Goal: Task Accomplishment & Management: Manage account settings

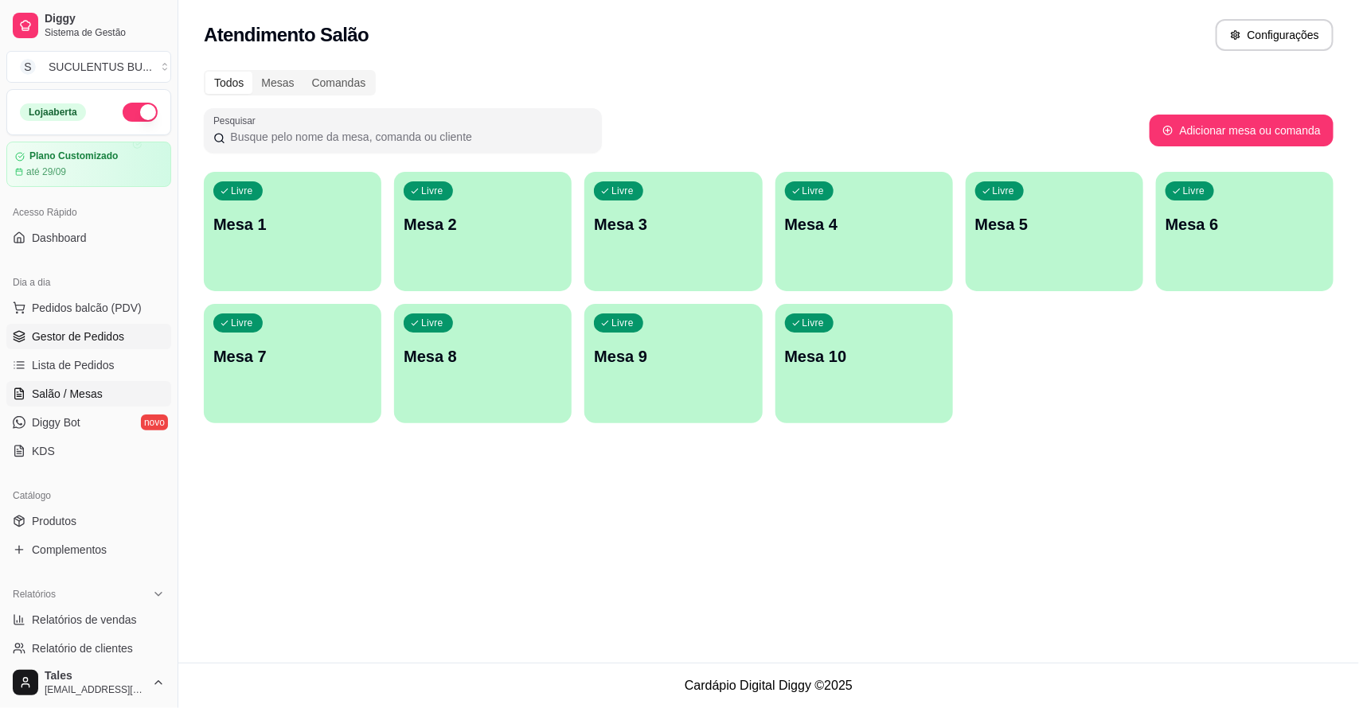
click at [56, 344] on span "Gestor de Pedidos" at bounding box center [78, 337] width 92 height 16
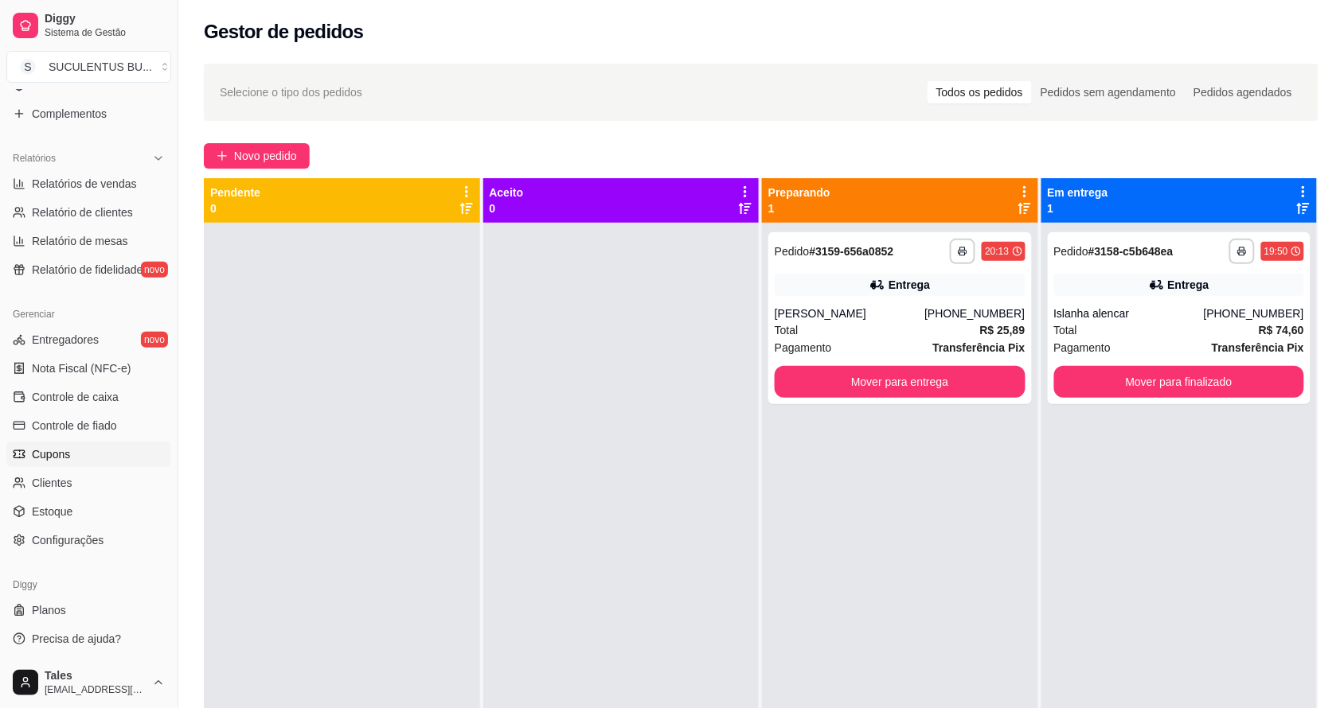
scroll to position [199, 0]
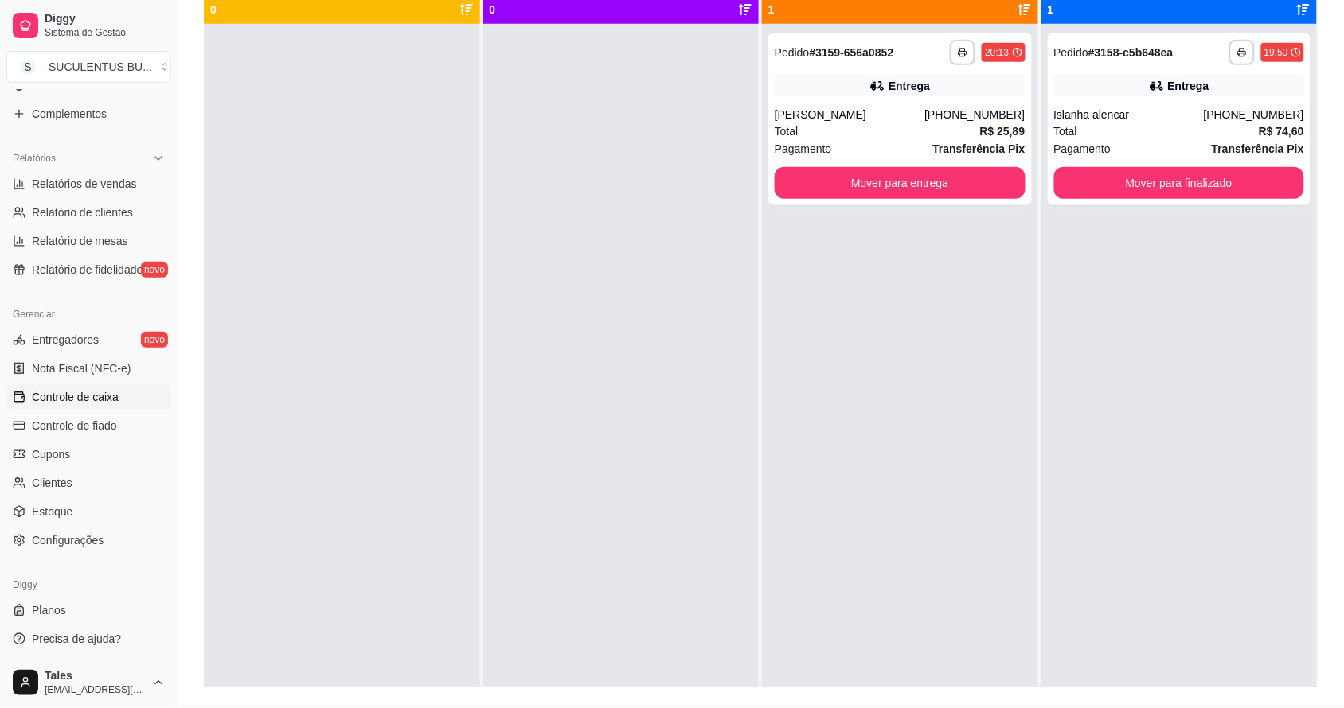
click at [82, 406] on link "Controle de caixa" at bounding box center [88, 396] width 165 height 25
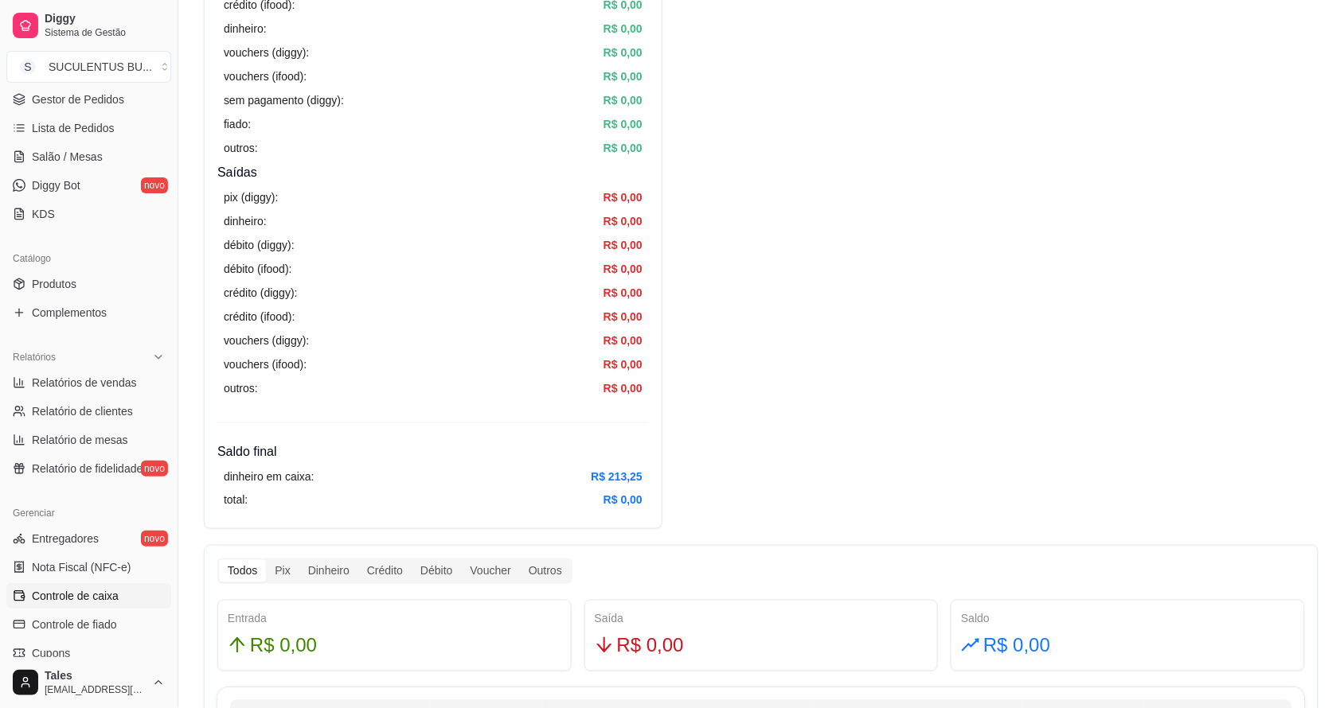
scroll to position [38, 0]
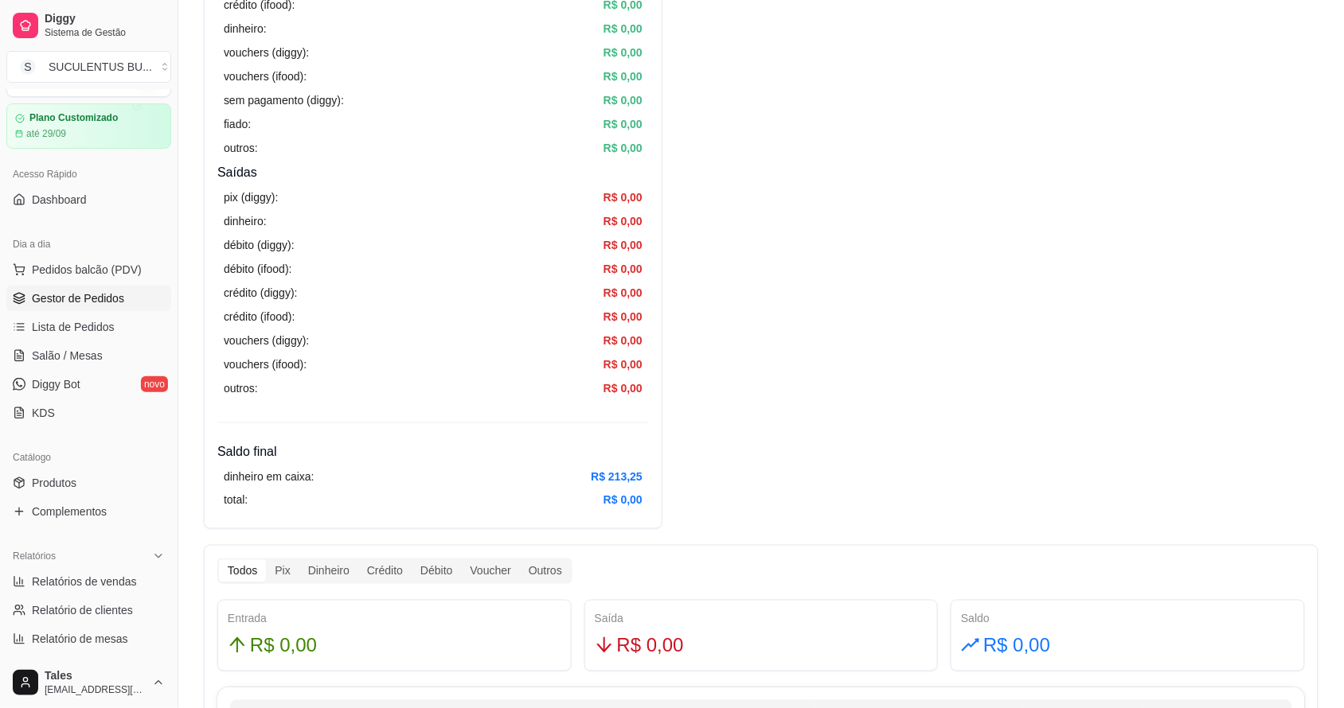
click at [76, 298] on span "Gestor de Pedidos" at bounding box center [78, 299] width 92 height 16
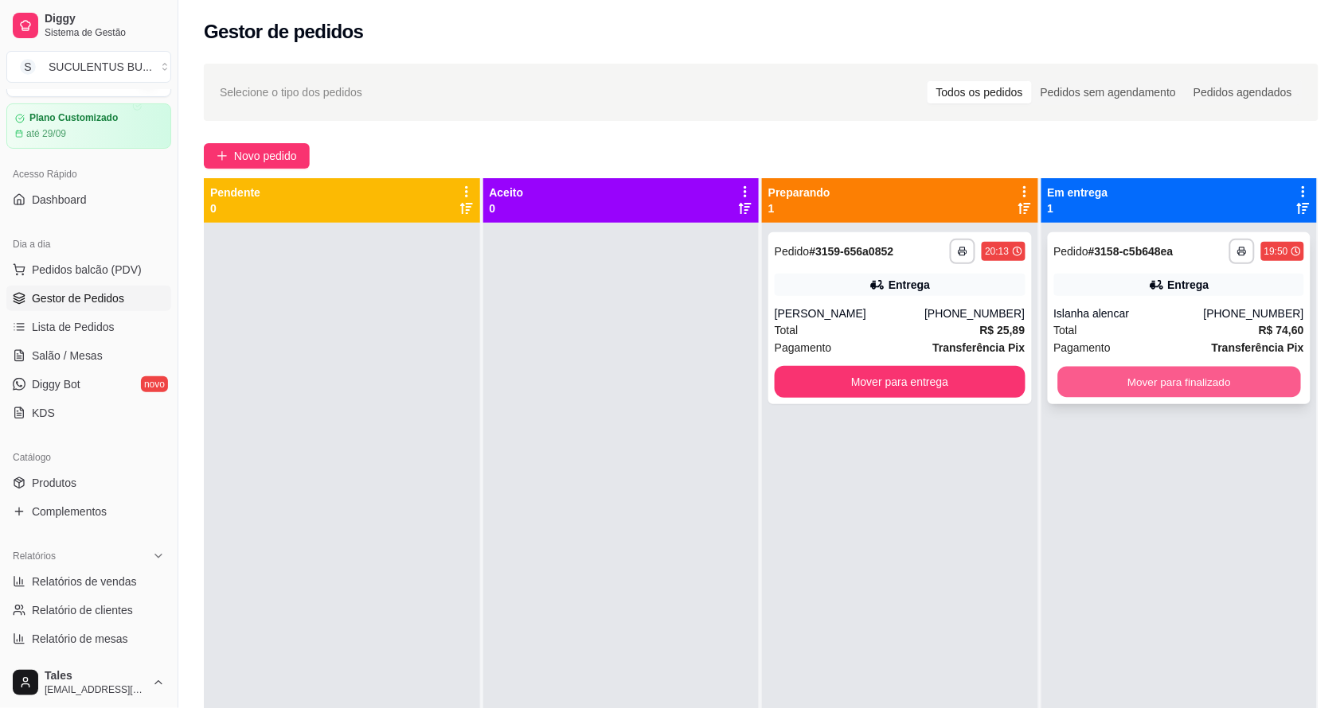
click at [1082, 375] on button "Mover para finalizado" at bounding box center [1178, 382] width 243 height 31
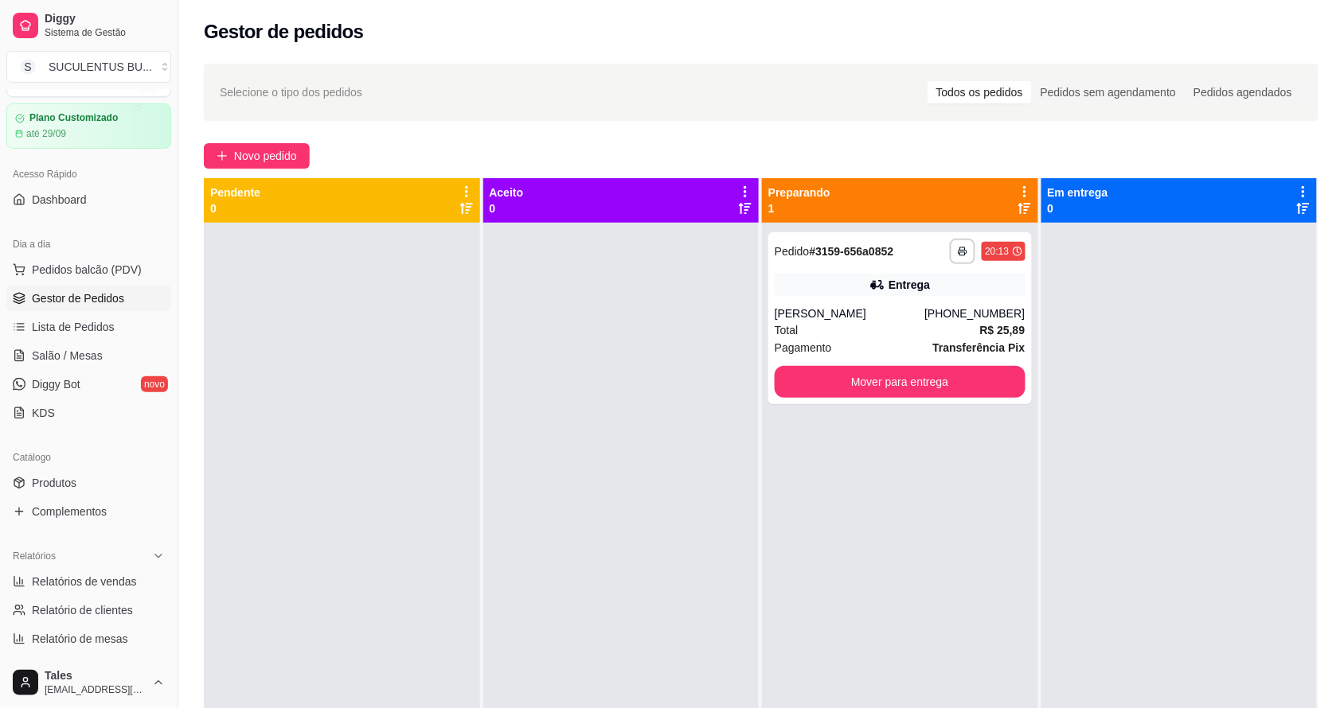
scroll to position [436, 0]
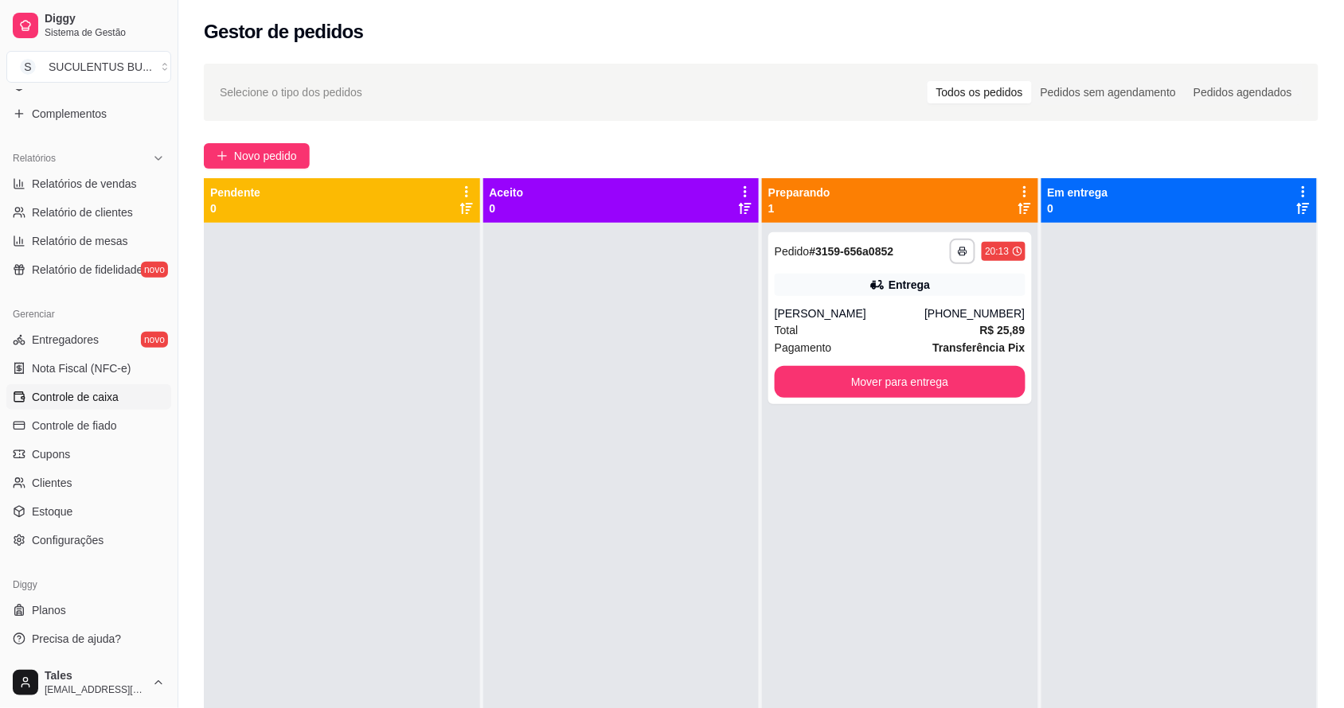
click at [118, 394] on link "Controle de caixa" at bounding box center [88, 396] width 165 height 25
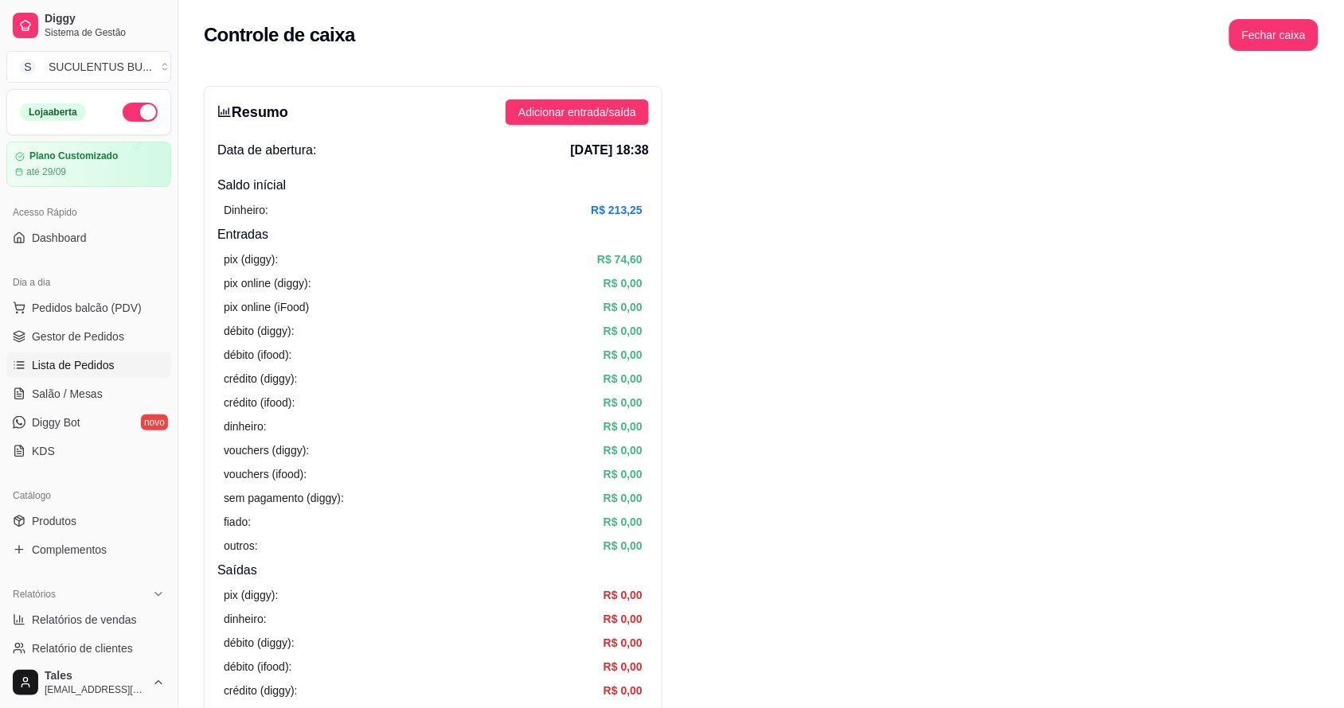
click at [88, 360] on span "Lista de Pedidos" at bounding box center [73, 365] width 83 height 16
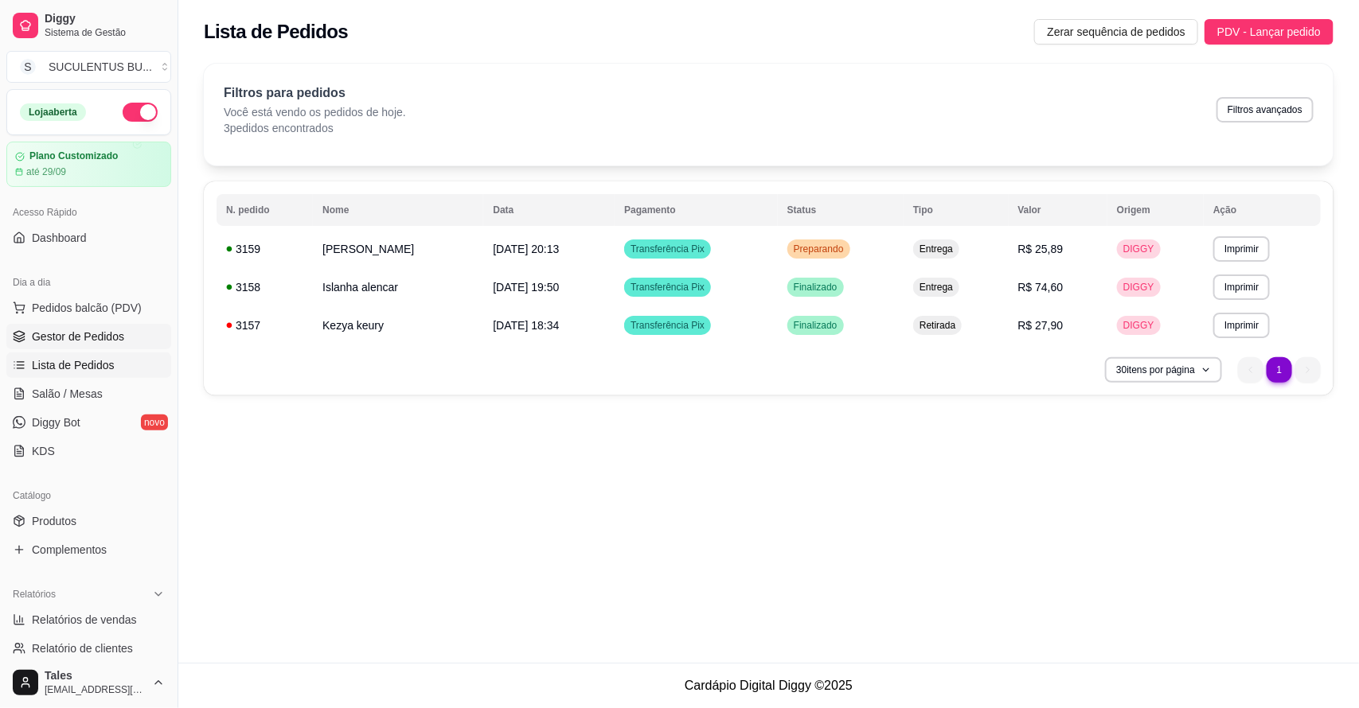
click at [80, 338] on span "Gestor de Pedidos" at bounding box center [78, 337] width 92 height 16
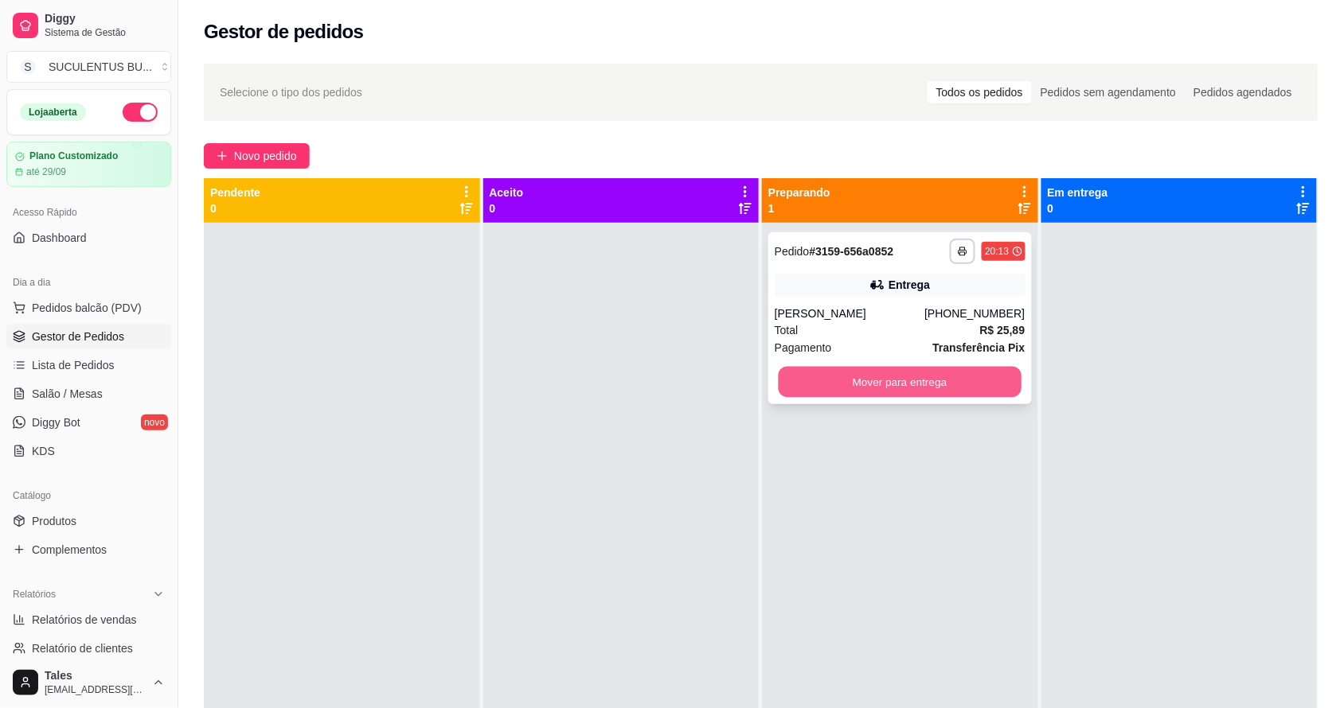
click at [830, 367] on button "Mover para entrega" at bounding box center [899, 382] width 243 height 31
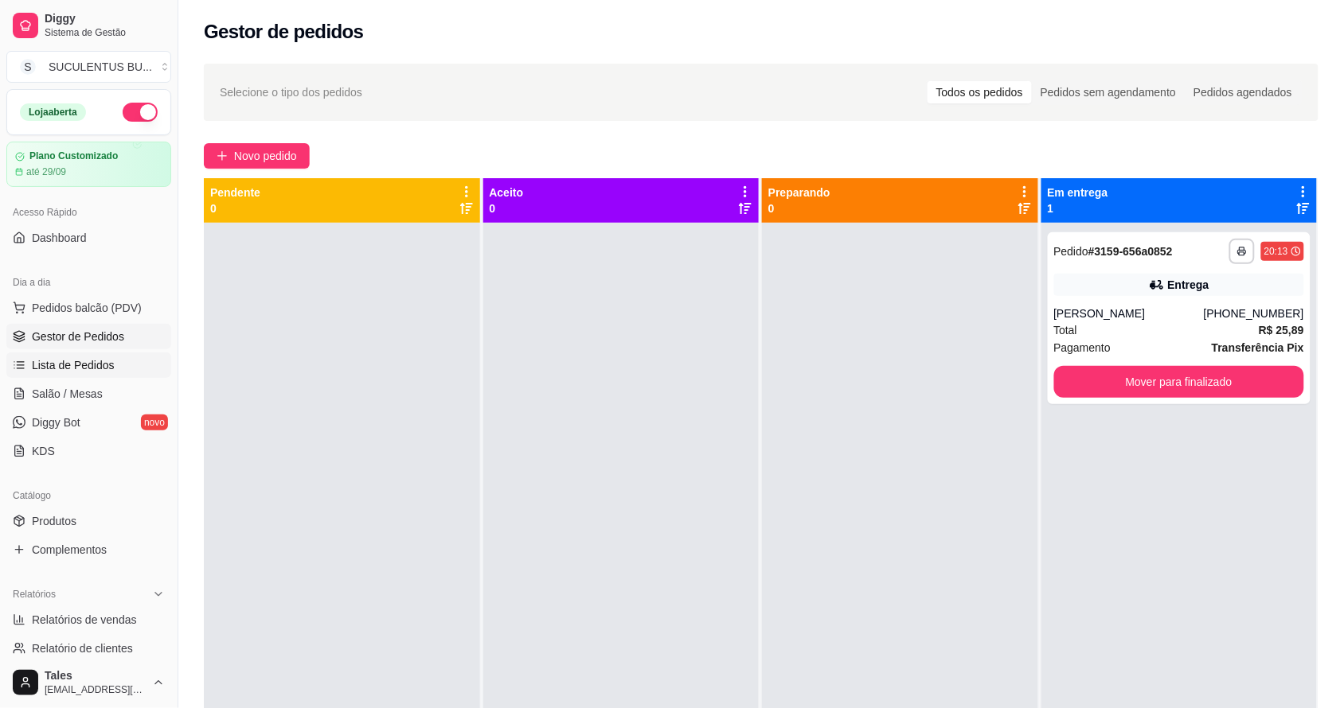
click at [54, 372] on span "Lista de Pedidos" at bounding box center [73, 365] width 83 height 16
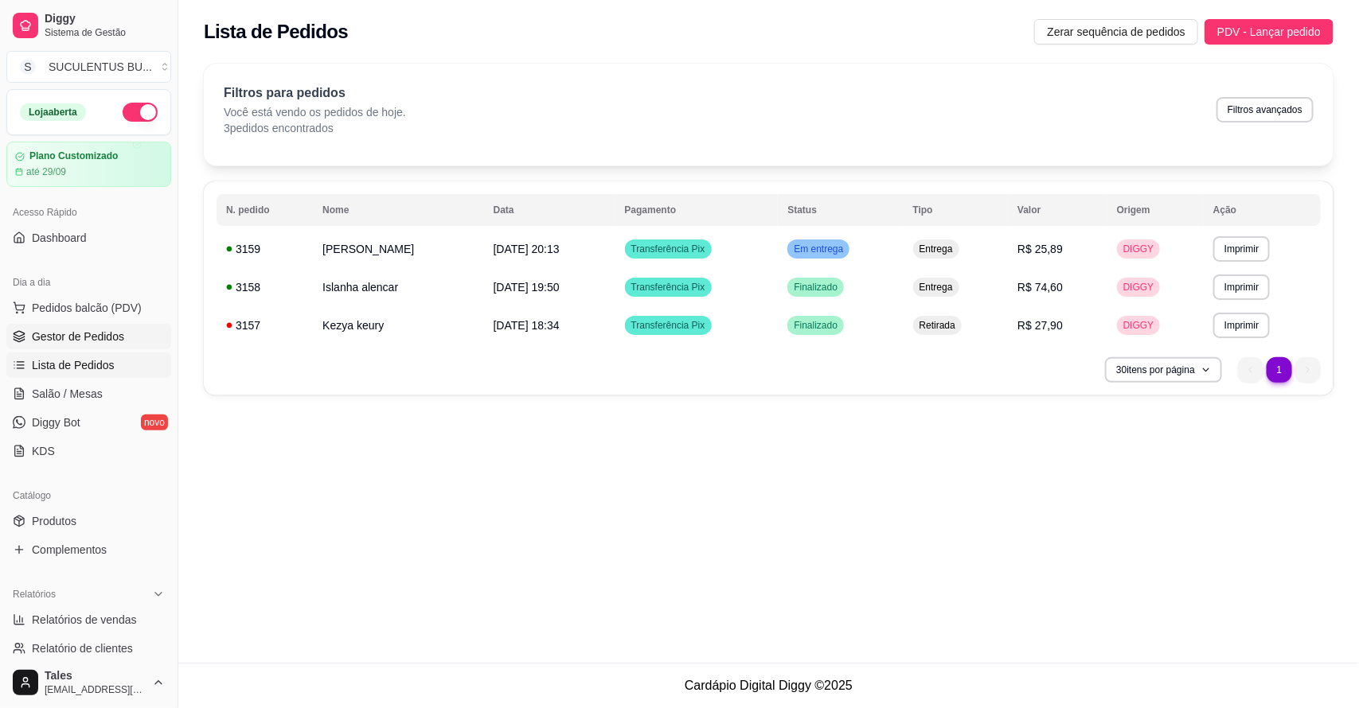
click at [49, 342] on span "Gestor de Pedidos" at bounding box center [78, 337] width 92 height 16
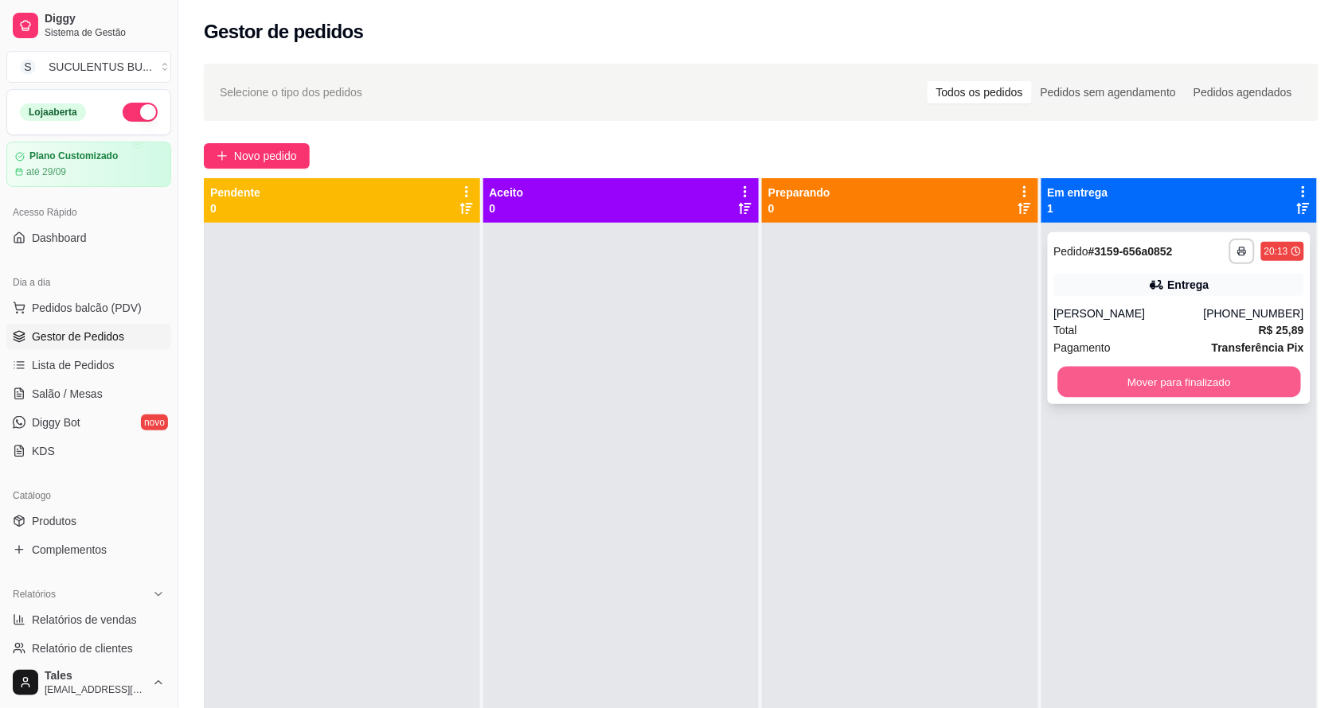
click at [1155, 382] on button "Mover para finalizado" at bounding box center [1178, 382] width 243 height 31
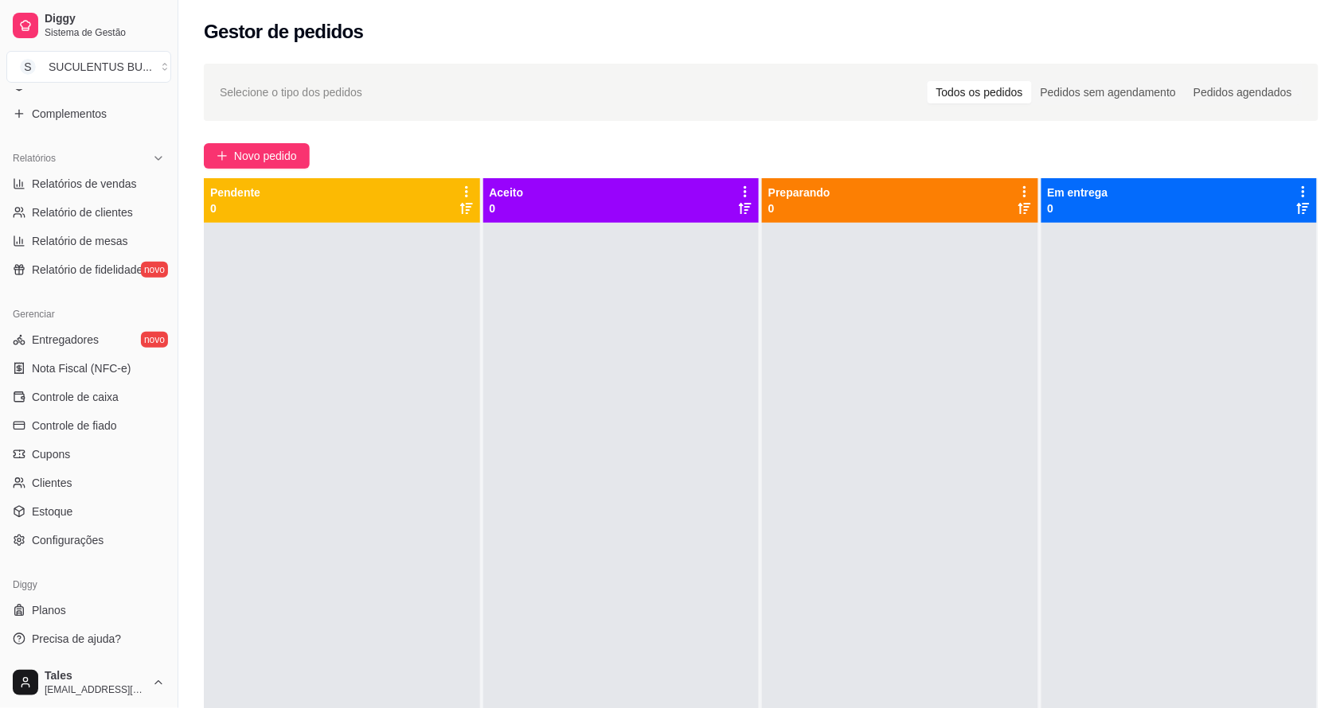
scroll to position [199, 0]
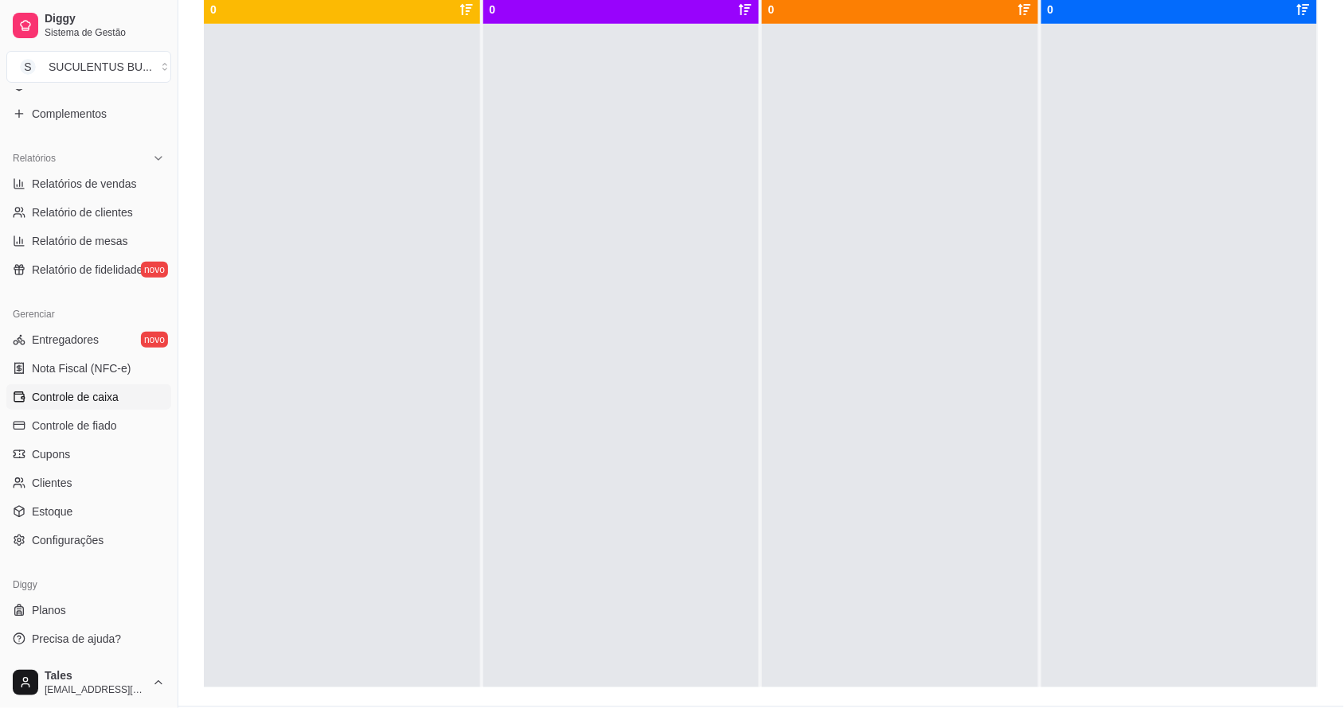
click at [121, 396] on link "Controle de caixa" at bounding box center [88, 396] width 165 height 25
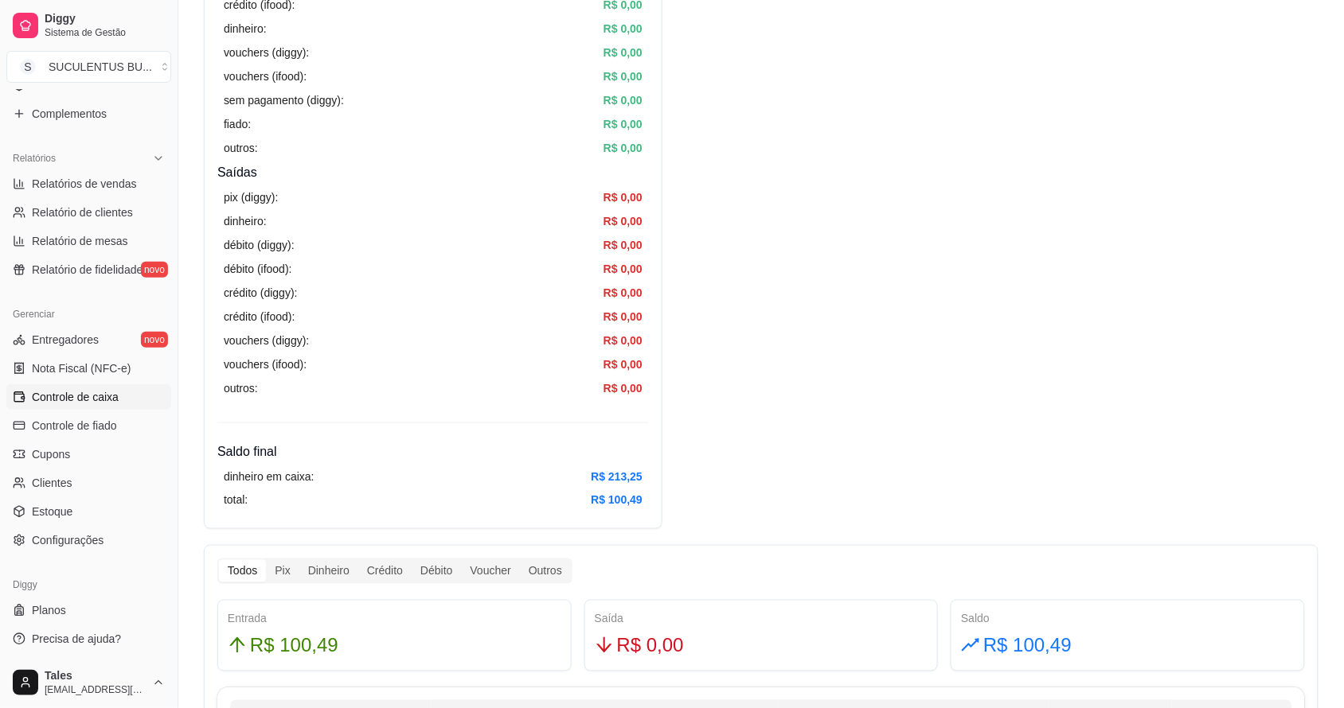
scroll to position [895, 0]
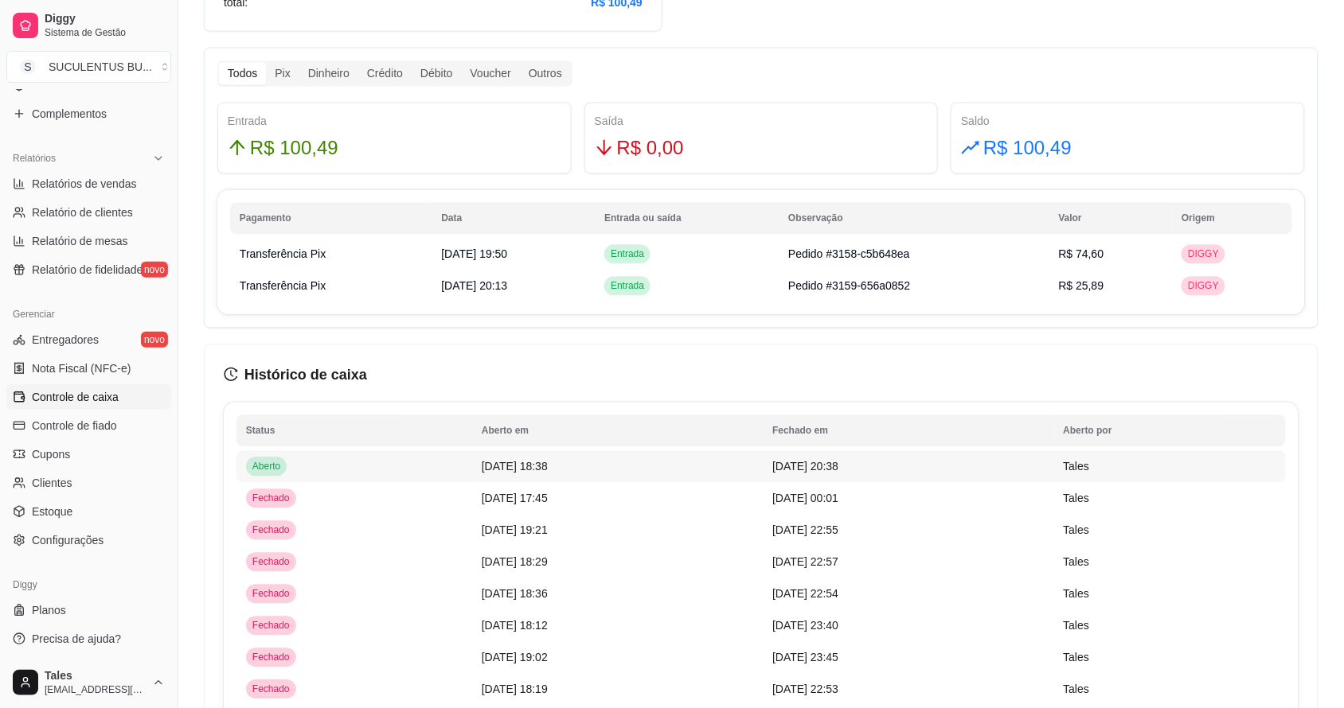
click at [607, 475] on td "[DATE] 18:38" at bounding box center [617, 467] width 291 height 32
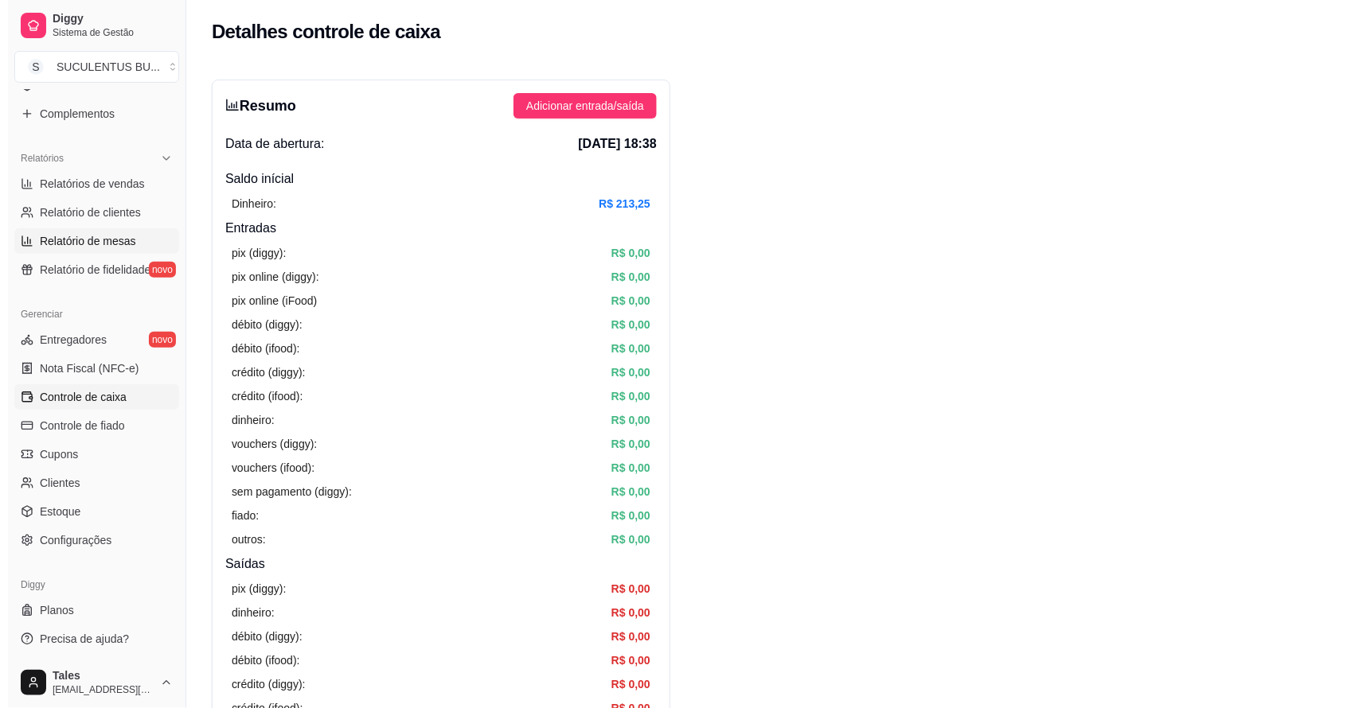
scroll to position [38, 0]
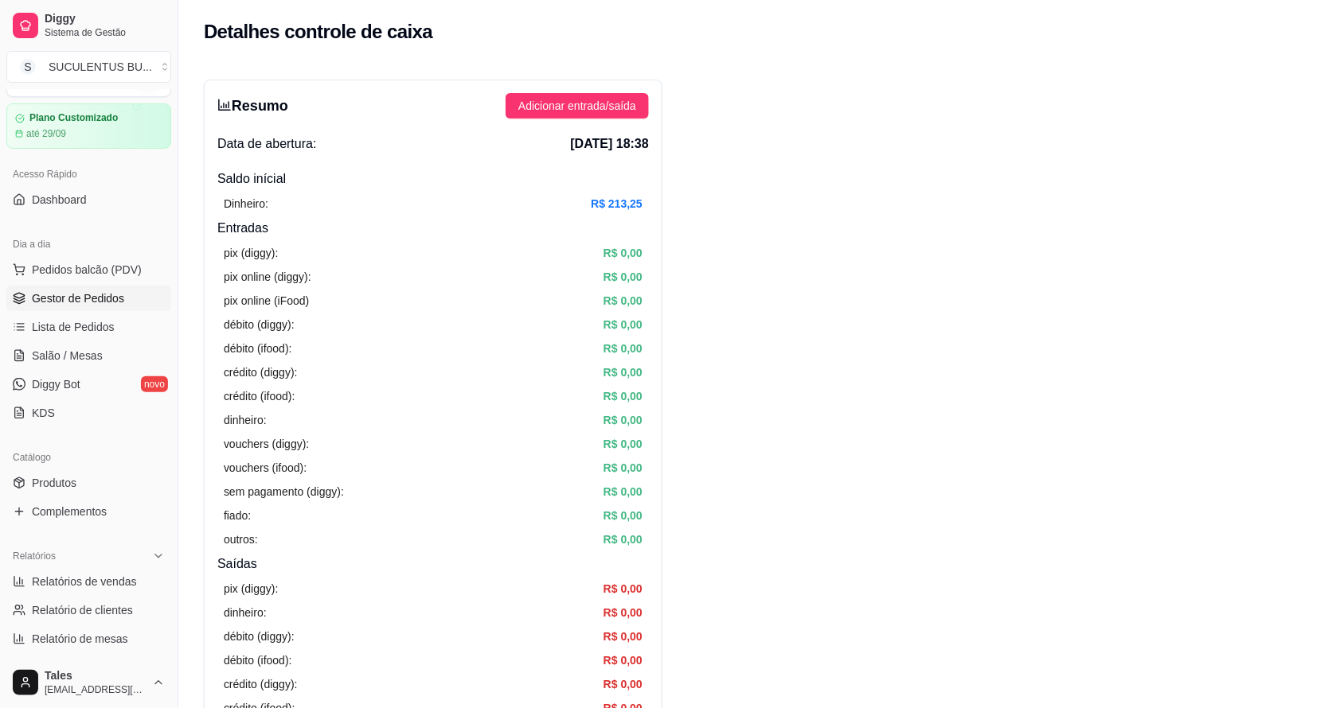
click at [101, 297] on span "Gestor de Pedidos" at bounding box center [78, 299] width 92 height 16
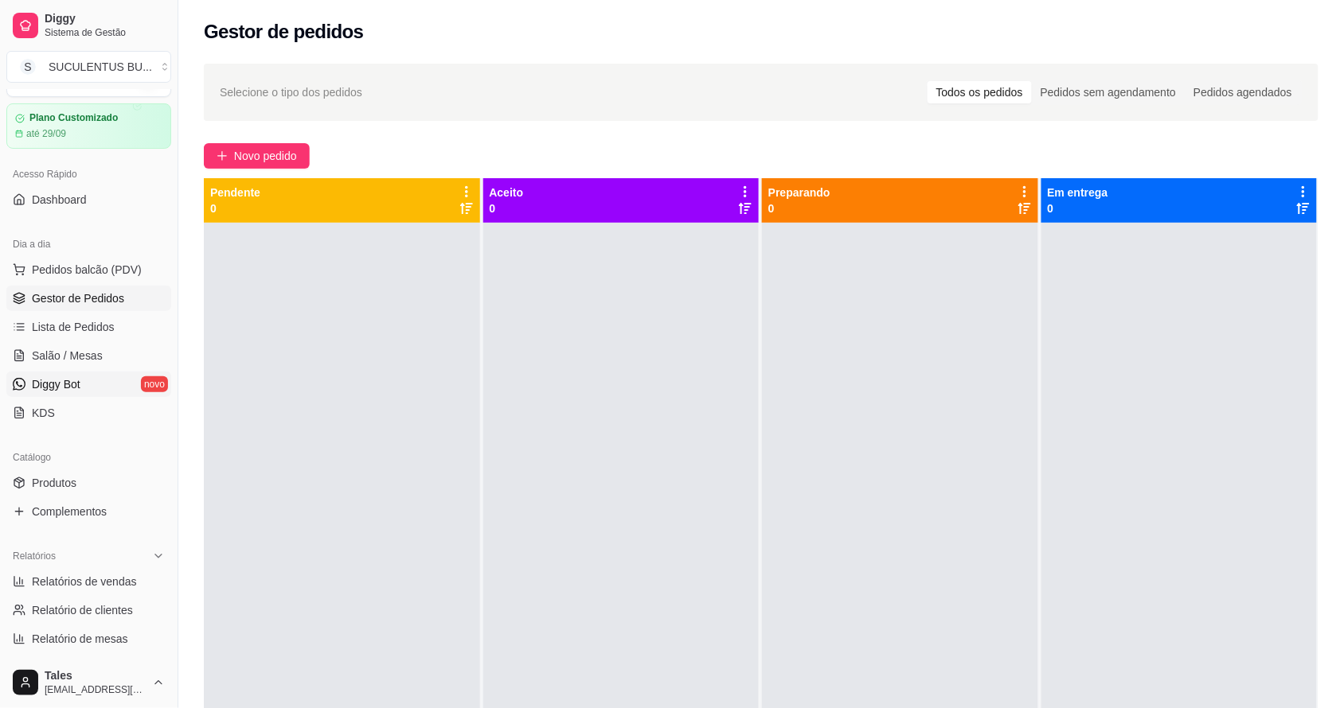
click at [93, 372] on link "Diggy Bot novo" at bounding box center [88, 384] width 165 height 25
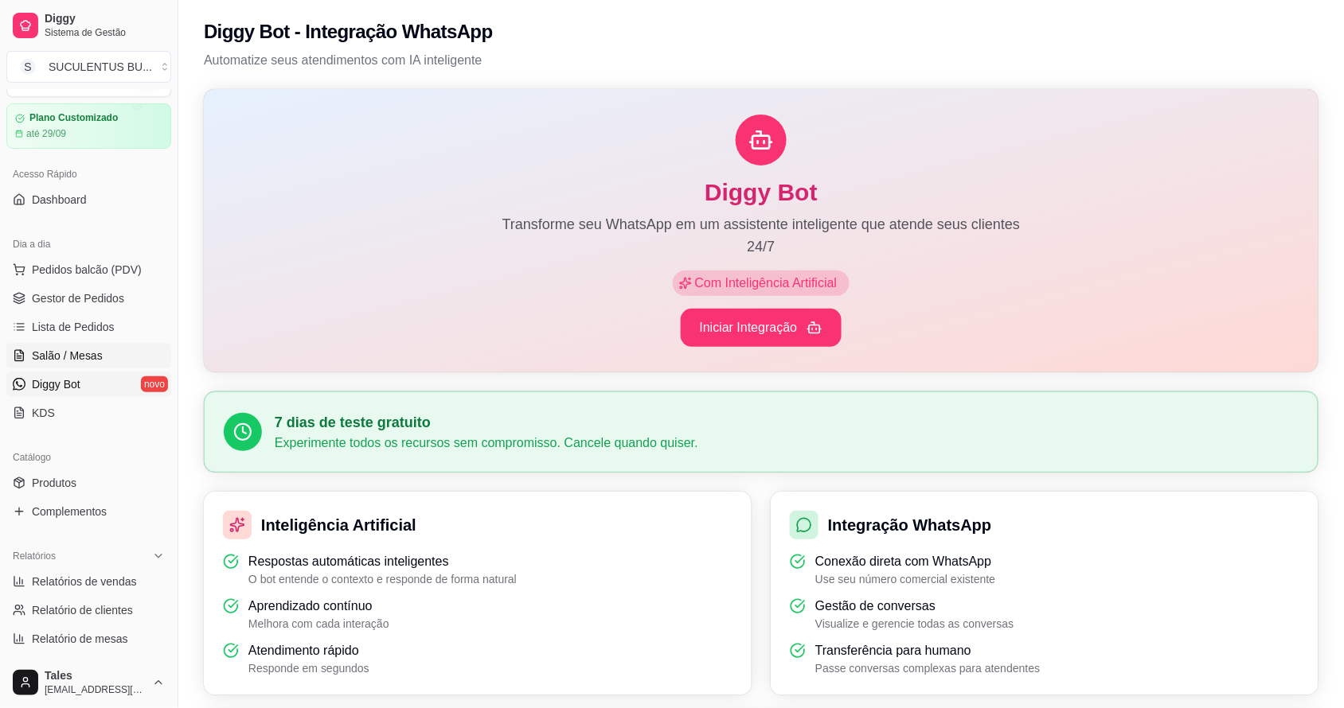
click at [96, 363] on span "Salão / Mesas" at bounding box center [67, 356] width 71 height 16
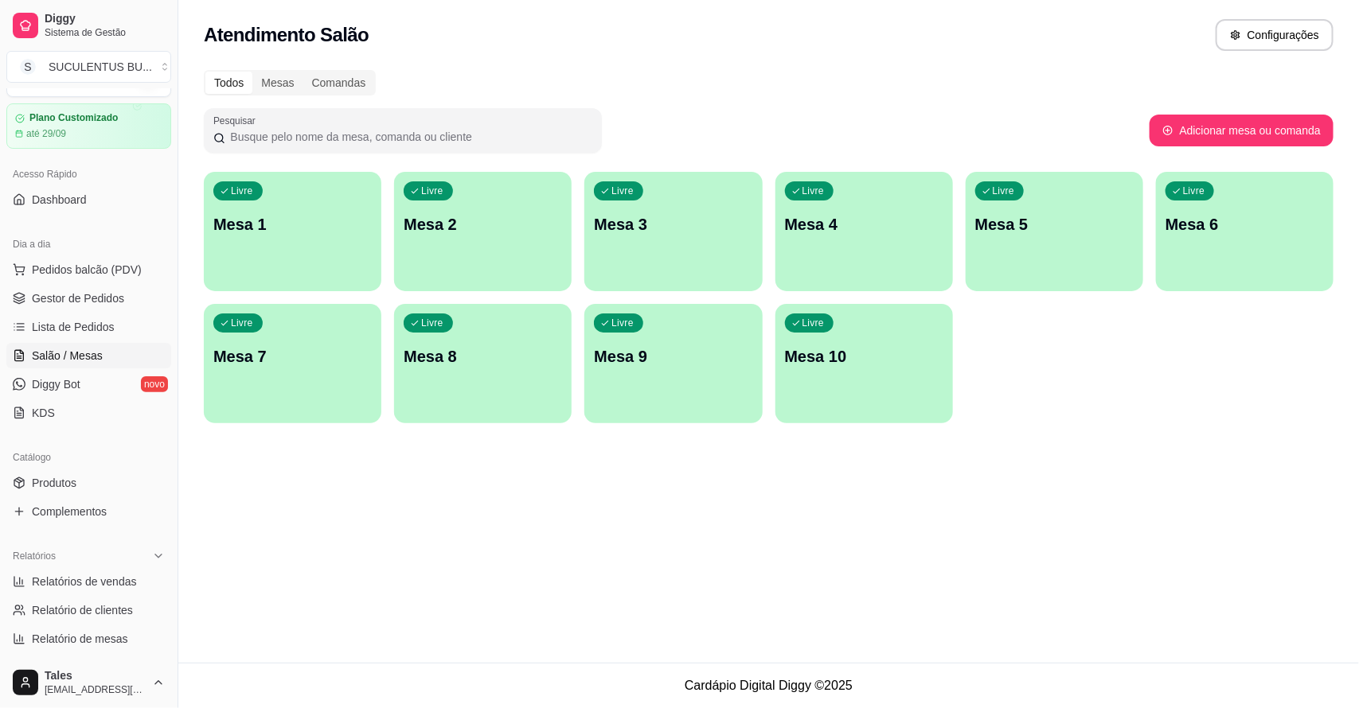
click at [285, 227] on p "Mesa 1" at bounding box center [292, 224] width 158 height 22
click at [80, 287] on link "Gestor de Pedidos" at bounding box center [88, 298] width 165 height 25
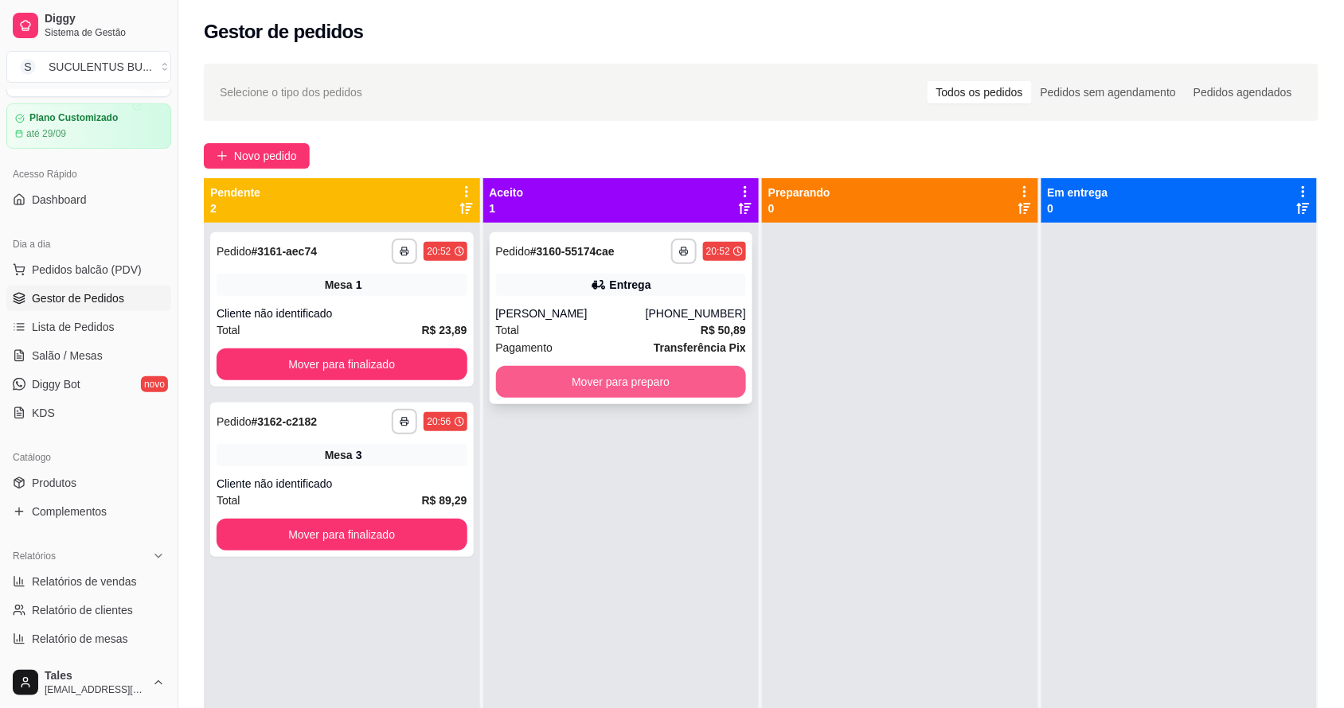
click at [603, 384] on button "Mover para preparo" at bounding box center [621, 382] width 251 height 32
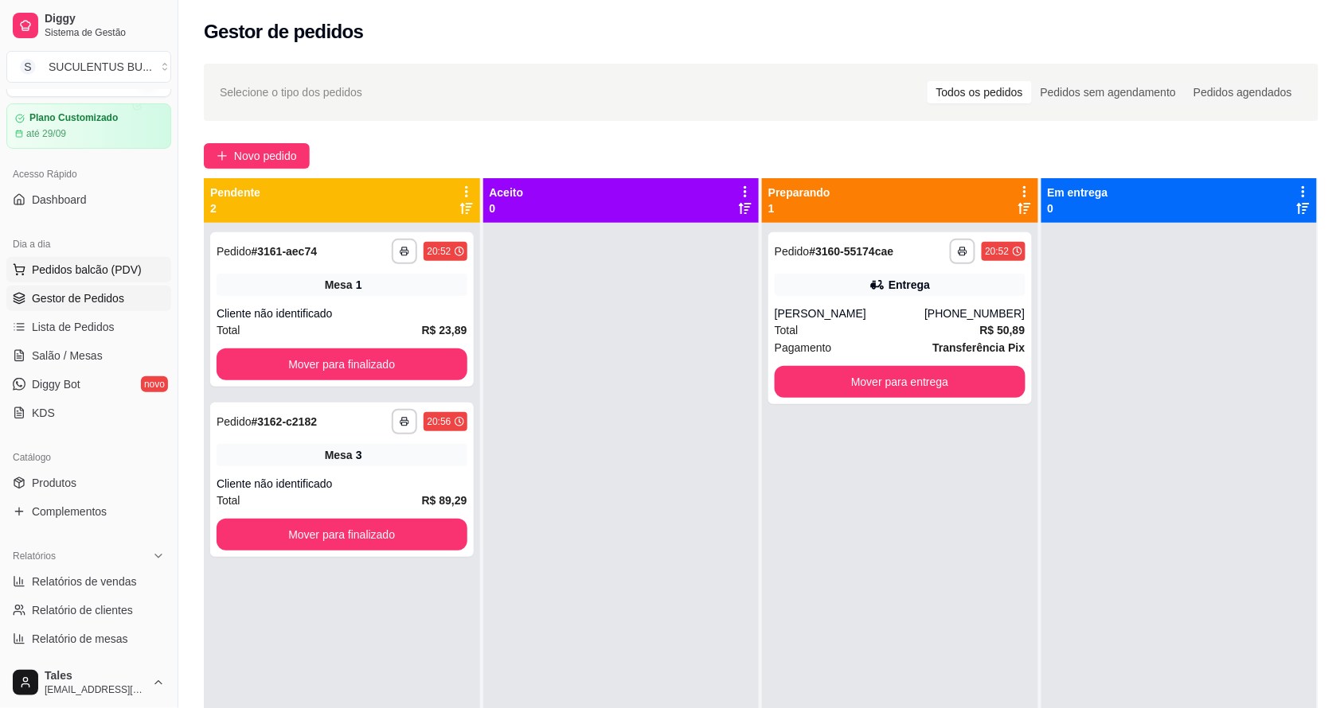
click at [65, 276] on span "Pedidos balcão (PDV)" at bounding box center [87, 270] width 110 height 16
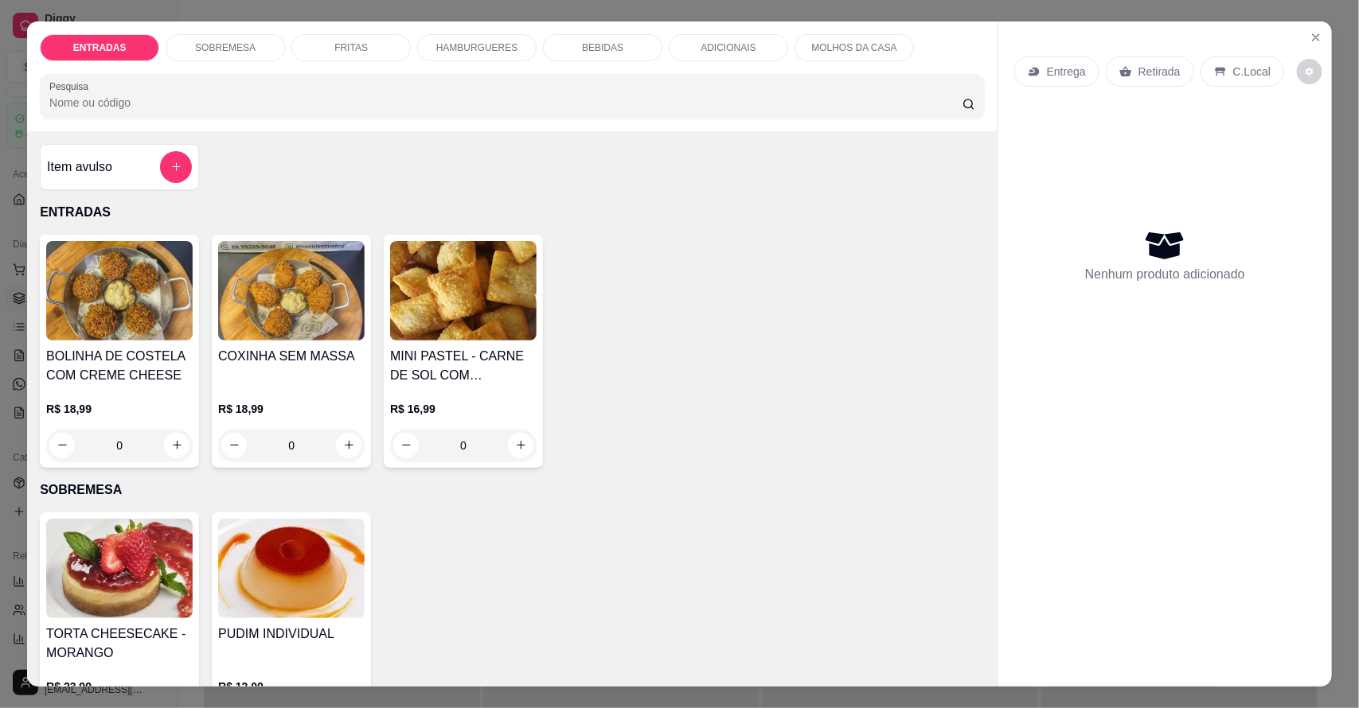
click at [68, 271] on img at bounding box center [119, 290] width 146 height 99
click at [450, 49] on p "HAMBURGUERES" at bounding box center [477, 47] width 82 height 13
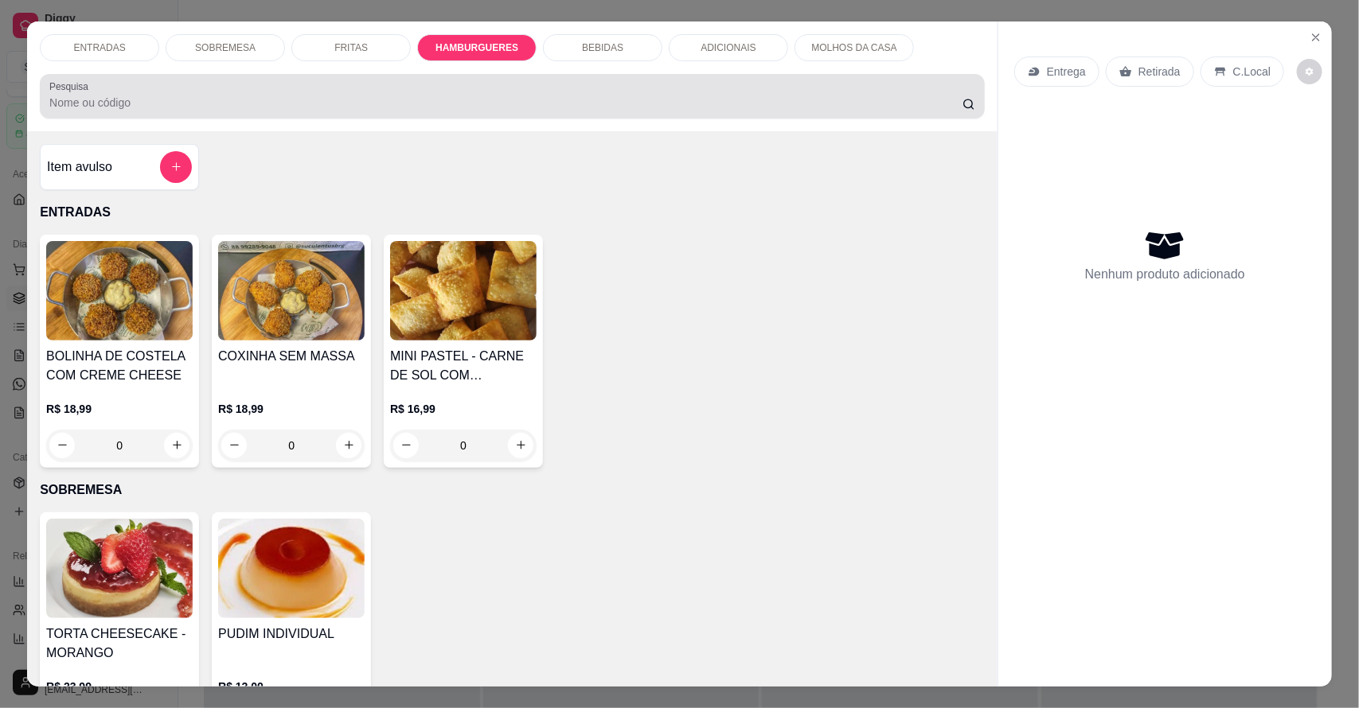
scroll to position [29, 0]
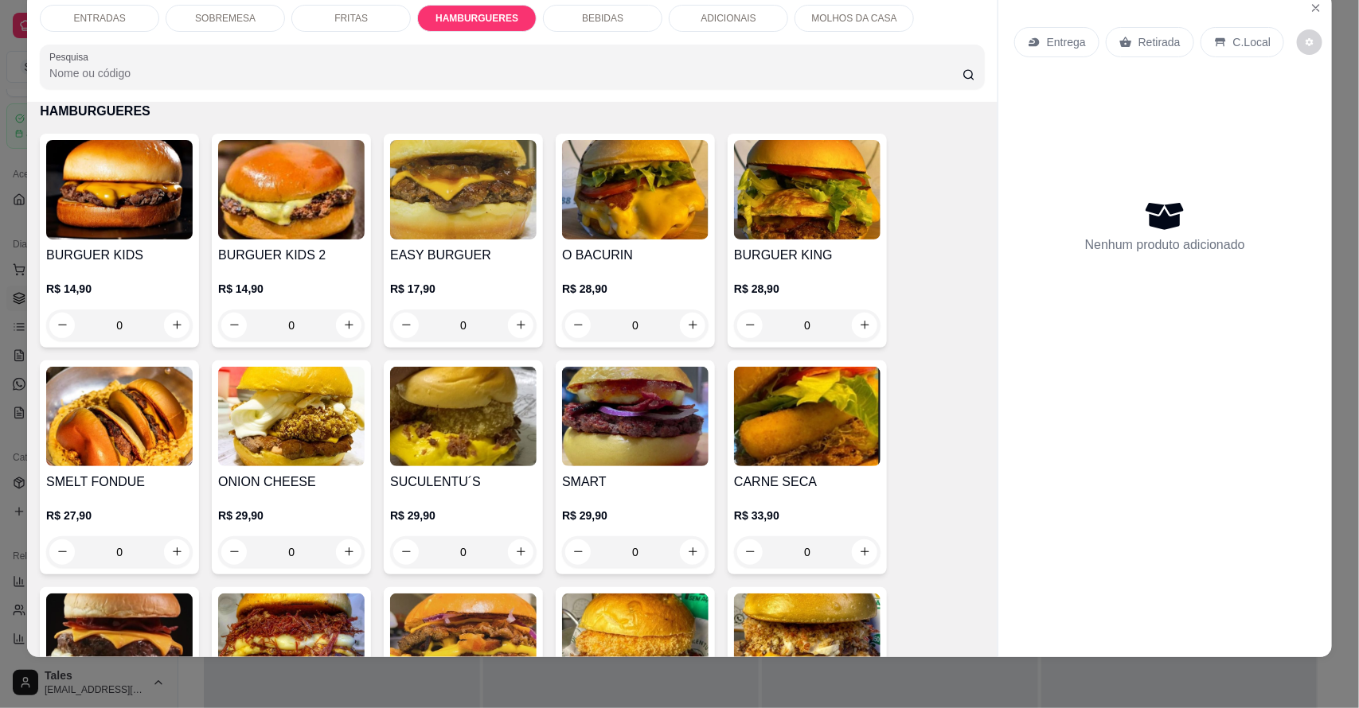
click at [506, 326] on div "0" at bounding box center [463, 326] width 146 height 32
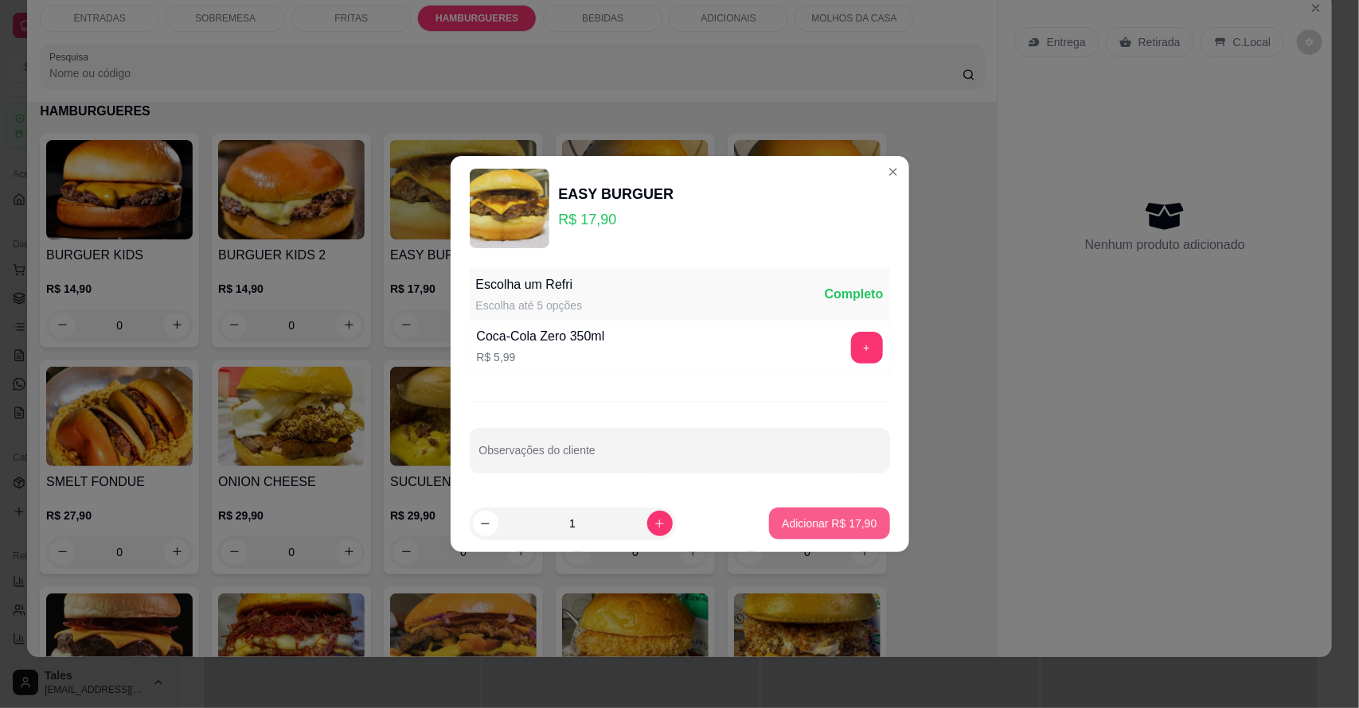
click at [782, 531] on p "Adicionar R$ 17,90" at bounding box center [829, 524] width 95 height 16
type input "1"
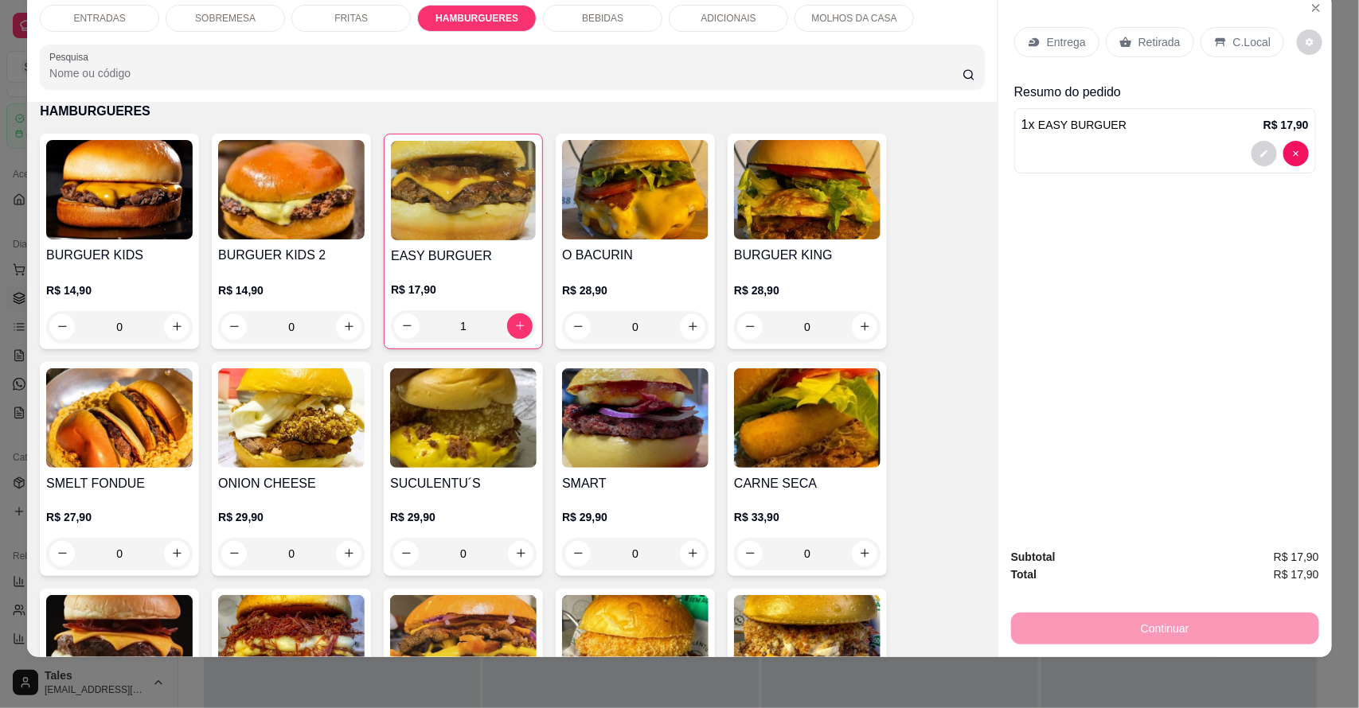
click at [638, 25] on div "BEBIDAS" at bounding box center [602, 18] width 119 height 27
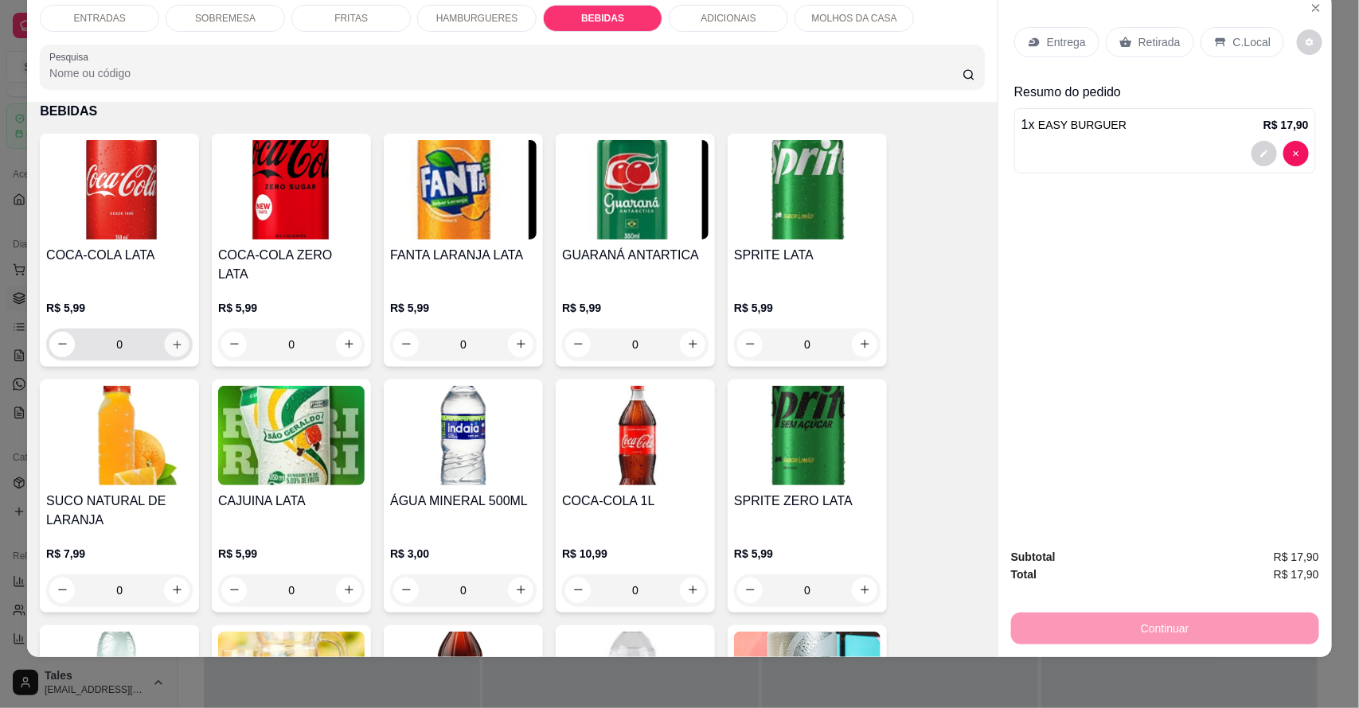
click at [171, 338] on icon "increase-product-quantity" at bounding box center [177, 344] width 12 height 12
type input "1"
click at [1215, 36] on icon at bounding box center [1220, 42] width 13 height 13
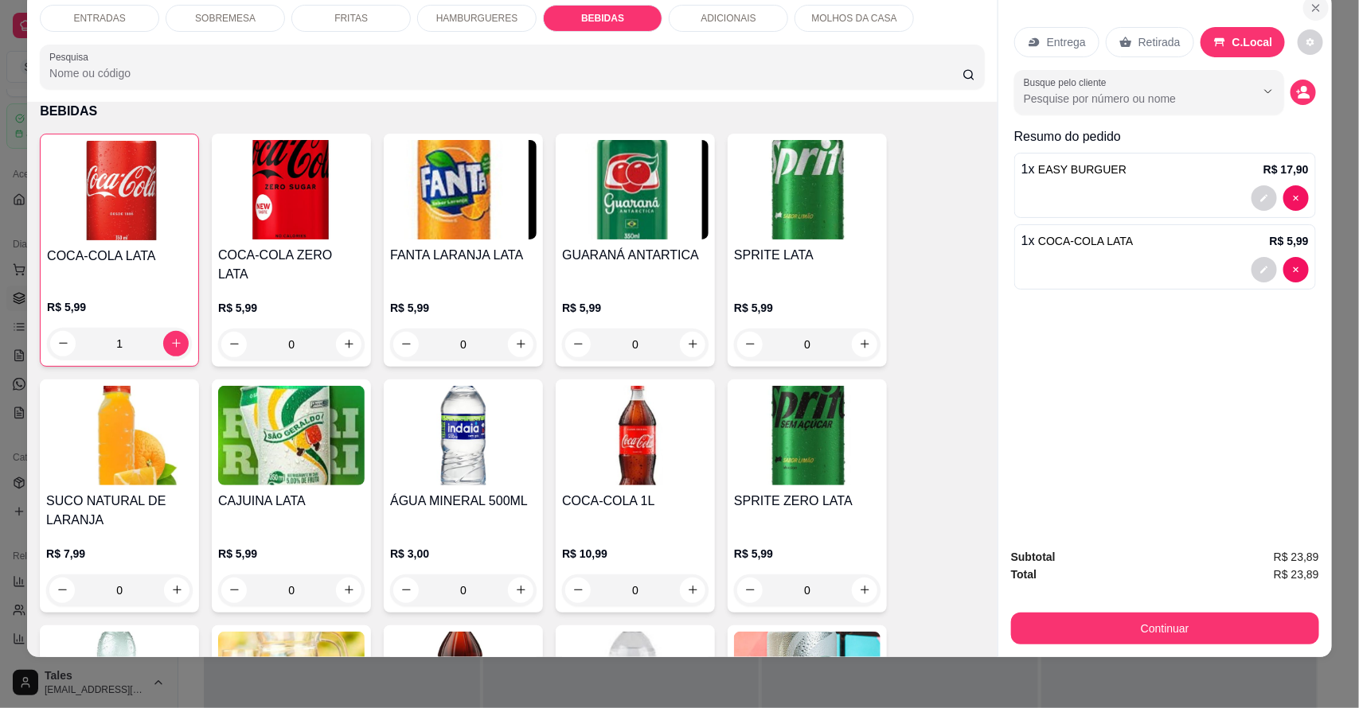
click at [1312, 8] on icon "Close" at bounding box center [1315, 8] width 6 height 6
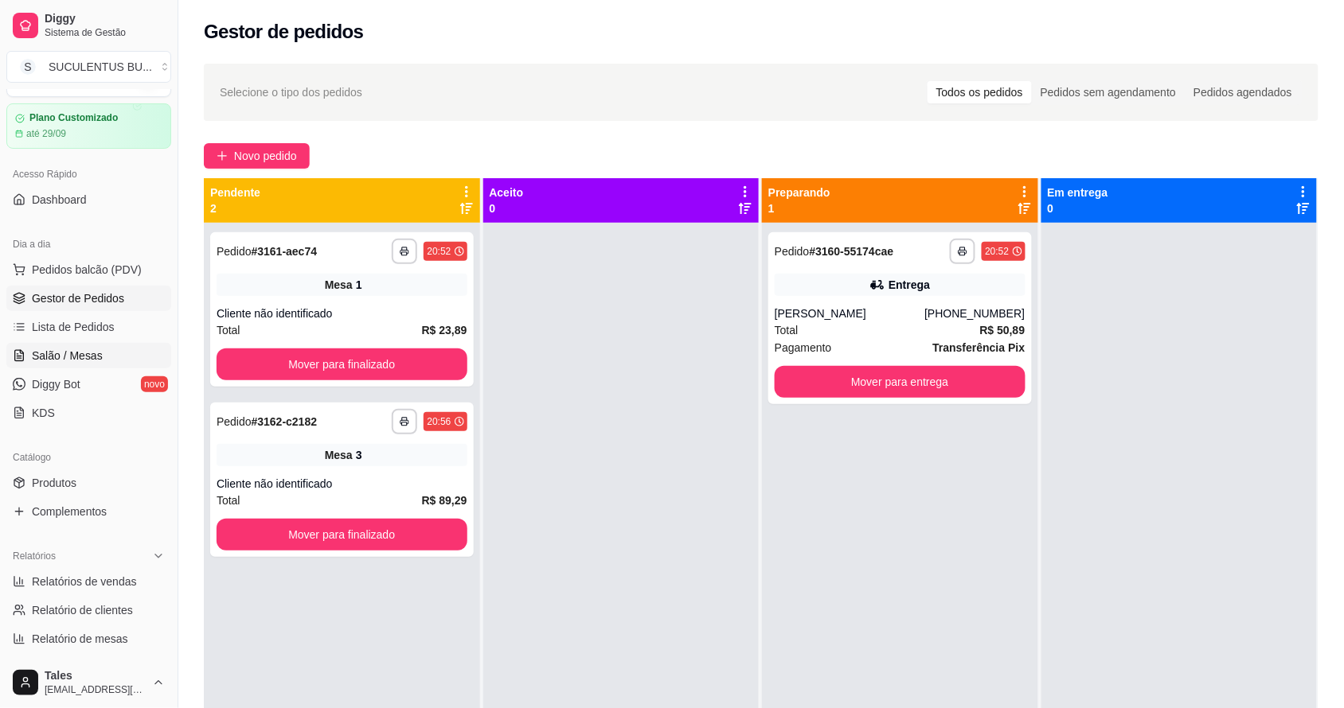
click at [76, 348] on span "Salão / Mesas" at bounding box center [67, 356] width 71 height 16
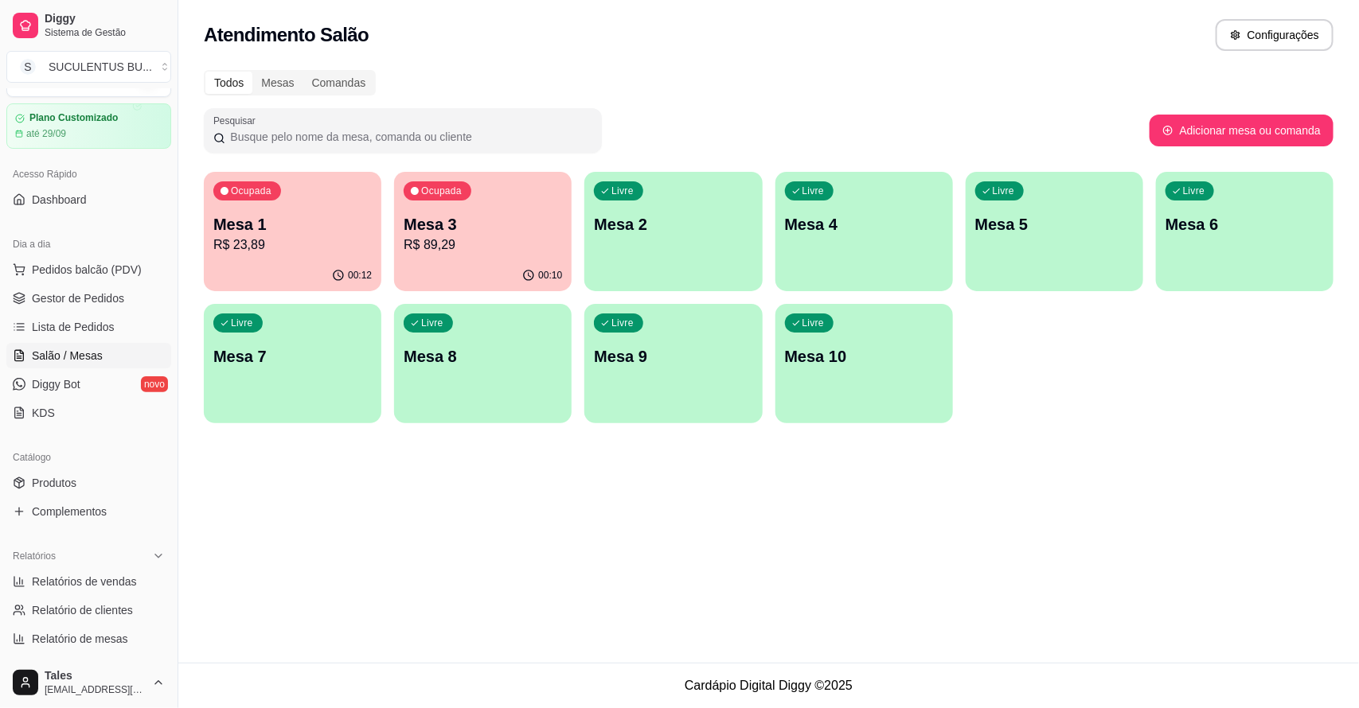
click at [615, 231] on p "Mesa 2" at bounding box center [673, 224] width 158 height 22
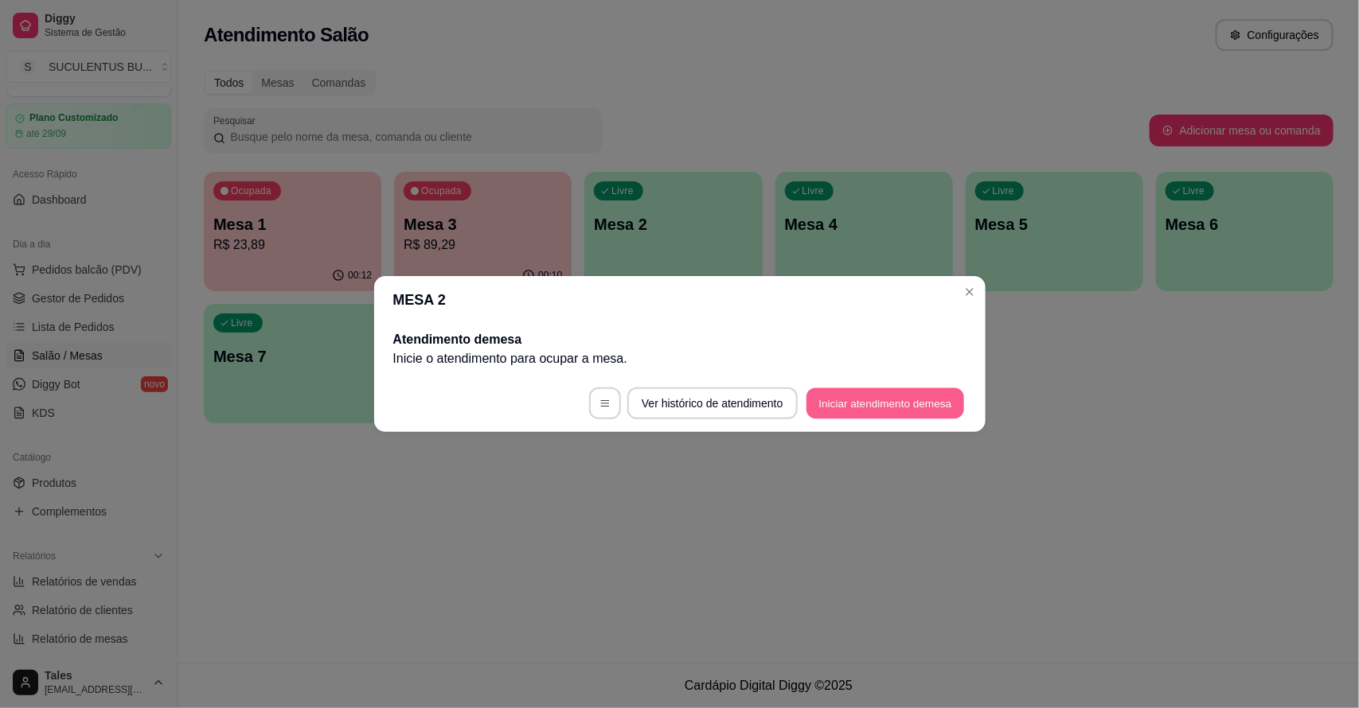
click at [885, 410] on button "Iniciar atendimento de mesa" at bounding box center [885, 403] width 158 height 31
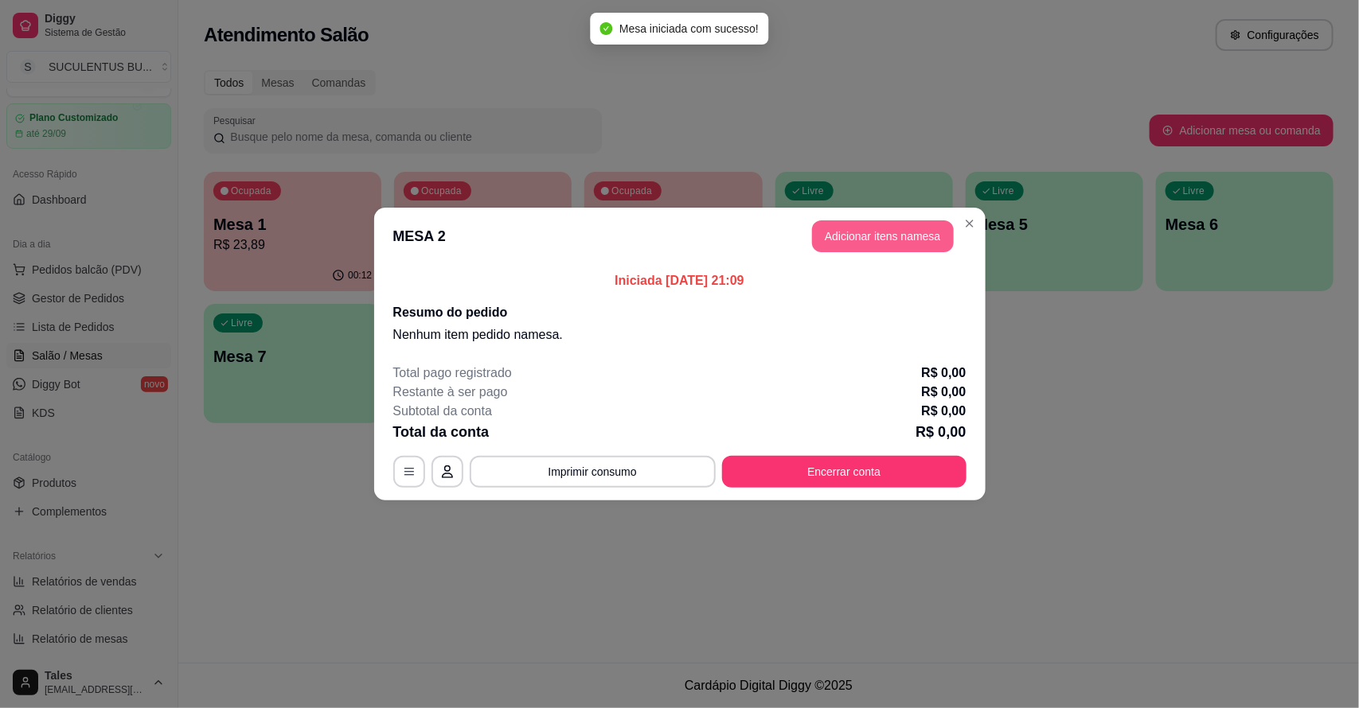
click at [838, 236] on button "Adicionar itens na mesa" at bounding box center [883, 236] width 142 height 32
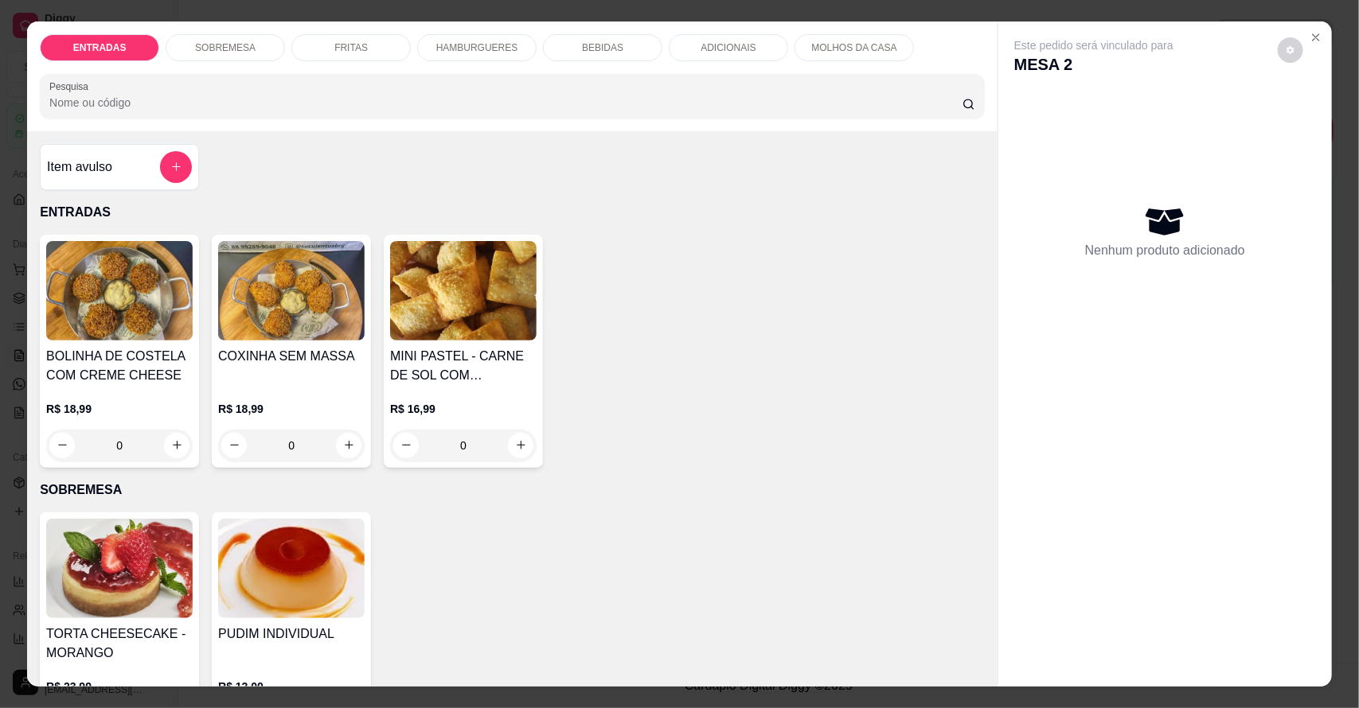
click at [467, 49] on p "HAMBURGUERES" at bounding box center [477, 47] width 82 height 13
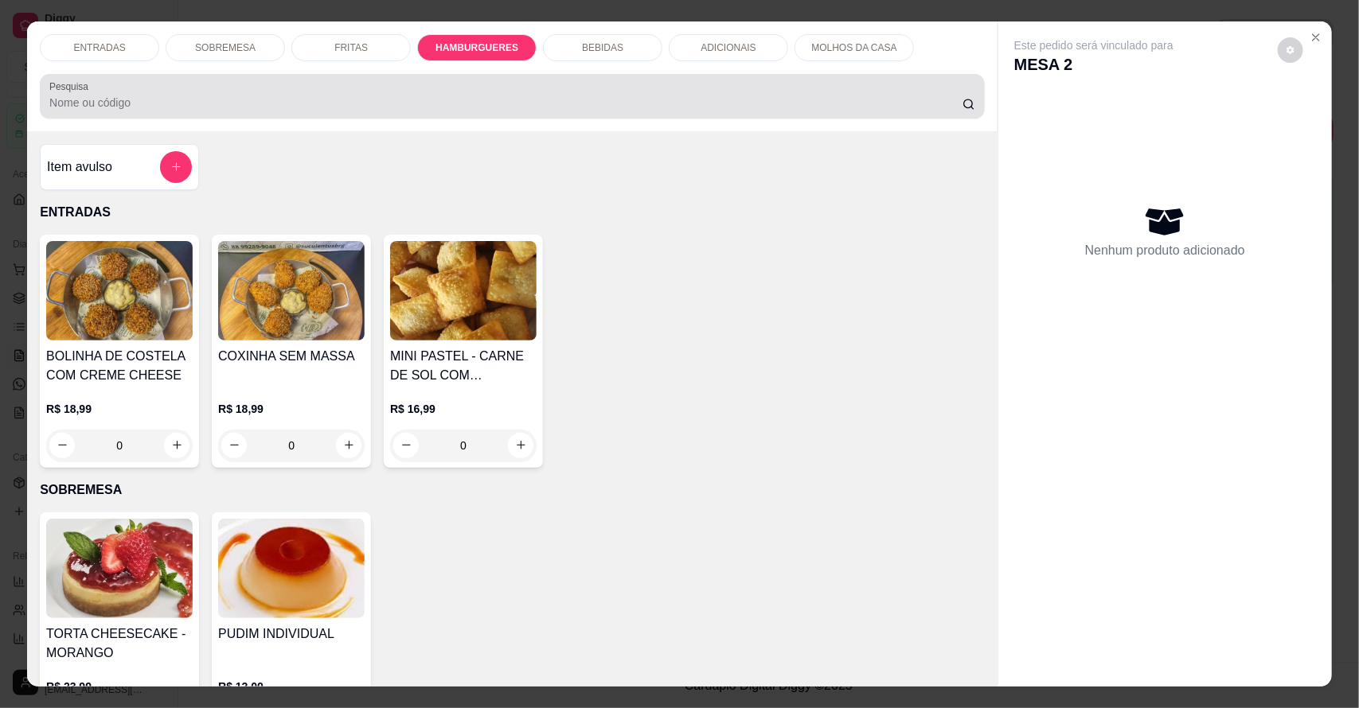
scroll to position [29, 0]
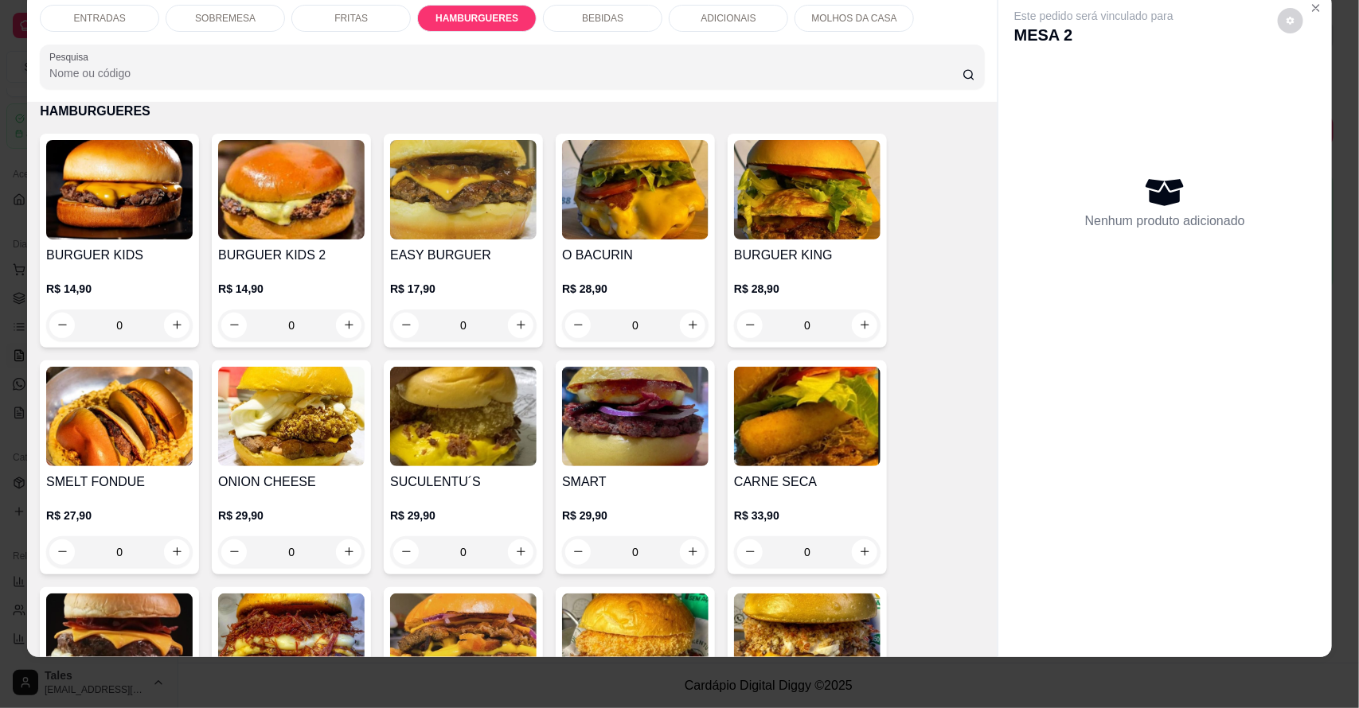
click at [515, 323] on div "0" at bounding box center [463, 326] width 146 height 32
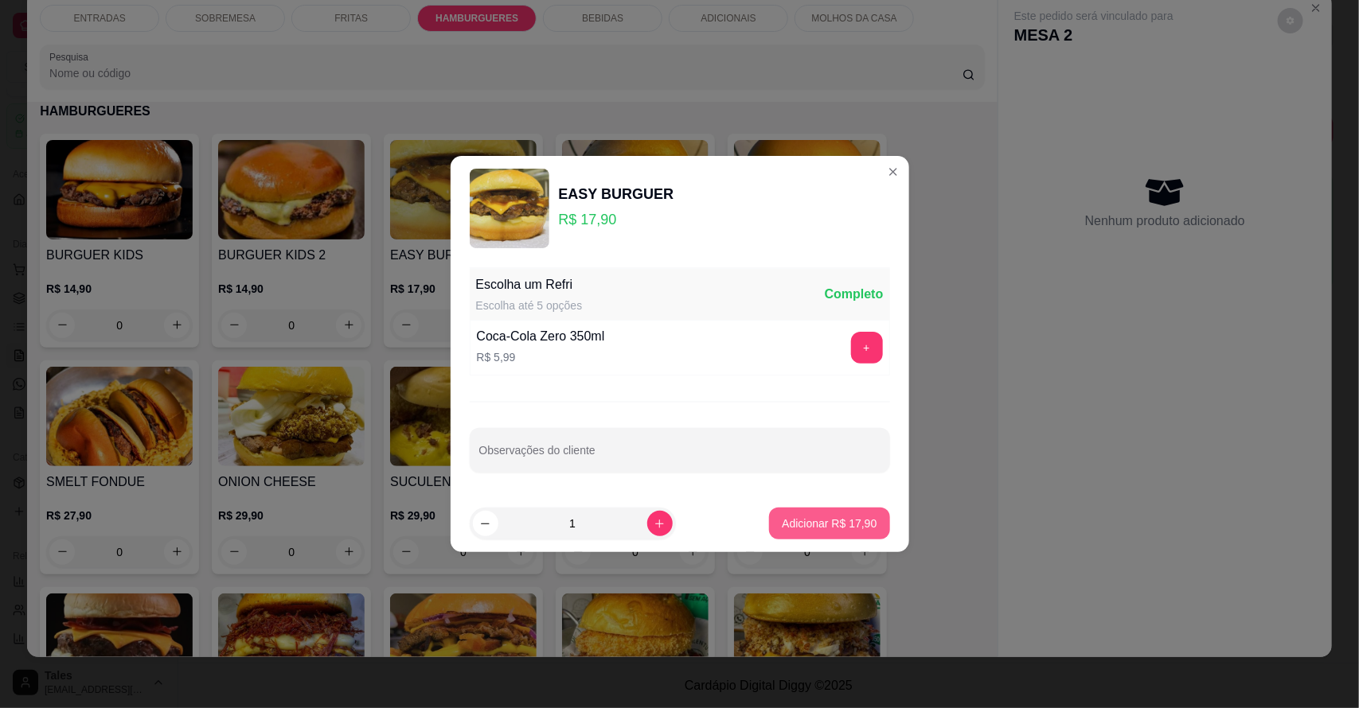
click at [830, 531] on p "Adicionar R$ 17,90" at bounding box center [829, 524] width 95 height 16
type input "1"
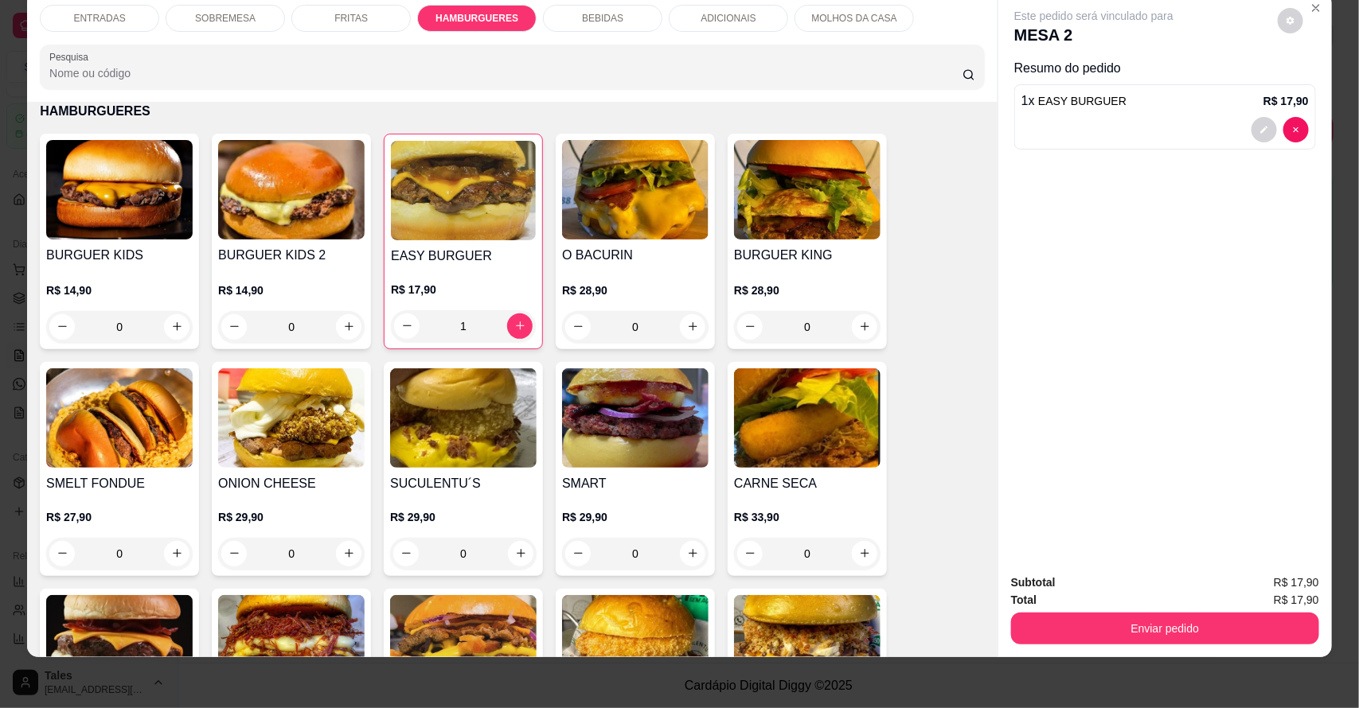
click at [613, 21] on p "BEBIDAS" at bounding box center [602, 18] width 41 height 13
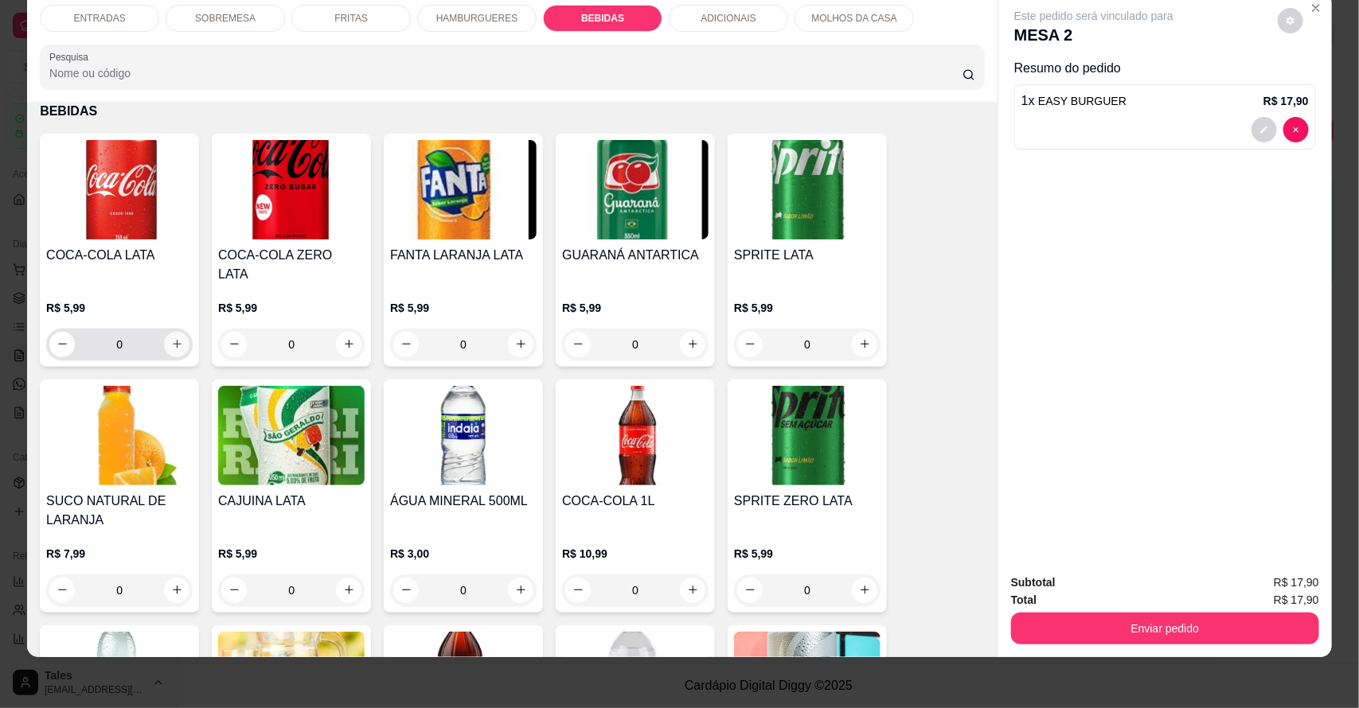
click at [173, 338] on icon "increase-product-quantity" at bounding box center [177, 344] width 12 height 12
type input "1"
click at [876, 18] on p "MOLHOS DA CASA" at bounding box center [853, 18] width 85 height 13
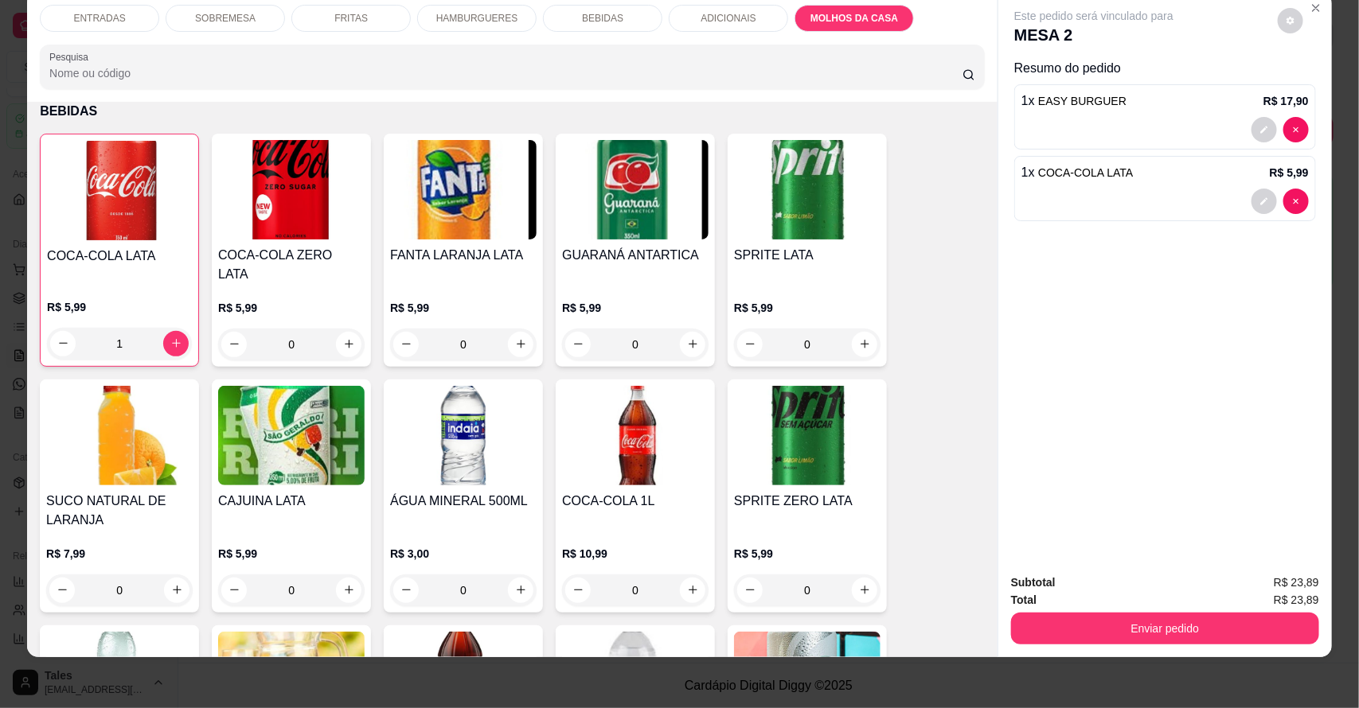
scroll to position [3996, 0]
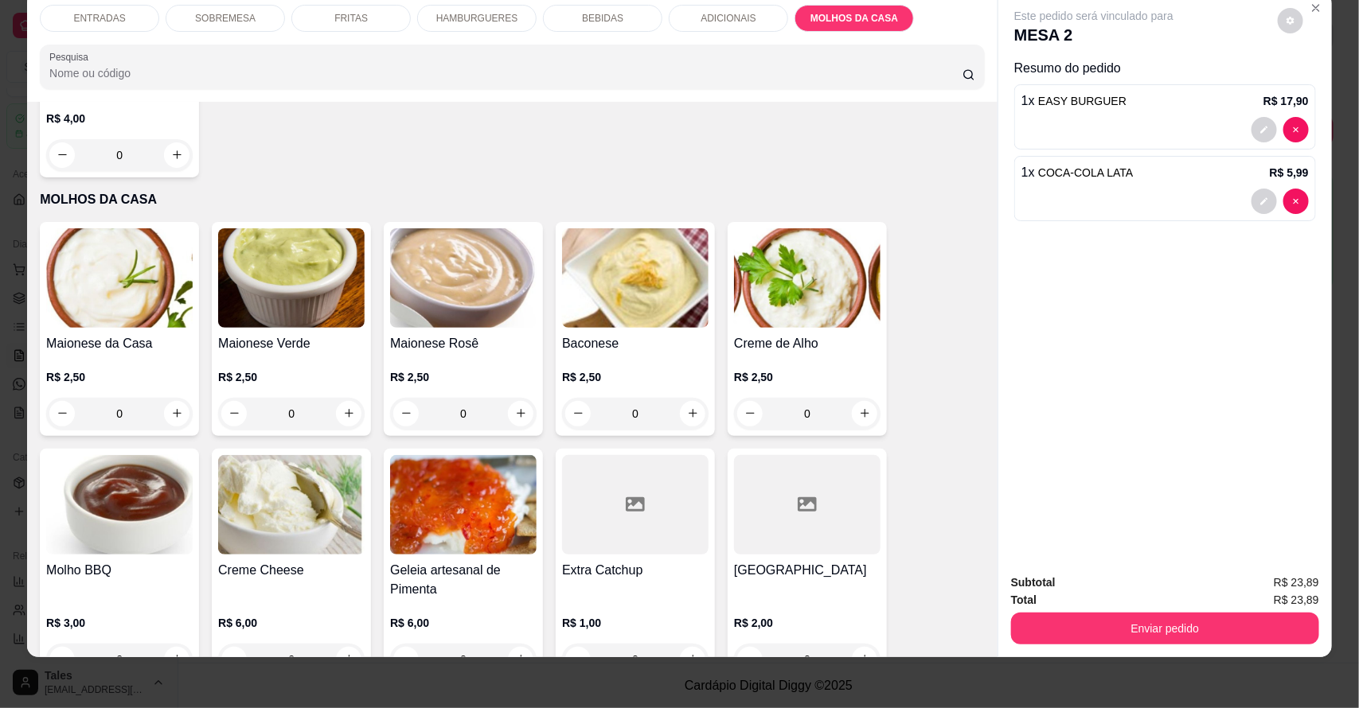
click at [697, 28] on div "ADICIONAIS" at bounding box center [728, 18] width 119 height 27
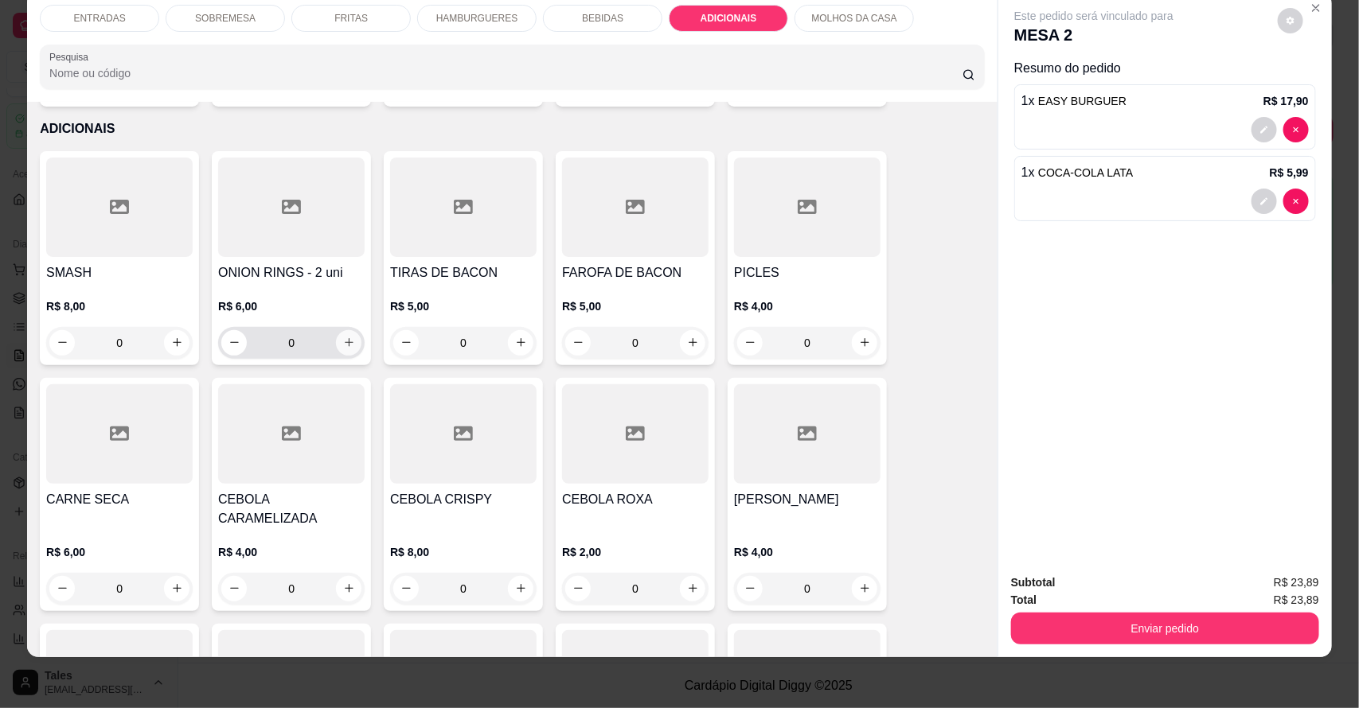
click at [345, 338] on icon "increase-product-quantity" at bounding box center [349, 342] width 9 height 9
type input "1"
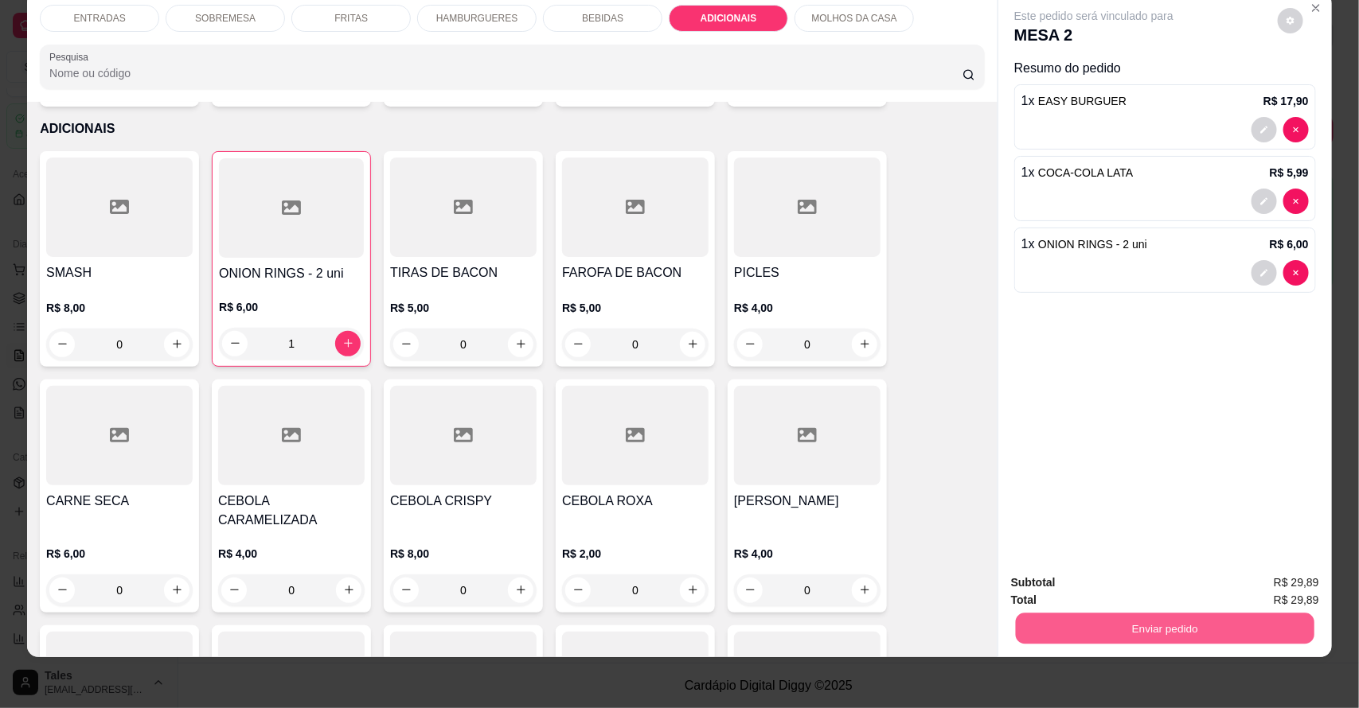
click at [1109, 622] on button "Enviar pedido" at bounding box center [1165, 629] width 298 height 31
click at [1270, 587] on button "Enviar pedido" at bounding box center [1276, 590] width 90 height 30
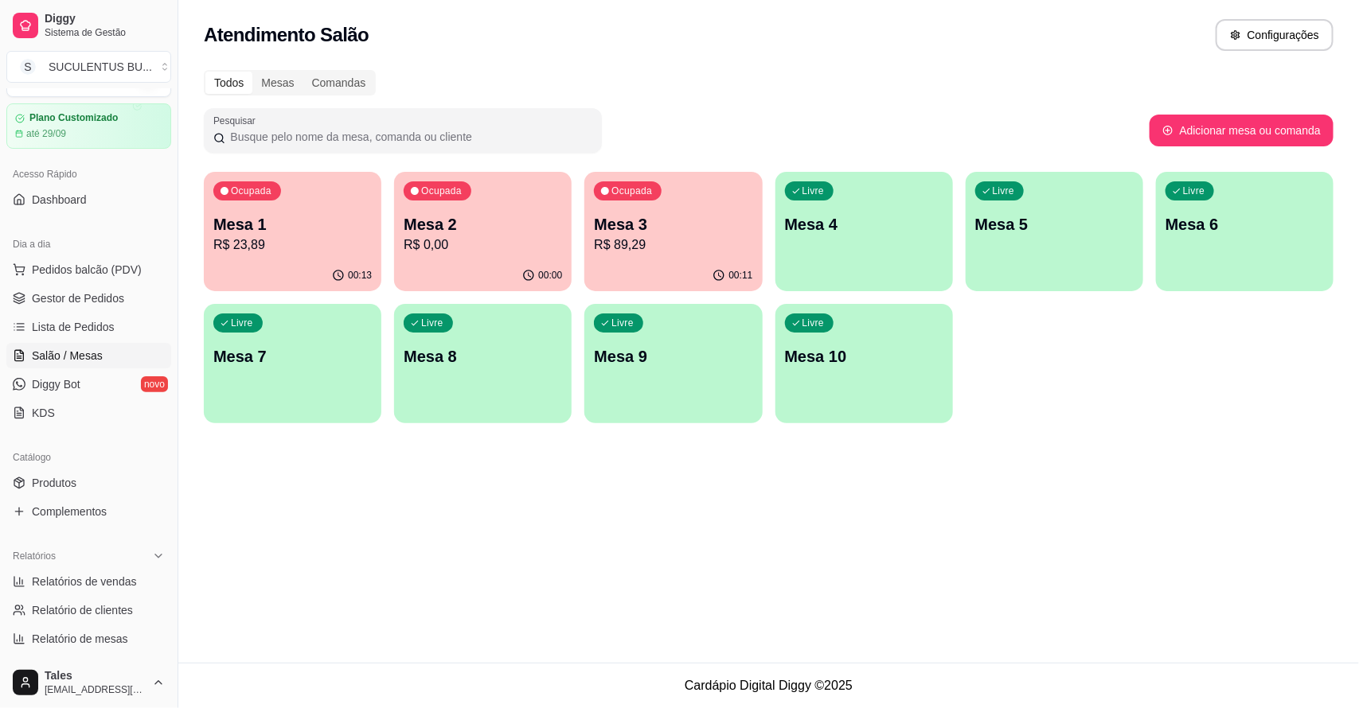
click at [495, 228] on p "Mesa 2" at bounding box center [483, 224] width 158 height 22
click at [86, 309] on link "Gestor de Pedidos" at bounding box center [88, 298] width 165 height 25
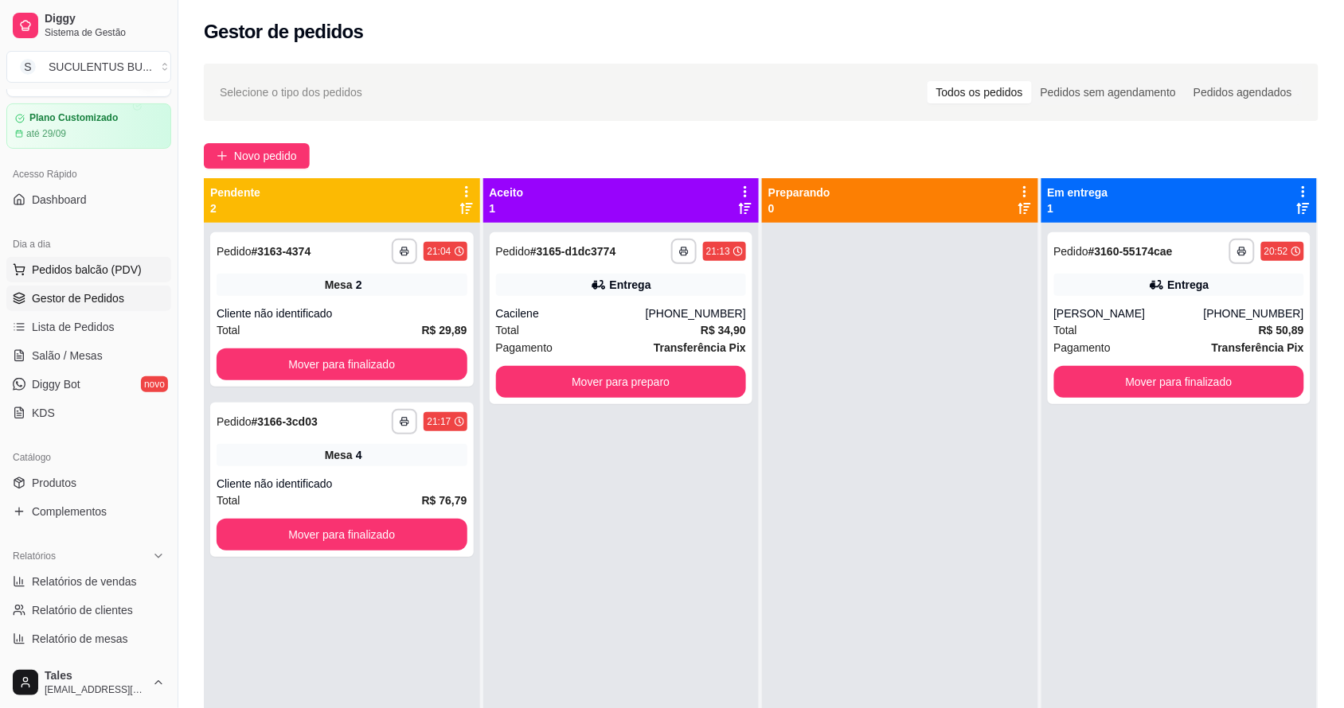
click at [72, 279] on button "Pedidos balcão (PDV)" at bounding box center [88, 269] width 165 height 25
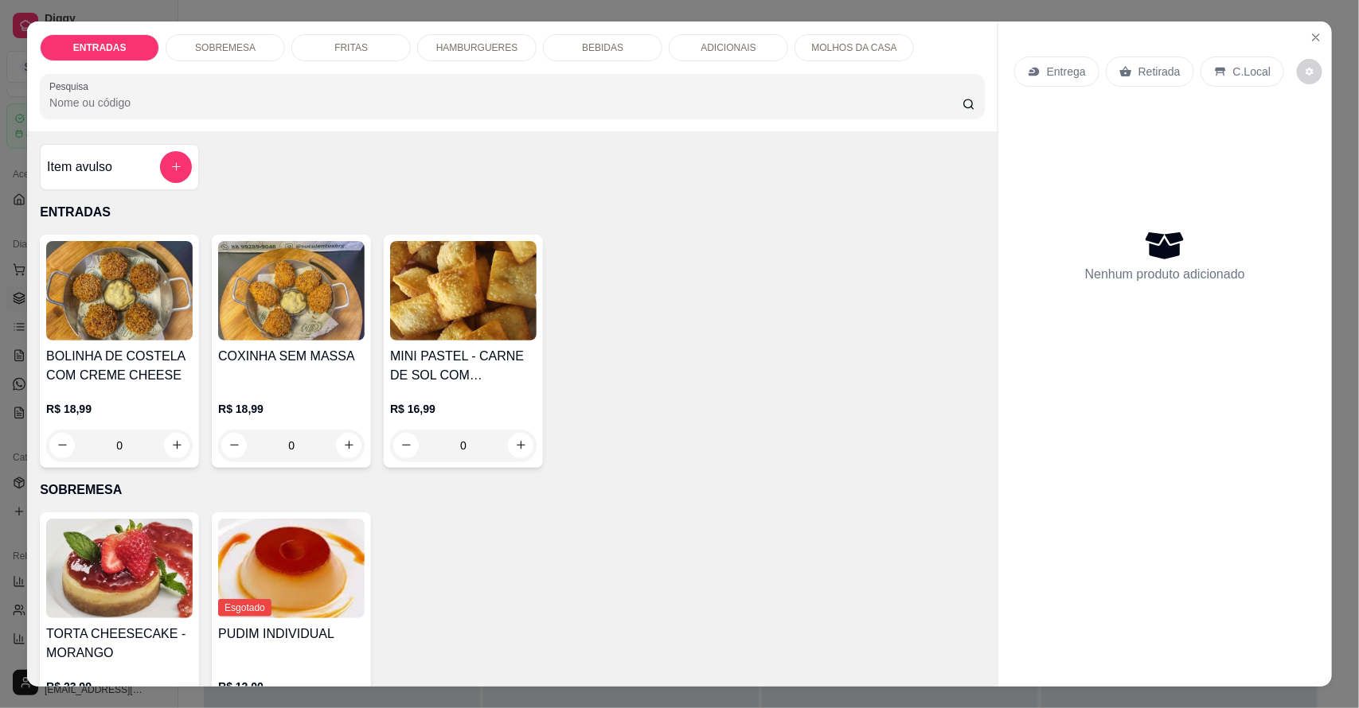
click at [630, 37] on div "BEBIDAS" at bounding box center [602, 47] width 119 height 27
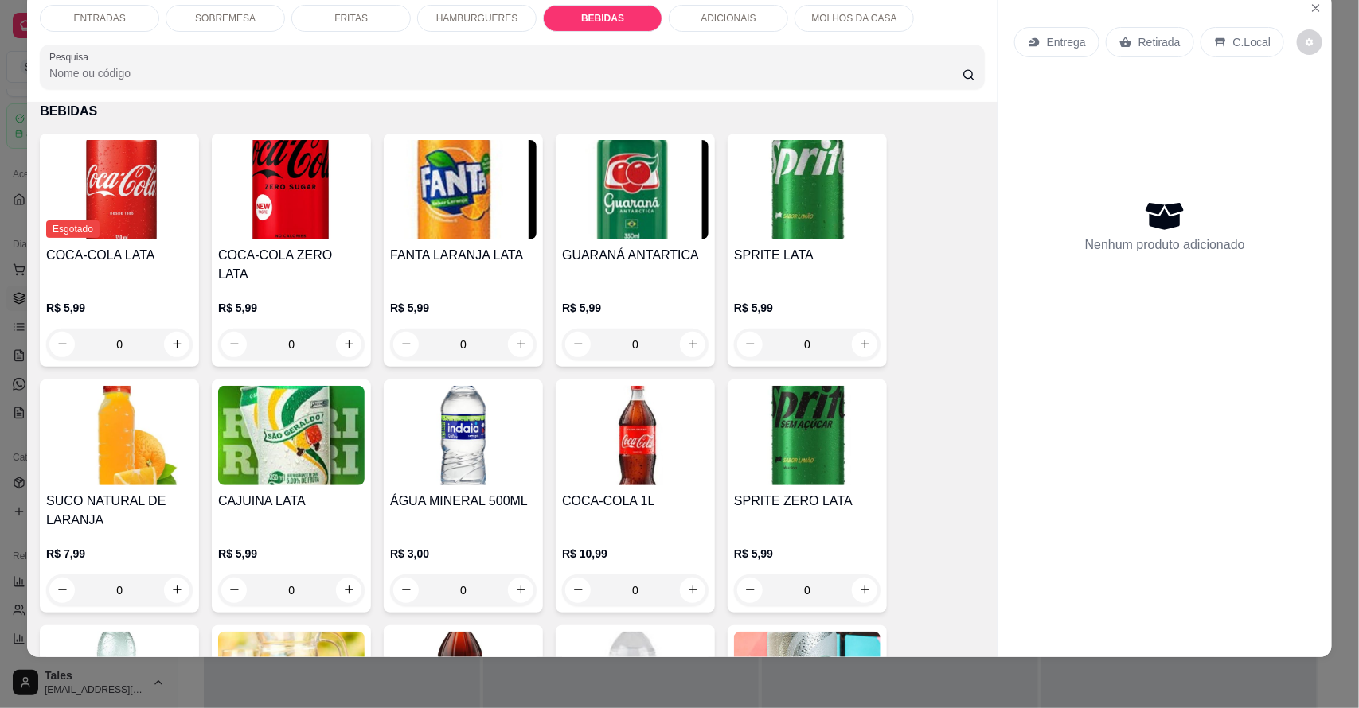
click at [439, 21] on p "HAMBURGUERES" at bounding box center [477, 18] width 82 height 13
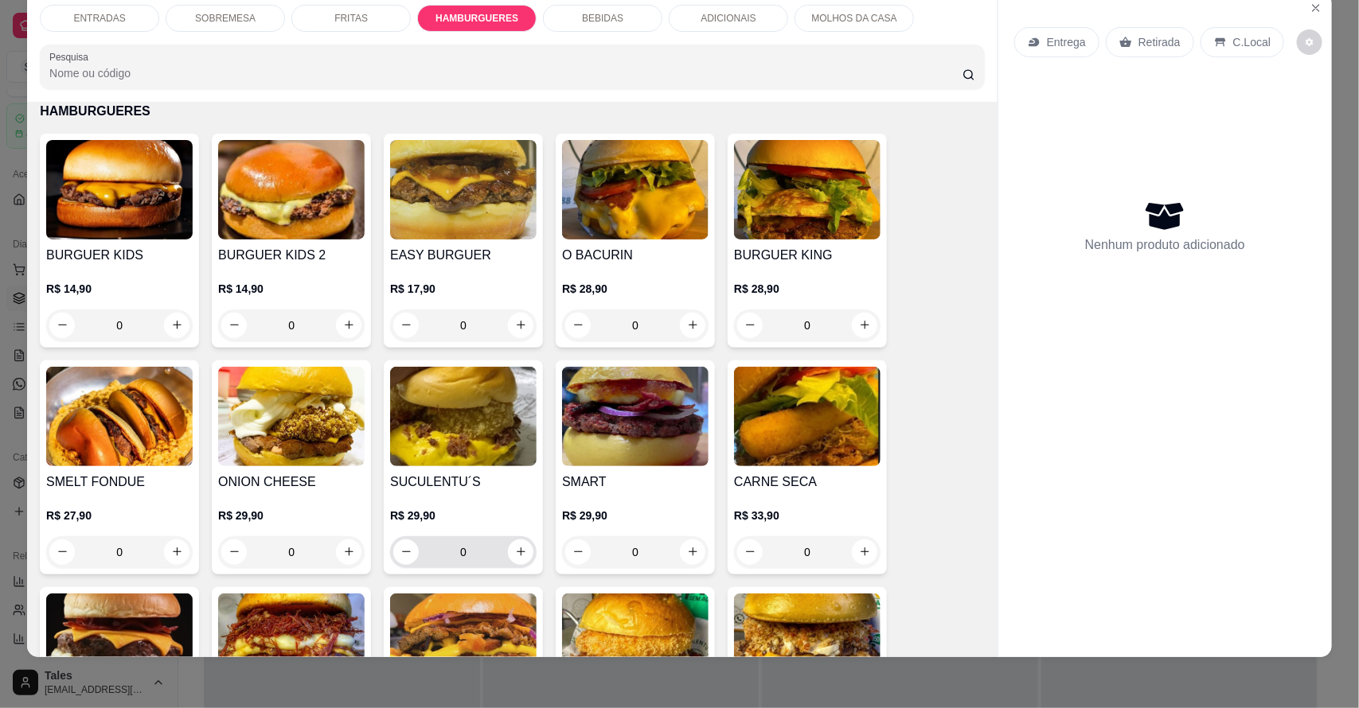
scroll to position [1350, 0]
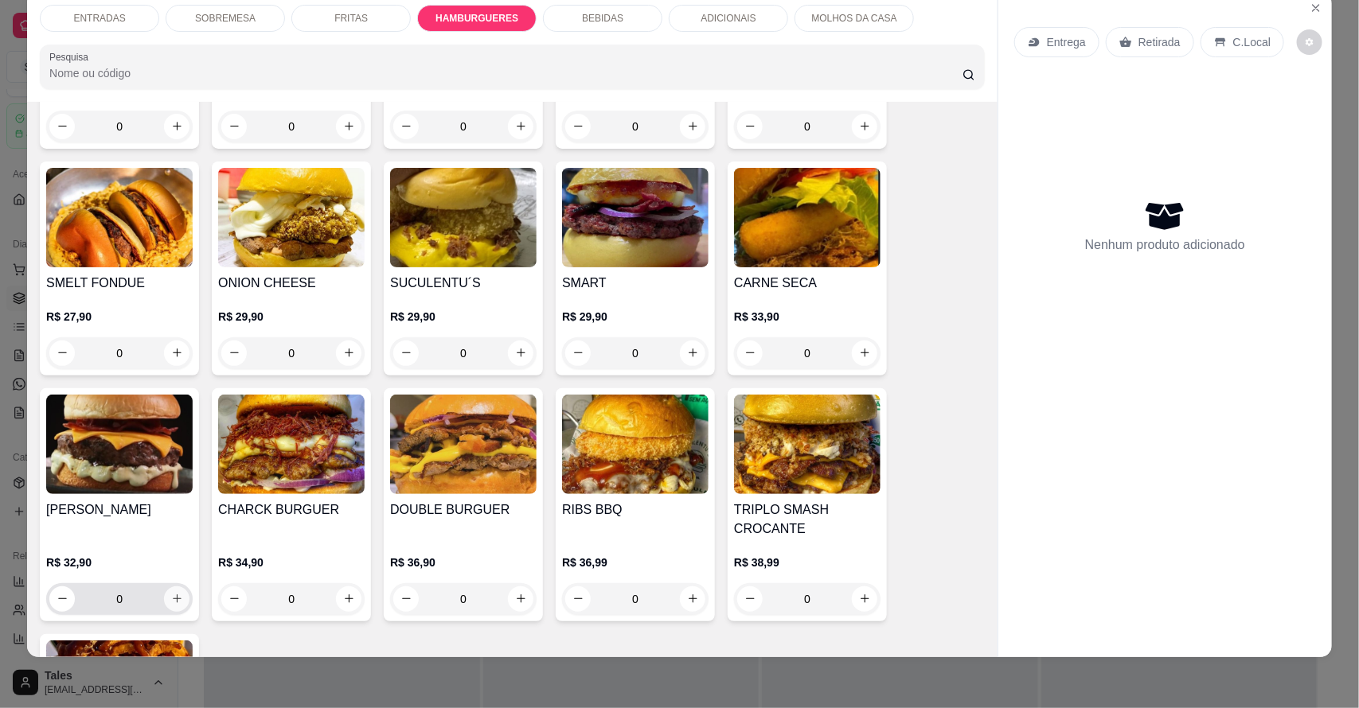
click at [173, 593] on icon "increase-product-quantity" at bounding box center [177, 599] width 12 height 12
type input "1"
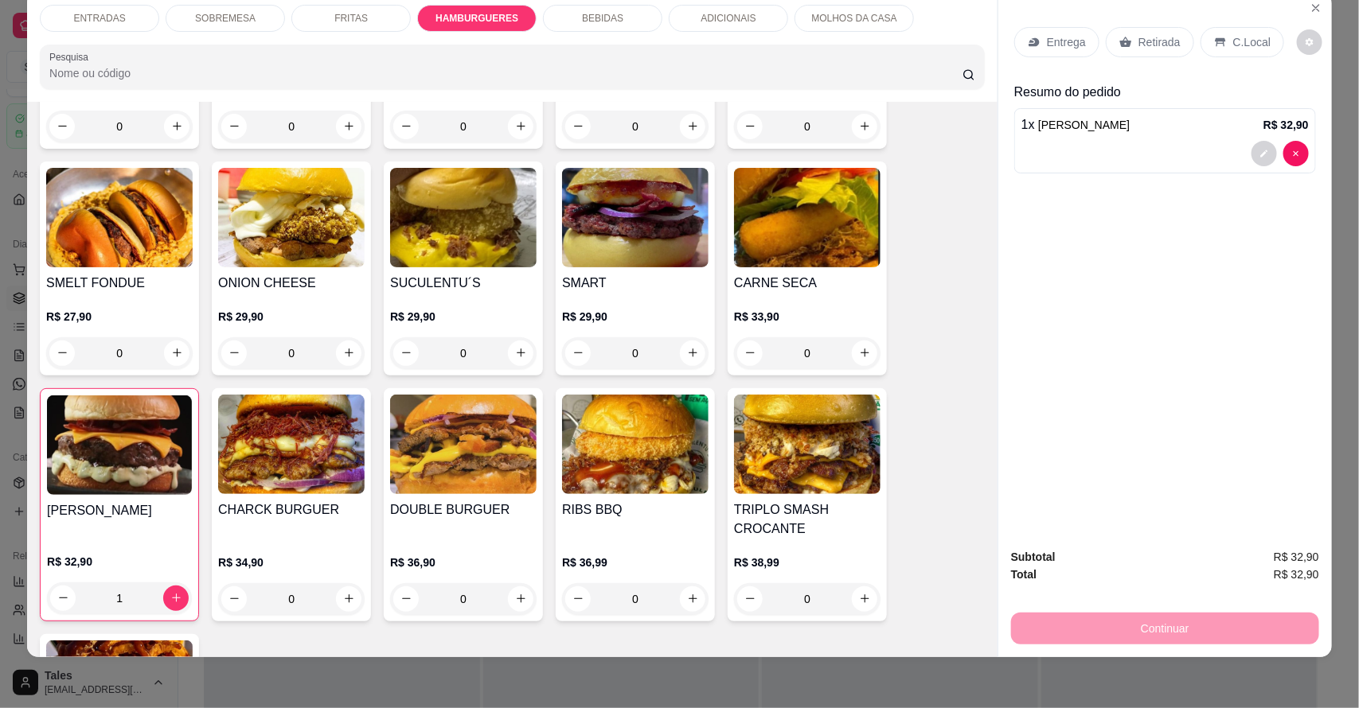
click at [583, 12] on p "BEBIDAS" at bounding box center [602, 18] width 41 height 13
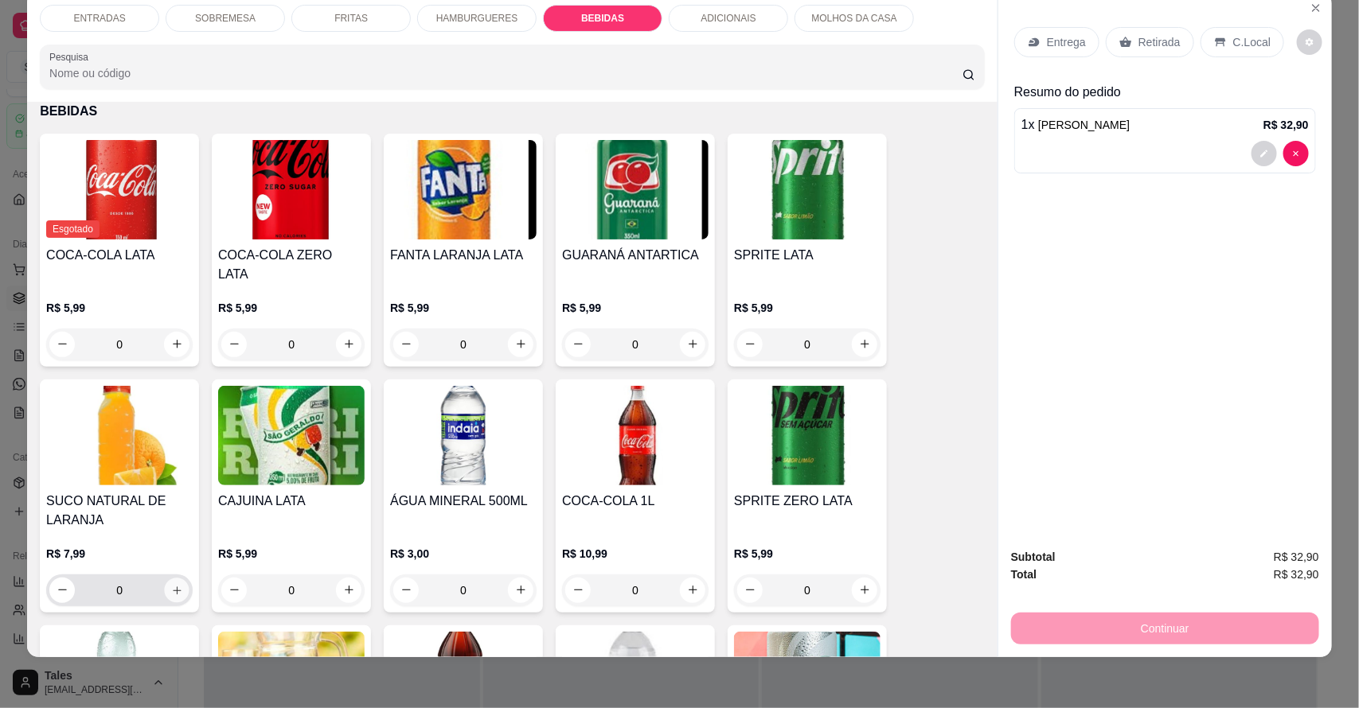
click at [170, 578] on button "increase-product-quantity" at bounding box center [177, 590] width 25 height 25
type input "1"
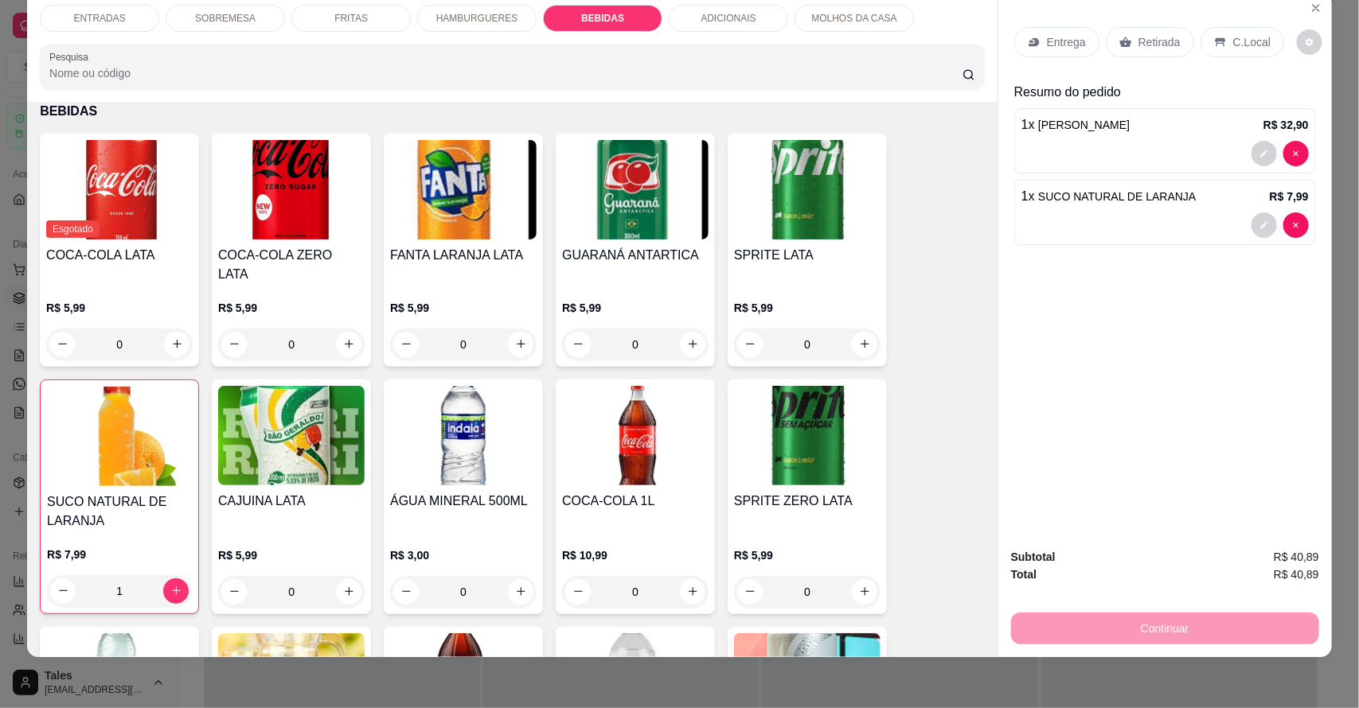
click at [383, 10] on div "FRITAS" at bounding box center [350, 18] width 119 height 27
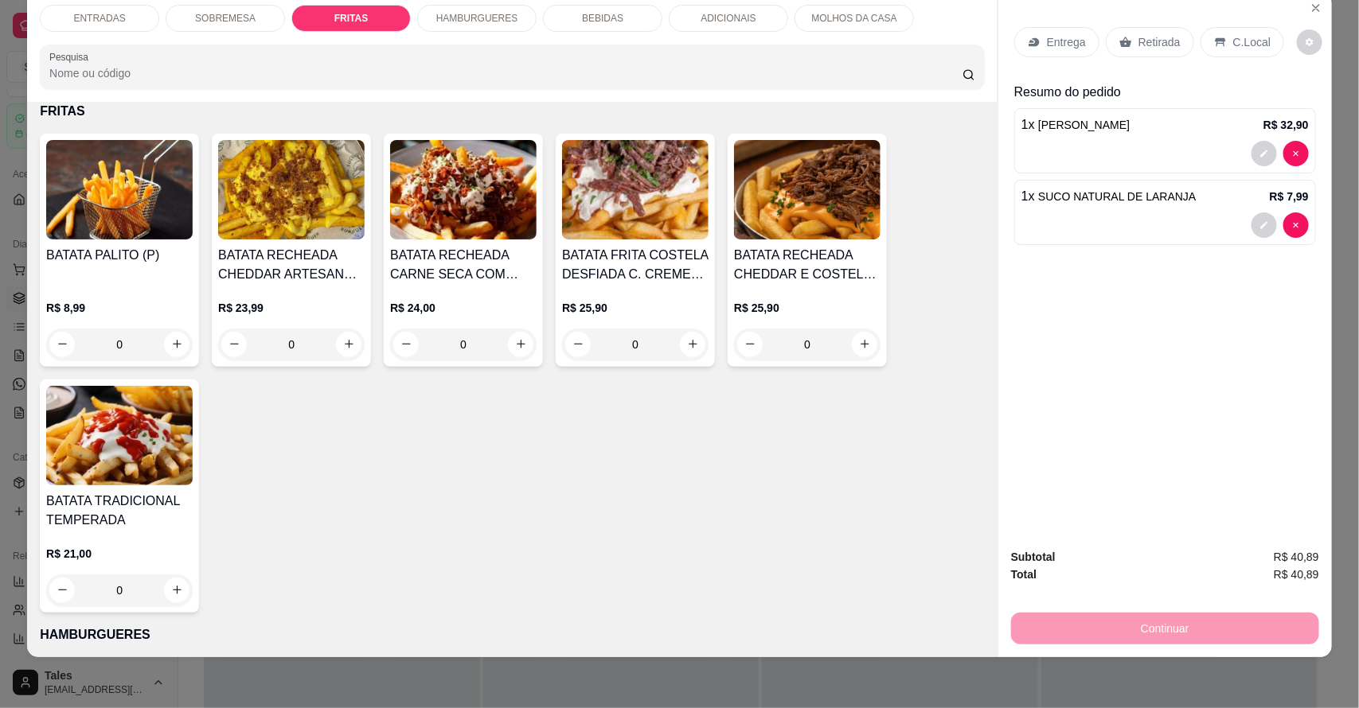
click at [639, 455] on div "BATATA PALITO (P) R$ 8,99 0 BATATA RECHEADA CHEDDAR ARTESANAL E BACON R$ 23,99 …" at bounding box center [512, 373] width 945 height 479
click at [637, 462] on div "BATATA PALITO (P) R$ 8,99 0 BATATA RECHEADA CHEDDAR ARTESANAL E BACON R$ 23,99 …" at bounding box center [512, 373] width 945 height 479
click at [171, 593] on icon "increase-product-quantity" at bounding box center [177, 590] width 12 height 12
type input "1"
click at [1047, 49] on p "Entrega" at bounding box center [1066, 42] width 39 height 16
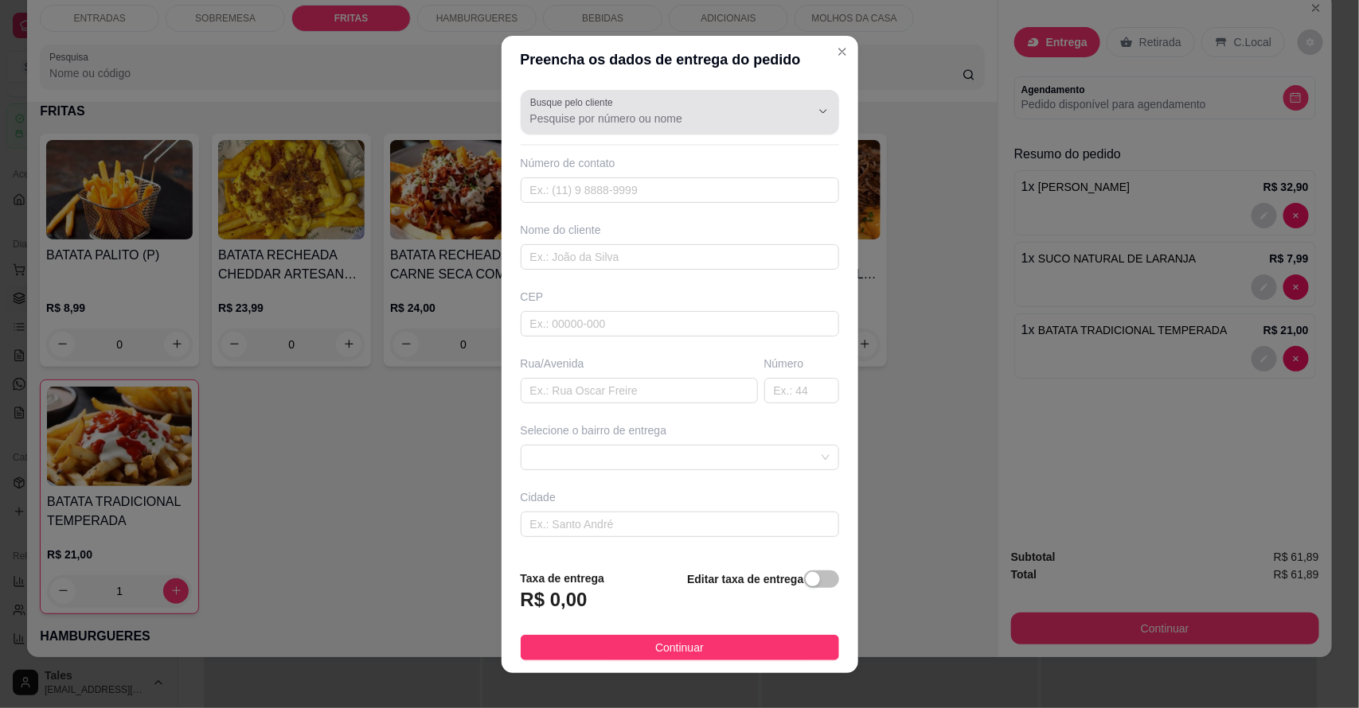
click at [638, 121] on input "Busque pelo cliente" at bounding box center [657, 119] width 255 height 16
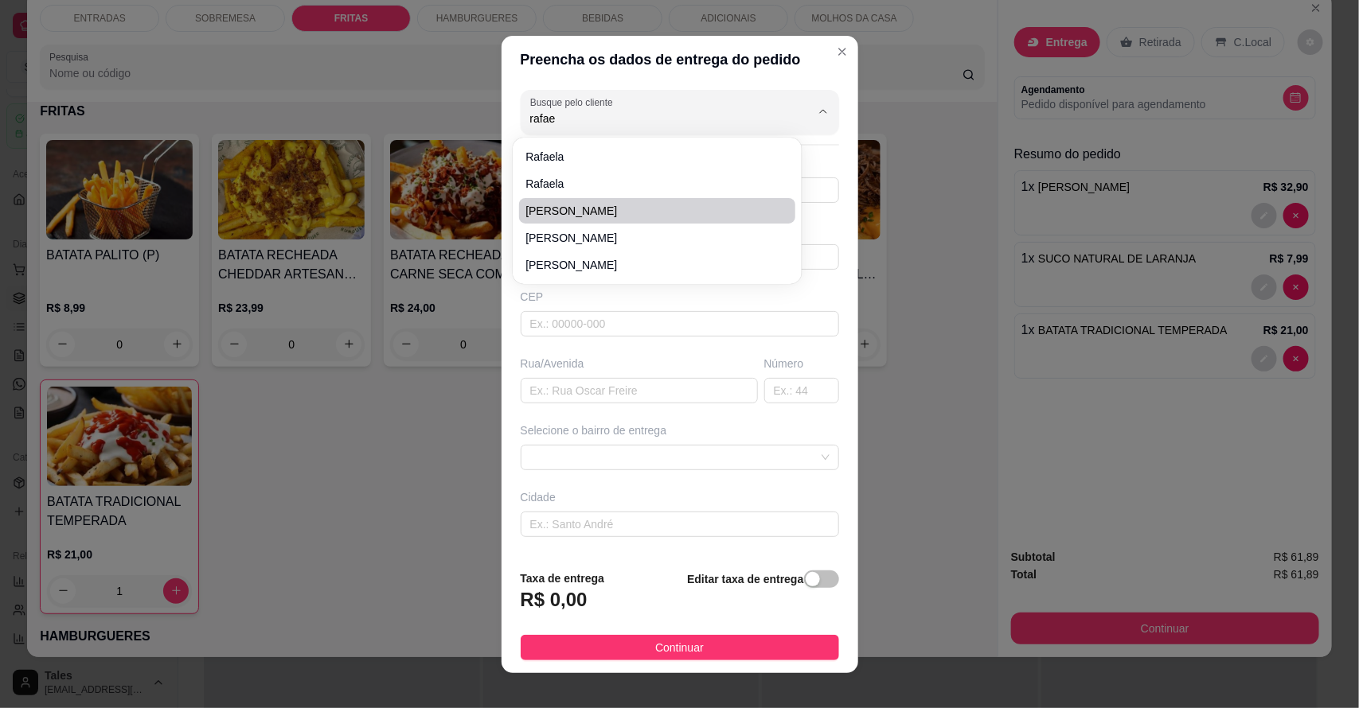
click at [589, 219] on li "[PERSON_NAME]" at bounding box center [657, 210] width 276 height 25
type input "[PERSON_NAME]"
type input "88992022539"
type input "[PERSON_NAME]"
type input "hospital"
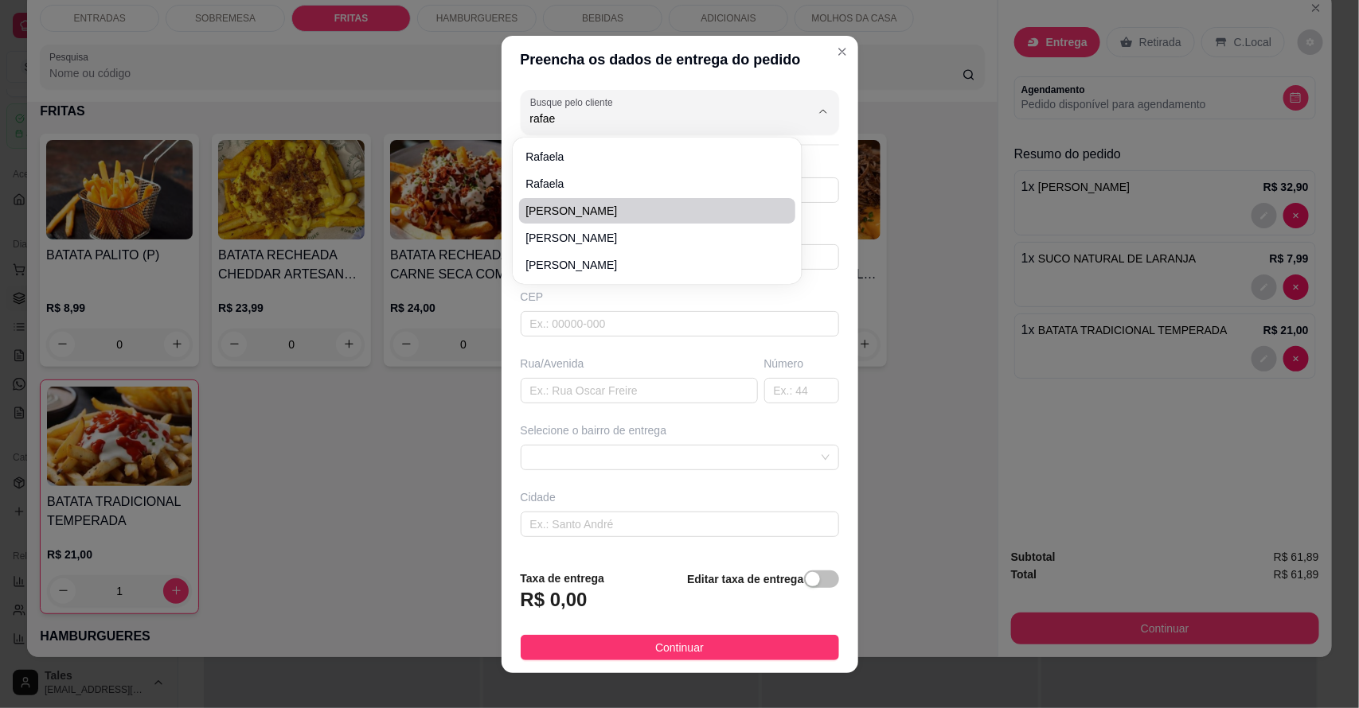
type input "Salitre"
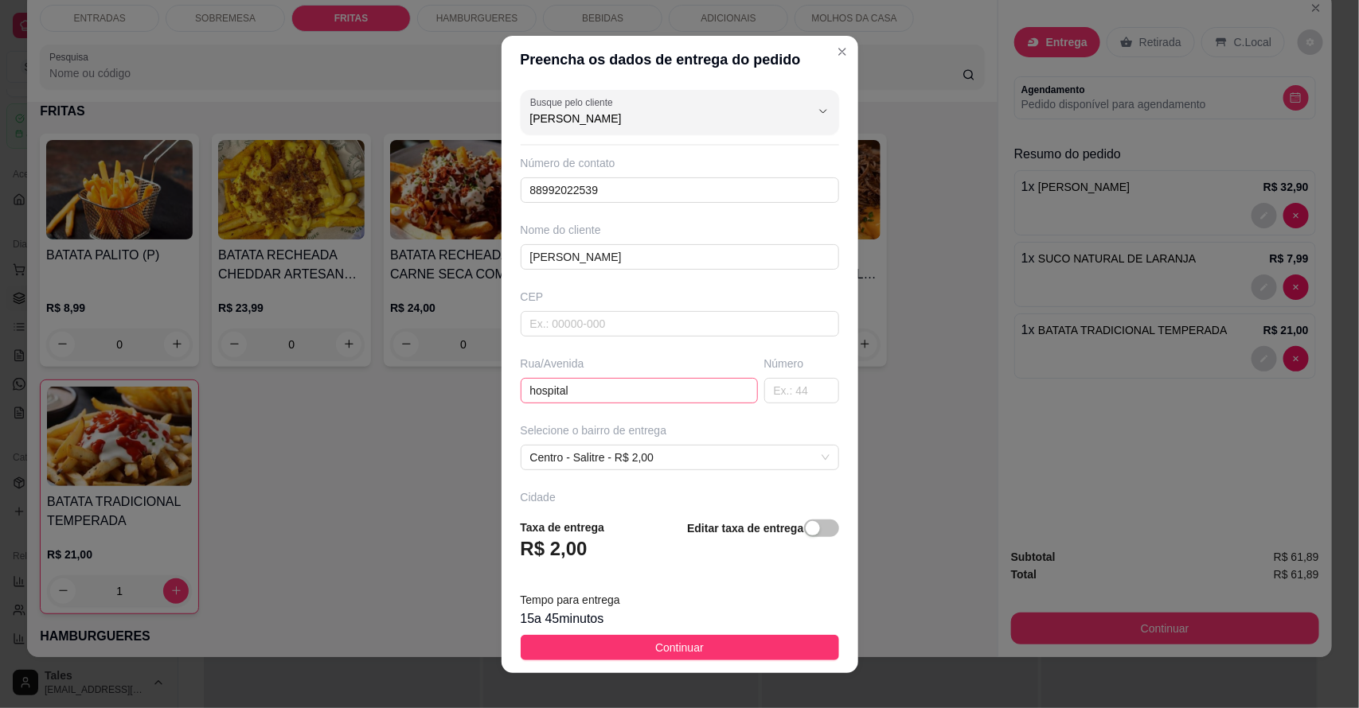
type input "[PERSON_NAME]"
click at [622, 400] on input "hospital" at bounding box center [639, 390] width 237 height 25
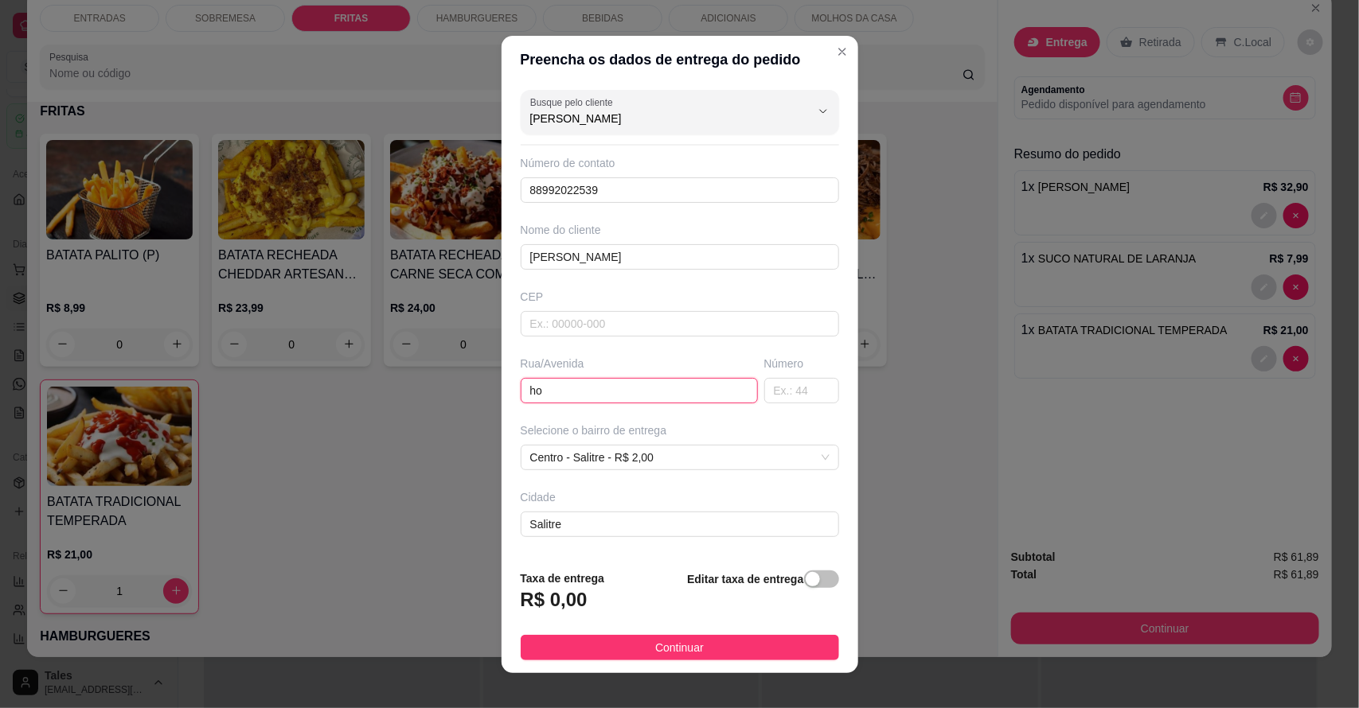
type input "h"
type input "casa de vanielly"
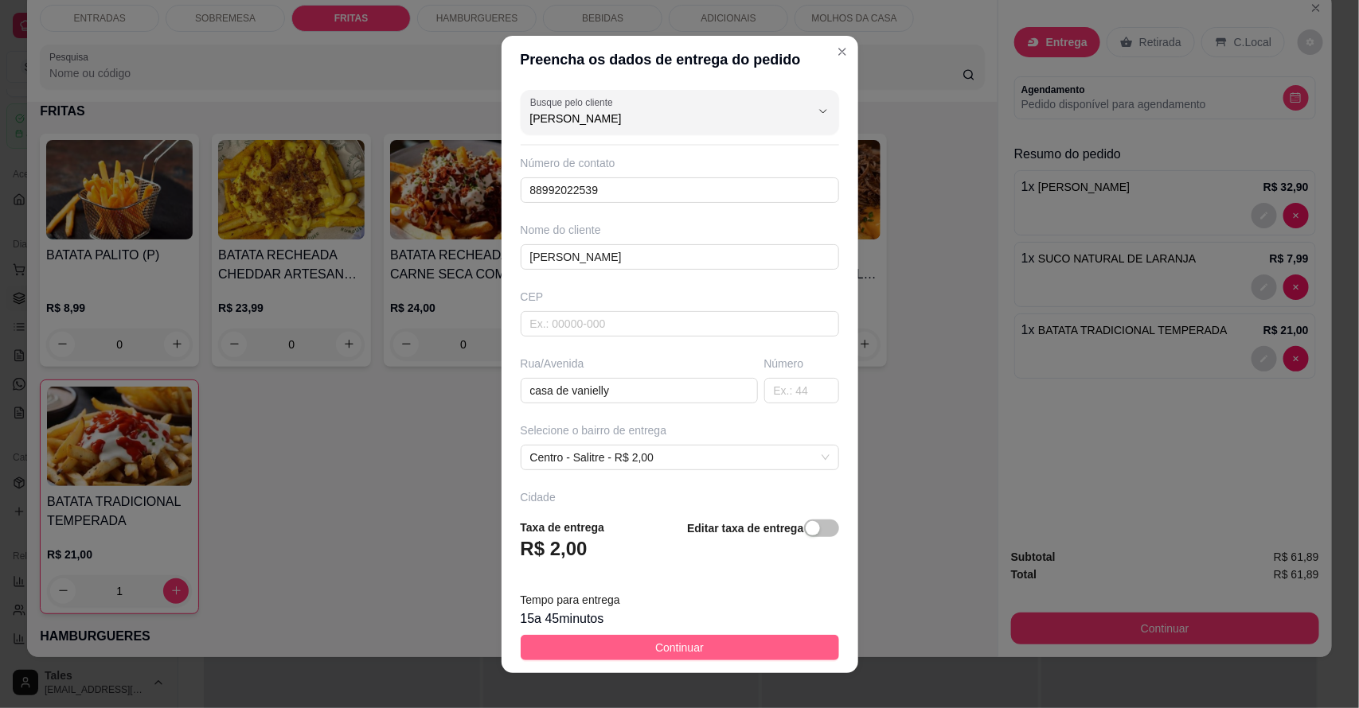
click at [655, 641] on span "Continuar" at bounding box center [679, 648] width 49 height 18
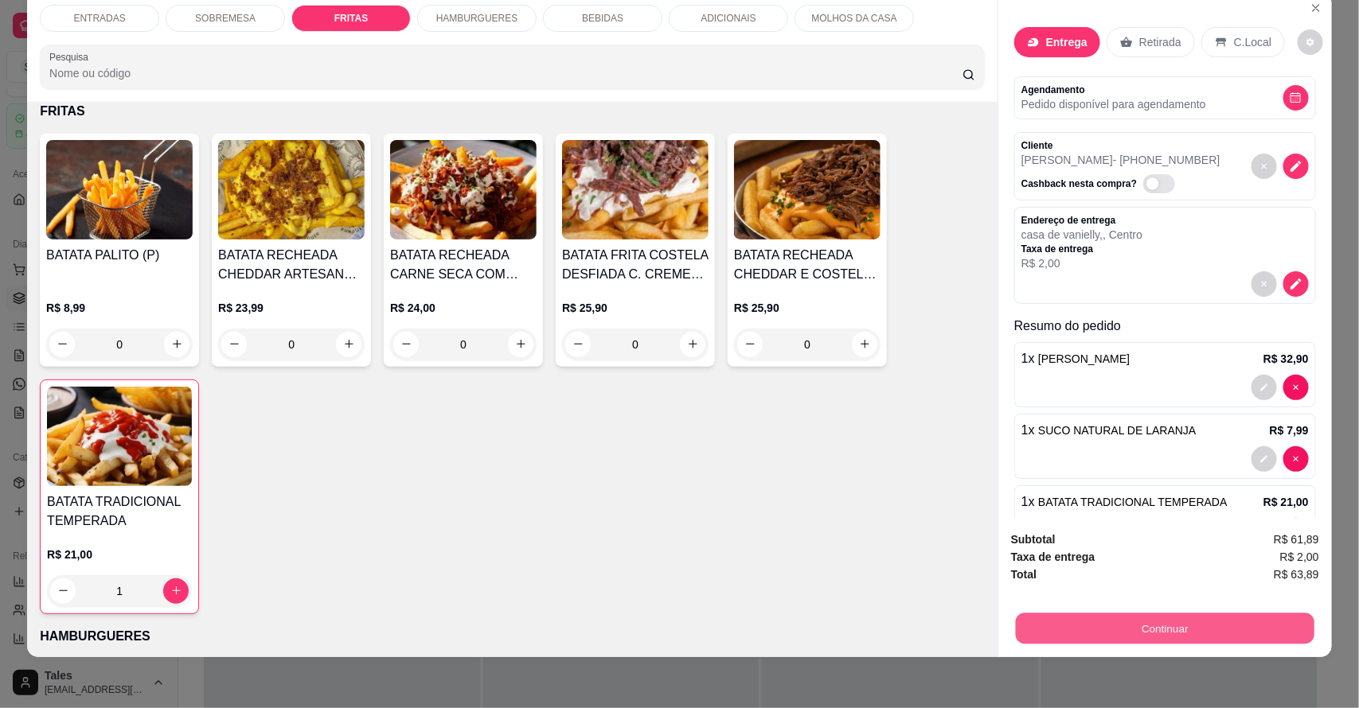
click at [1246, 622] on button "Continuar" at bounding box center [1165, 629] width 298 height 31
click at [626, 17] on div "BEBIDAS" at bounding box center [602, 18] width 119 height 27
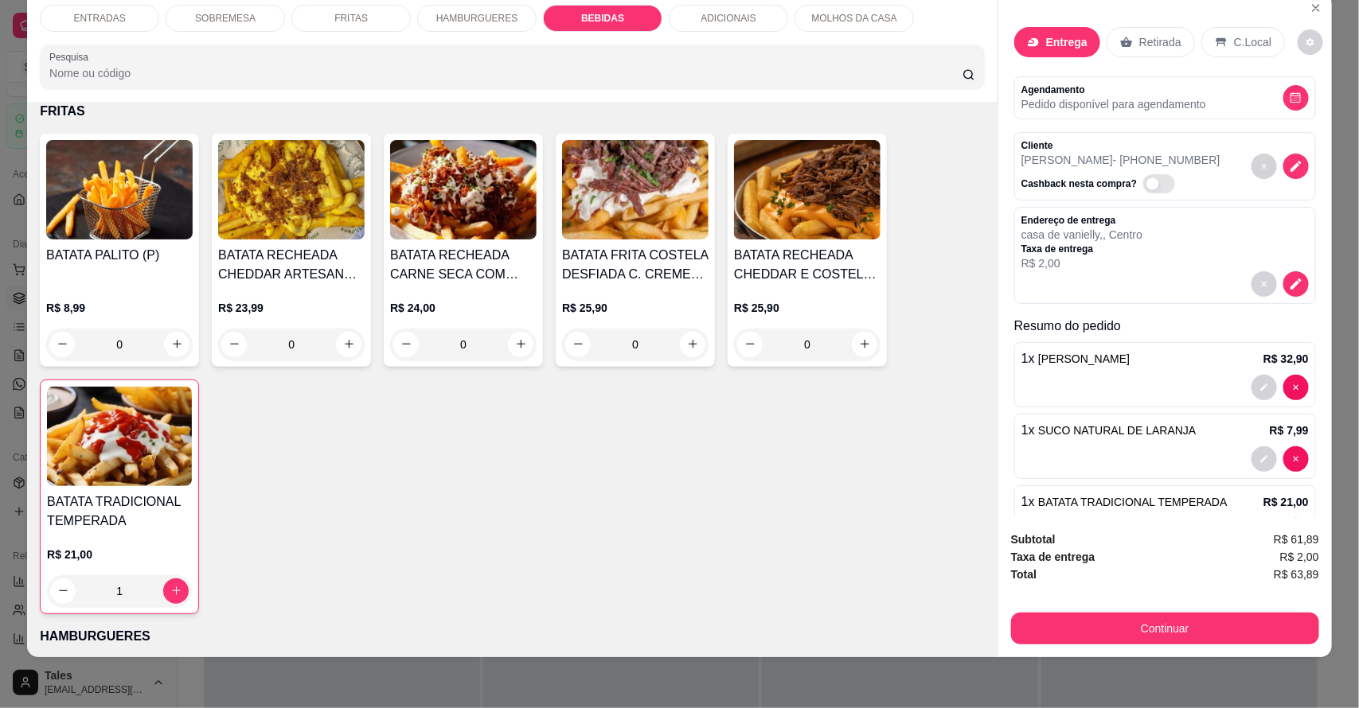
scroll to position [2111, 0]
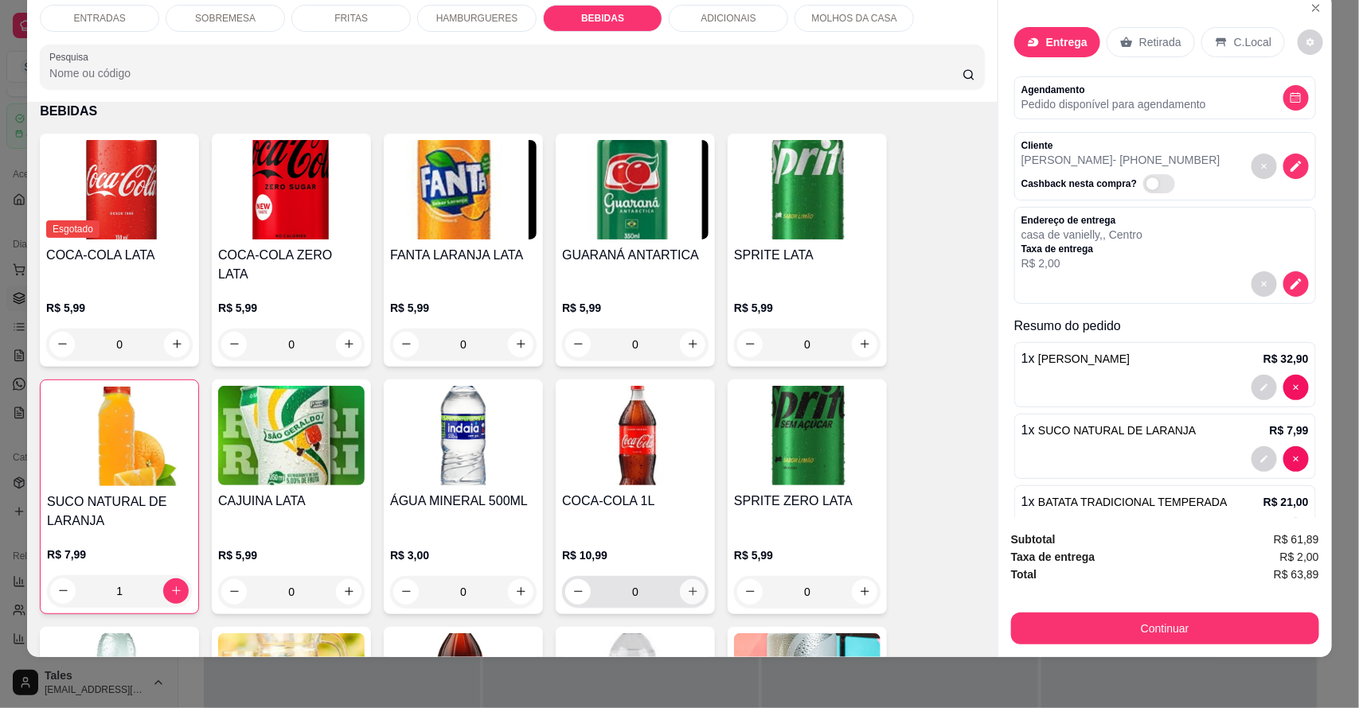
click at [687, 586] on icon "increase-product-quantity" at bounding box center [693, 592] width 12 height 12
type input "1"
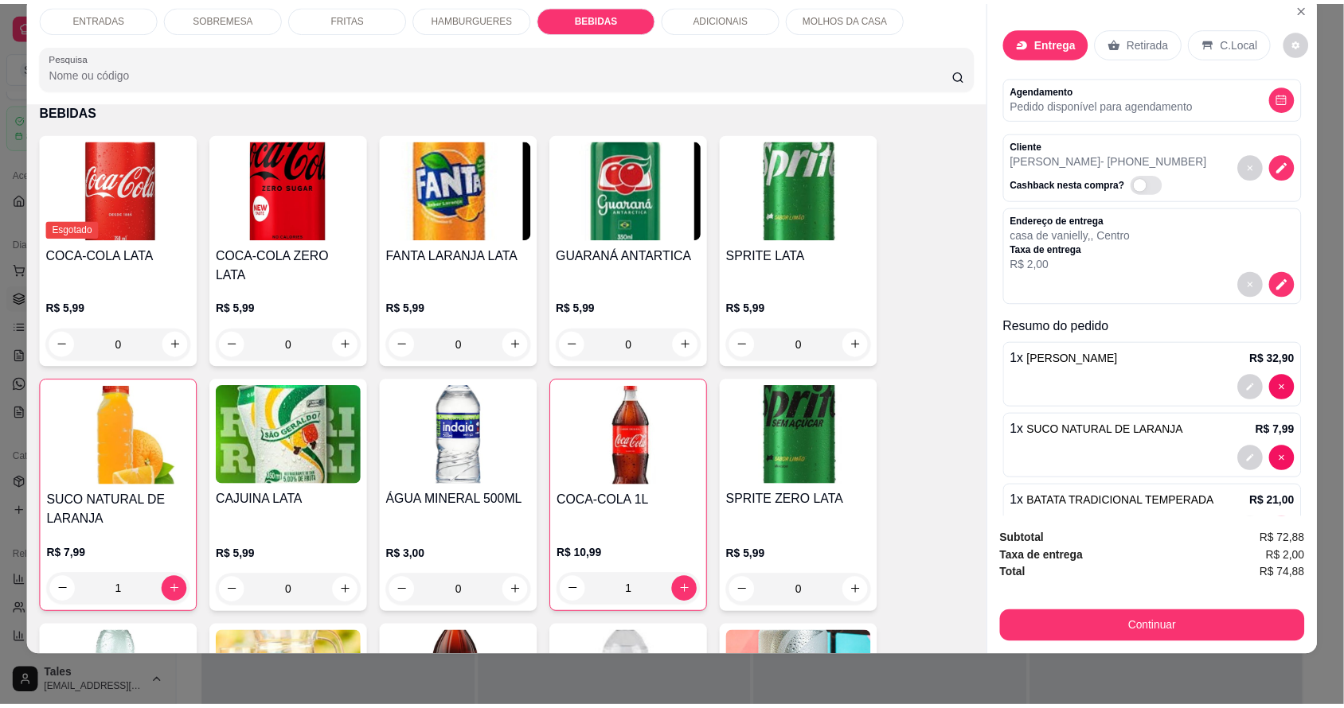
scroll to position [99, 0]
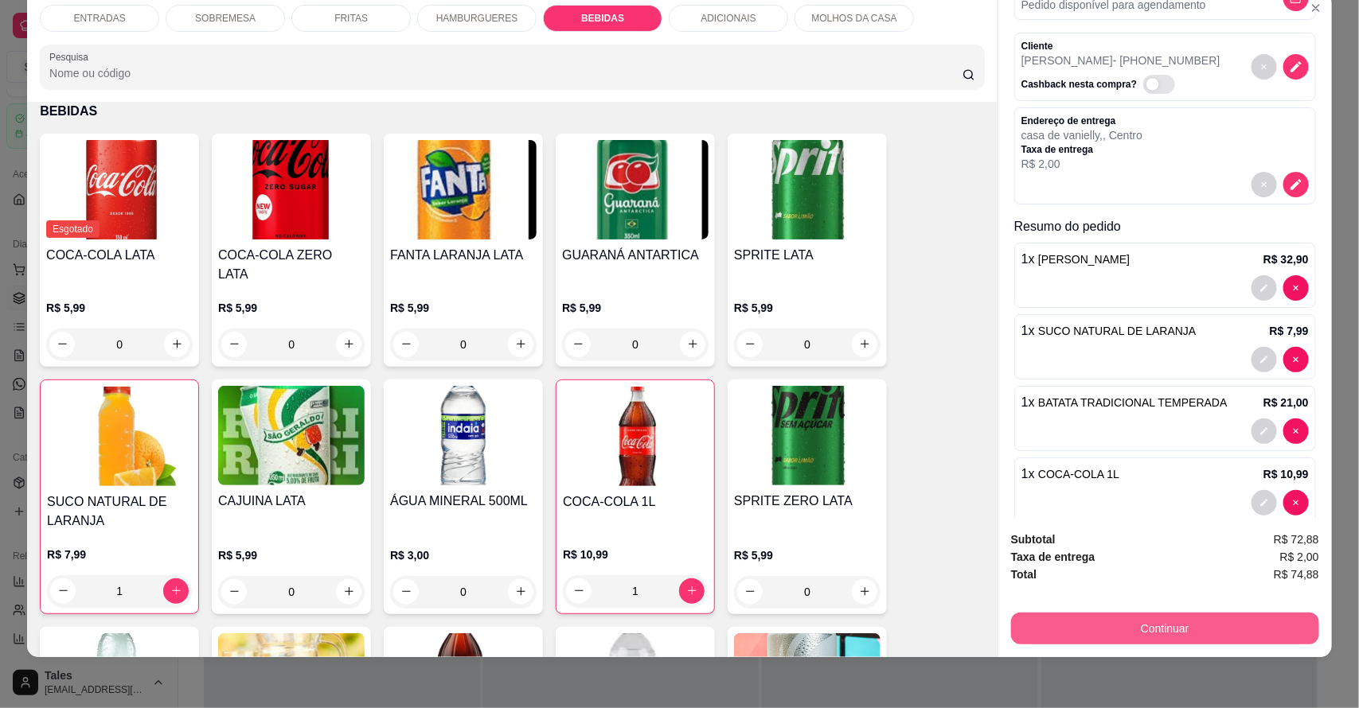
click at [1148, 626] on button "Continuar" at bounding box center [1165, 629] width 308 height 32
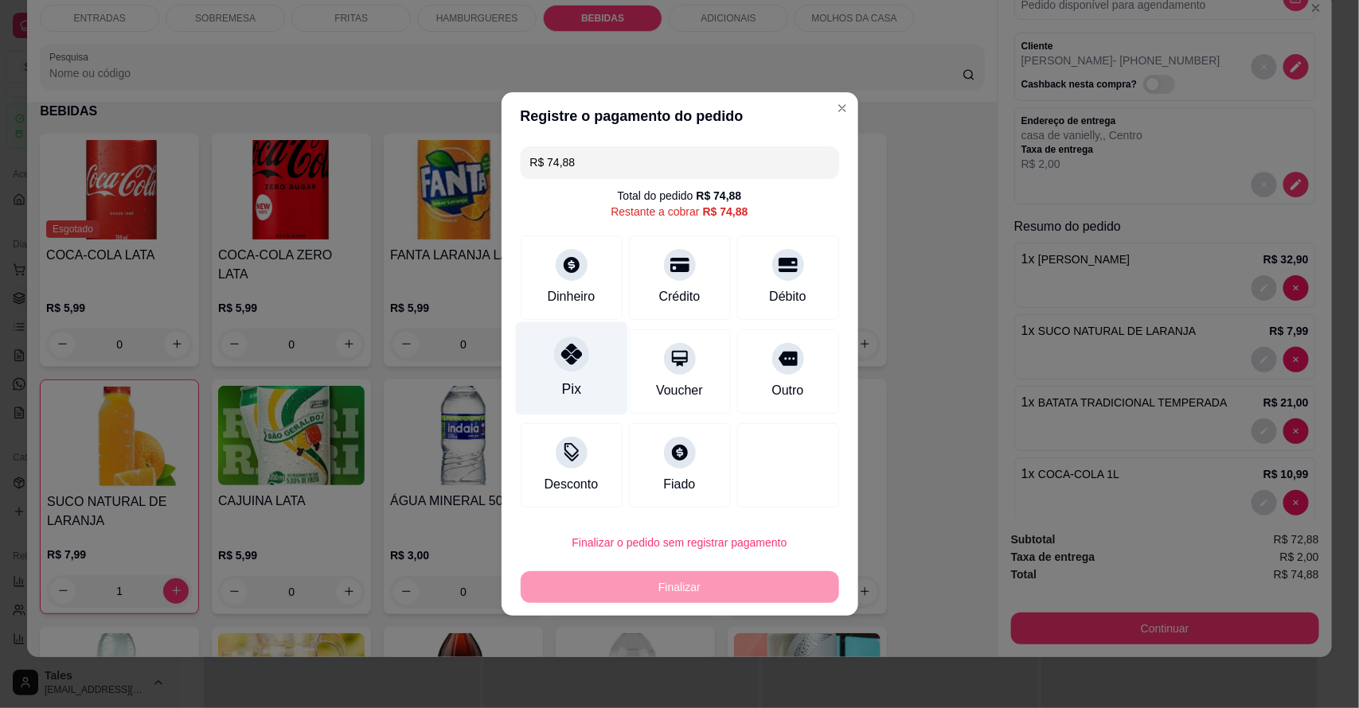
click at [568, 372] on div "Pix" at bounding box center [571, 368] width 112 height 93
type input "R$ 0,00"
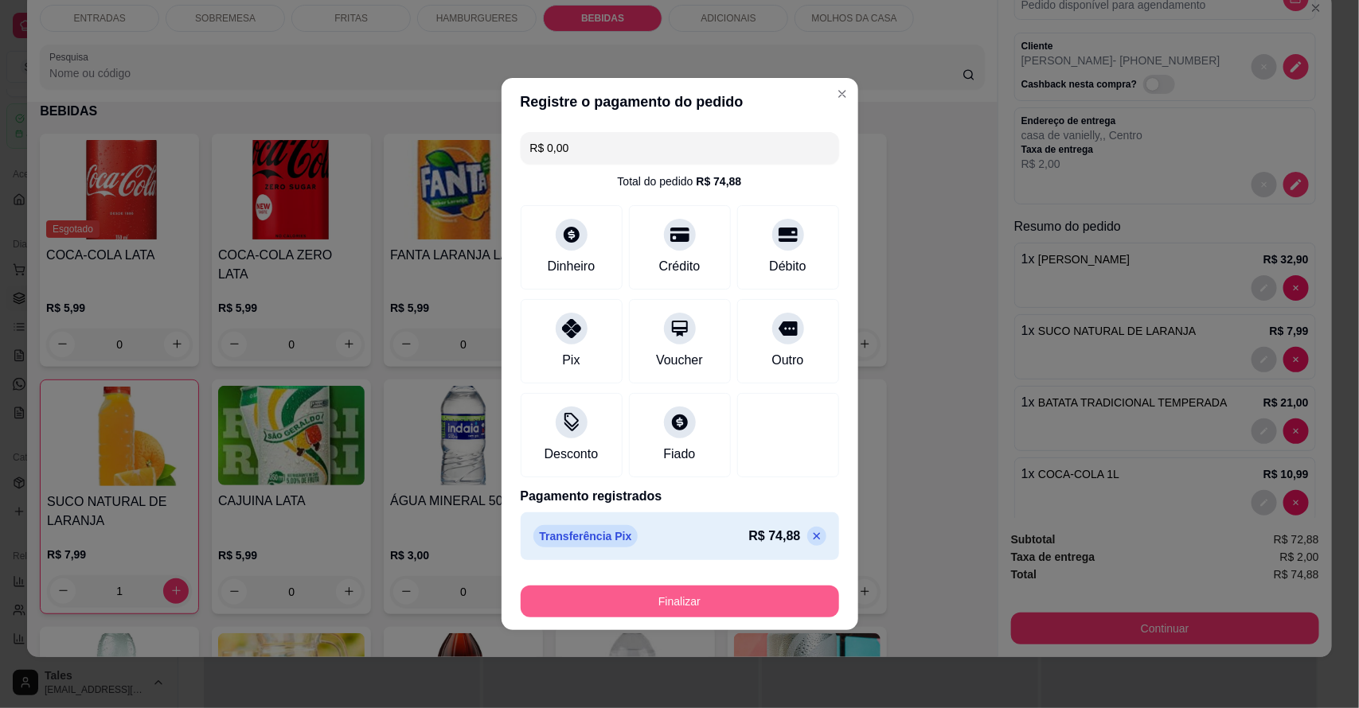
click at [657, 598] on button "Finalizar" at bounding box center [680, 602] width 318 height 32
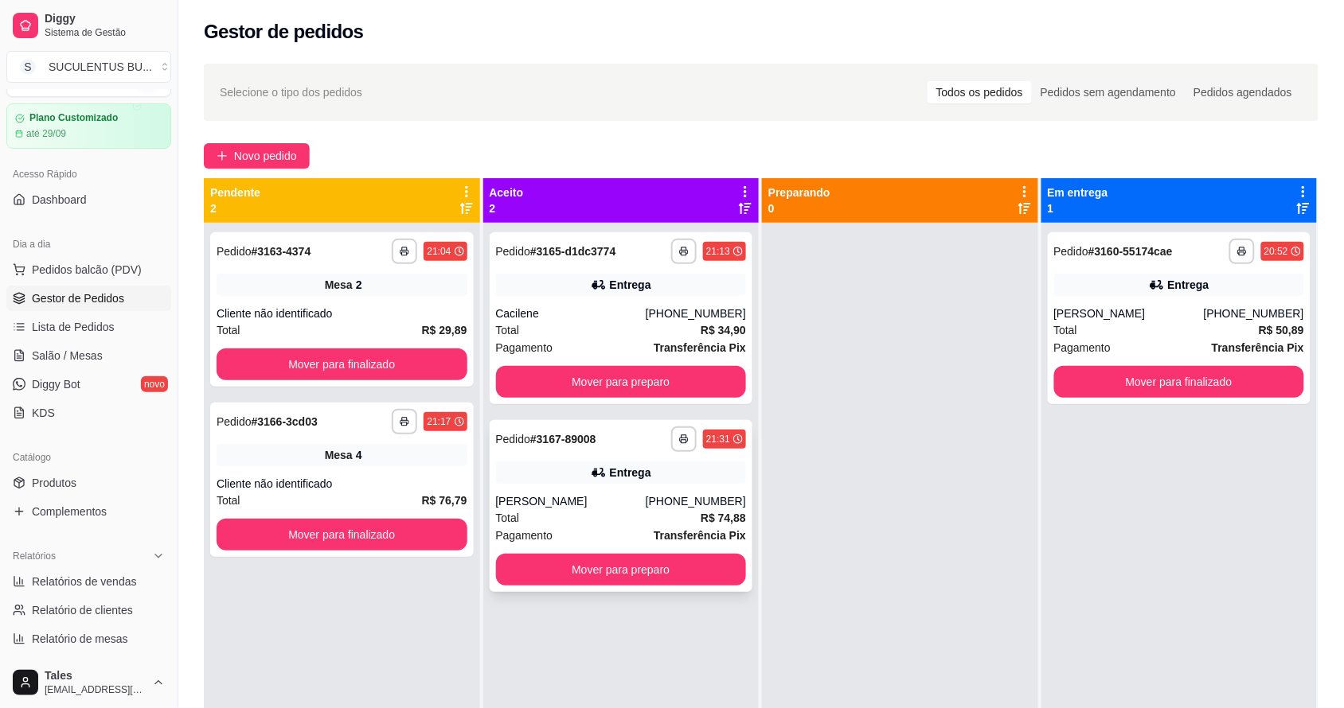
click at [583, 506] on div "[PERSON_NAME]" at bounding box center [571, 501] width 150 height 16
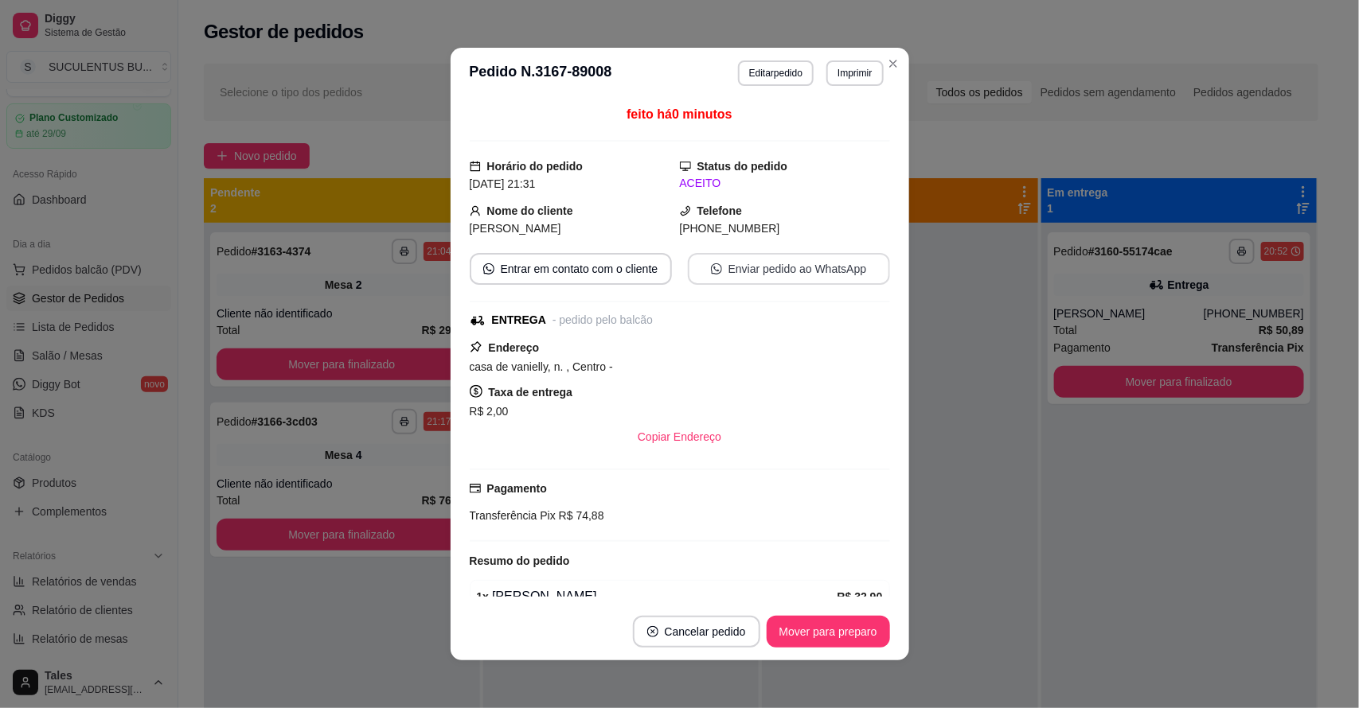
click at [742, 271] on button "Enviar pedido ao WhatsApp" at bounding box center [789, 269] width 202 height 32
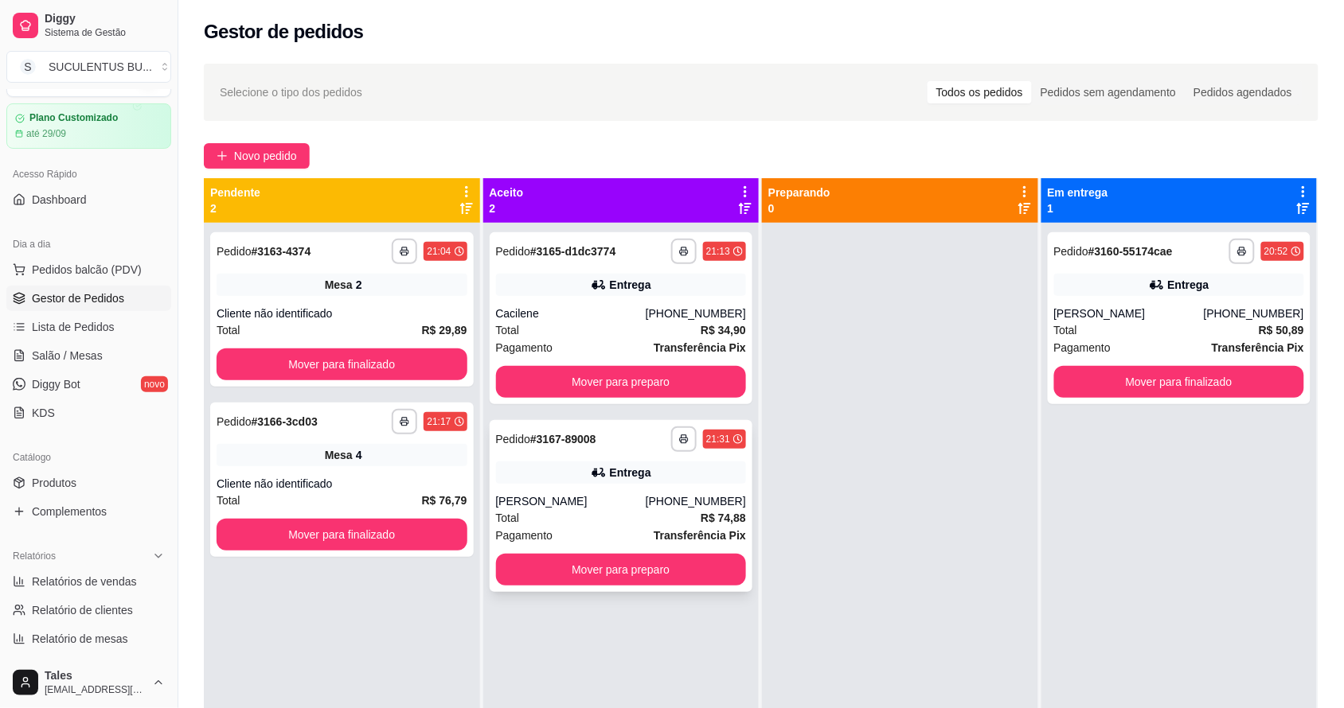
click at [589, 511] on div "Total R$ 74,88" at bounding box center [621, 518] width 251 height 18
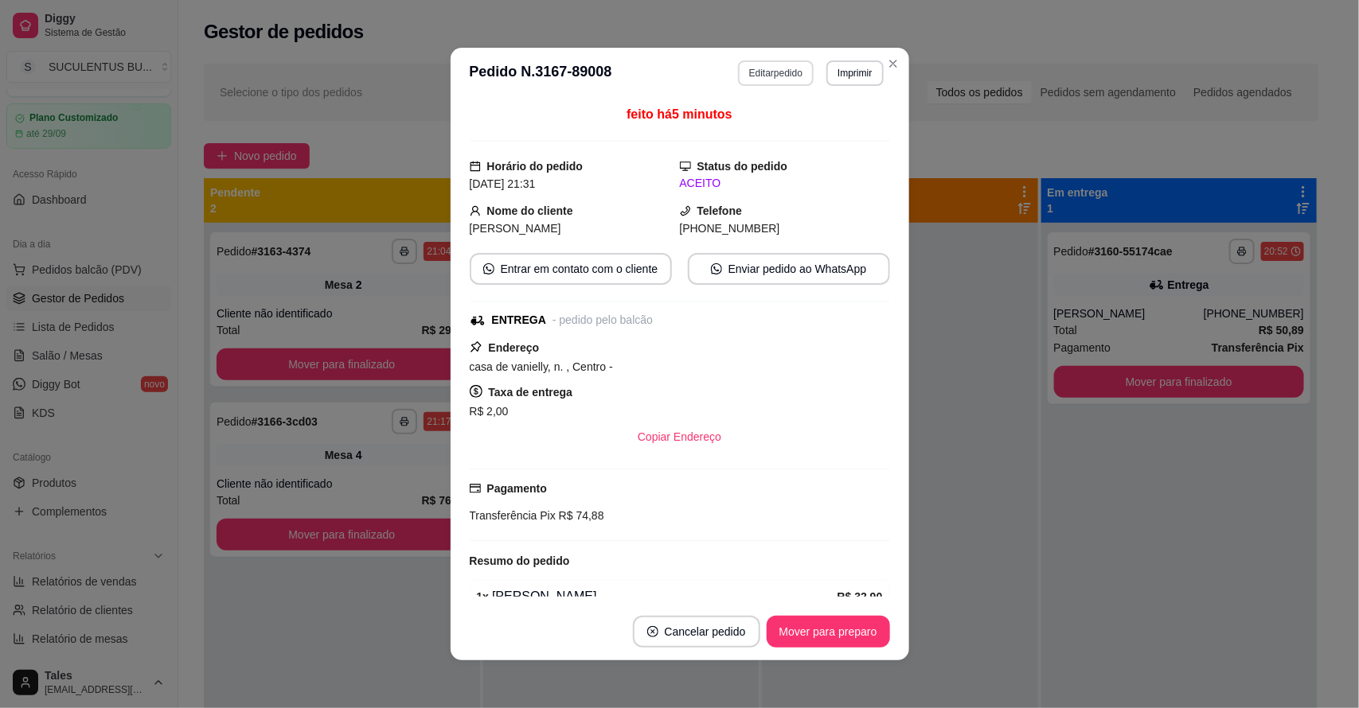
click at [784, 80] on button "Editar pedido" at bounding box center [776, 72] width 76 height 25
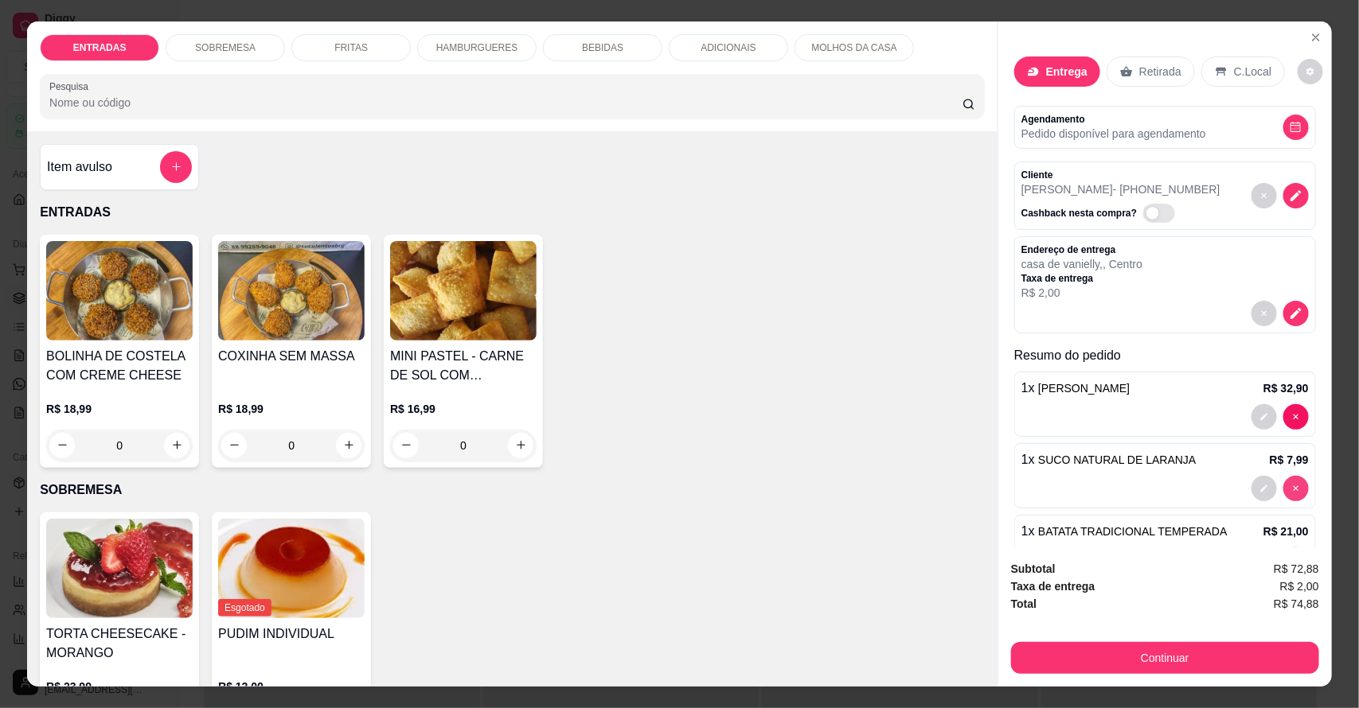
type input "0"
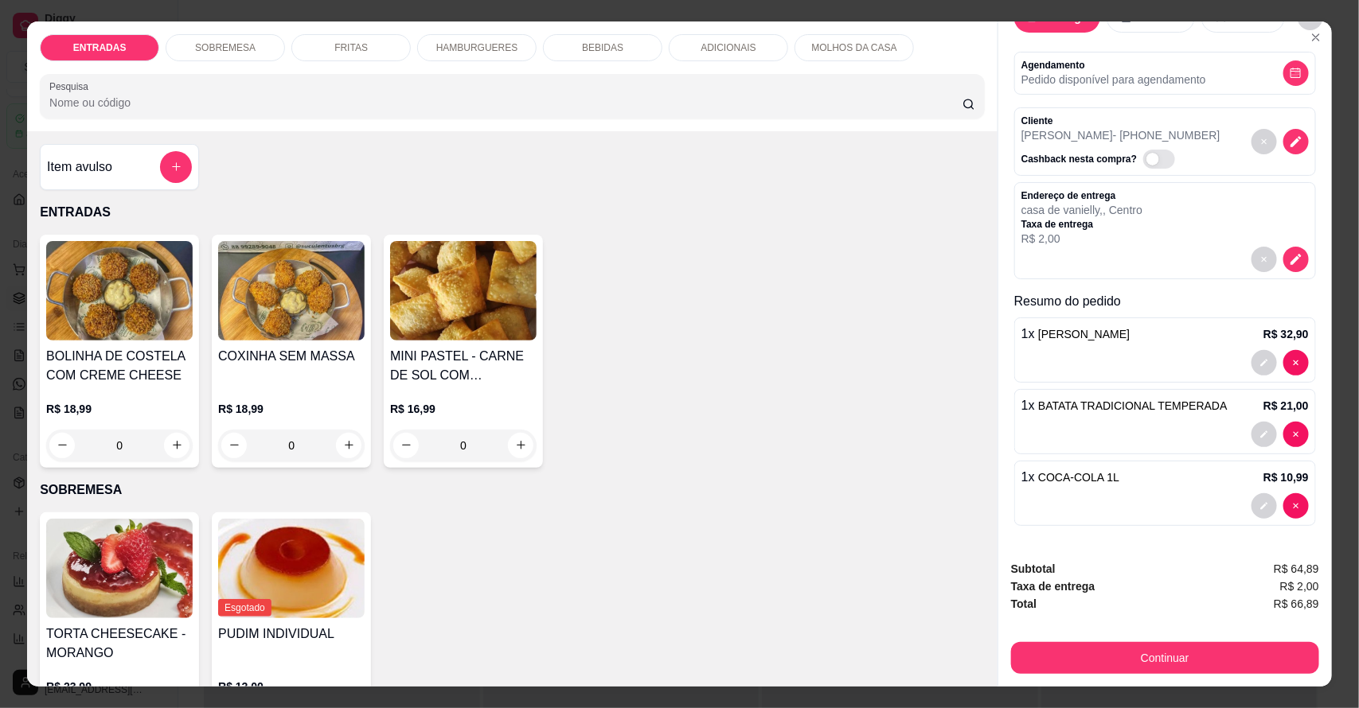
scroll to position [29, 0]
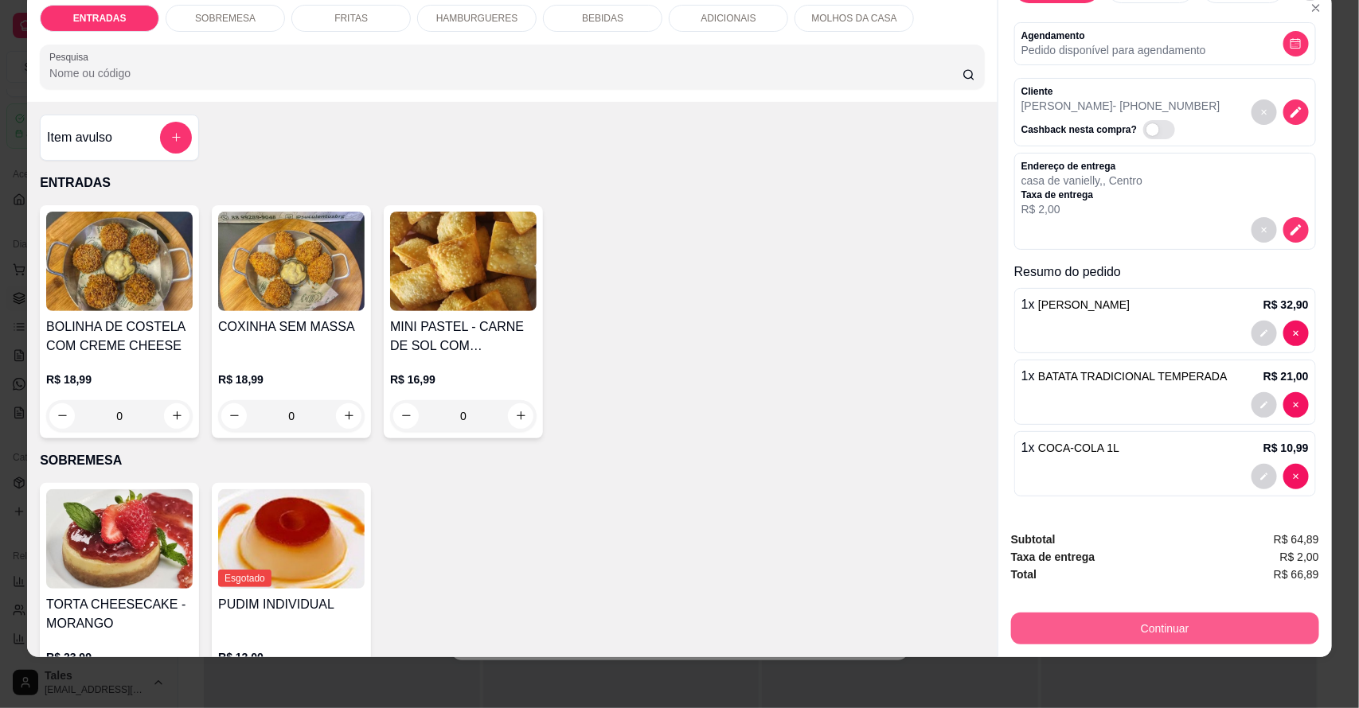
click at [1180, 631] on button "Continuar" at bounding box center [1165, 629] width 308 height 32
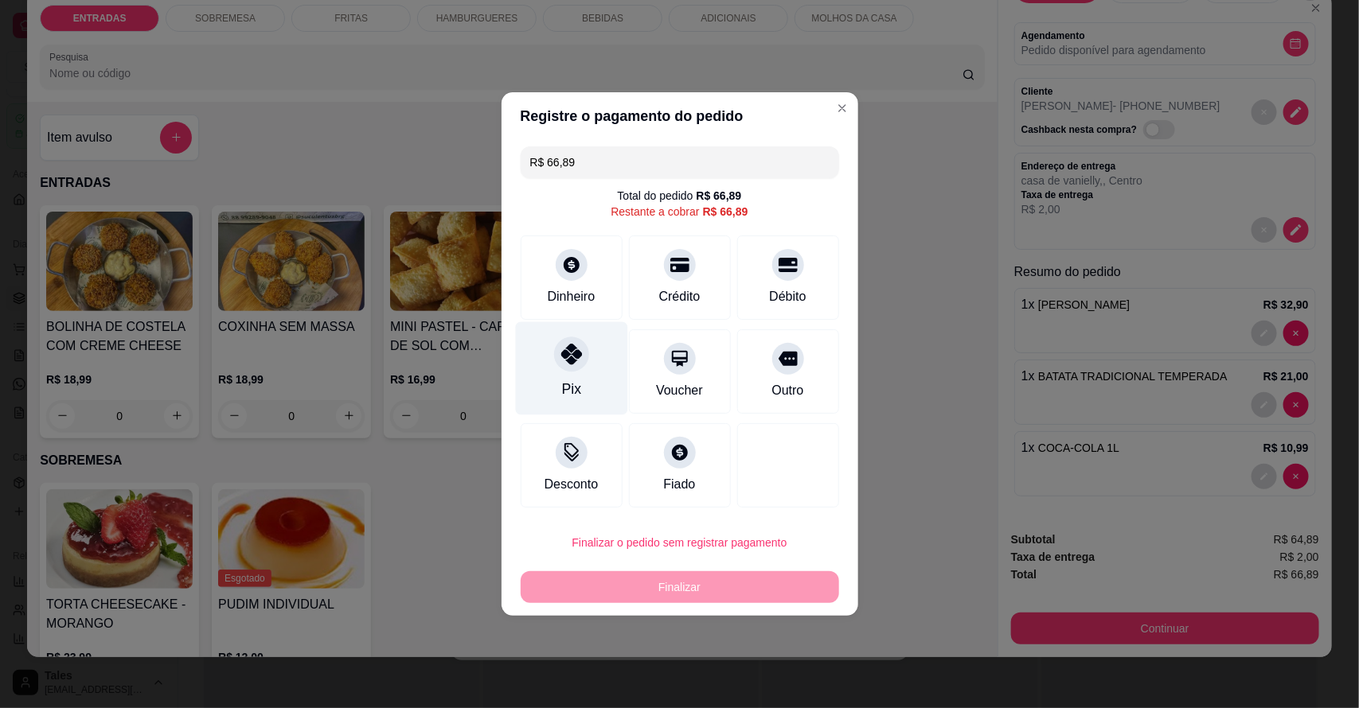
click at [568, 372] on div at bounding box center [571, 354] width 35 height 35
type input "R$ 0,00"
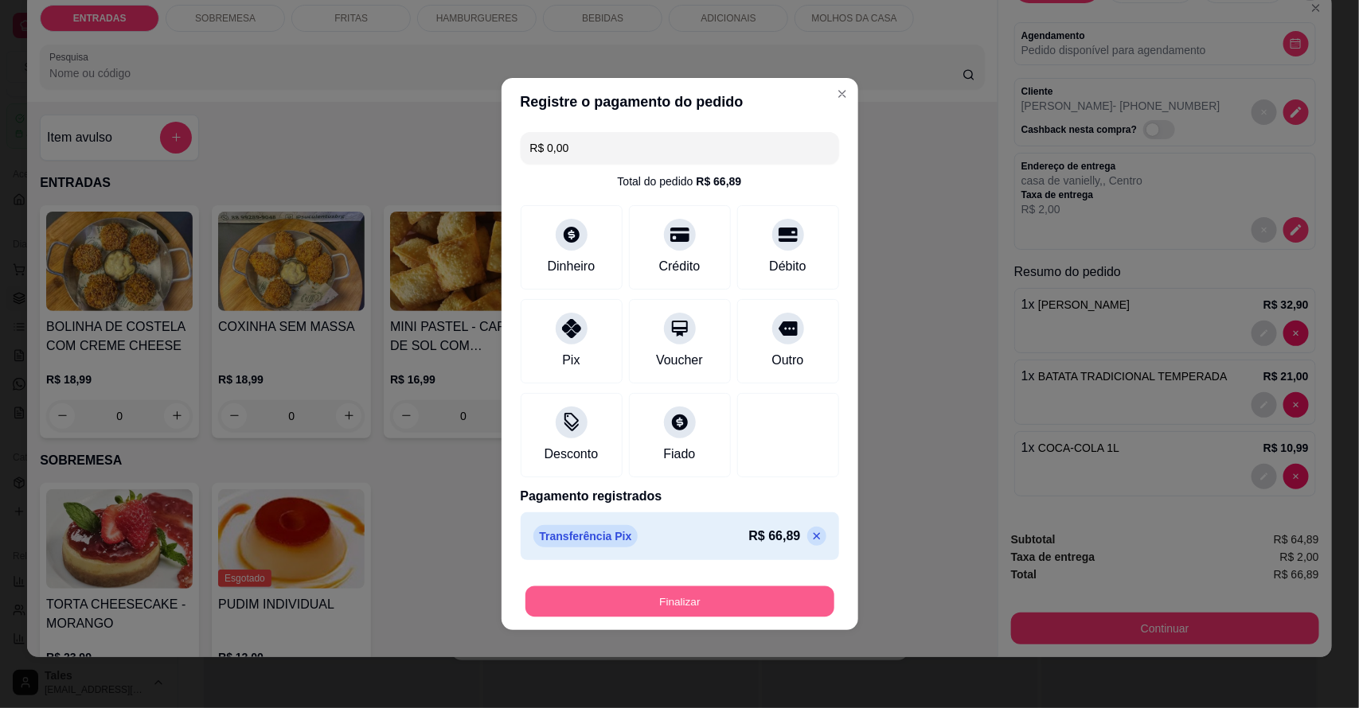
click at [663, 606] on button "Finalizar" at bounding box center [679, 602] width 309 height 31
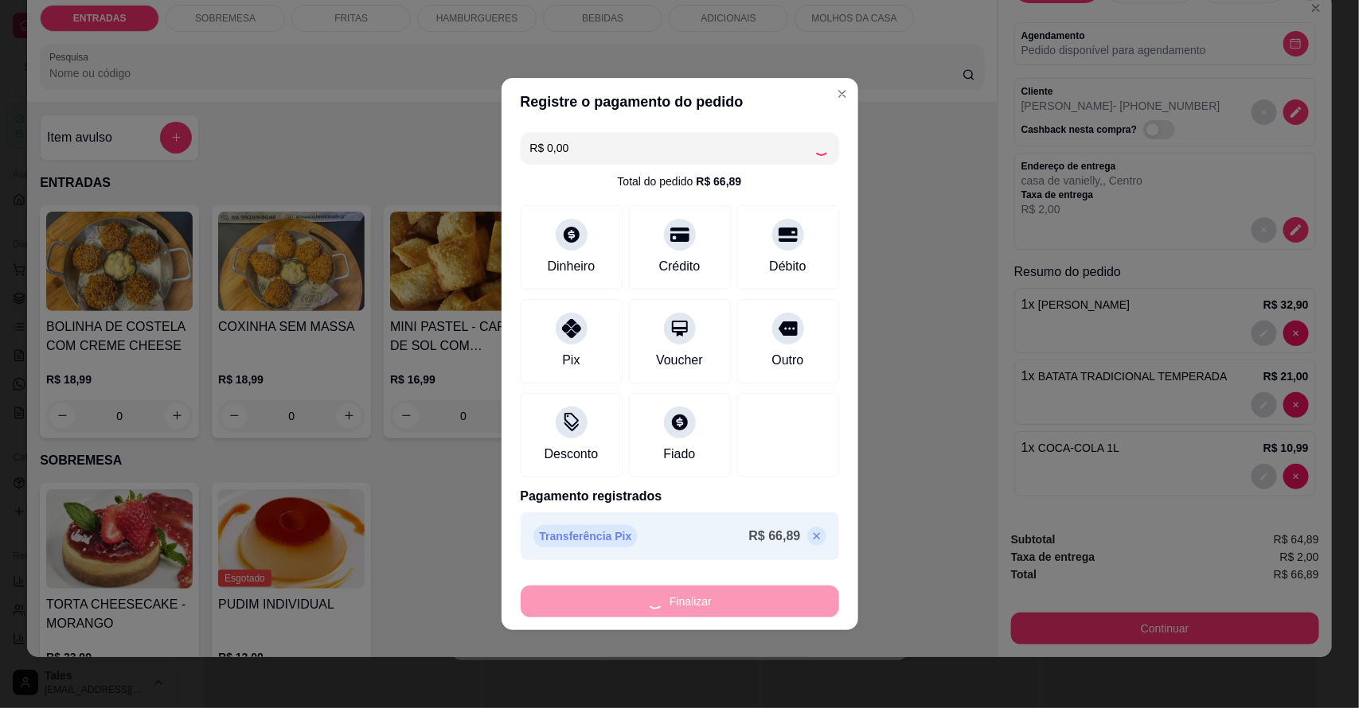
type input "0"
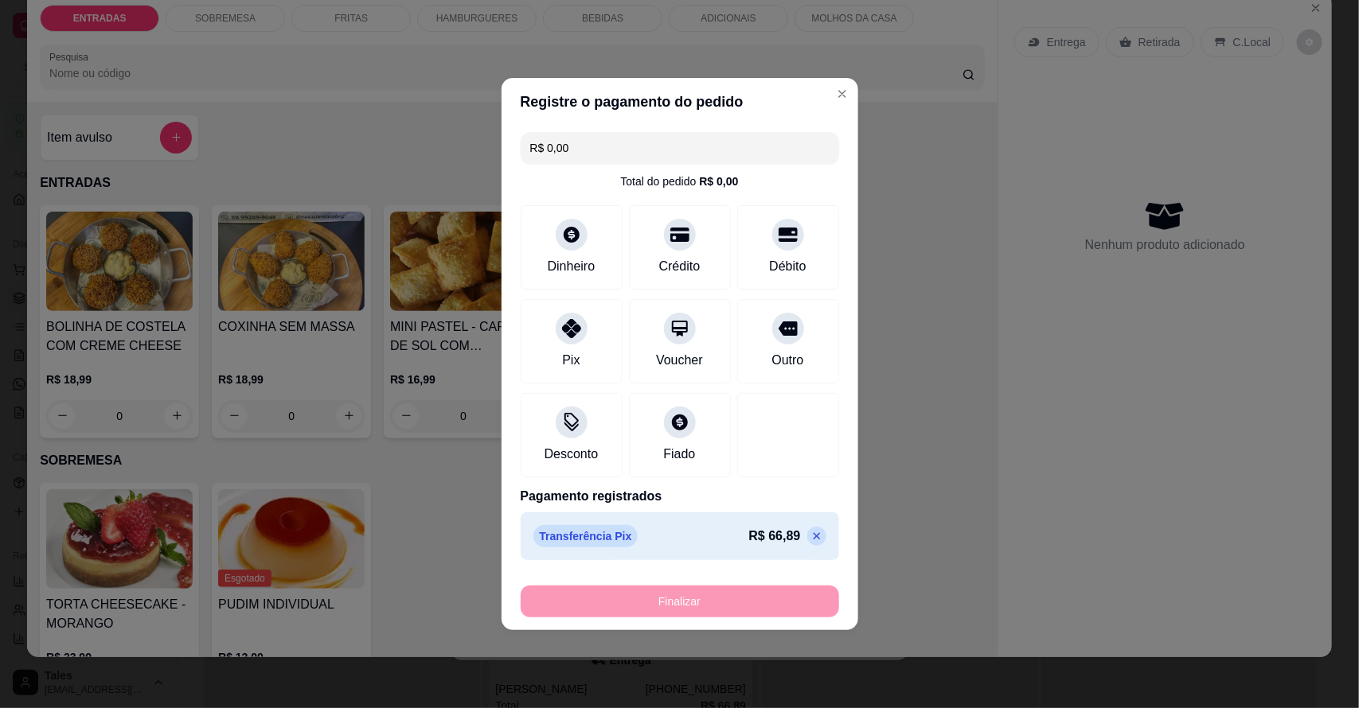
type input "-R$ 66,89"
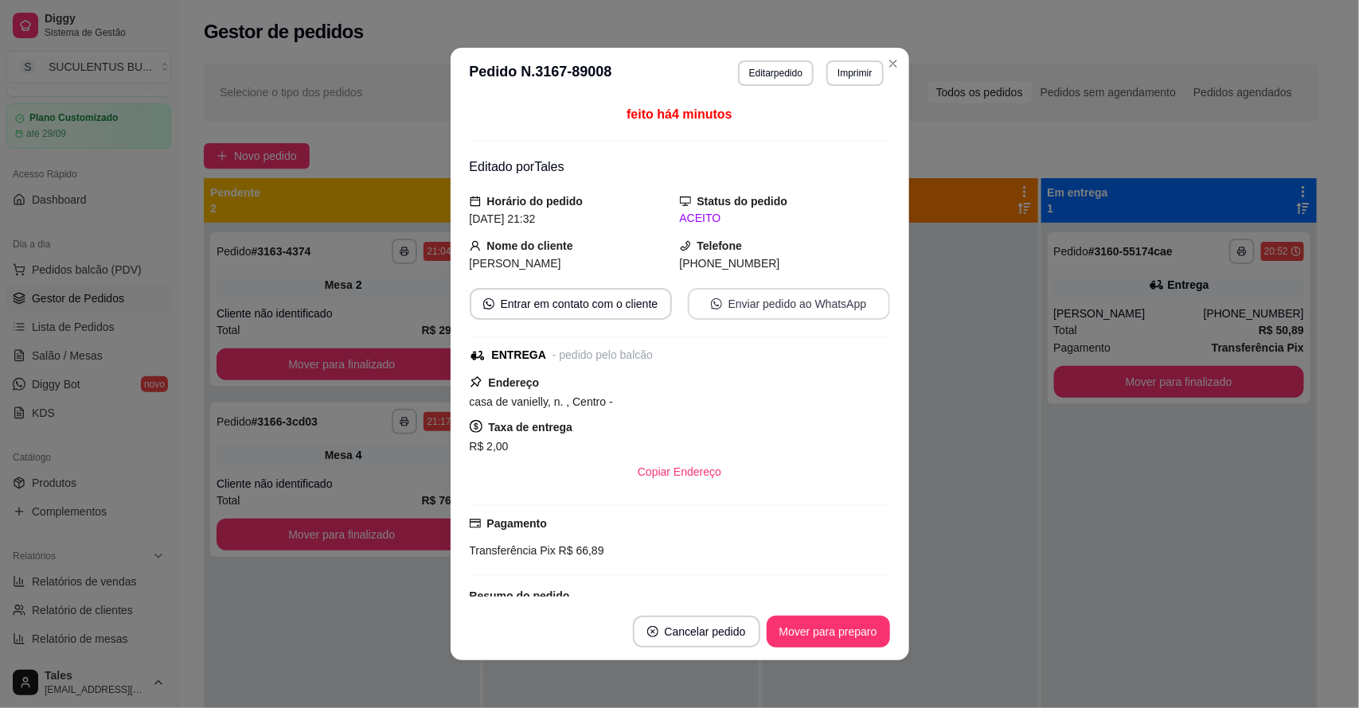
click at [737, 299] on button "Enviar pedido ao WhatsApp" at bounding box center [789, 304] width 202 height 32
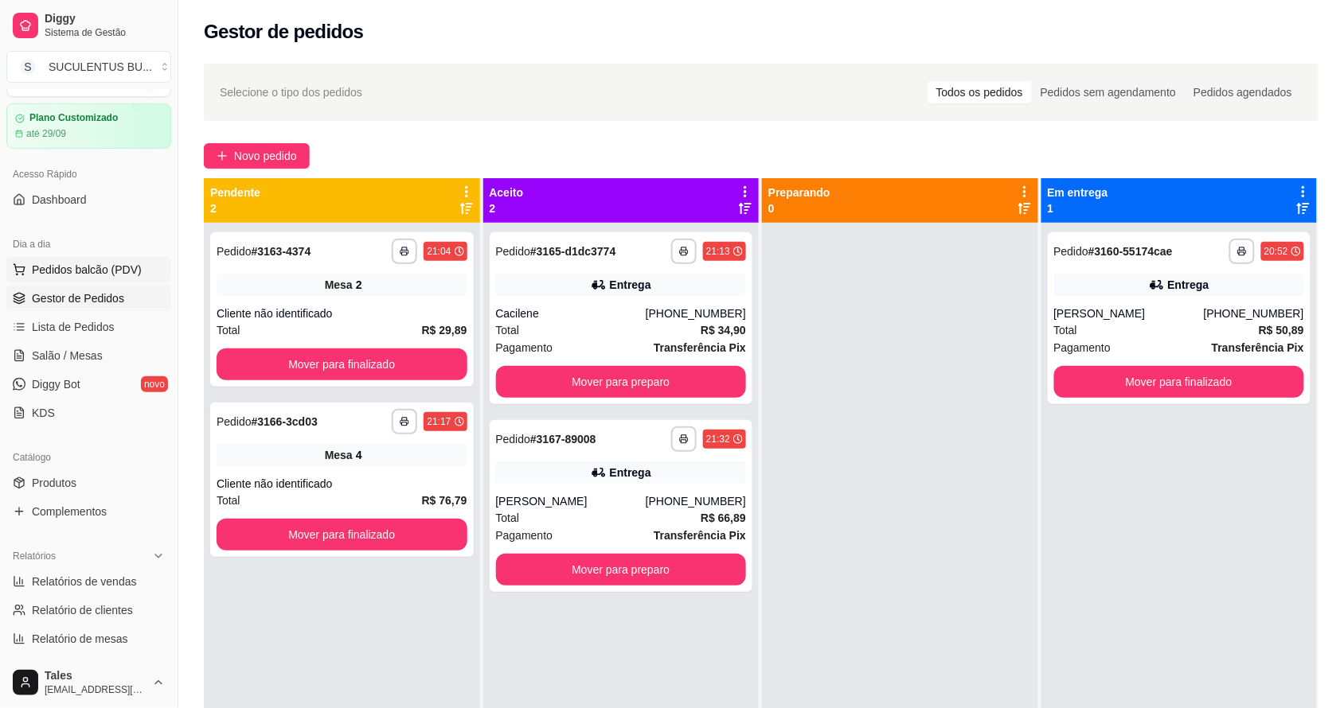
click at [88, 260] on button "Pedidos balcão (PDV)" at bounding box center [88, 269] width 165 height 25
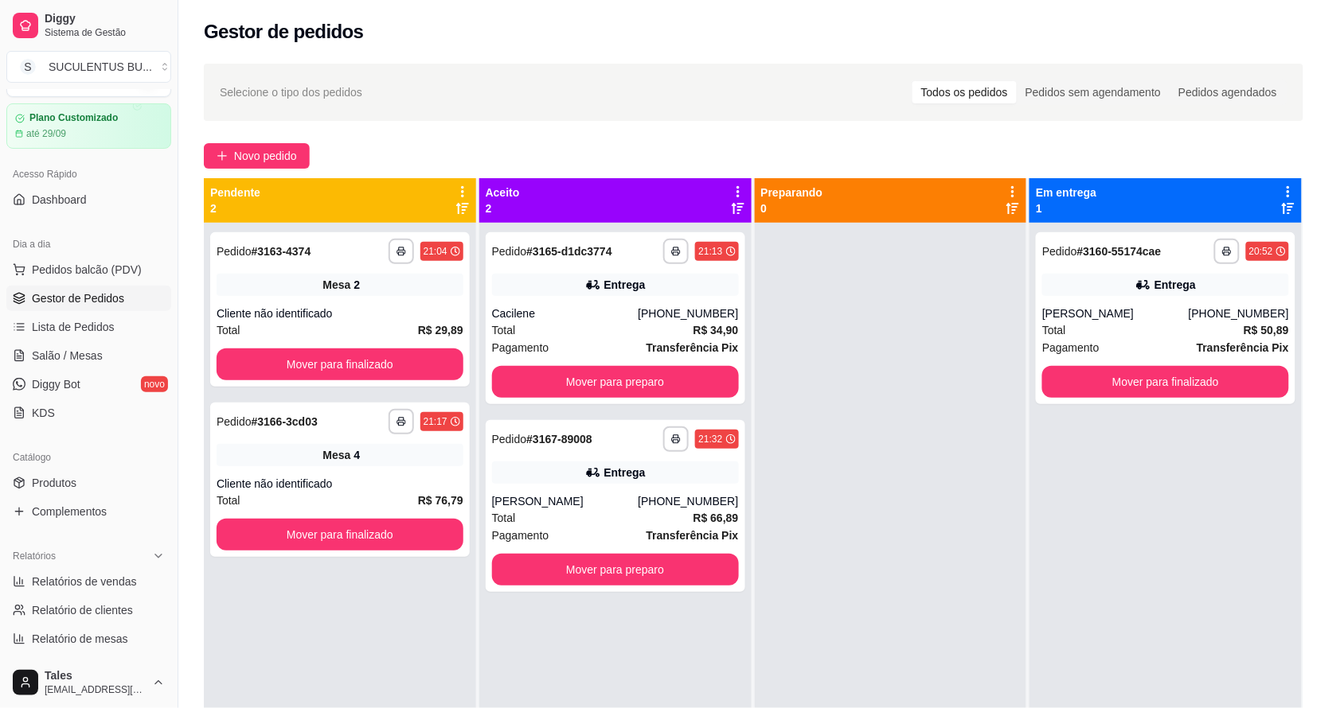
drag, startPoint x: 88, startPoint y: 260, endPoint x: 68, endPoint y: 268, distance: 22.2
click at [68, 268] on img at bounding box center [118, 290] width 146 height 99
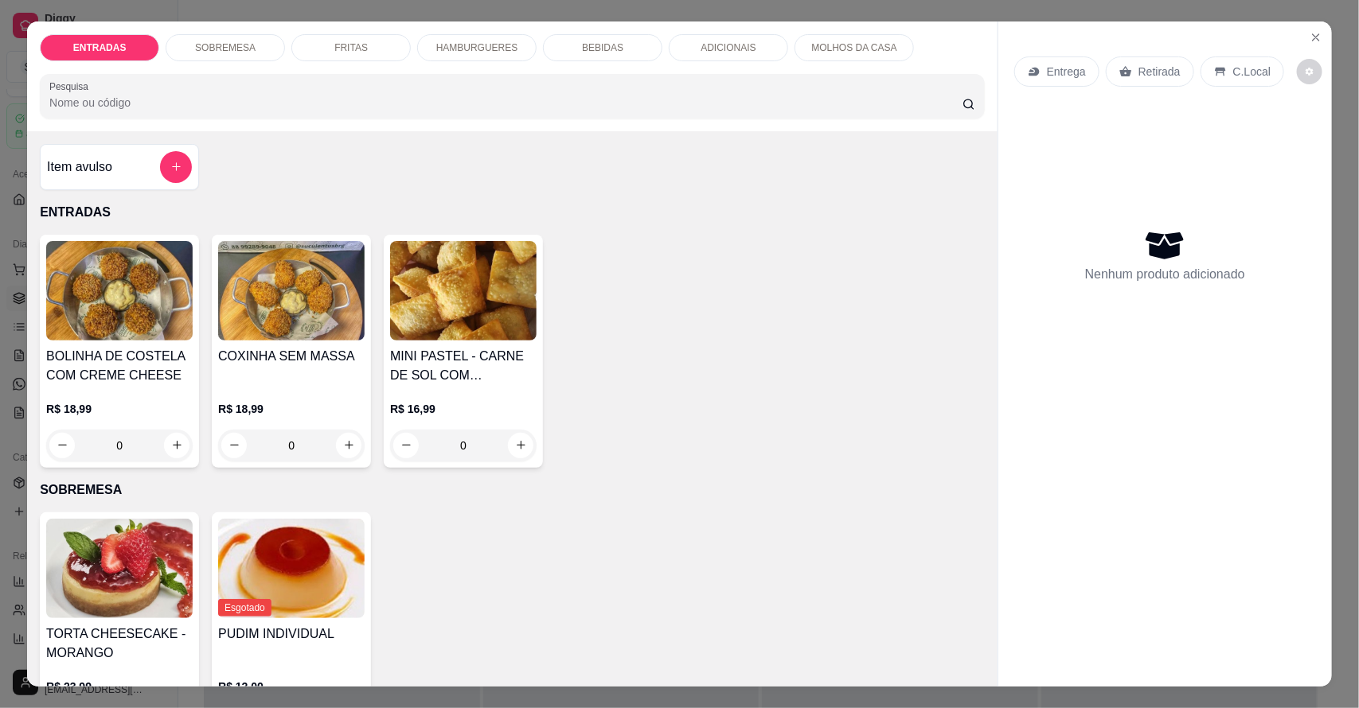
click at [494, 49] on p "HAMBURGUERES" at bounding box center [477, 47] width 82 height 13
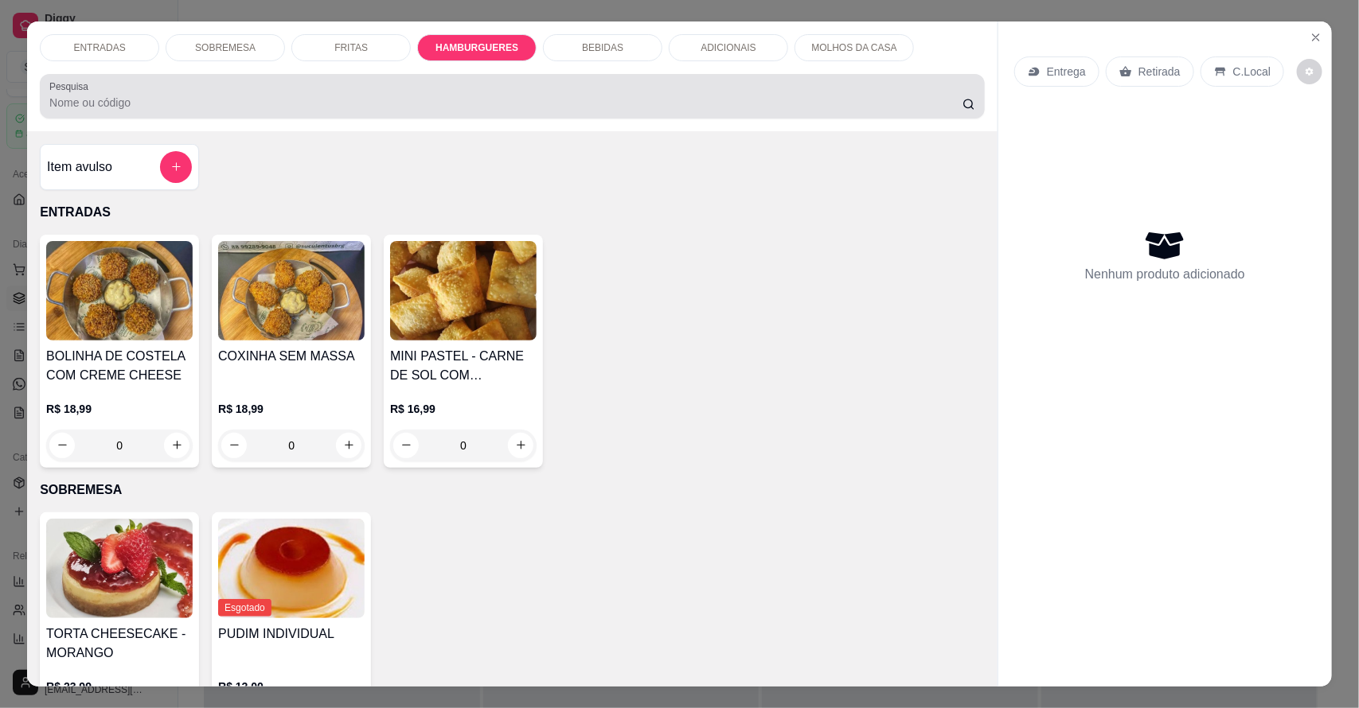
scroll to position [29, 0]
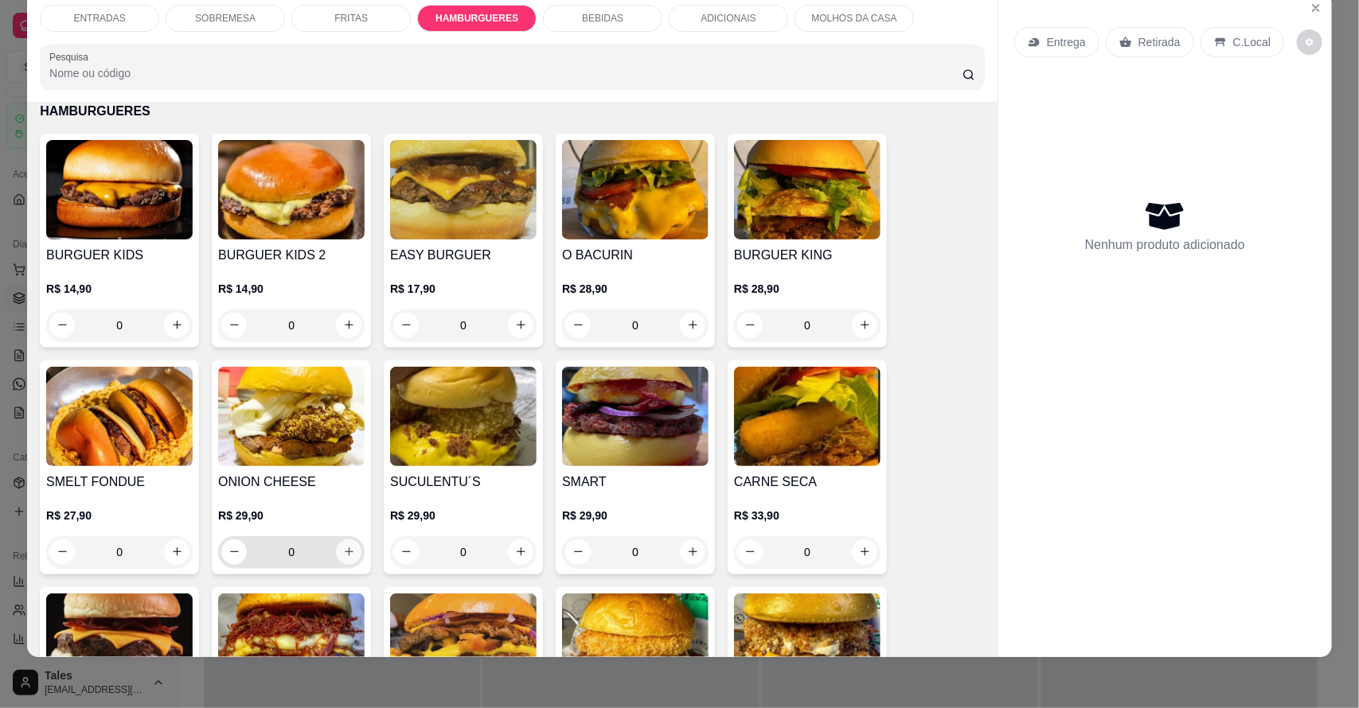
click at [343, 549] on icon "increase-product-quantity" at bounding box center [349, 552] width 12 height 12
type input "1"
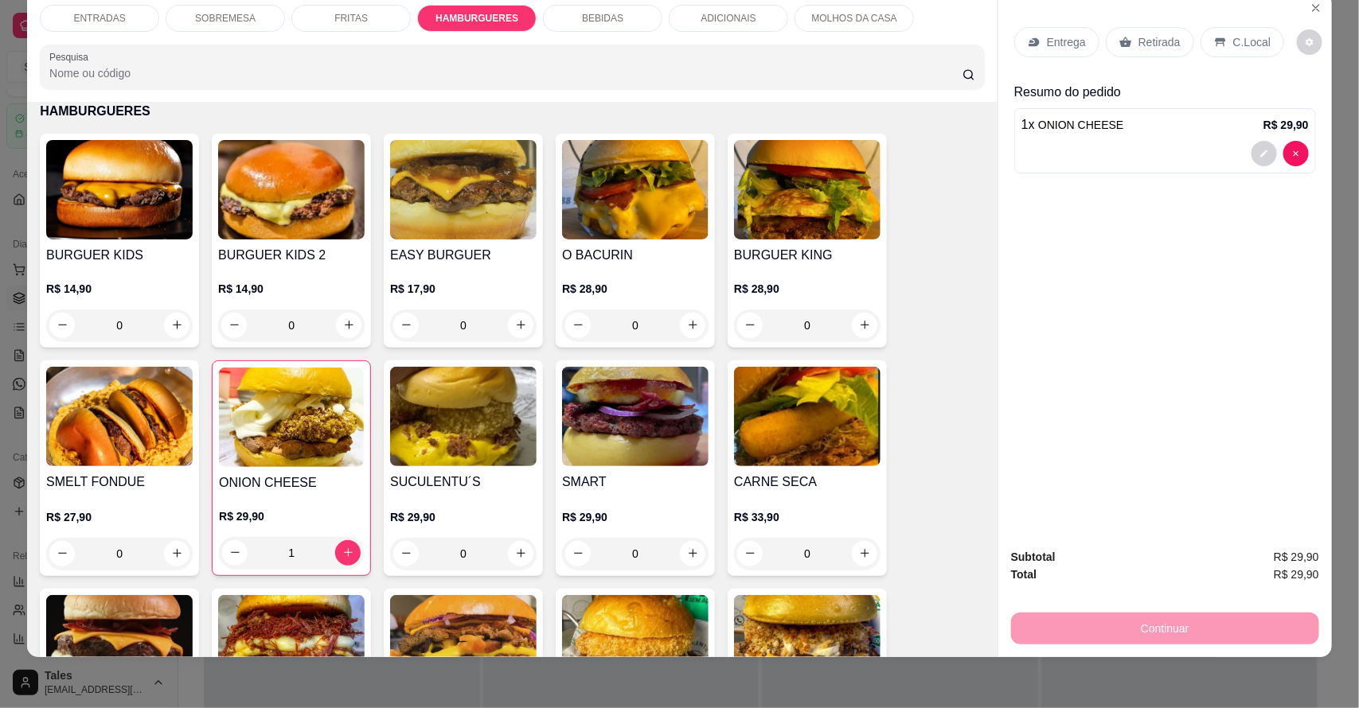
click at [700, 18] on p "ADICIONAIS" at bounding box center [727, 18] width 55 height 13
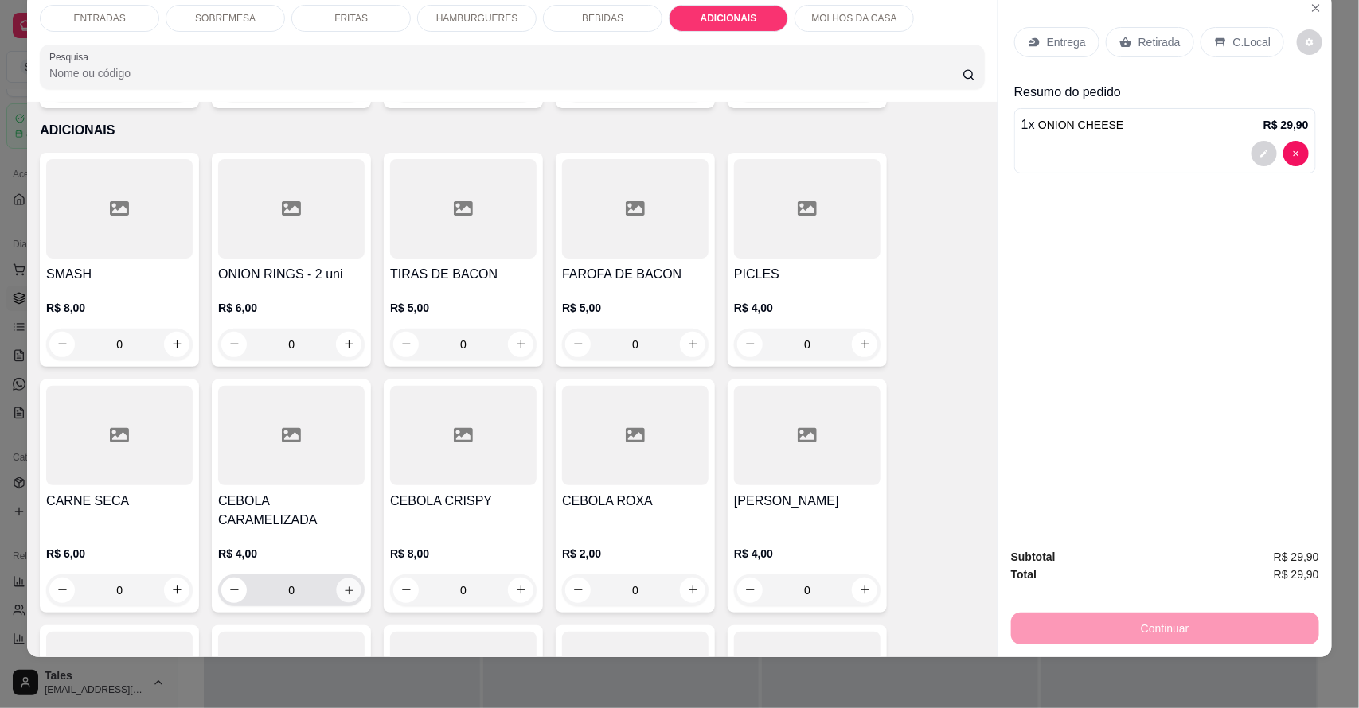
click at [343, 578] on button "increase-product-quantity" at bounding box center [349, 590] width 25 height 25
type input "1"
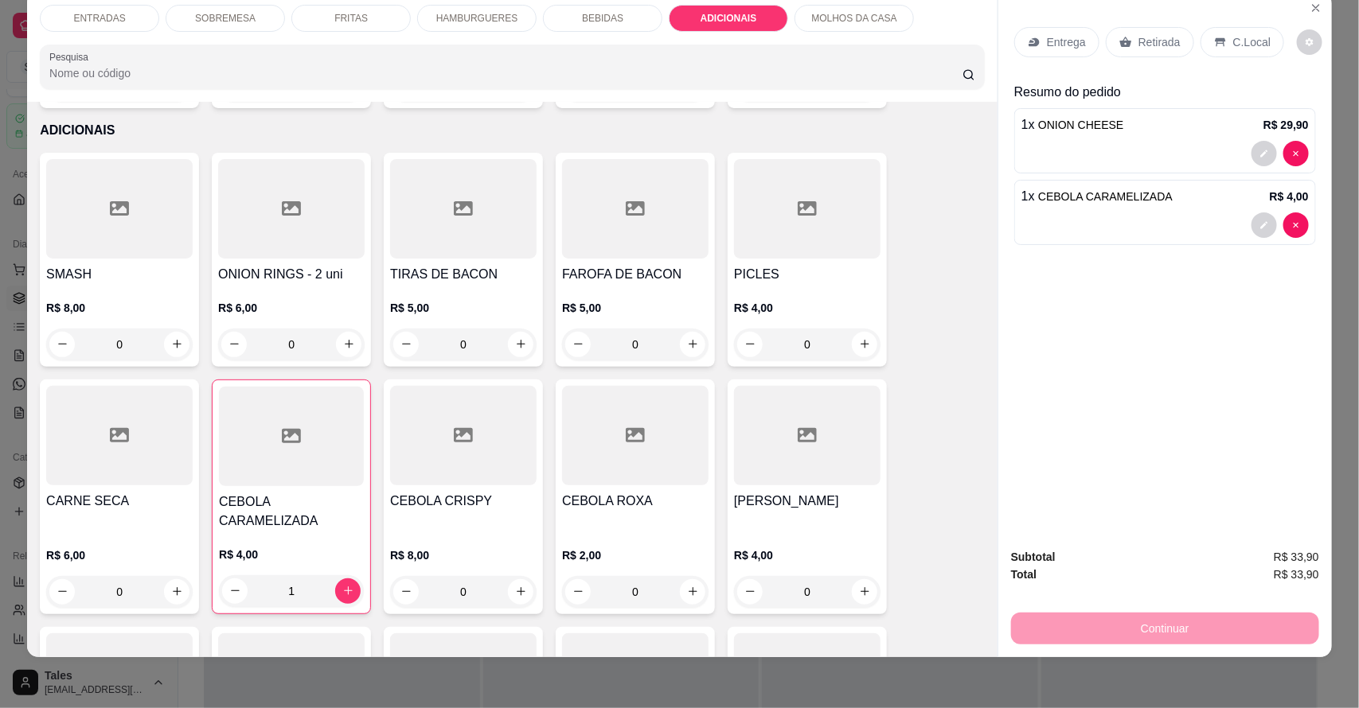
click at [895, 17] on div "MOLHOS DA CASA" at bounding box center [853, 18] width 119 height 27
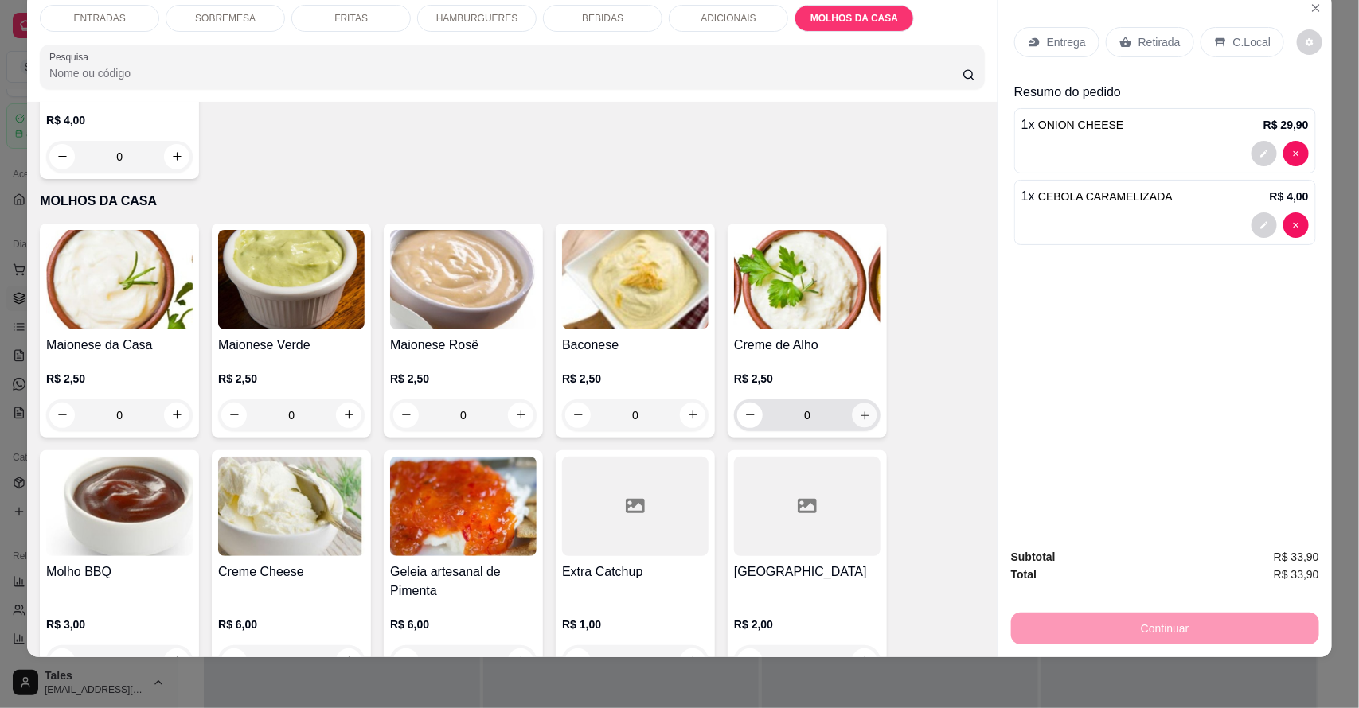
click at [860, 411] on icon "increase-product-quantity" at bounding box center [864, 415] width 8 height 8
type input "1"
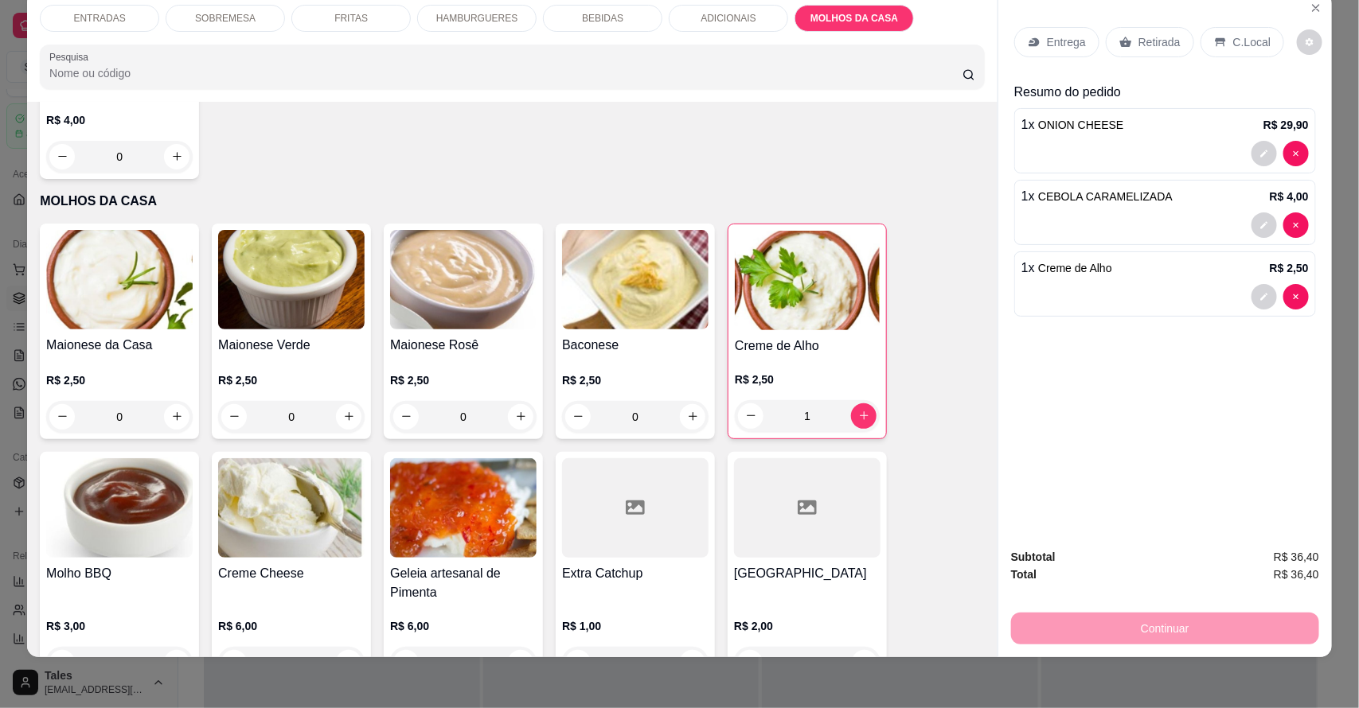
click at [1036, 45] on div "Entrega" at bounding box center [1056, 42] width 85 height 30
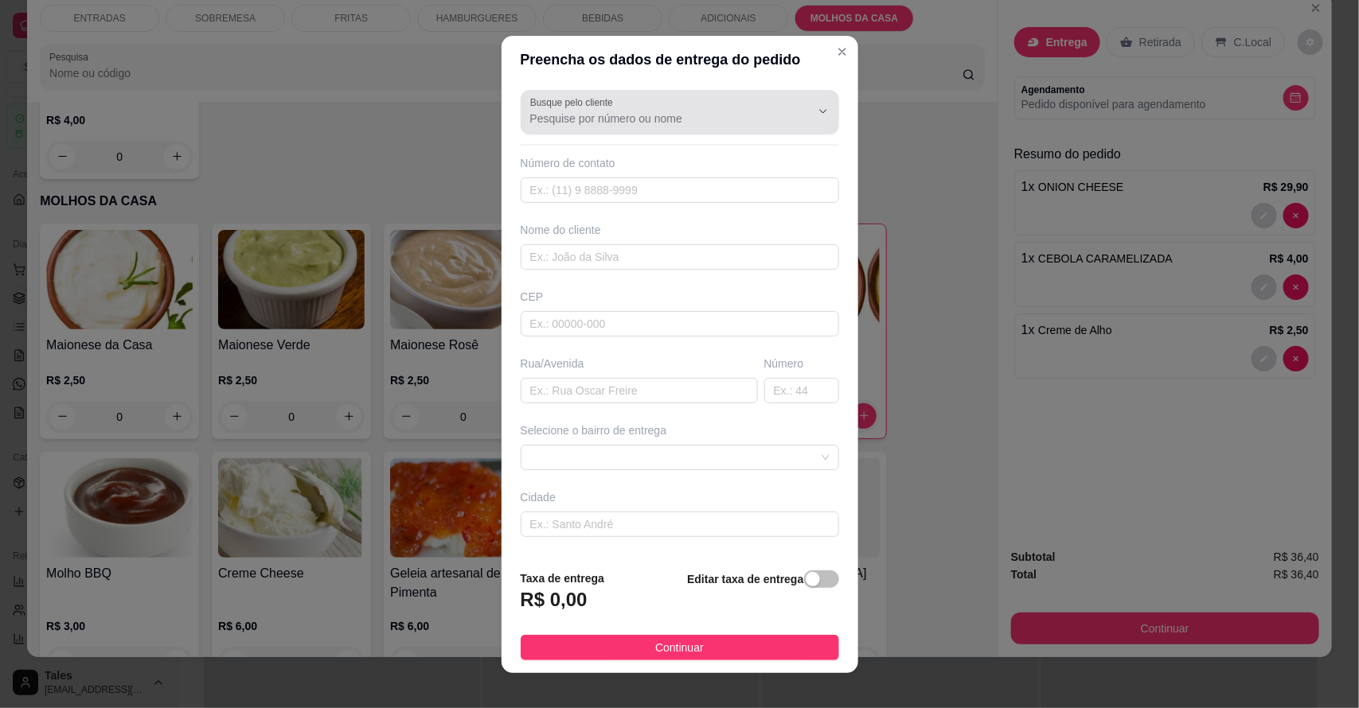
click at [642, 119] on input "Busque pelo cliente" at bounding box center [657, 119] width 255 height 16
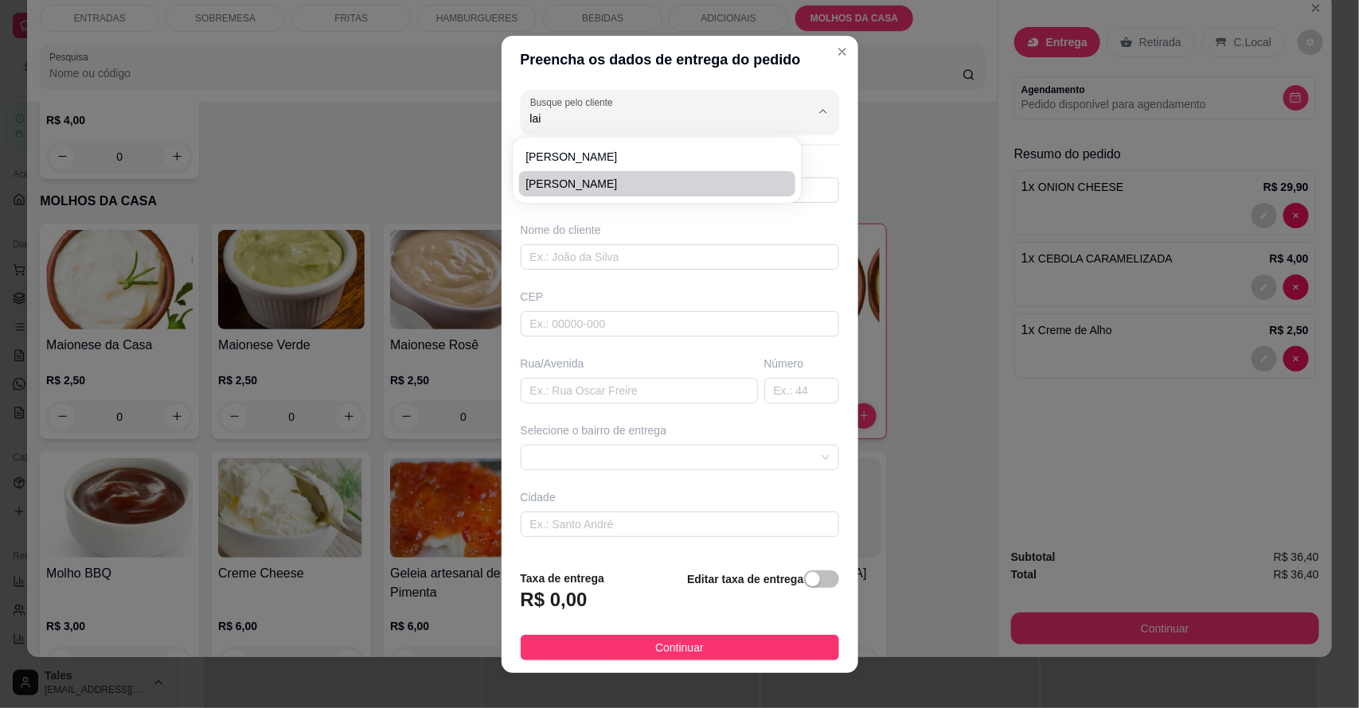
click at [583, 174] on li "[PERSON_NAME]" at bounding box center [657, 183] width 276 height 25
type input "[PERSON_NAME]"
type input "88993381365"
type input "[PERSON_NAME]"
type input "63155000"
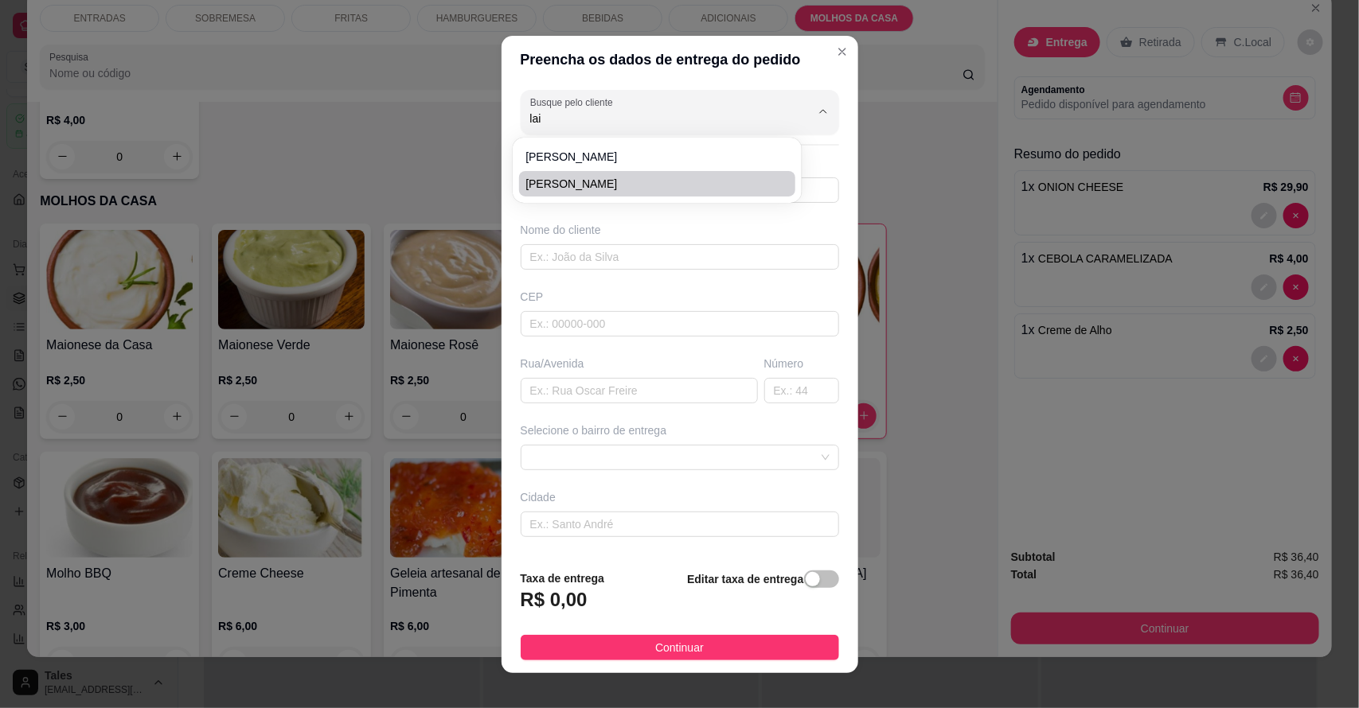
type input "rua [GEOGRAPHIC_DATA] (próx ao mercado)"
type input "204"
type input "Salitre"
type input "Casa"
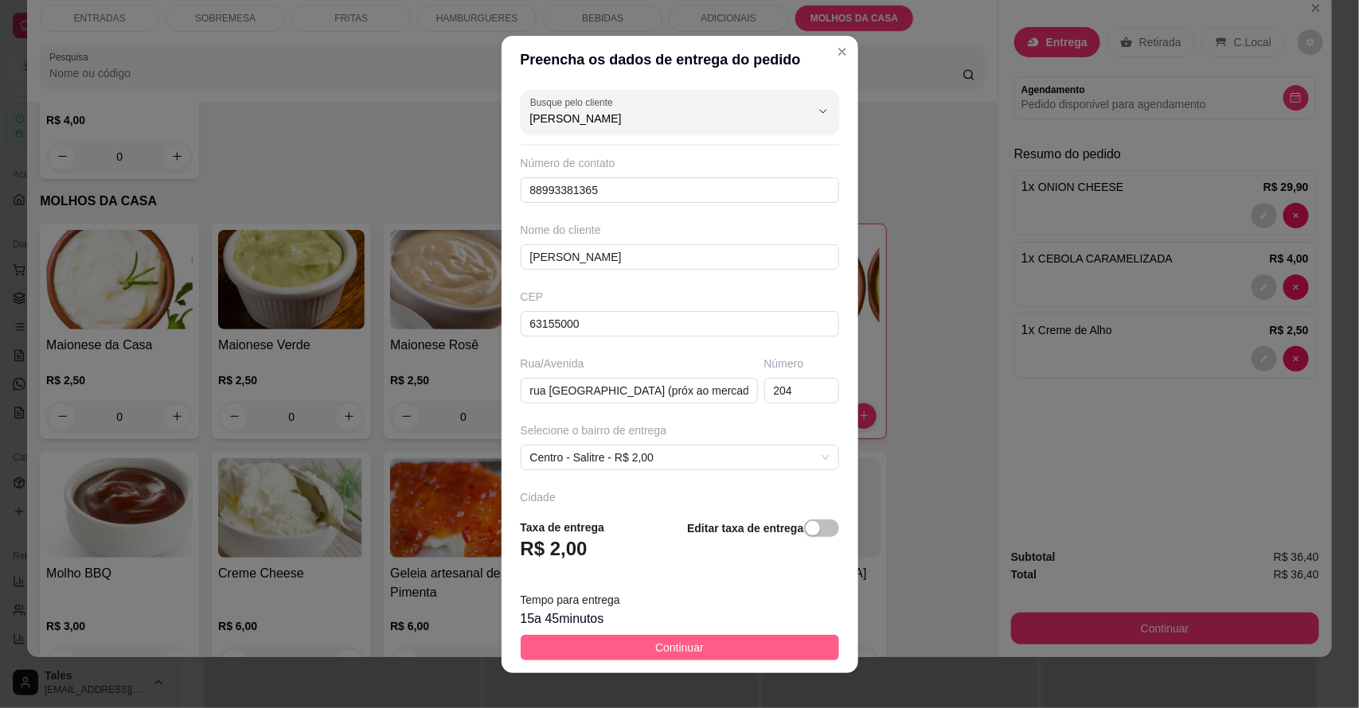
click at [695, 638] on button "Continuar" at bounding box center [680, 647] width 318 height 25
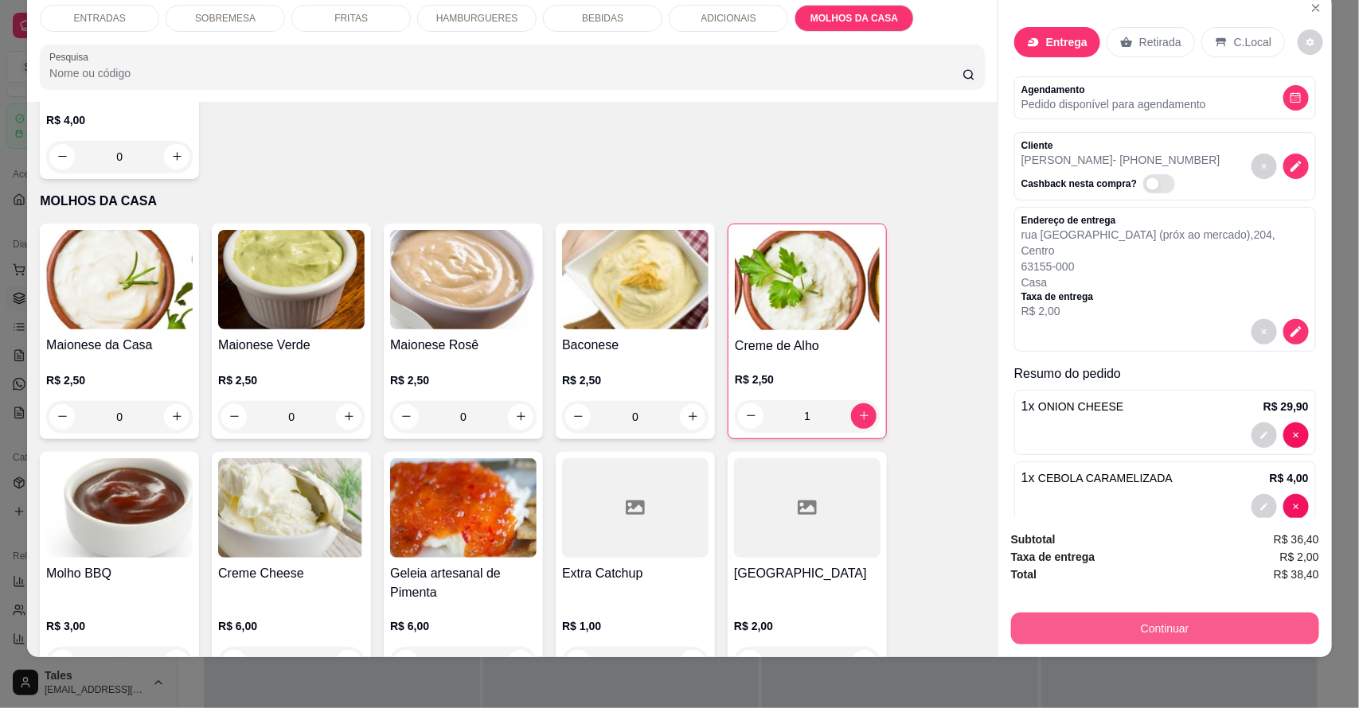
click at [1154, 622] on button "Continuar" at bounding box center [1165, 629] width 308 height 32
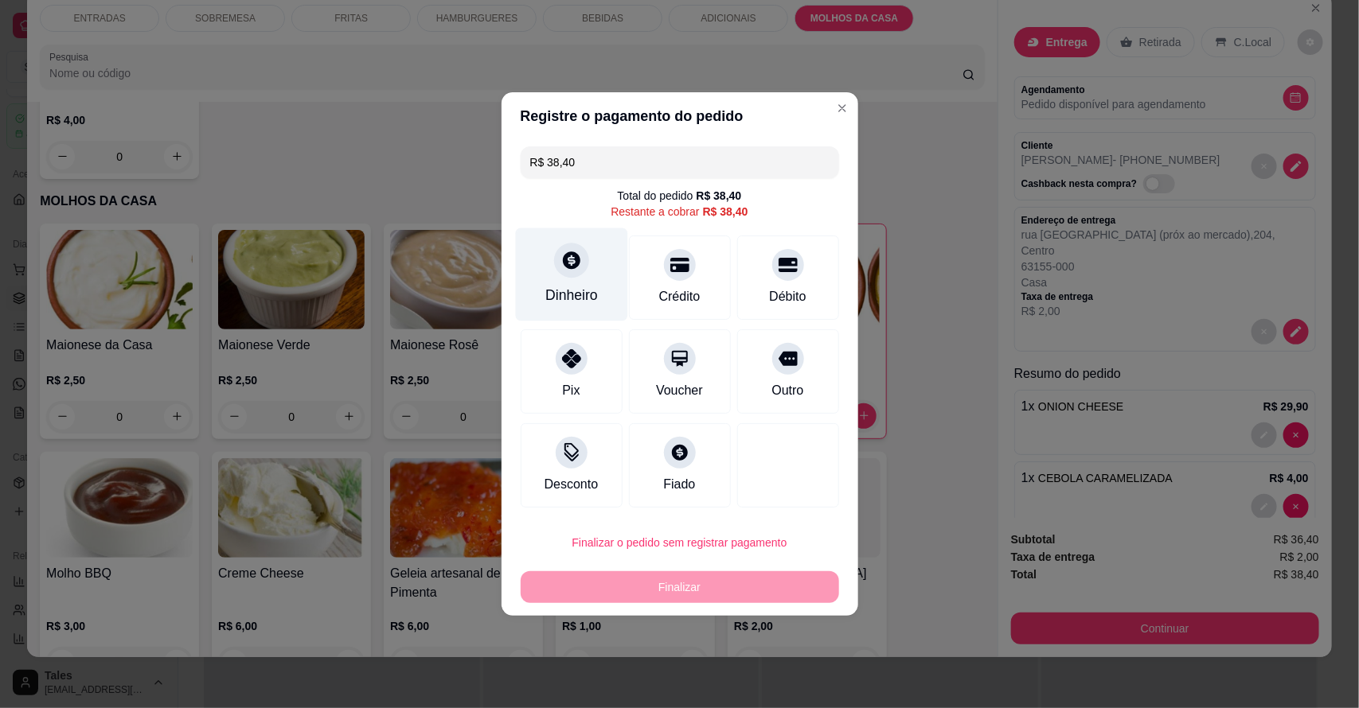
click at [578, 260] on icon at bounding box center [570, 260] width 21 height 21
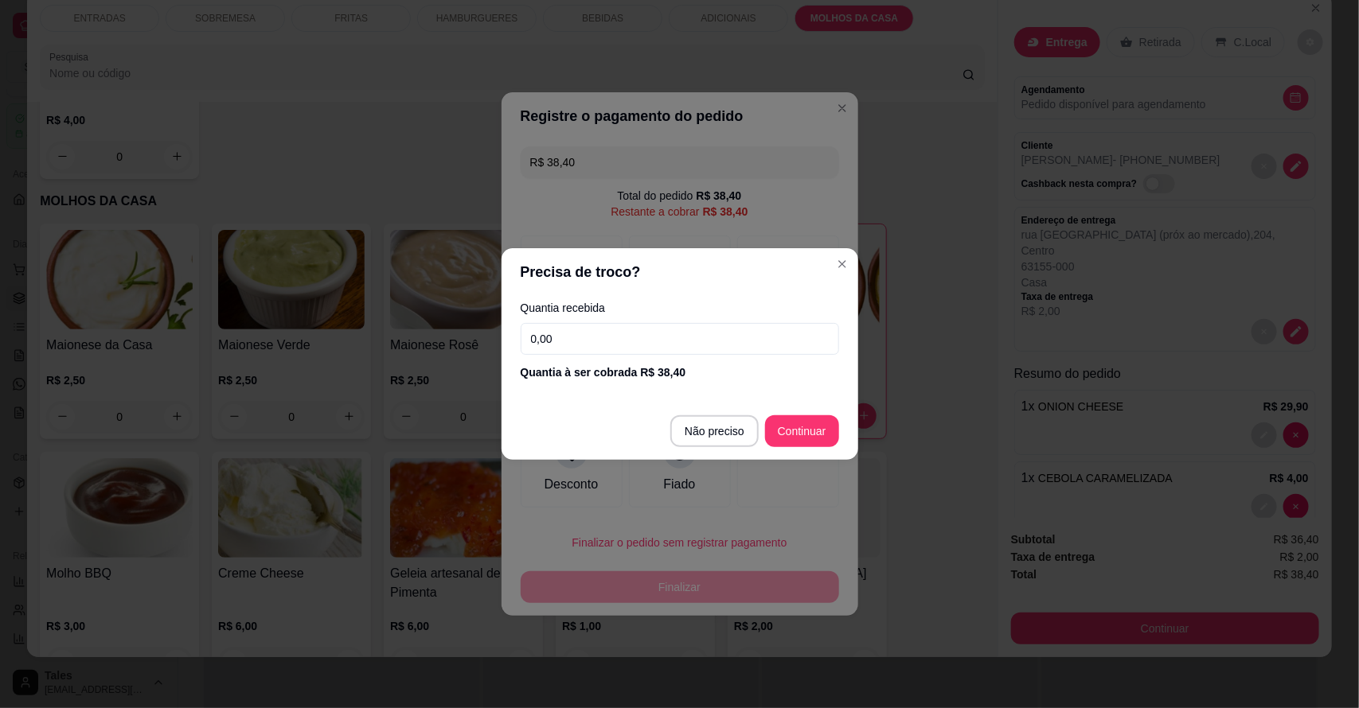
click at [686, 350] on input "0,00" at bounding box center [680, 339] width 318 height 32
type input "40,00"
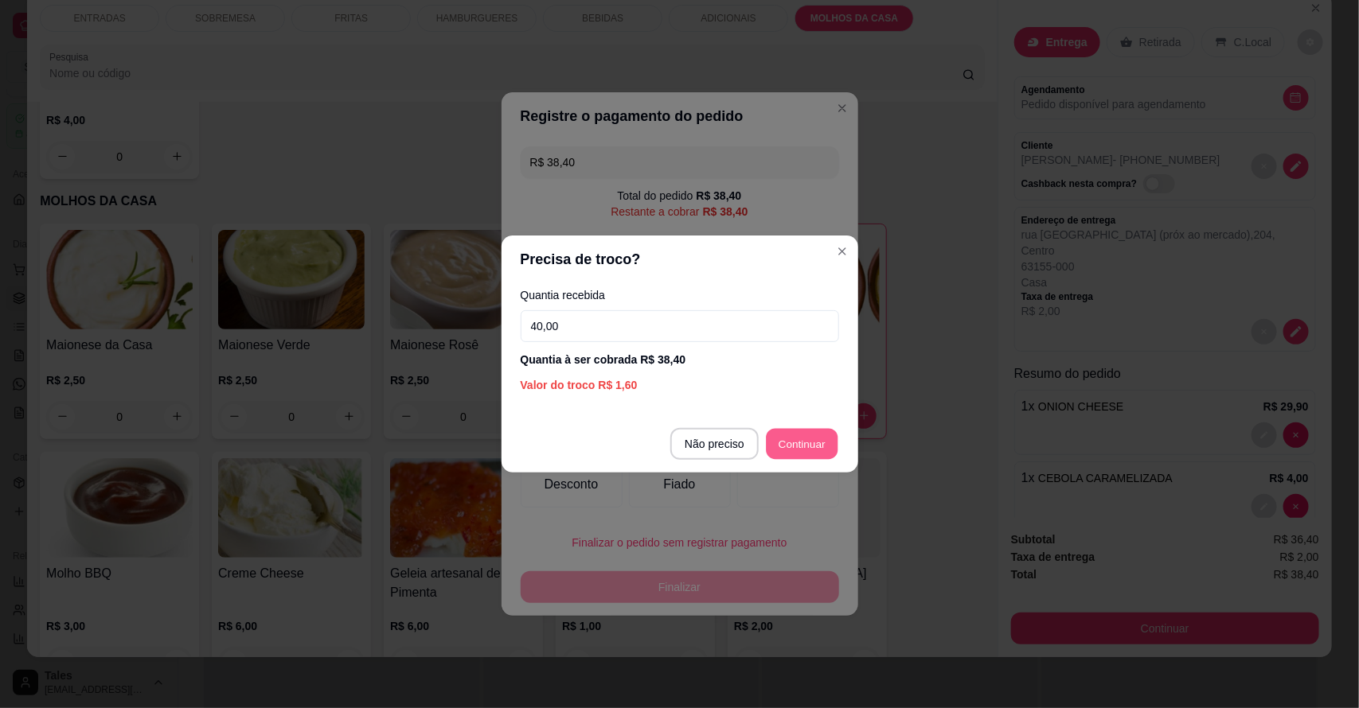
type input "R$ 0,00"
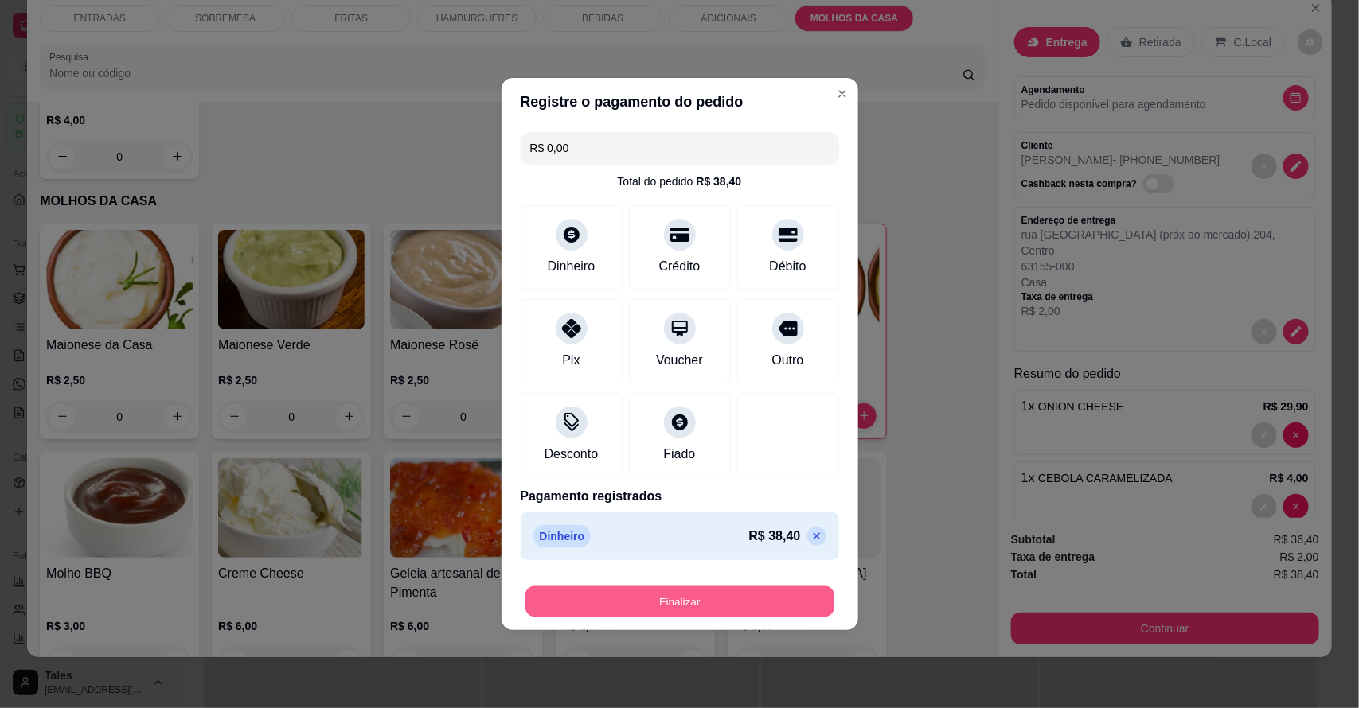
click at [746, 595] on button "Finalizar" at bounding box center [679, 602] width 309 height 31
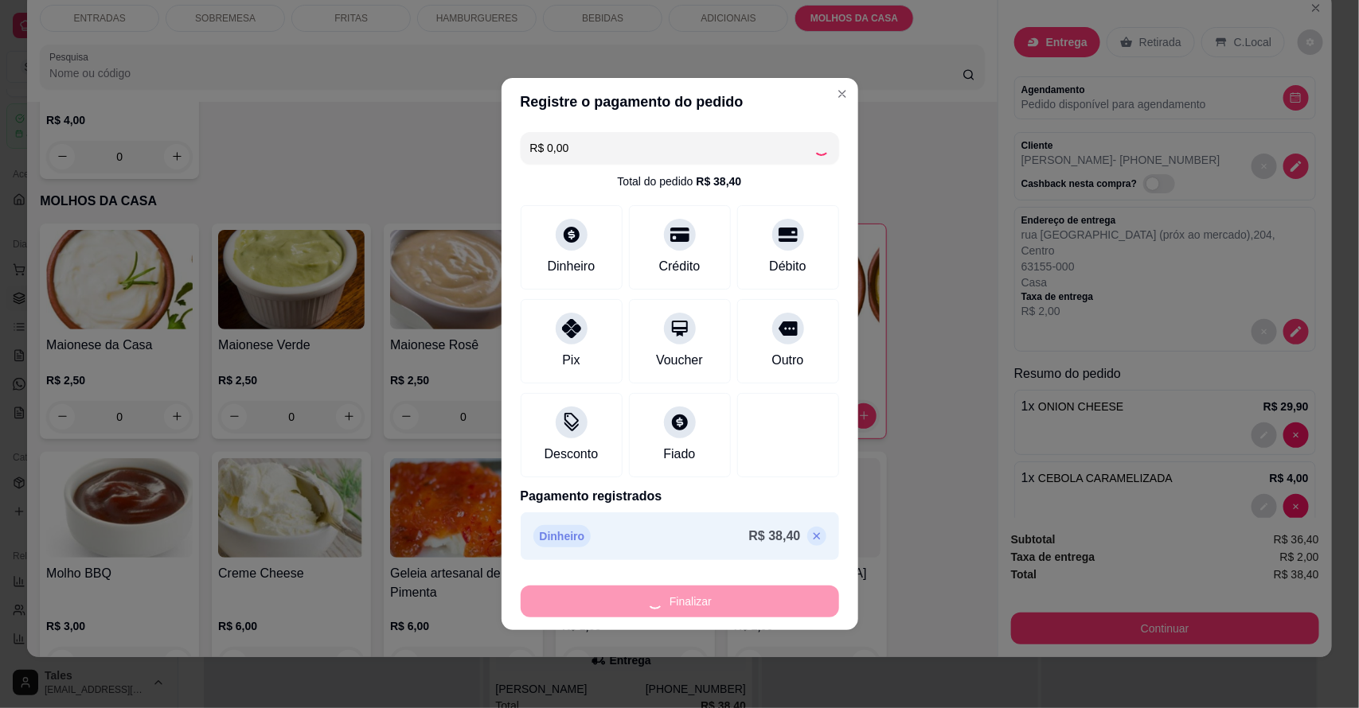
type input "0"
type input "-R$ 38,40"
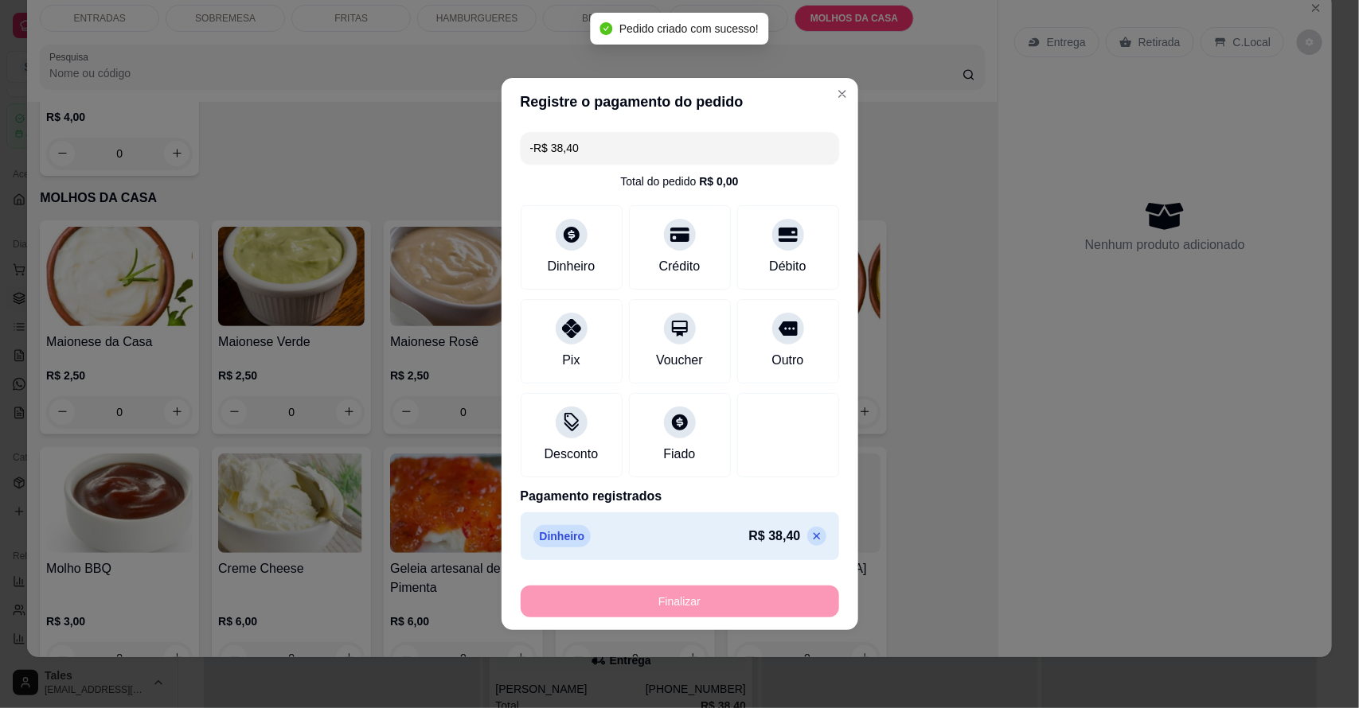
scroll to position [3992, 0]
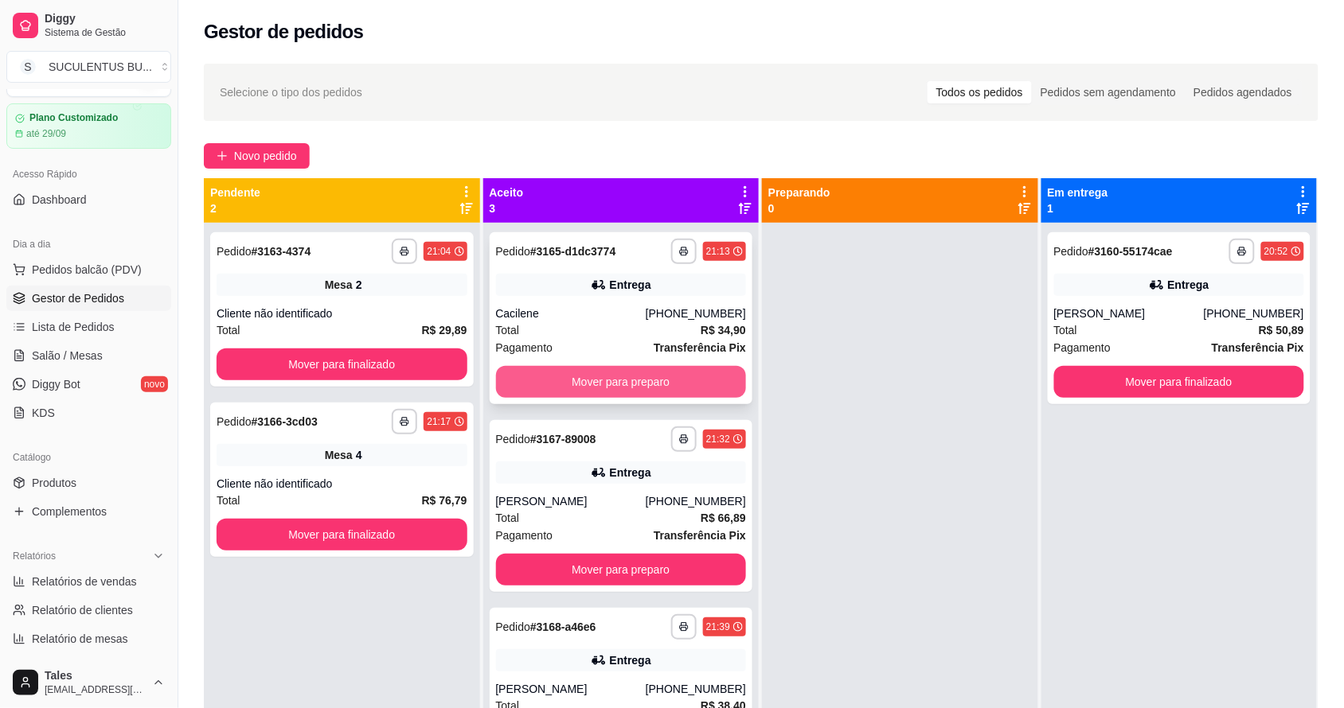
click at [585, 379] on button "Mover para preparo" at bounding box center [621, 382] width 251 height 32
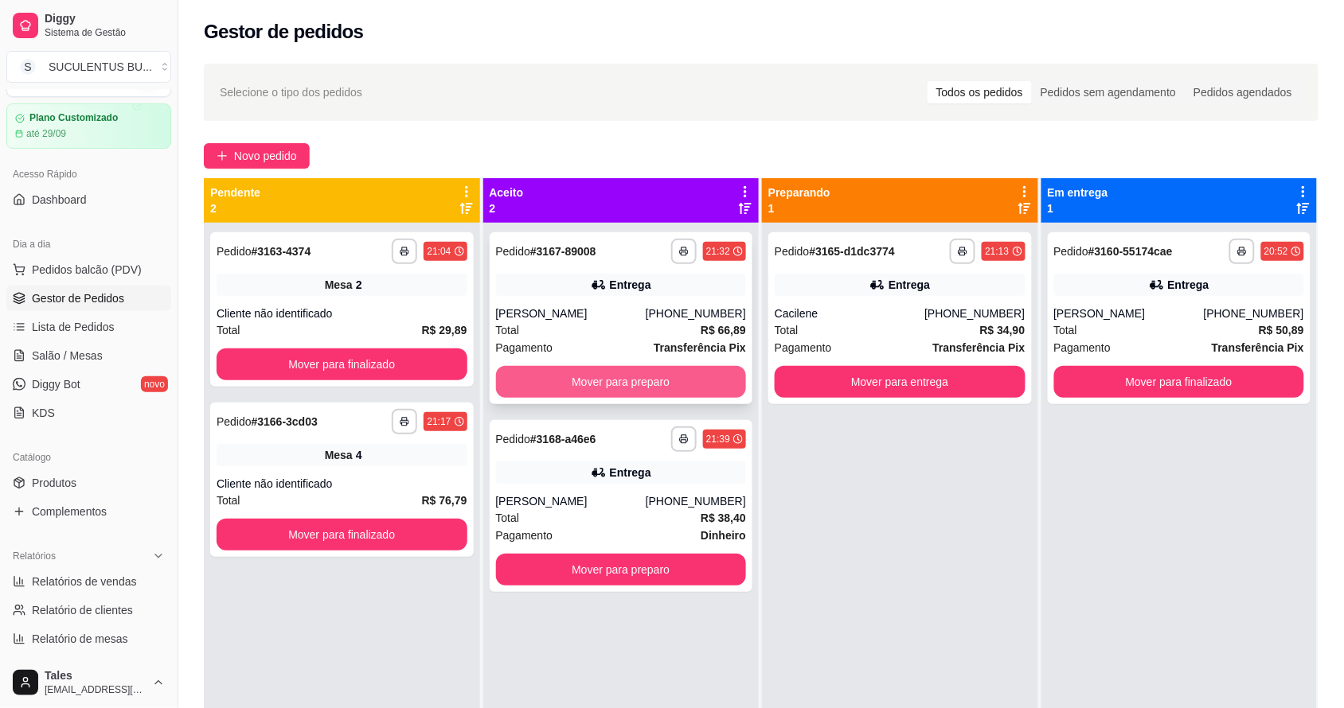
click at [602, 382] on button "Mover para preparo" at bounding box center [621, 382] width 251 height 32
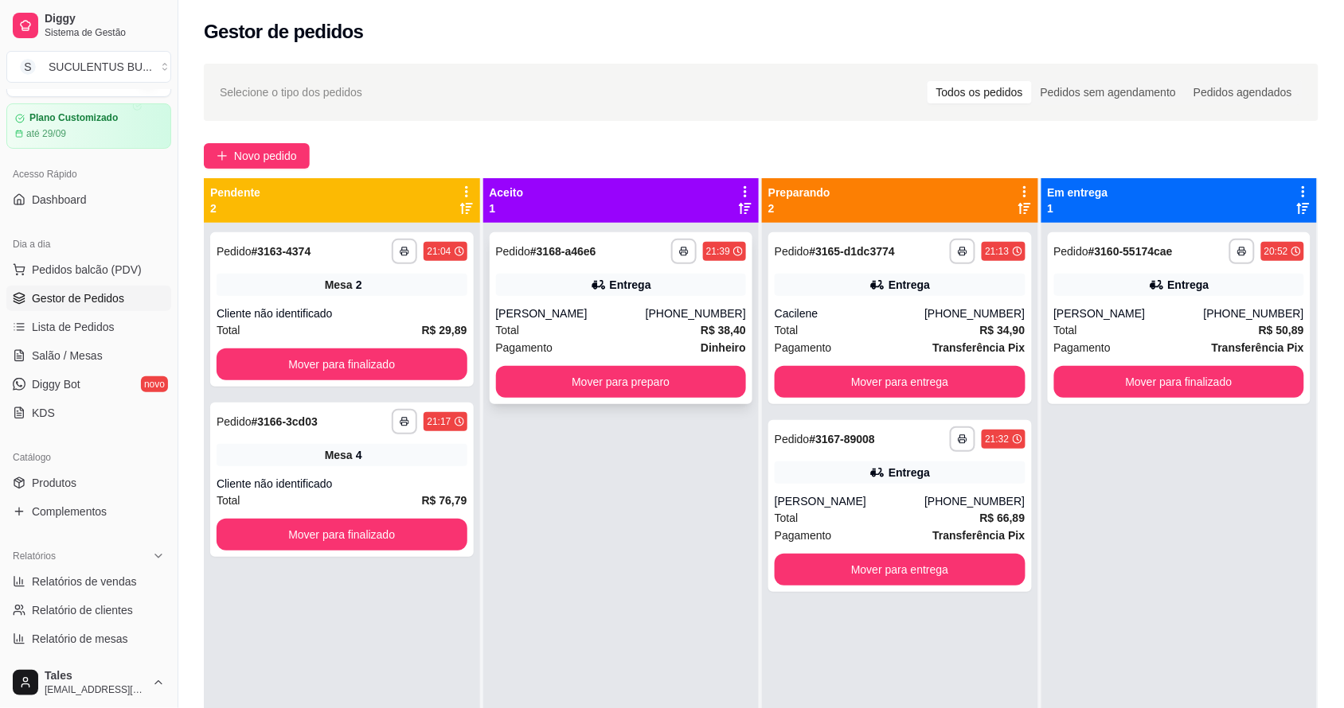
click at [614, 318] on div "[PERSON_NAME]" at bounding box center [571, 314] width 150 height 16
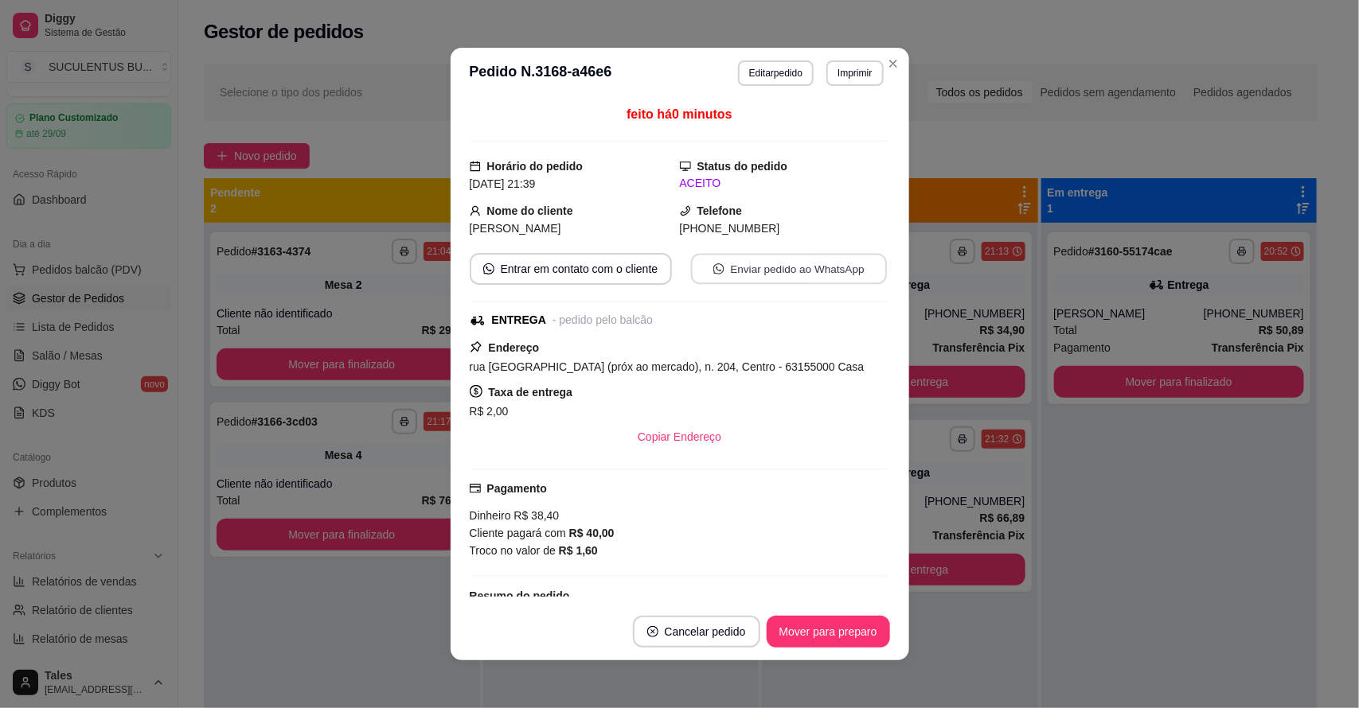
click at [727, 265] on button "Enviar pedido ao WhatsApp" at bounding box center [788, 269] width 196 height 31
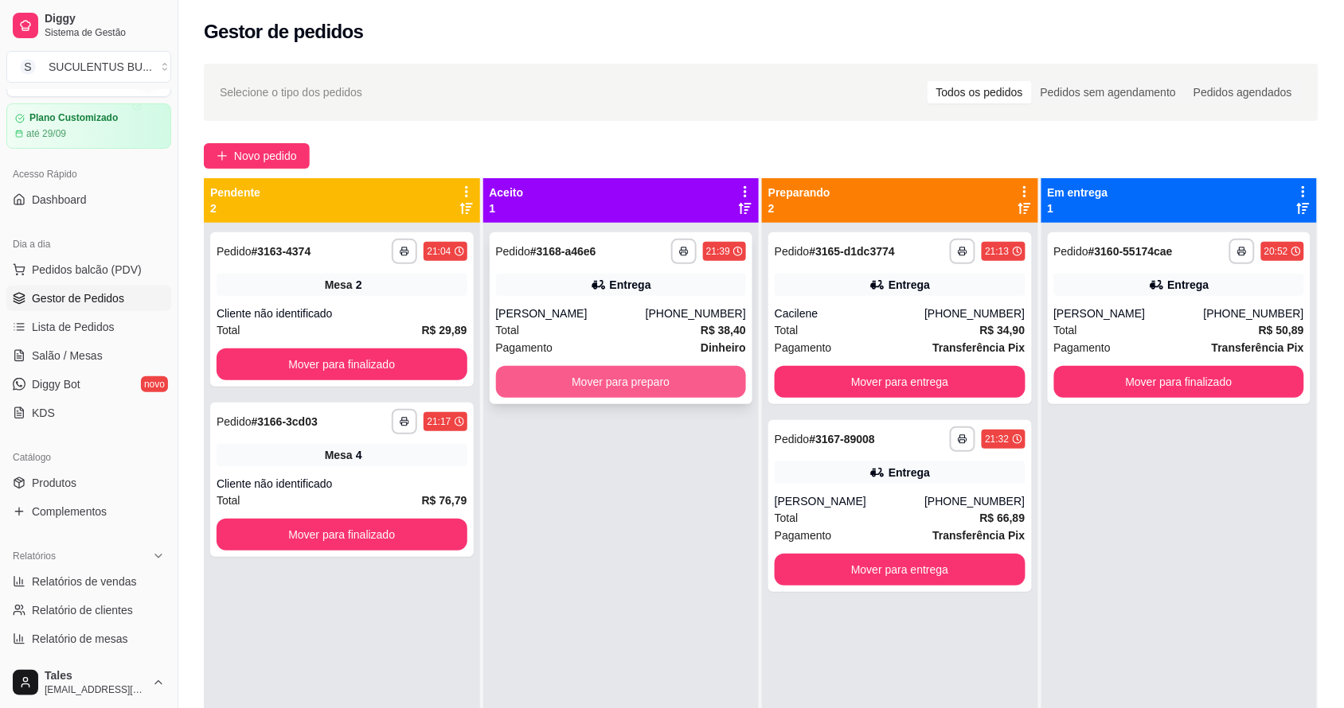
click at [650, 386] on button "Mover para preparo" at bounding box center [621, 382] width 251 height 32
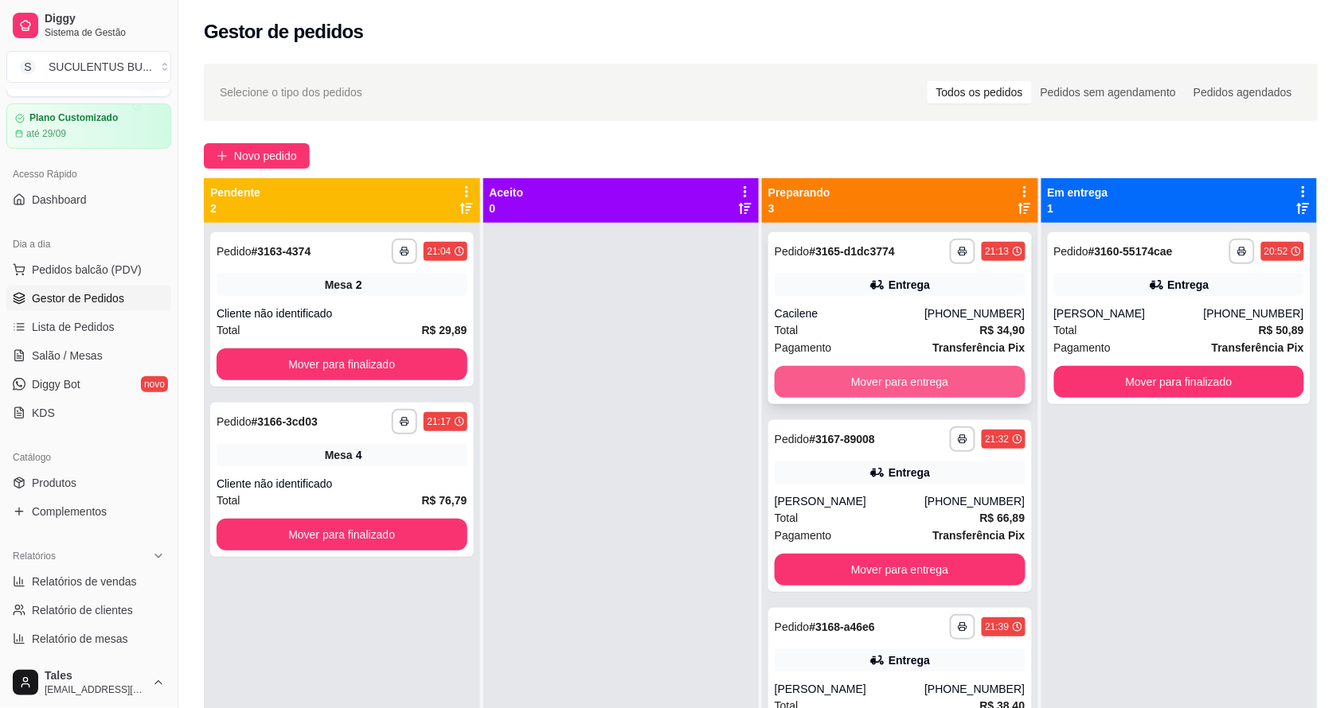
click at [897, 382] on button "Mover para entrega" at bounding box center [899, 382] width 251 height 32
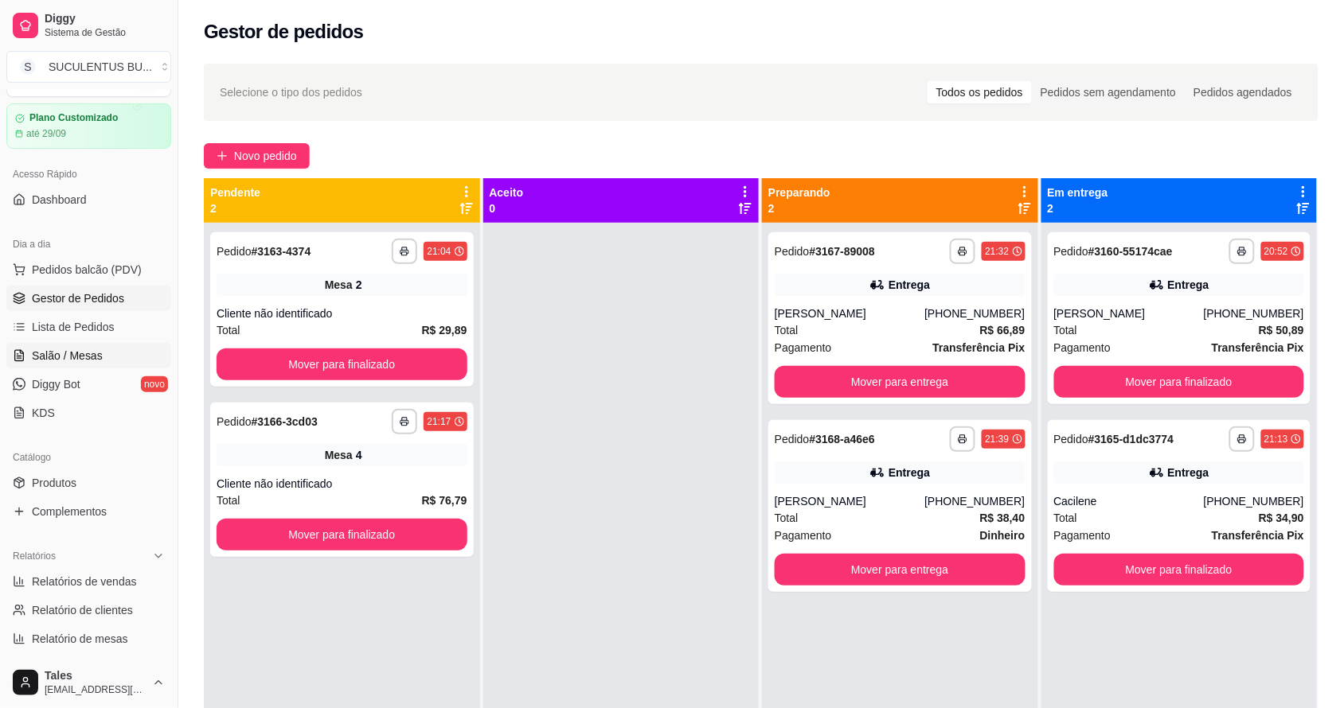
click at [77, 358] on span "Salão / Mesas" at bounding box center [67, 356] width 71 height 16
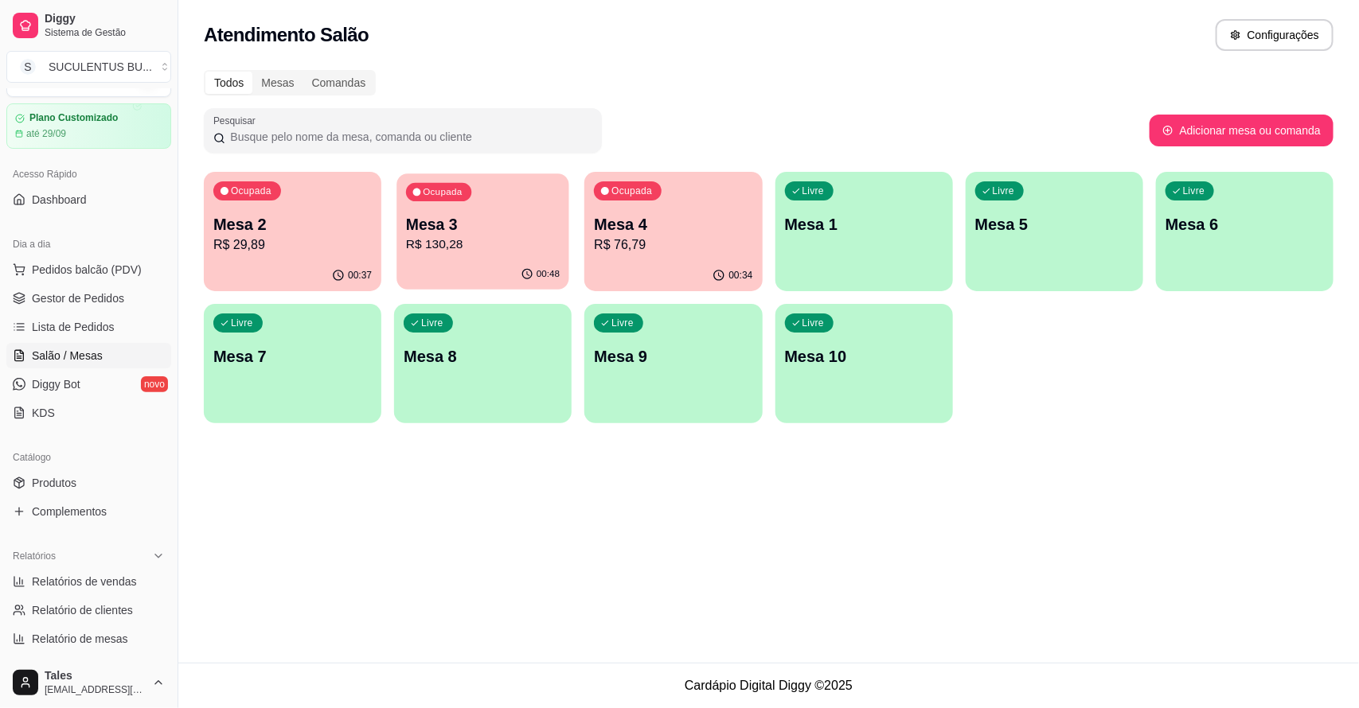
click at [501, 240] on p "R$ 130,28" at bounding box center [483, 245] width 154 height 18
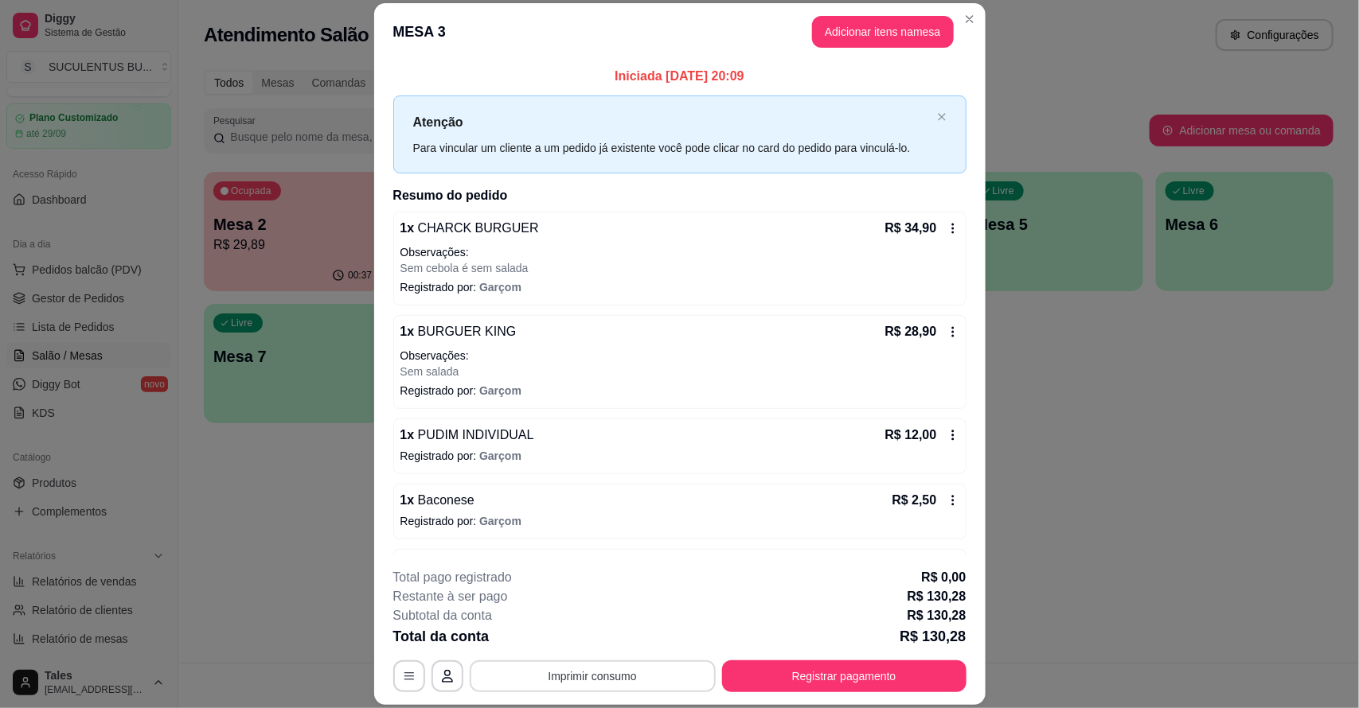
click at [563, 678] on button "Imprimir consumo" at bounding box center [593, 677] width 246 height 32
click at [598, 638] on button "IMPRESSORA CAIXA" at bounding box center [590, 639] width 131 height 25
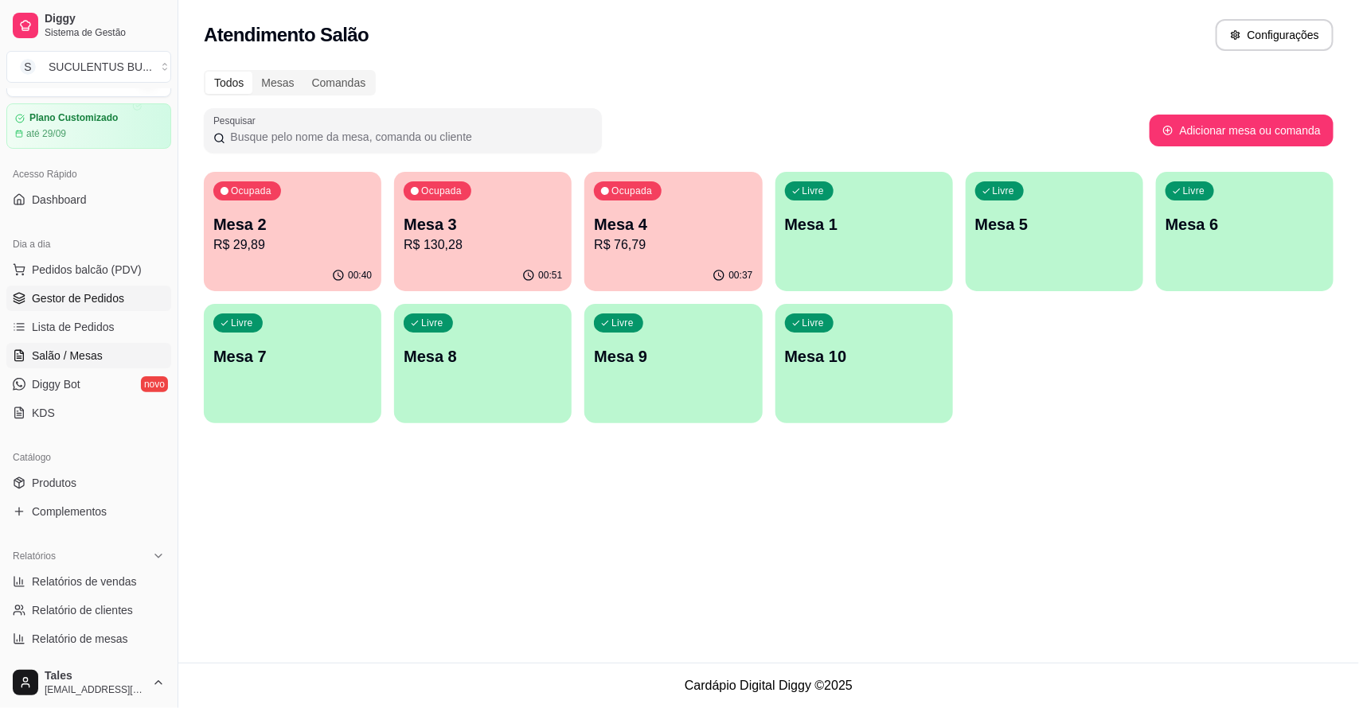
click at [74, 295] on span "Gestor de Pedidos" at bounding box center [78, 299] width 92 height 16
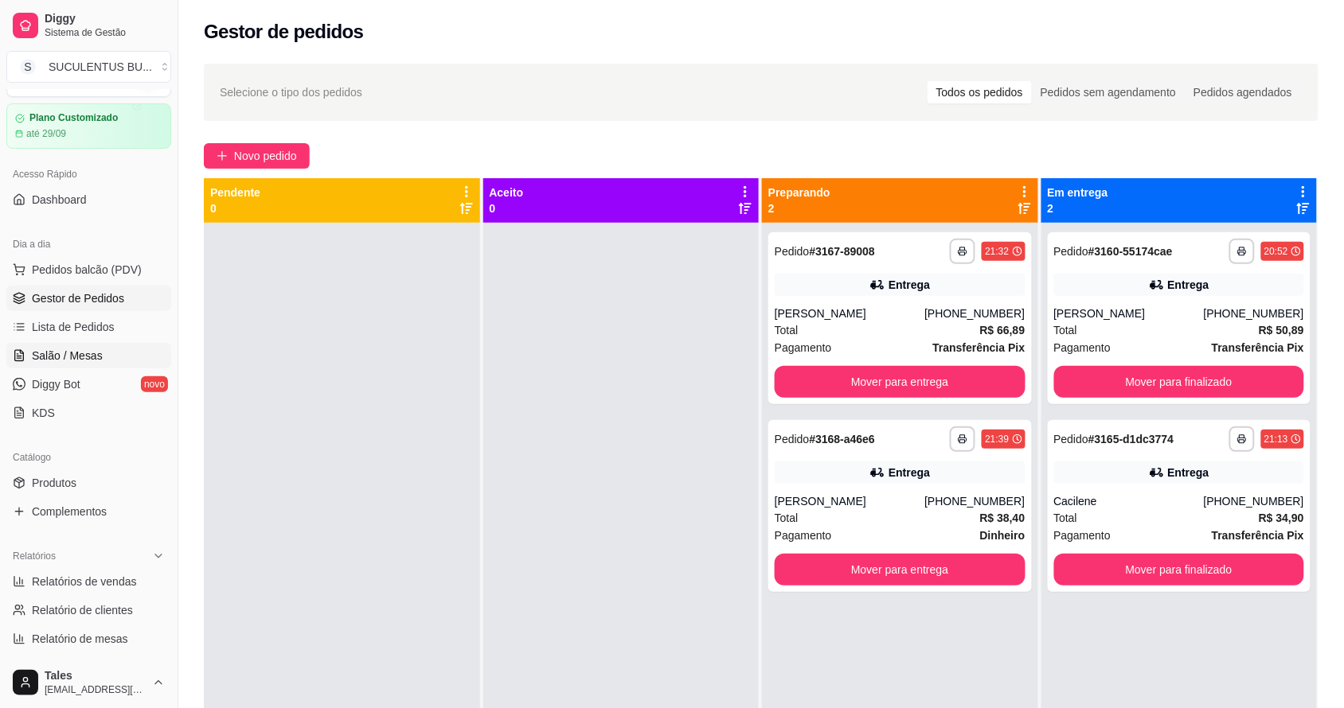
click at [81, 357] on span "Salão / Mesas" at bounding box center [67, 356] width 71 height 16
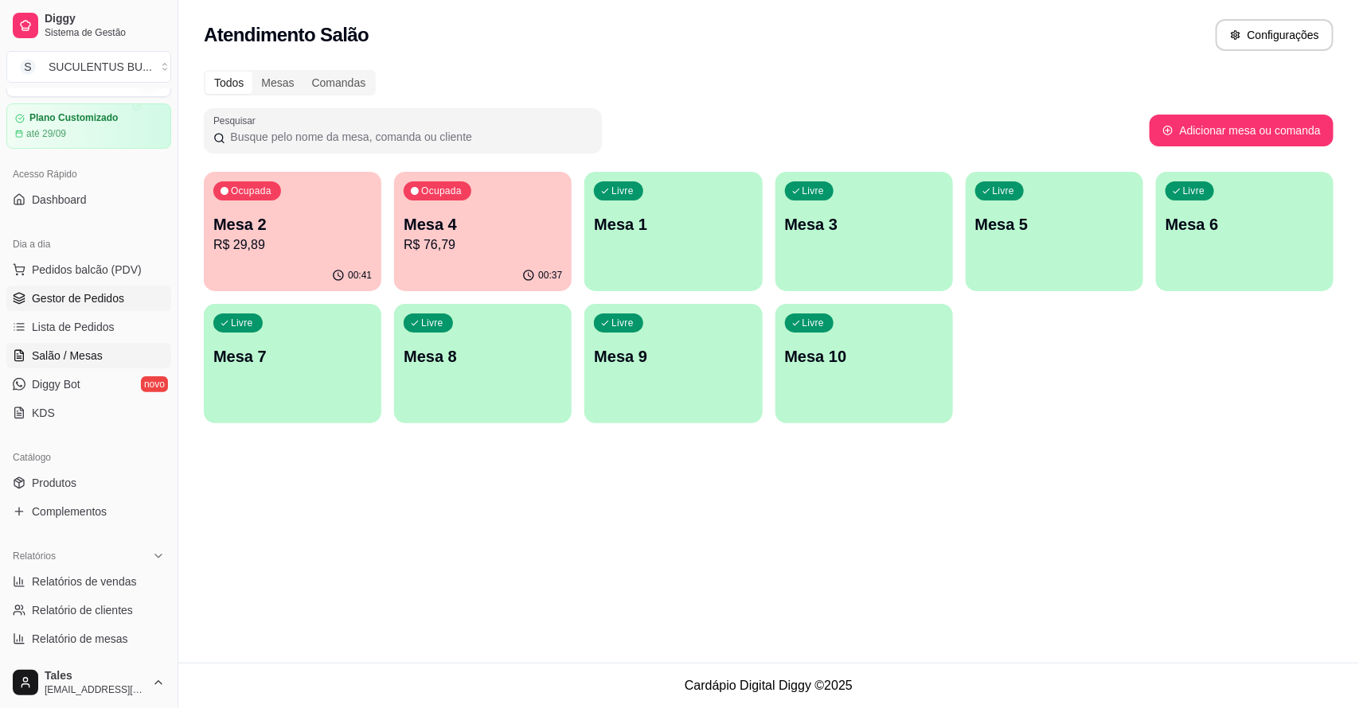
click at [61, 291] on span "Gestor de Pedidos" at bounding box center [78, 299] width 92 height 16
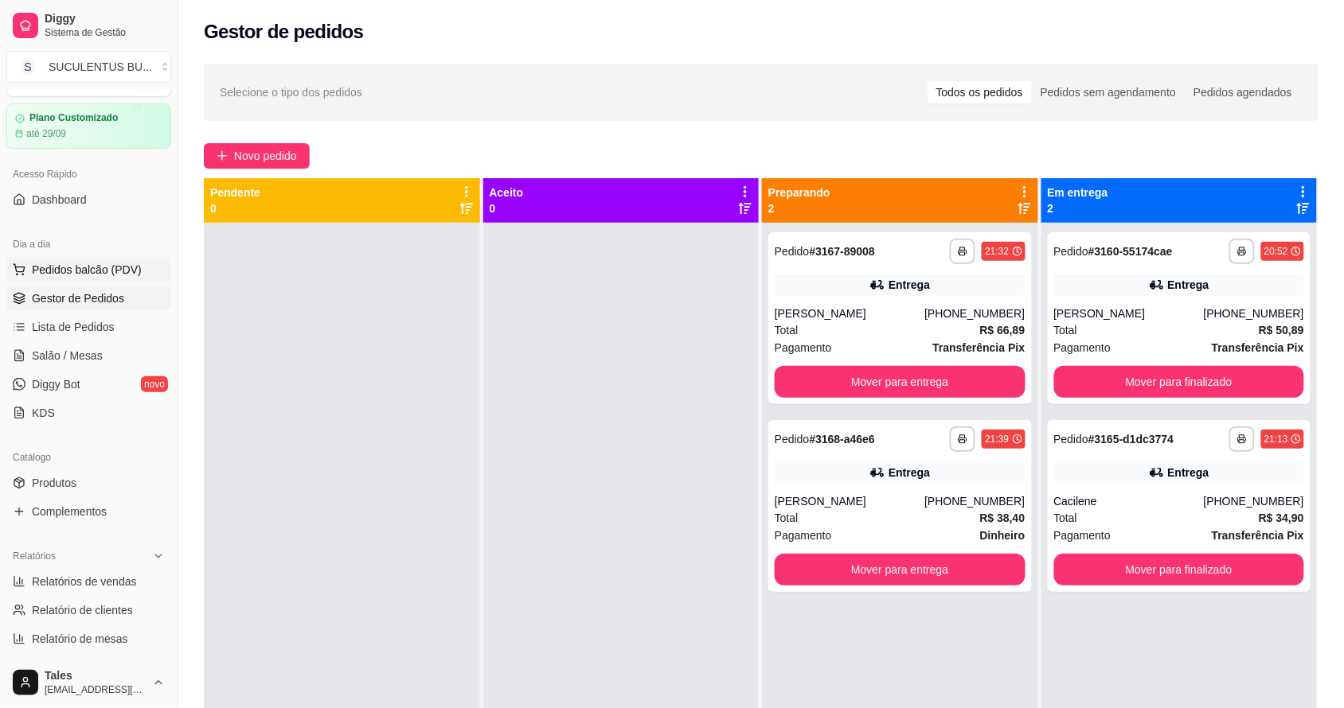
click at [96, 268] on span "Pedidos balcão (PDV)" at bounding box center [87, 270] width 110 height 16
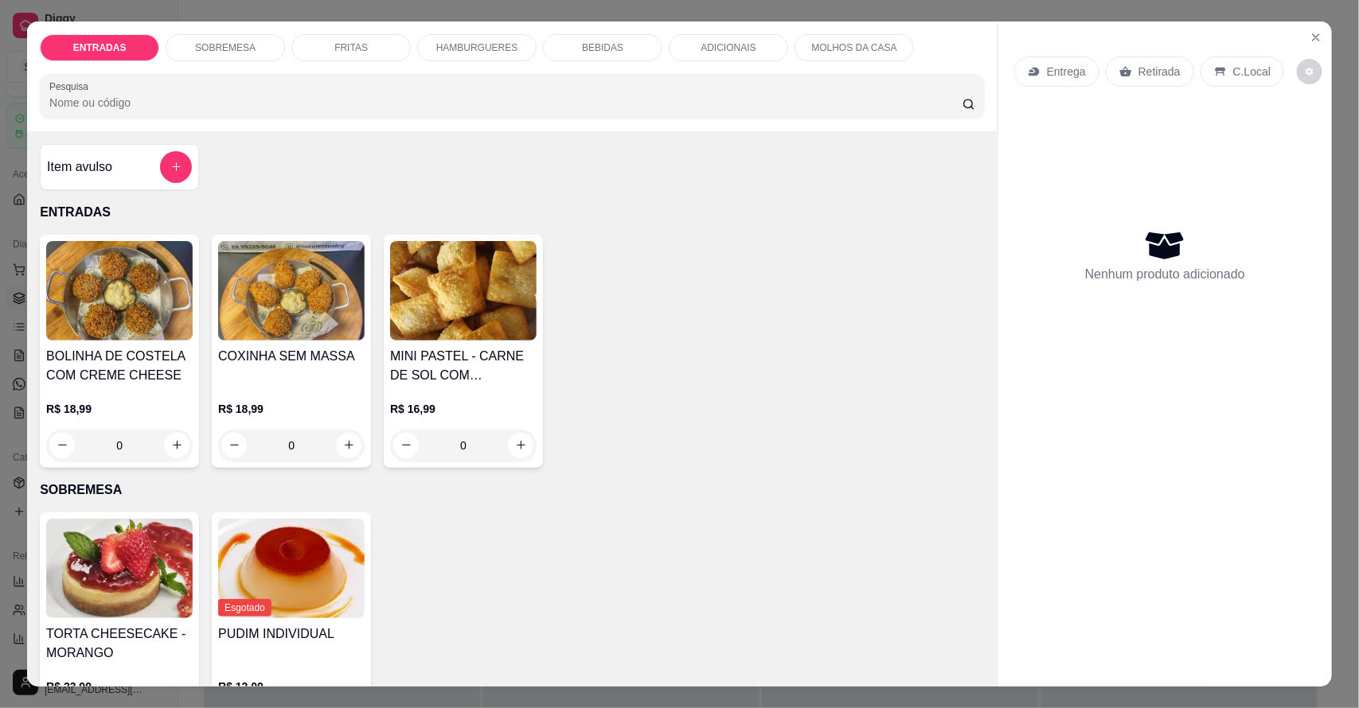
click at [476, 48] on p "HAMBURGUERES" at bounding box center [477, 47] width 82 height 13
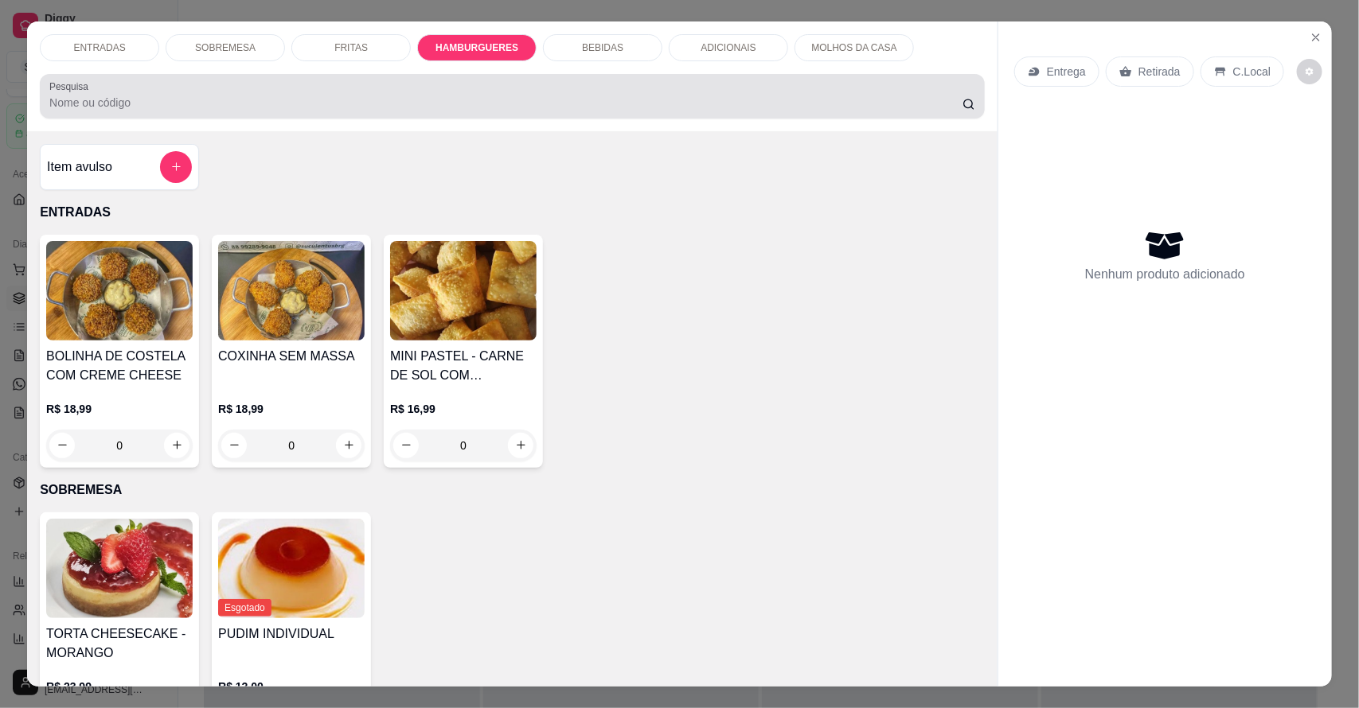
scroll to position [29, 0]
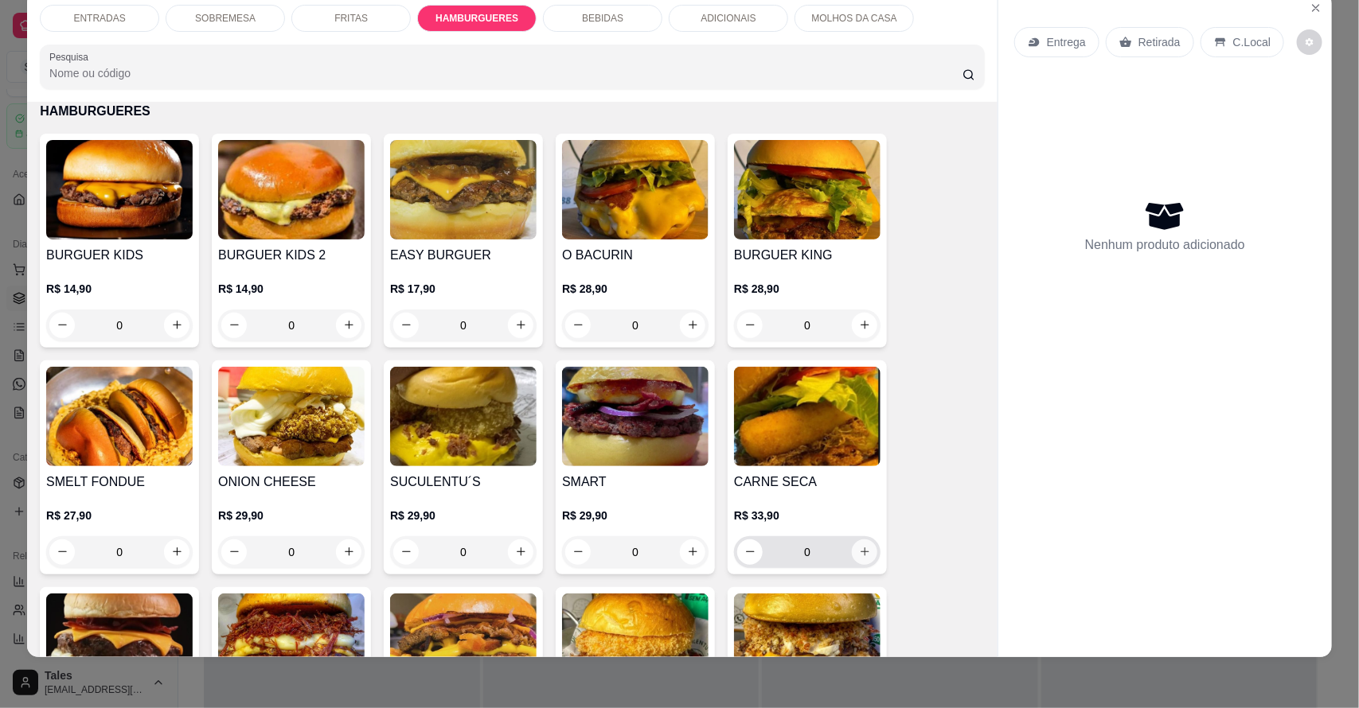
click at [859, 555] on icon "increase-product-quantity" at bounding box center [865, 552] width 12 height 12
type input "1"
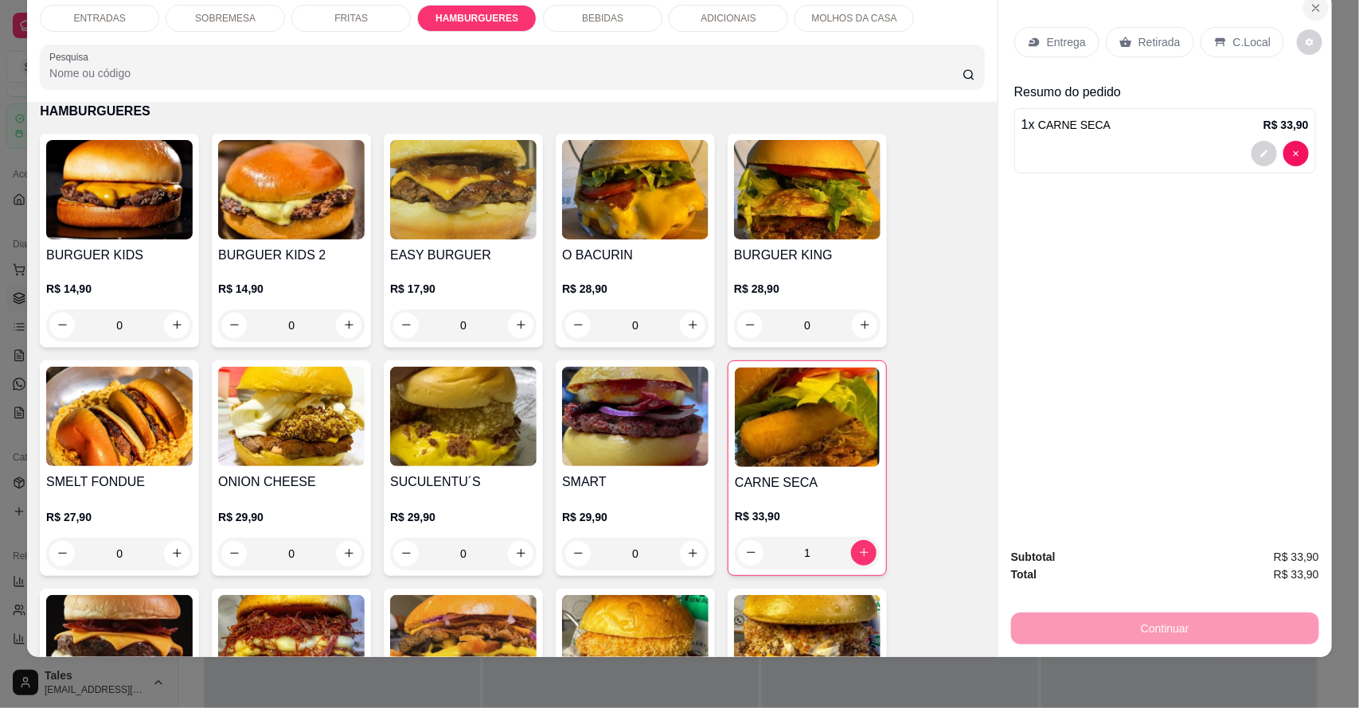
click at [1314, 6] on icon "Close" at bounding box center [1315, 8] width 13 height 13
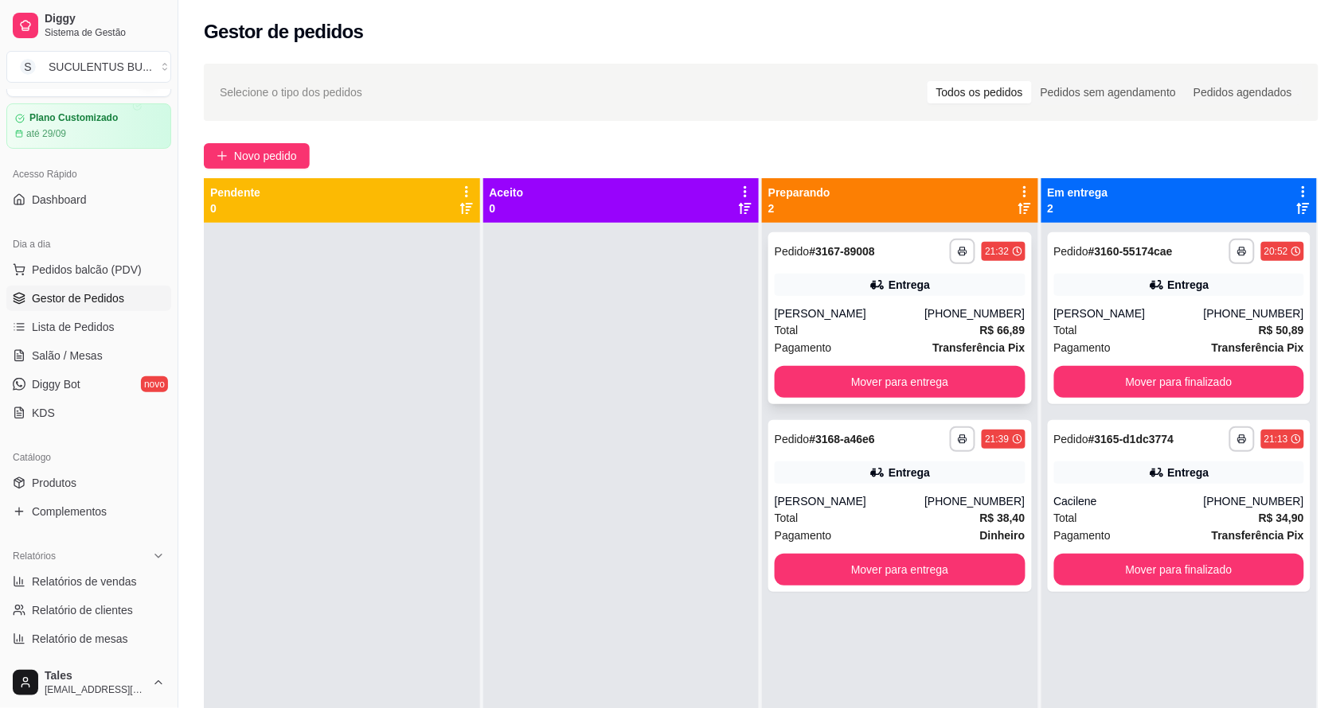
click at [874, 328] on div "Total R$ 66,89" at bounding box center [899, 331] width 251 height 18
click at [41, 360] on span "Salão / Mesas" at bounding box center [67, 356] width 71 height 16
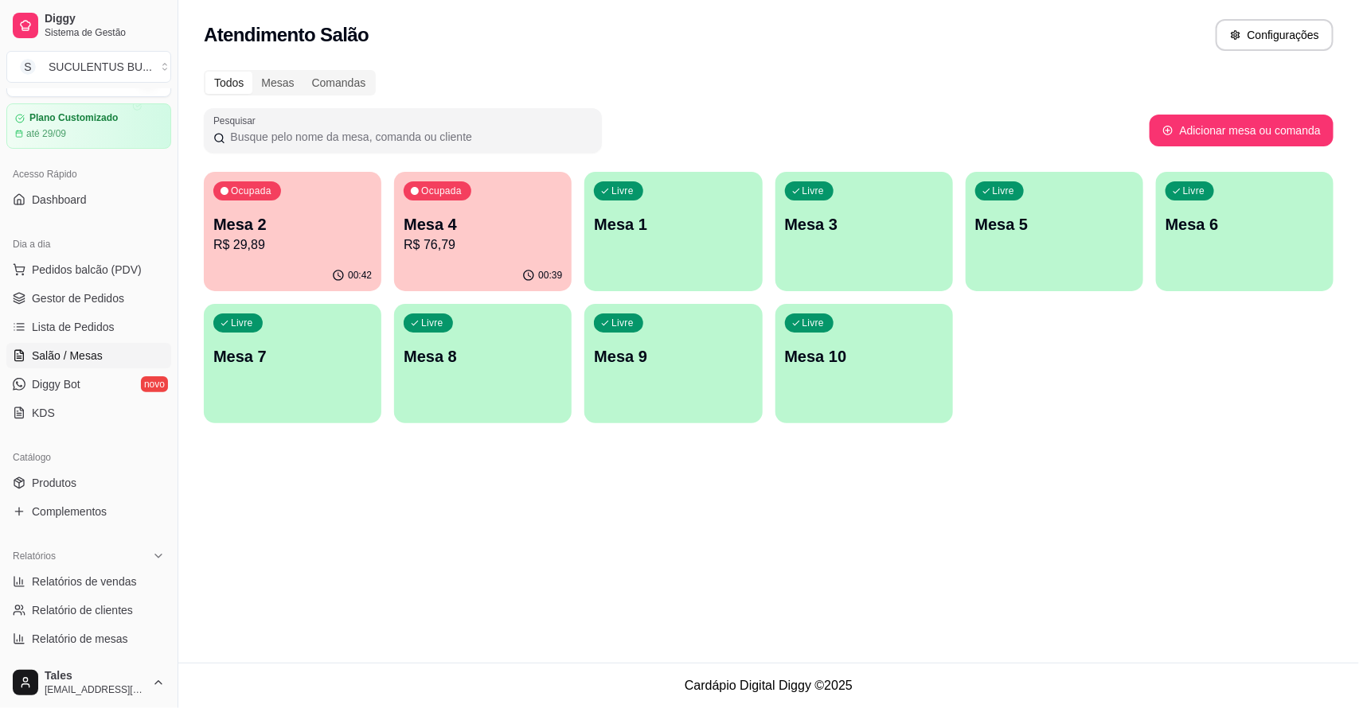
click at [490, 229] on p "Mesa 4" at bounding box center [483, 224] width 158 height 22
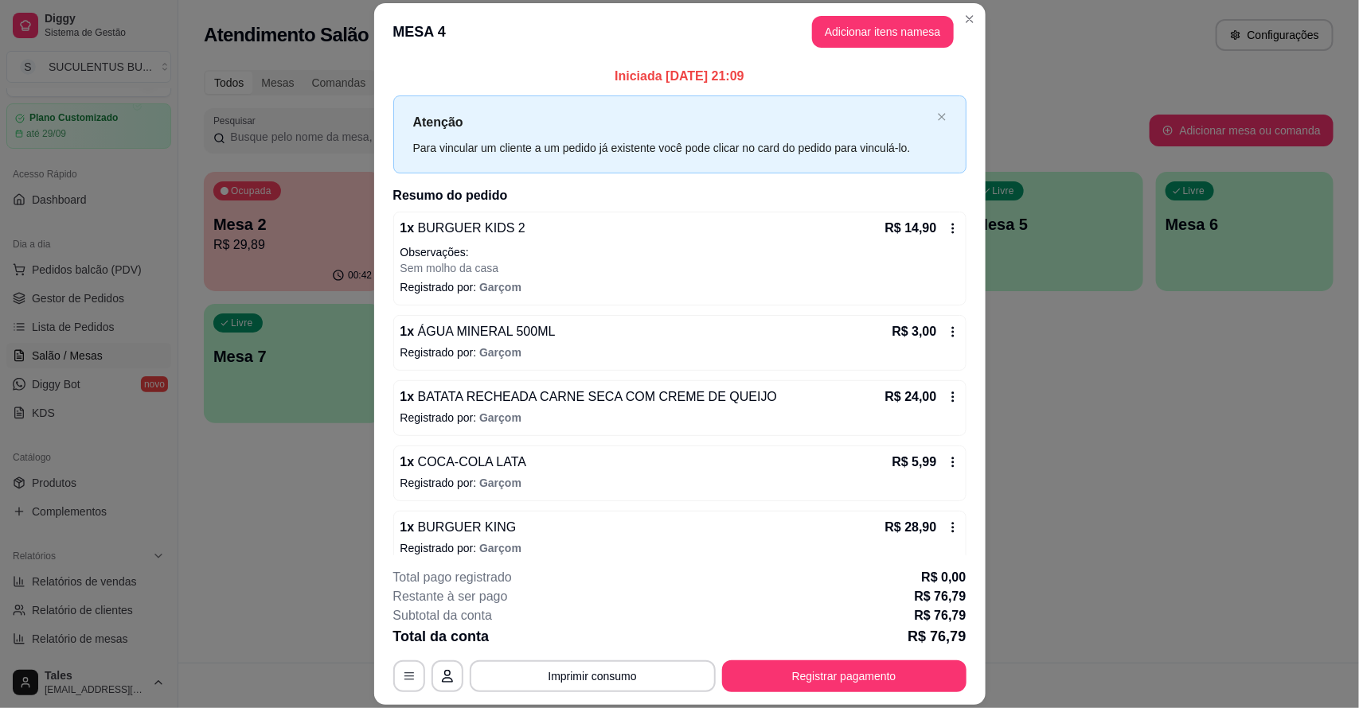
drag, startPoint x: 605, startPoint y: 241, endPoint x: 559, endPoint y: 113, distance: 136.2
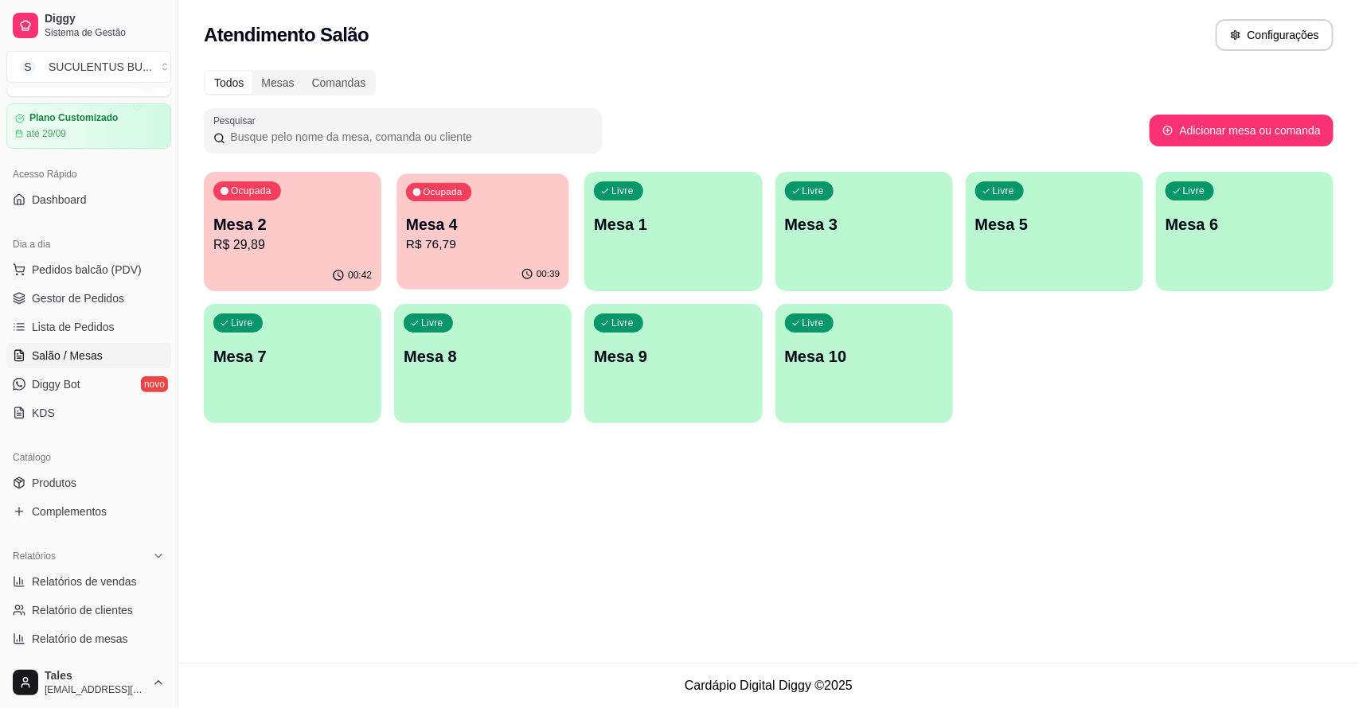
click at [504, 240] on p "R$ 76,79" at bounding box center [483, 245] width 154 height 18
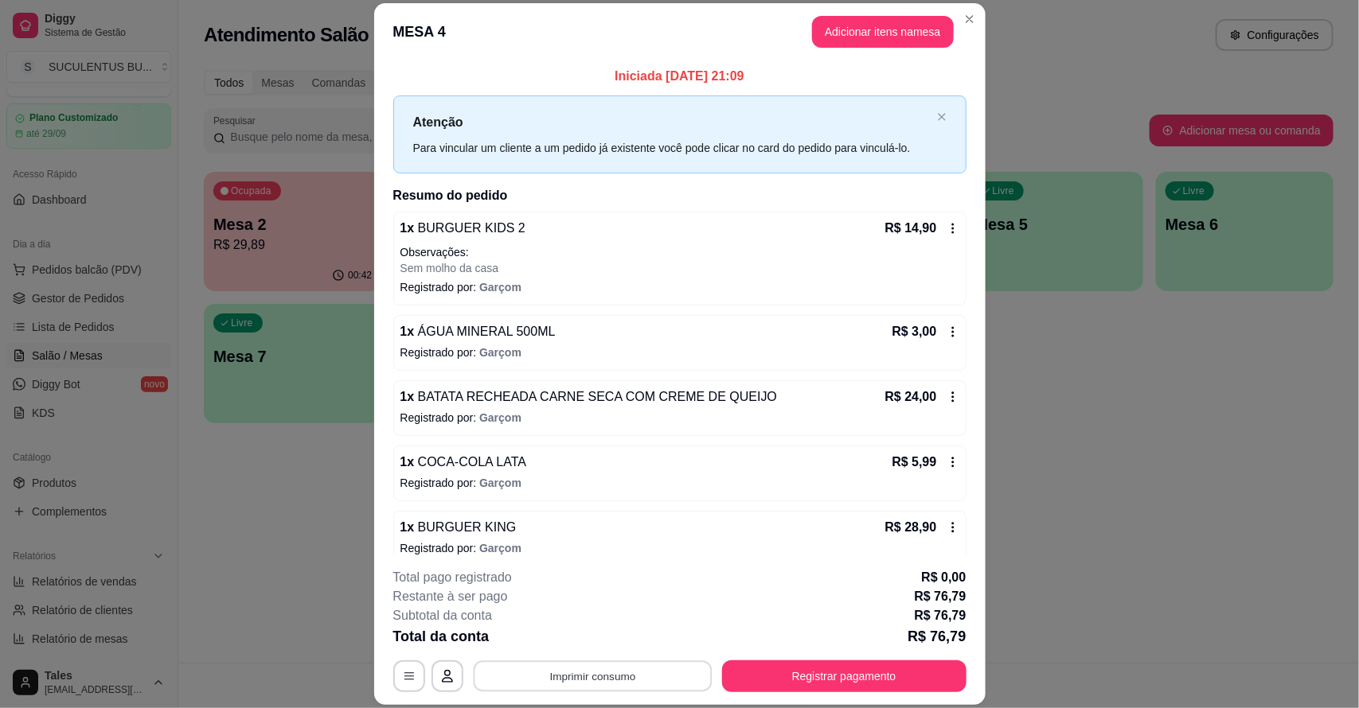
click at [589, 681] on button "Imprimir consumo" at bounding box center [592, 676] width 239 height 31
click at [599, 635] on button "IMPRESSORA CAIXA" at bounding box center [590, 639] width 131 height 25
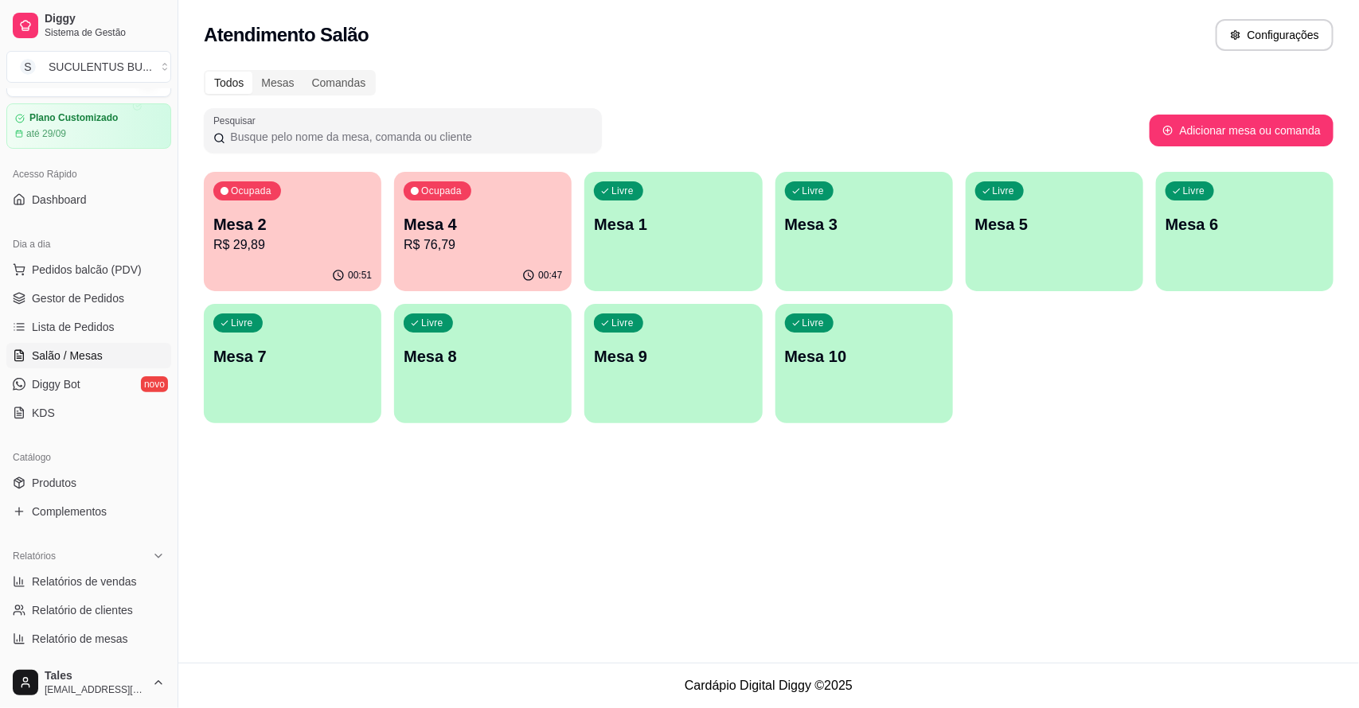
click at [496, 236] on p "R$ 76,79" at bounding box center [483, 245] width 158 height 19
click at [102, 317] on link "Lista de Pedidos" at bounding box center [88, 326] width 165 height 25
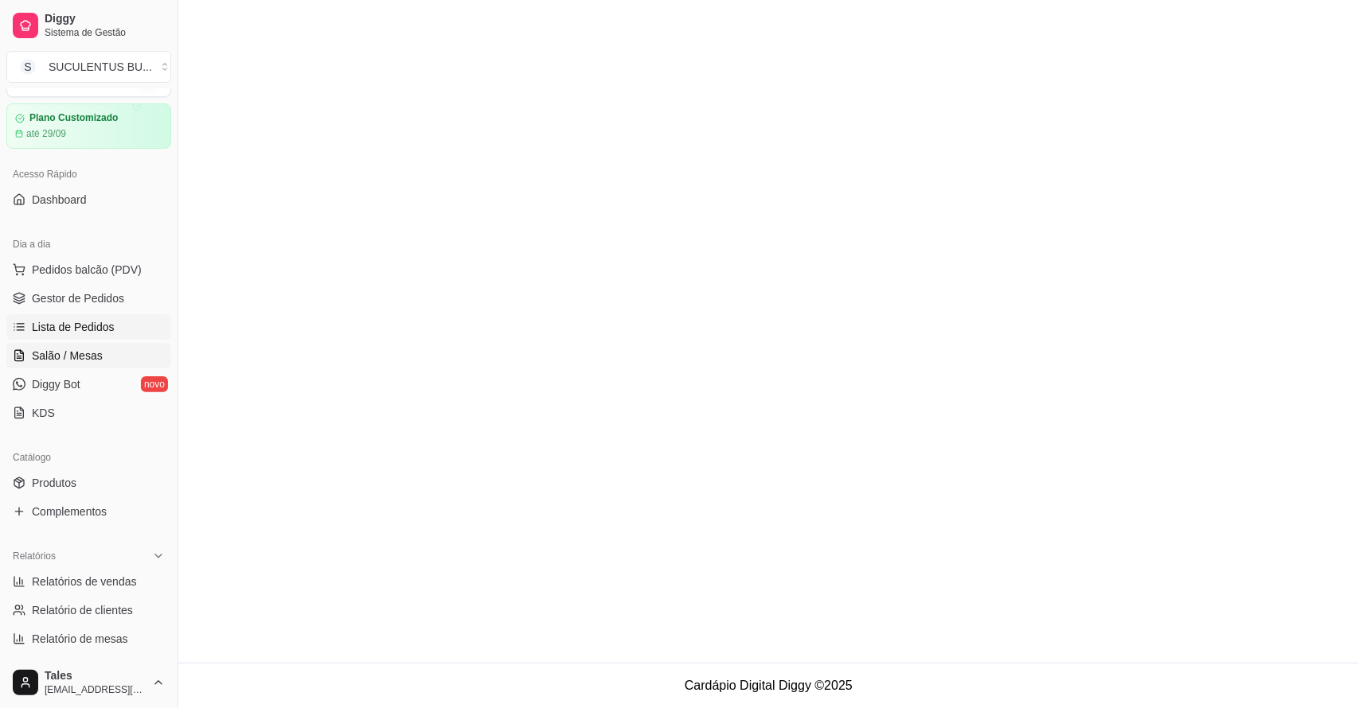
click at [76, 361] on span "Salão / Mesas" at bounding box center [67, 356] width 71 height 16
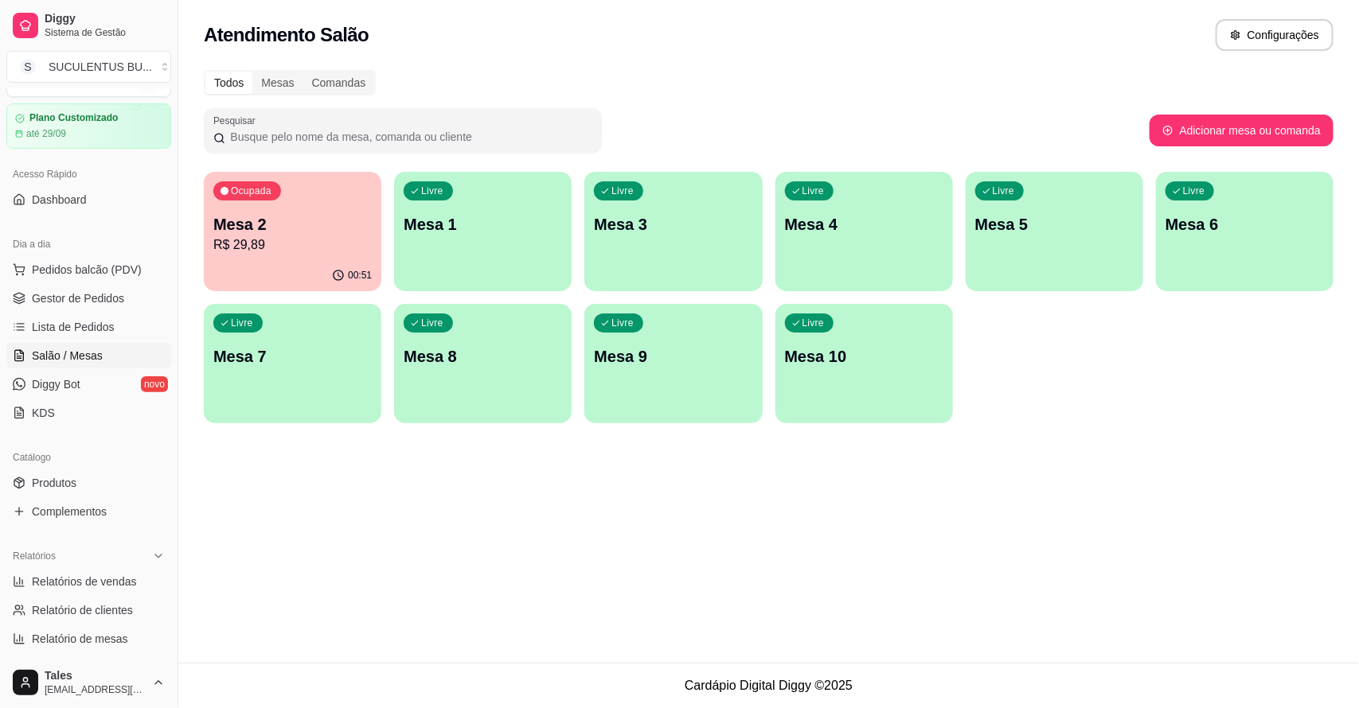
click at [283, 256] on div "Ocupada Mesa 2 R$ 29,89" at bounding box center [292, 216] width 177 height 88
click at [315, 221] on p "Mesa 2" at bounding box center [293, 224] width 154 height 21
click at [332, 223] on p "Mesa 2" at bounding box center [292, 224] width 158 height 22
click at [65, 279] on button "Pedidos balcão (PDV)" at bounding box center [88, 269] width 165 height 25
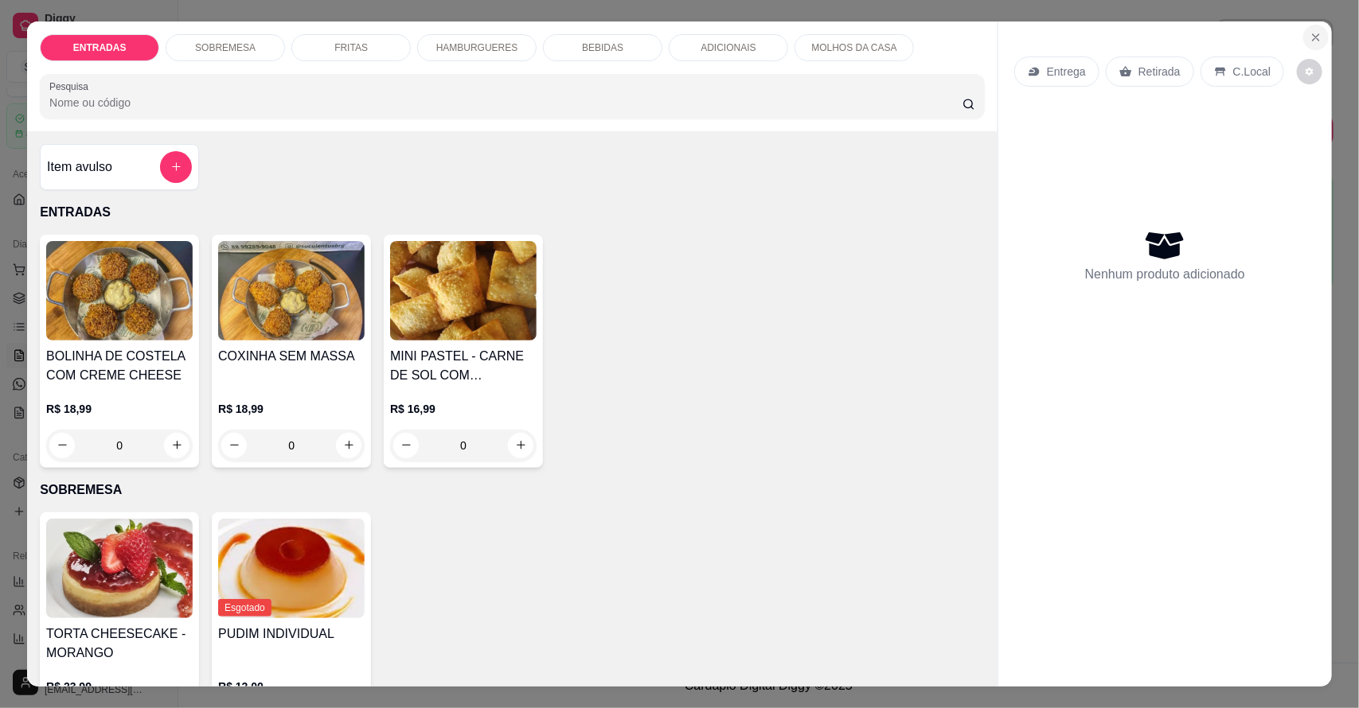
click at [1309, 38] on icon "Close" at bounding box center [1315, 37] width 13 height 13
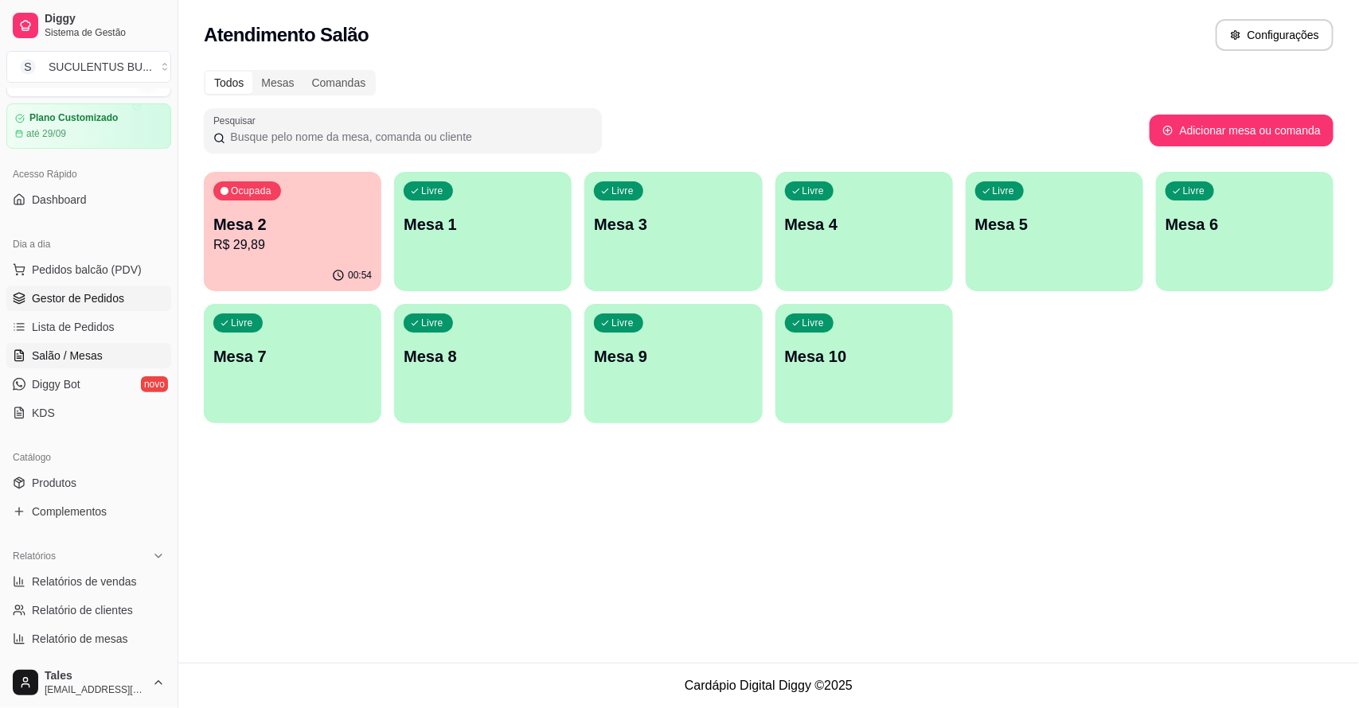
click at [94, 296] on span "Gestor de Pedidos" at bounding box center [78, 299] width 92 height 16
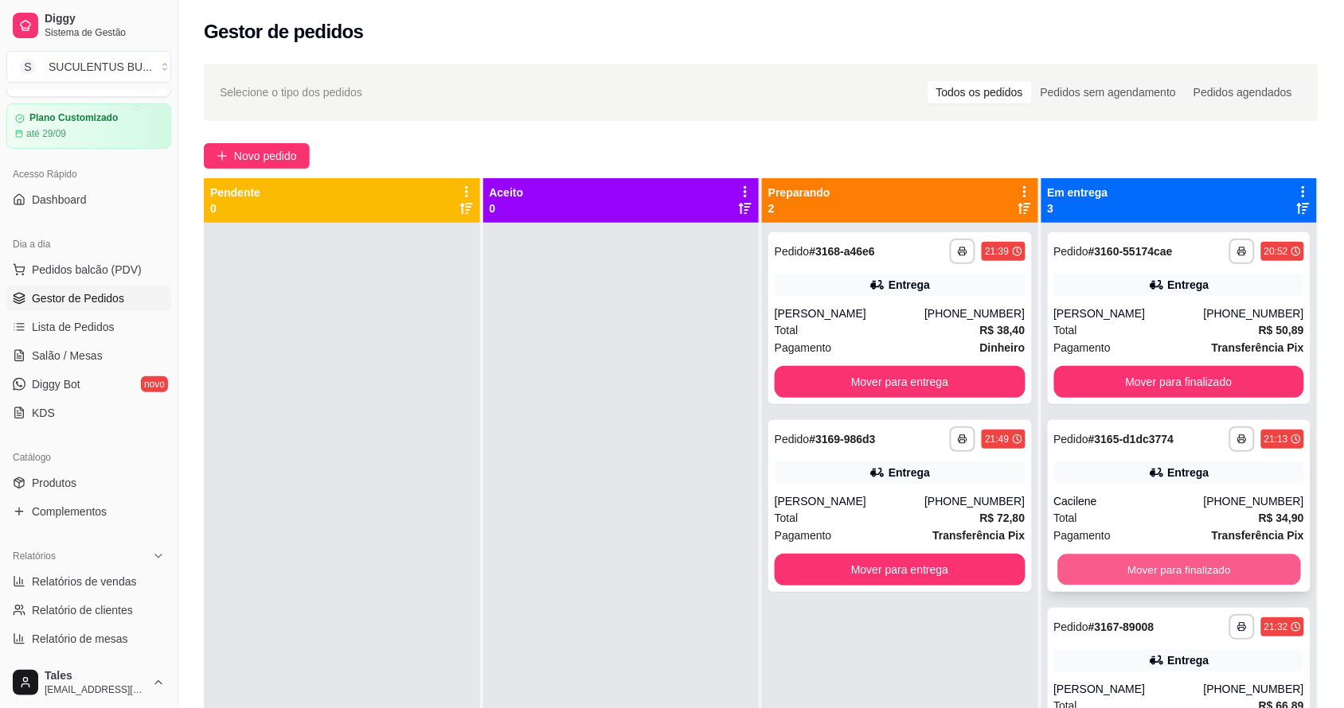
click at [1162, 565] on button "Mover para finalizado" at bounding box center [1178, 570] width 243 height 31
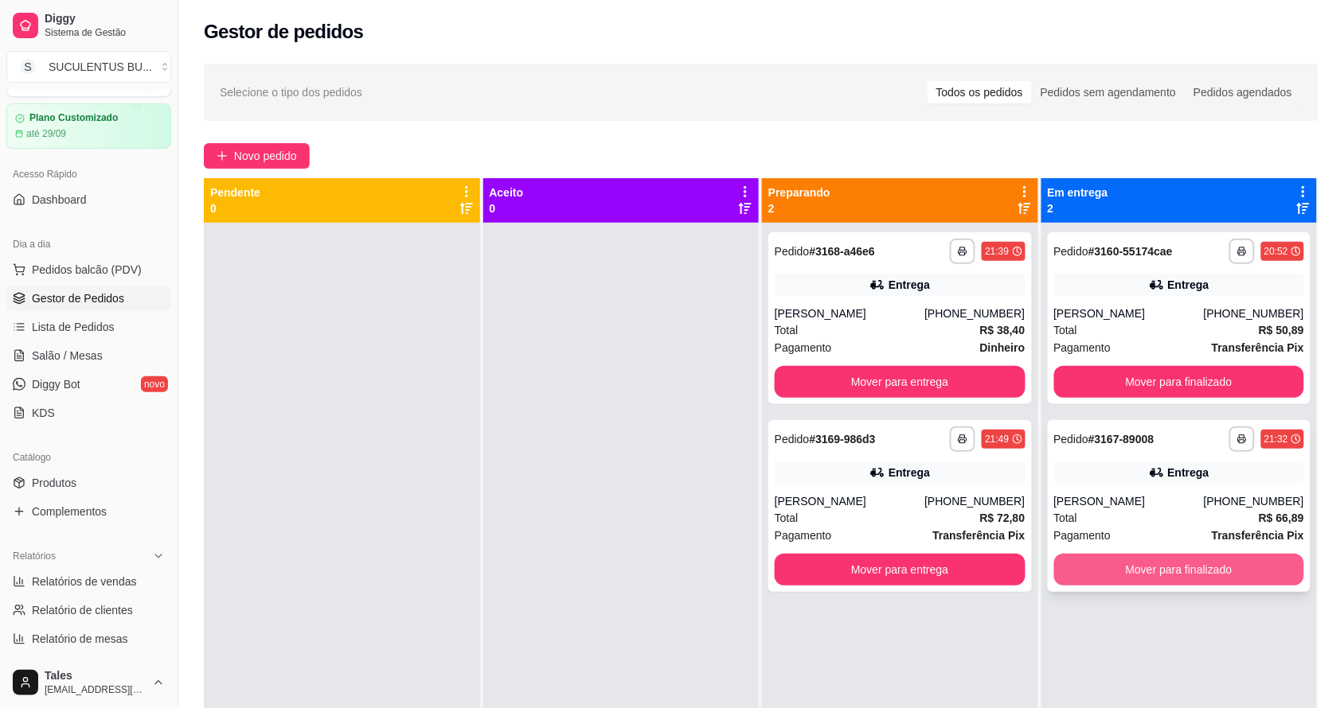
click at [1184, 573] on button "Mover para finalizado" at bounding box center [1179, 570] width 251 height 32
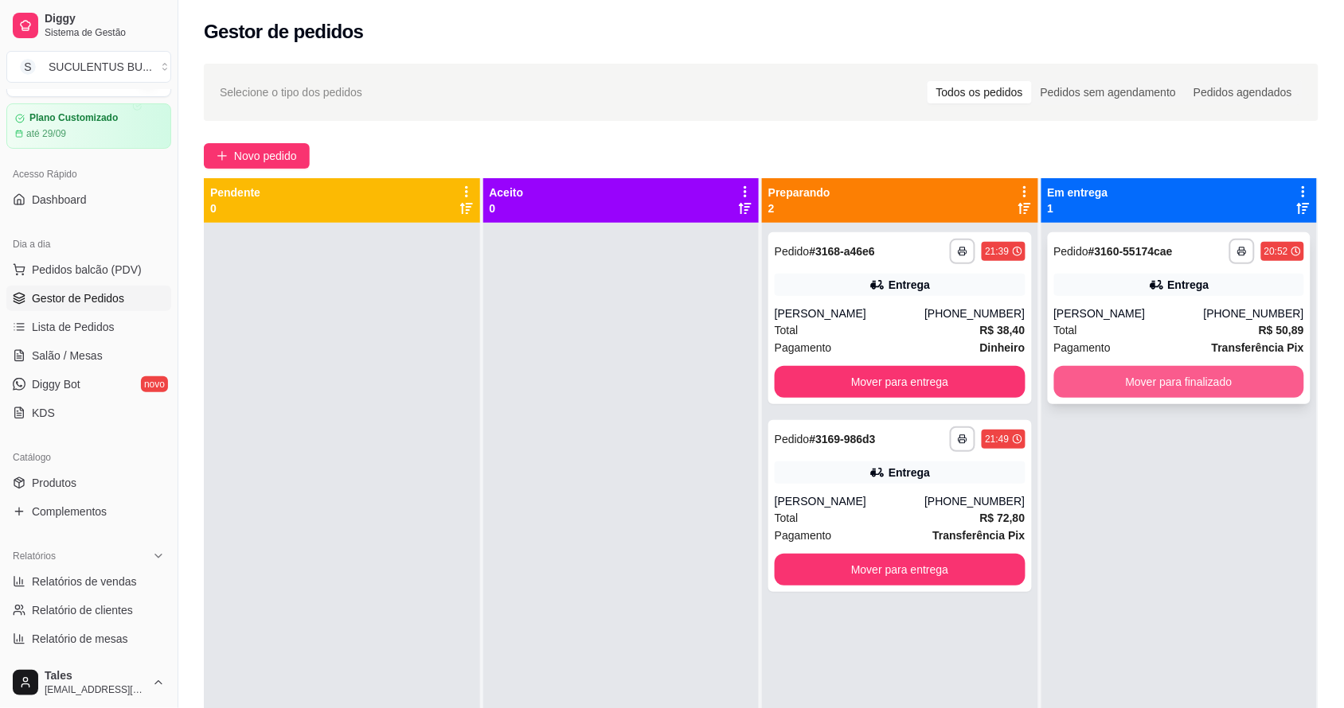
click at [1120, 372] on button "Mover para finalizado" at bounding box center [1179, 382] width 251 height 32
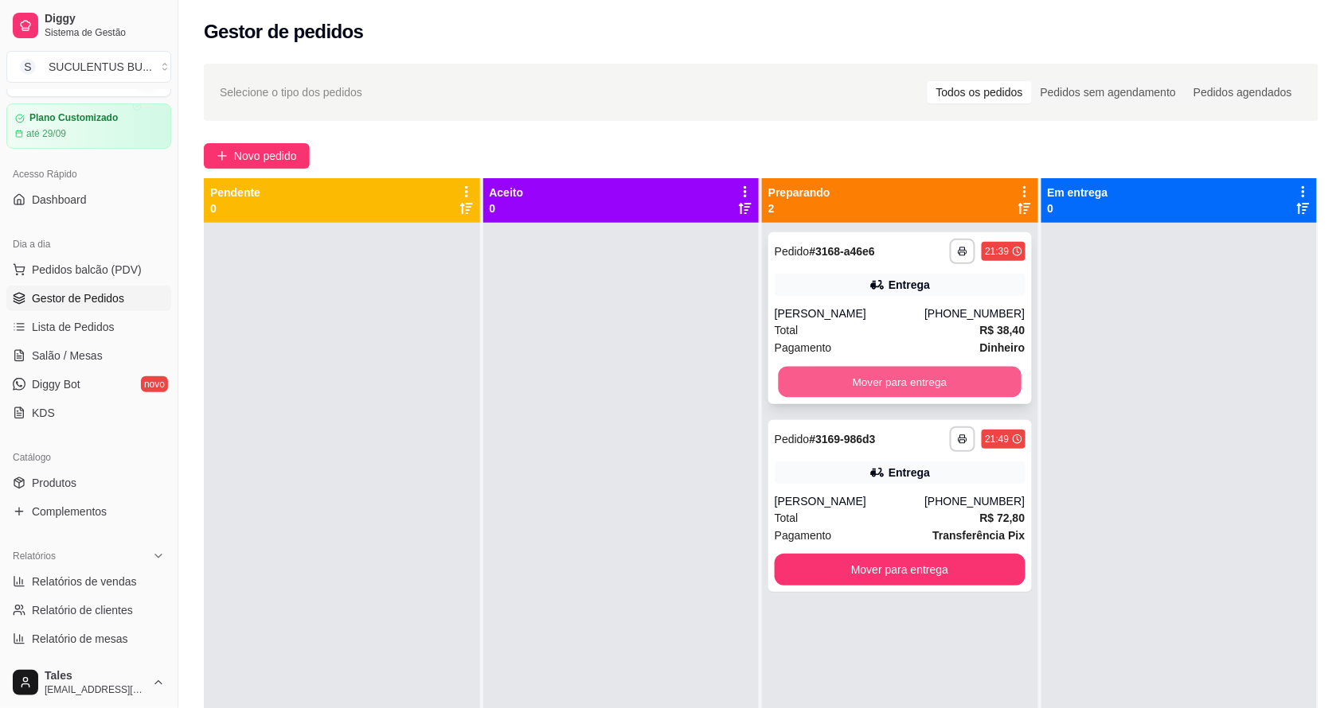
click at [965, 372] on button "Mover para entrega" at bounding box center [899, 382] width 243 height 31
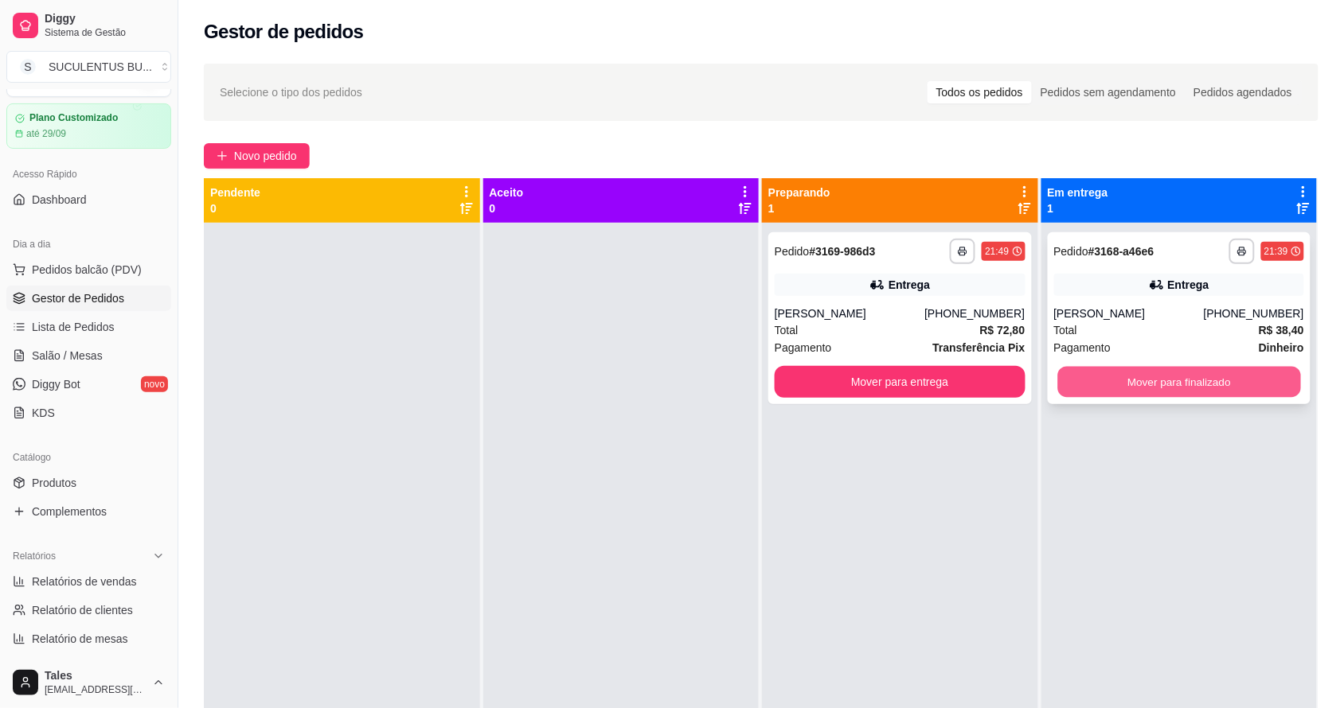
click at [1164, 380] on button "Mover para finalizado" at bounding box center [1178, 382] width 243 height 31
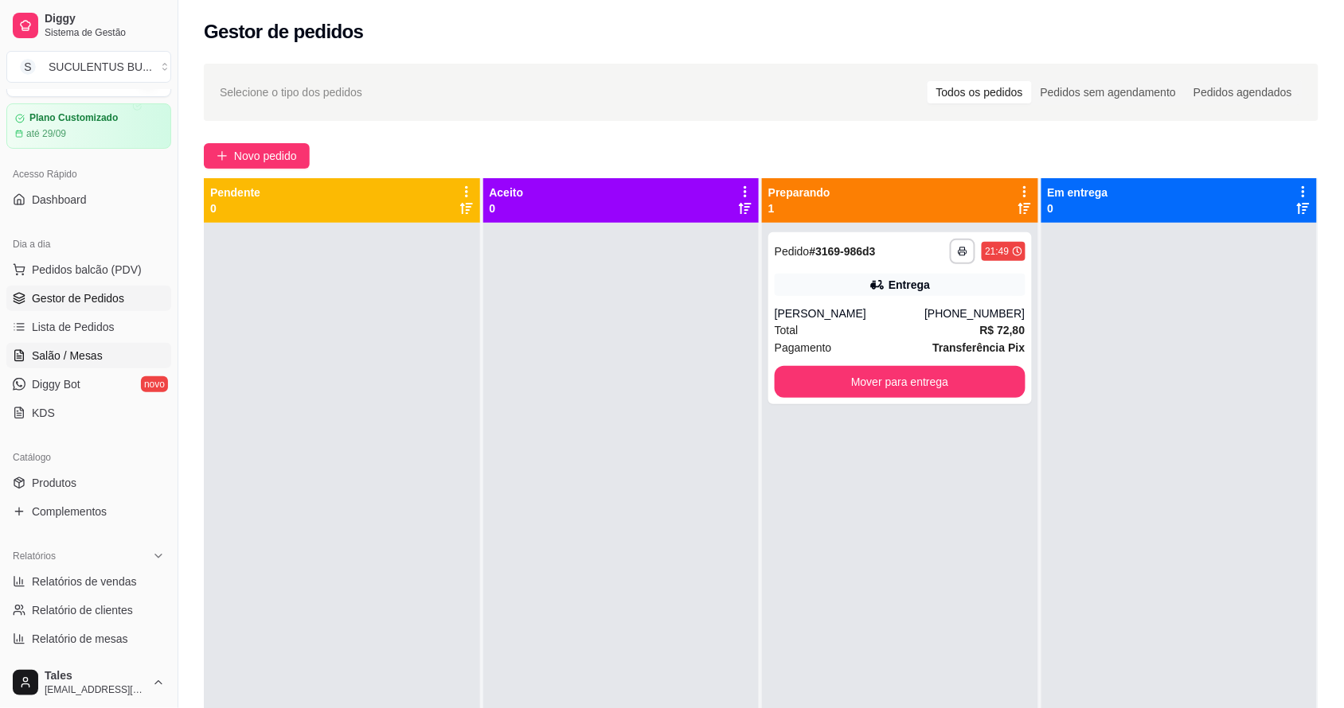
click at [113, 361] on link "Salão / Mesas" at bounding box center [88, 355] width 165 height 25
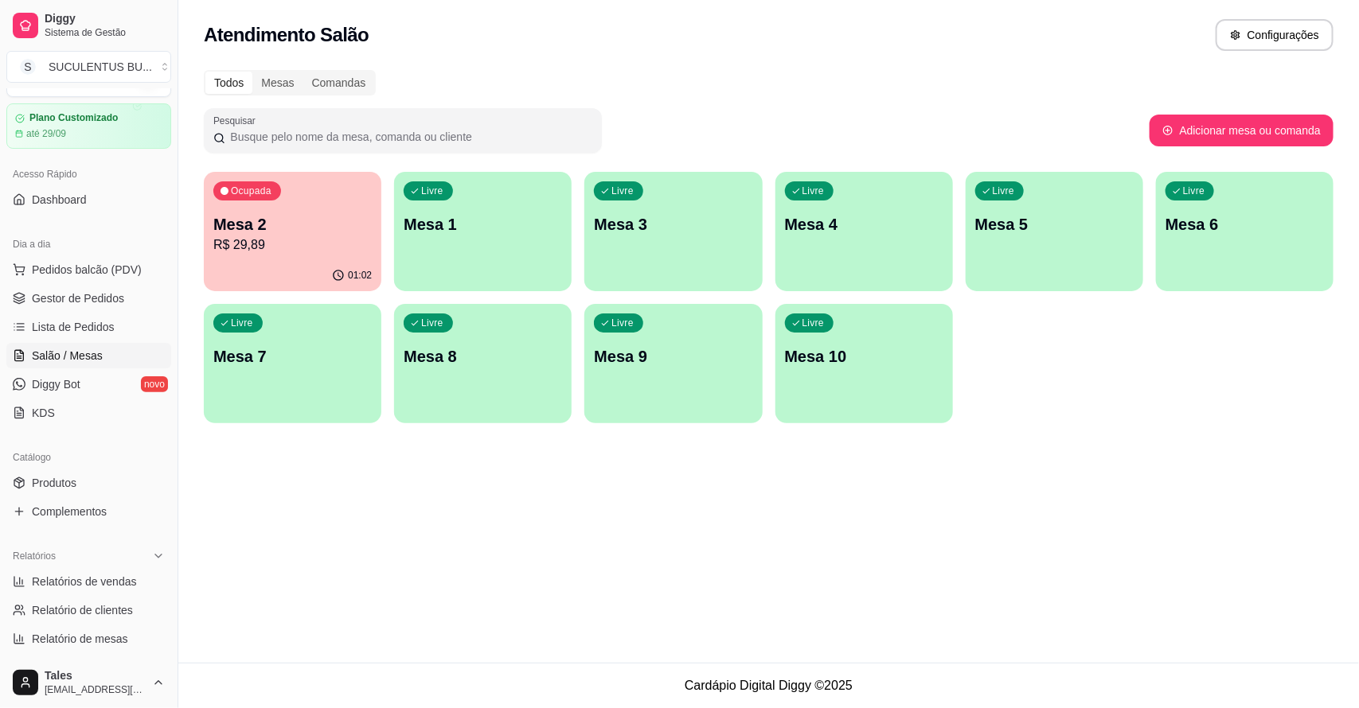
click at [317, 232] on p "Mesa 2" at bounding box center [292, 224] width 158 height 22
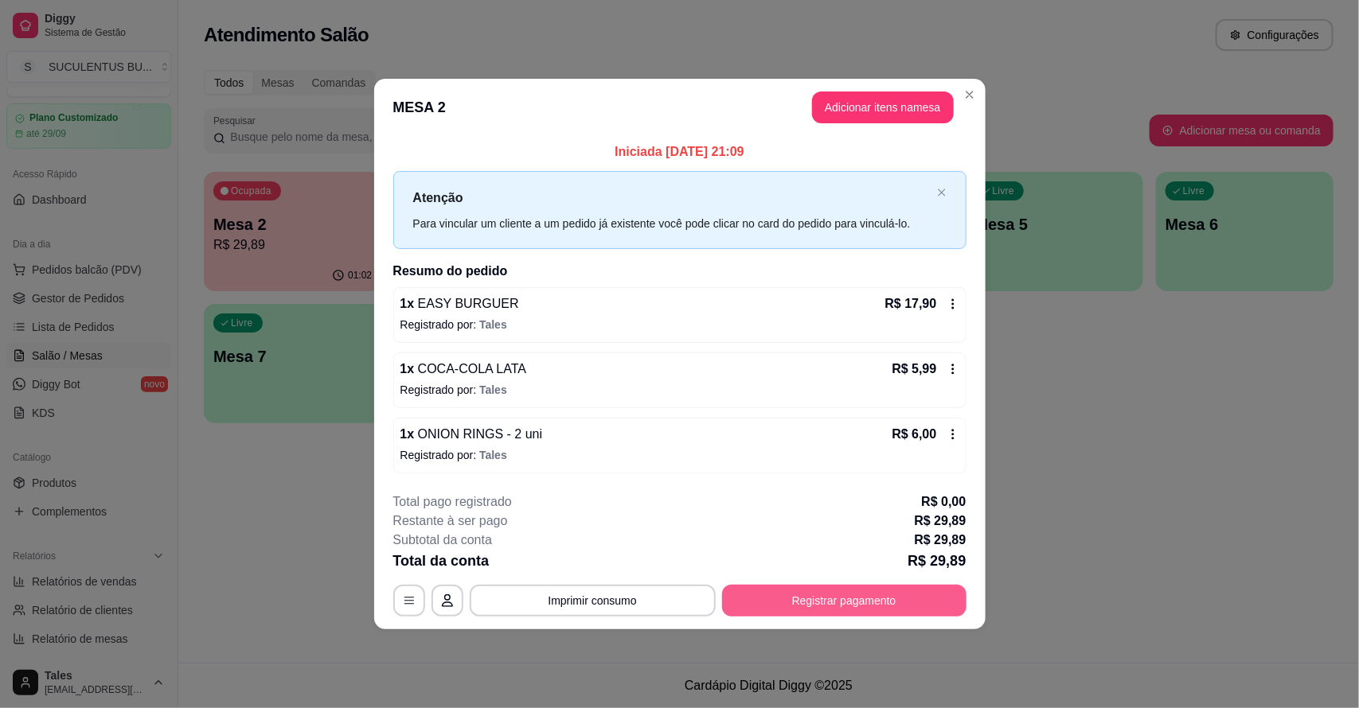
click at [782, 606] on button "Registrar pagamento" at bounding box center [844, 601] width 244 height 32
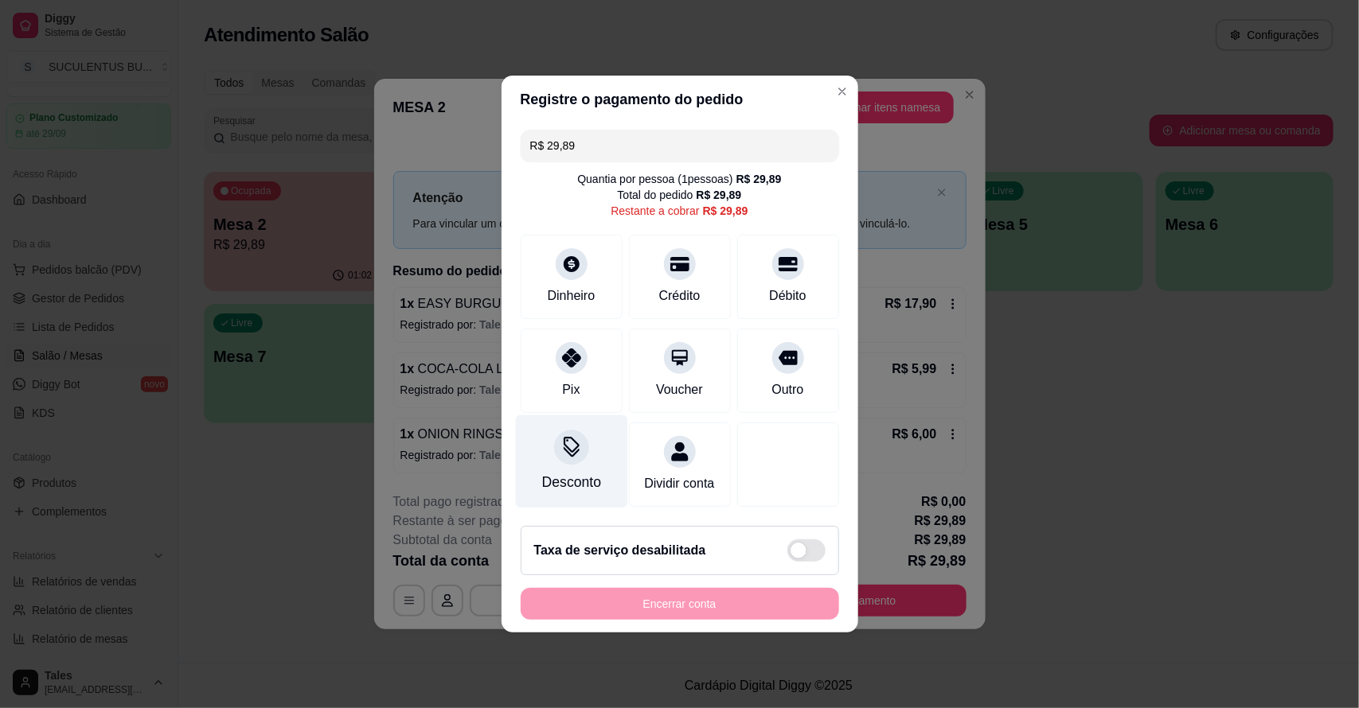
click at [567, 472] on div "Desconto" at bounding box center [570, 482] width 59 height 21
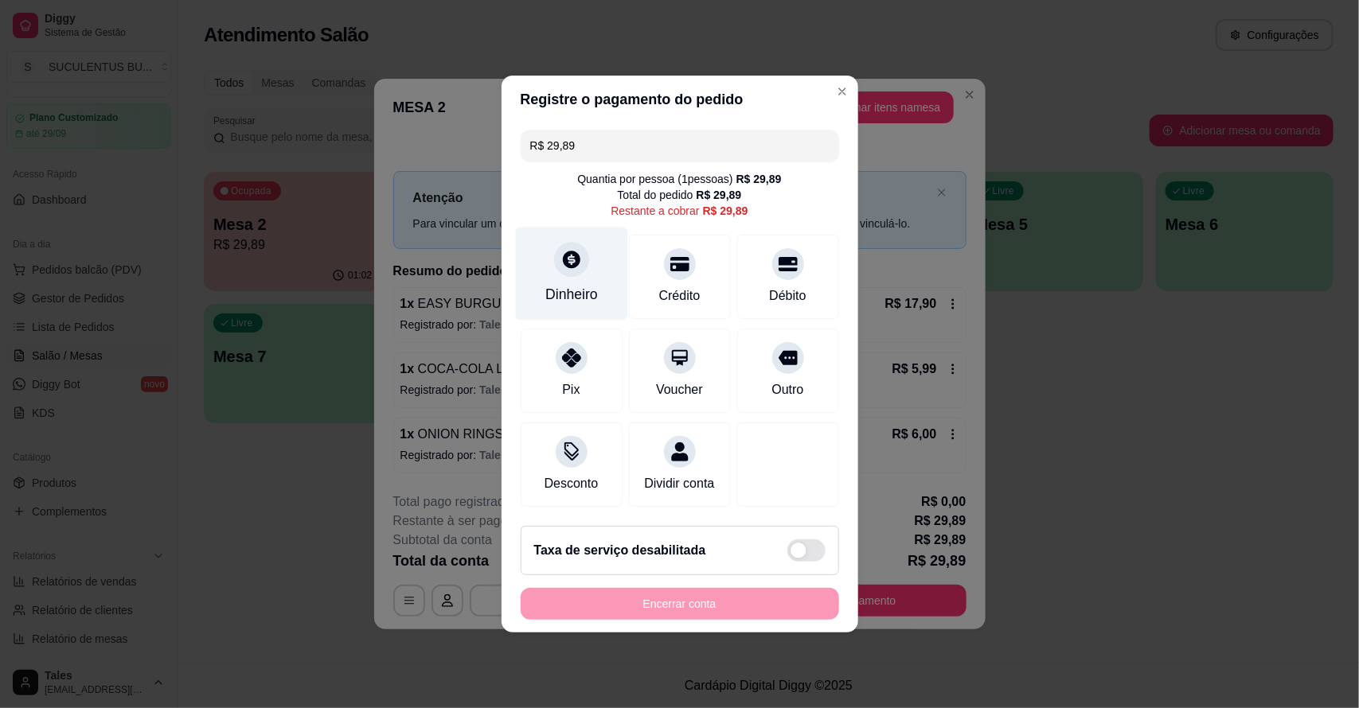
click at [583, 271] on div "Dinheiro" at bounding box center [571, 274] width 112 height 93
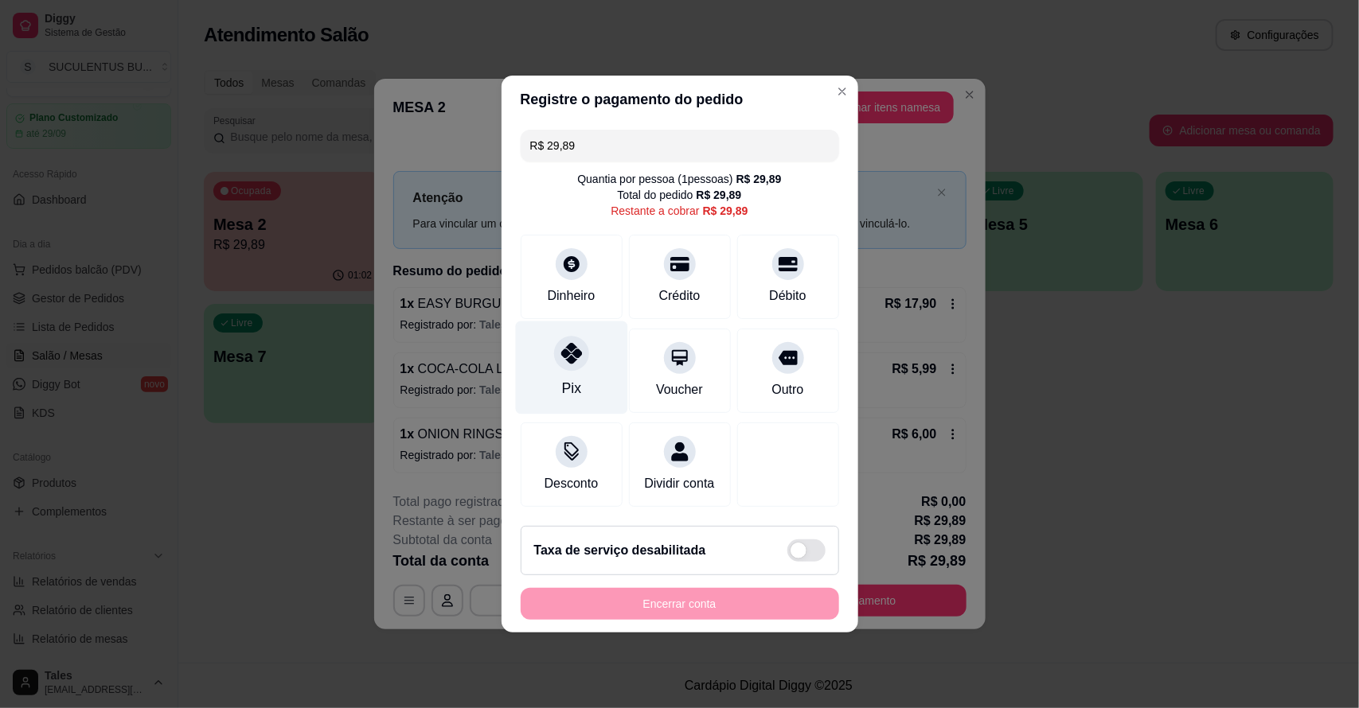
click at [571, 358] on div at bounding box center [571, 353] width 35 height 35
type input "R$ 0,00"
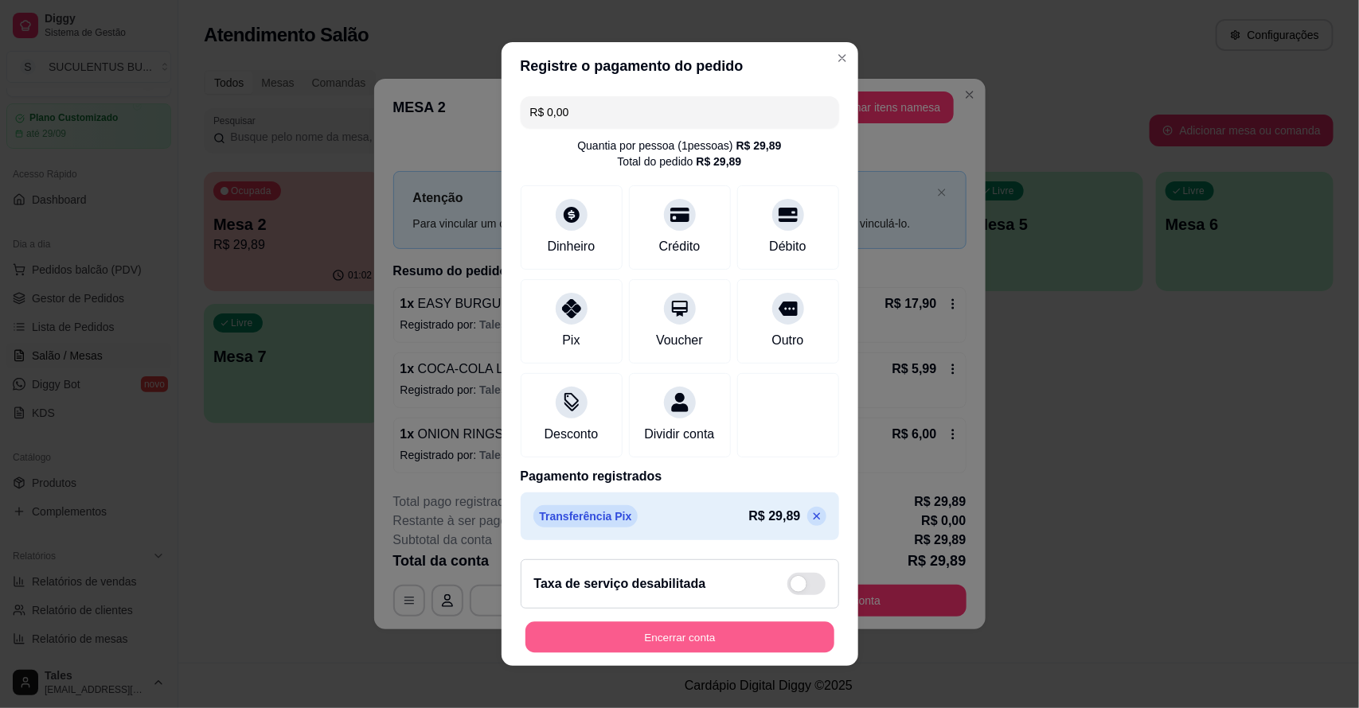
click at [646, 642] on button "Encerrar conta" at bounding box center [679, 637] width 309 height 31
click at [626, 641] on button "Encerrar conta" at bounding box center [679, 637] width 309 height 31
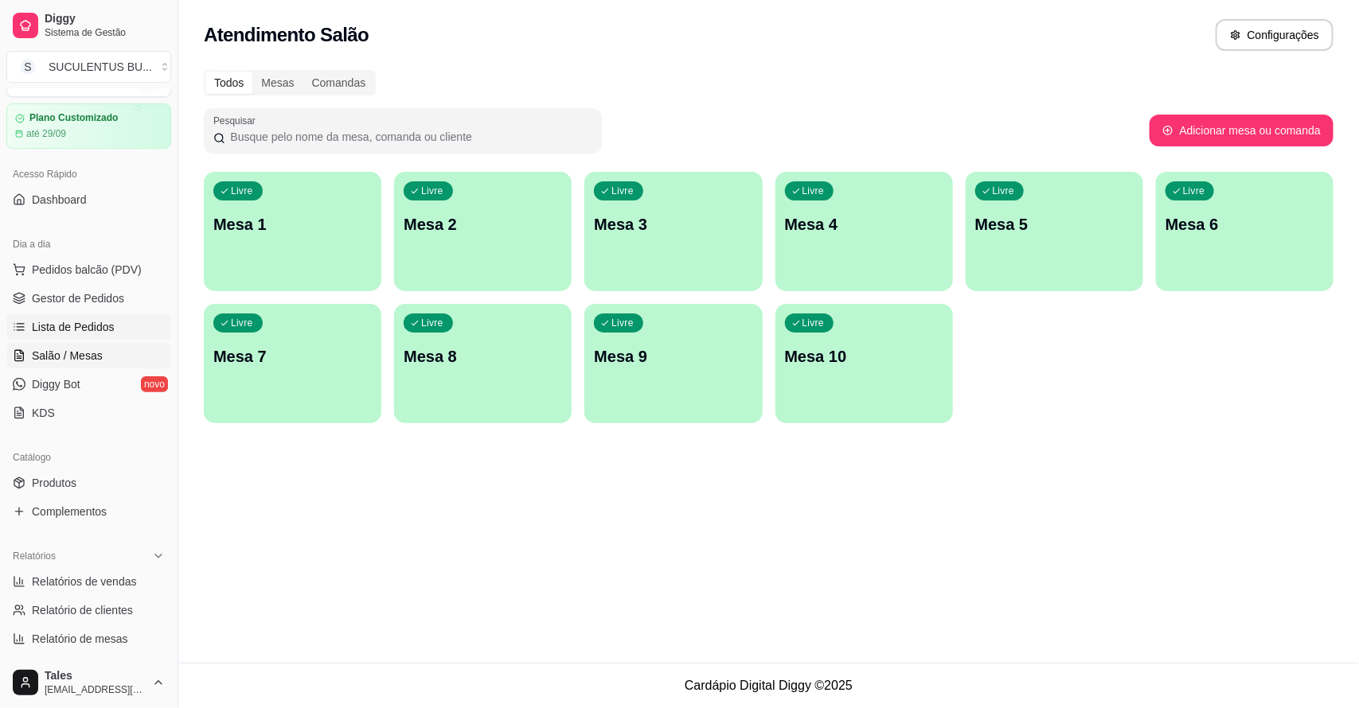
click at [116, 334] on link "Lista de Pedidos" at bounding box center [88, 326] width 165 height 25
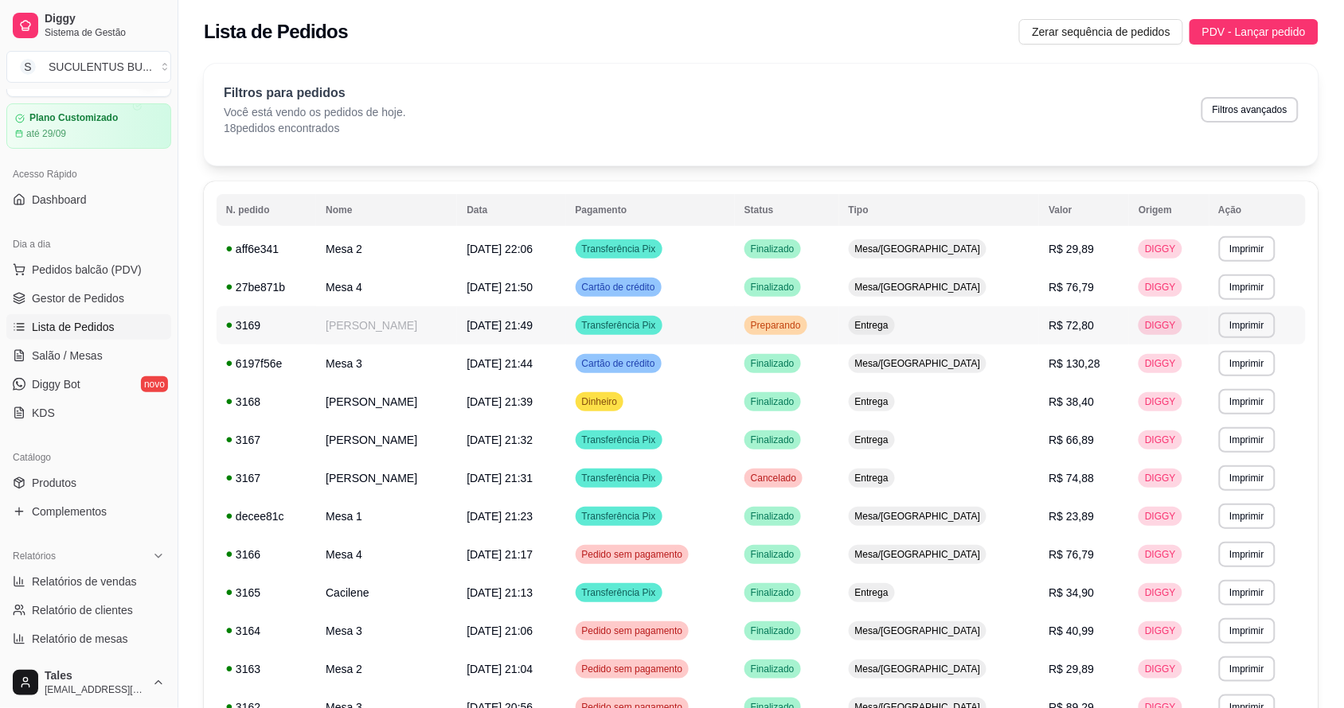
click at [735, 327] on td "Transferência Pix" at bounding box center [650, 325] width 169 height 38
click at [735, 549] on td "Pedido sem pagamento" at bounding box center [650, 555] width 169 height 38
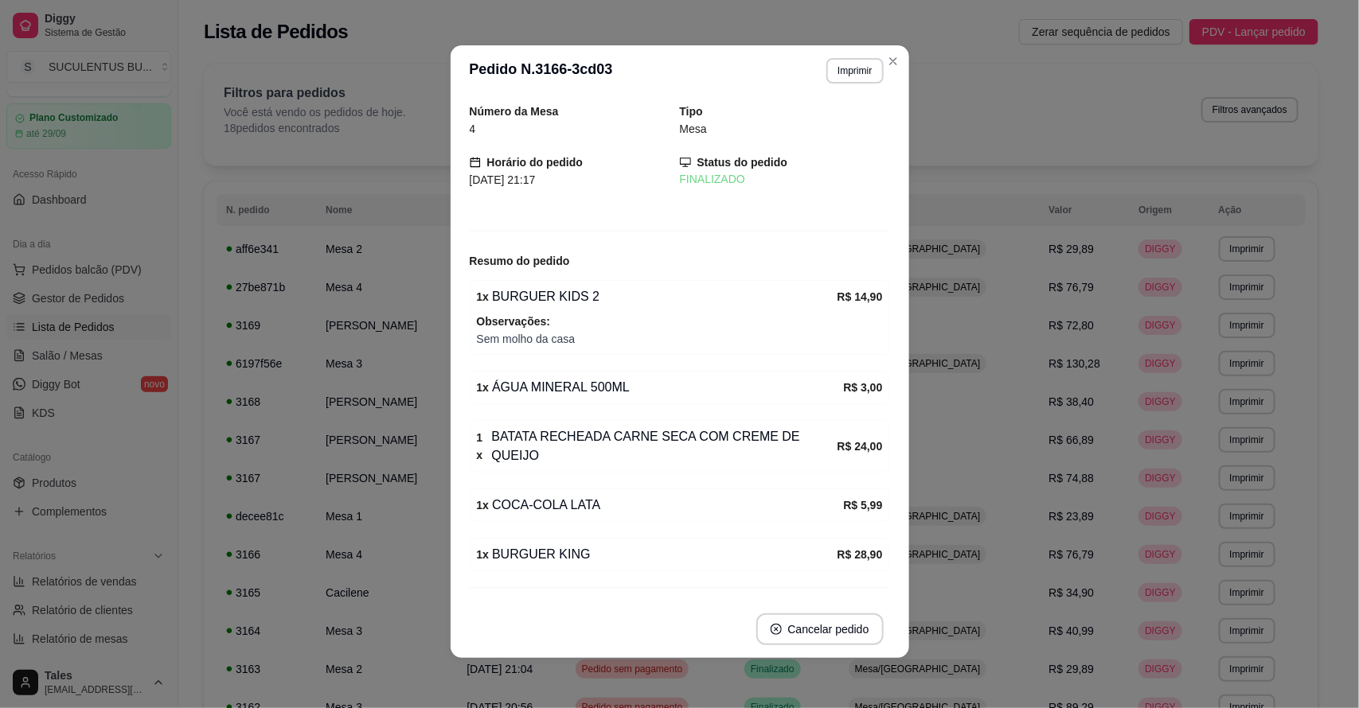
scroll to position [25, 0]
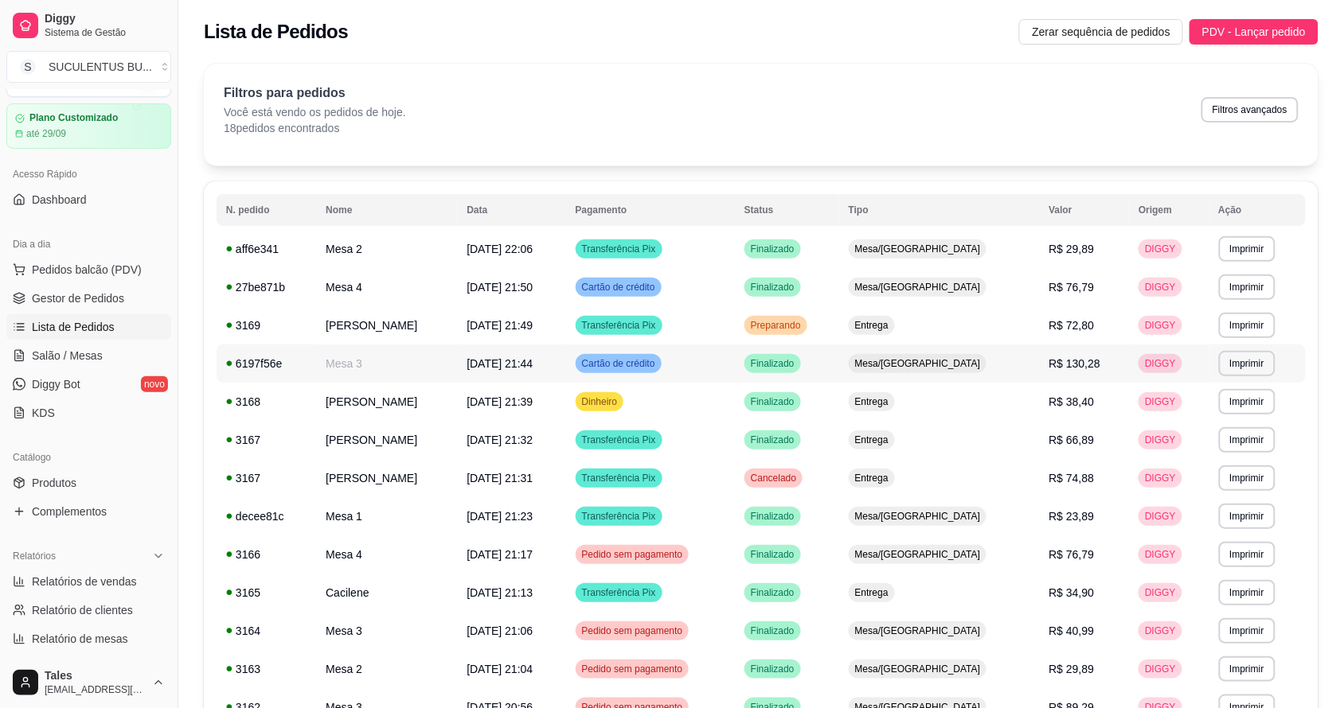
click at [735, 367] on td "Cartão de crédito" at bounding box center [650, 364] width 169 height 38
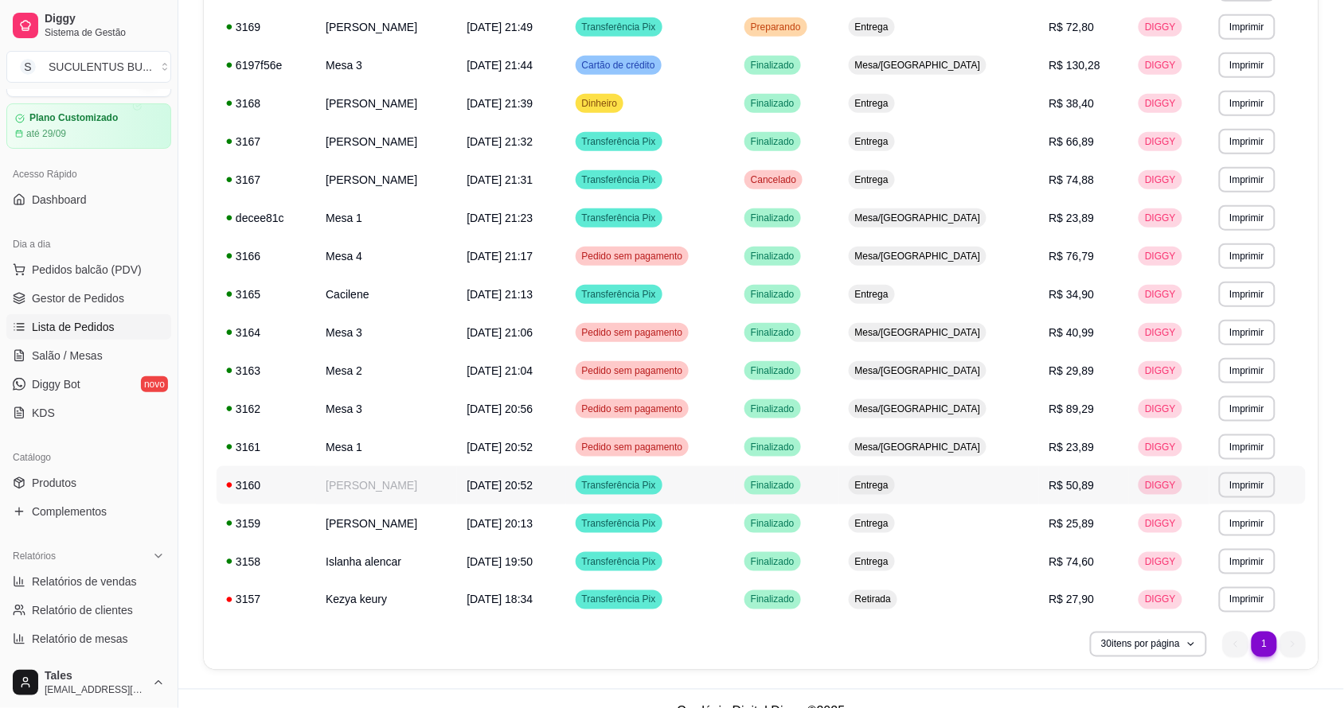
scroll to position [324, 0]
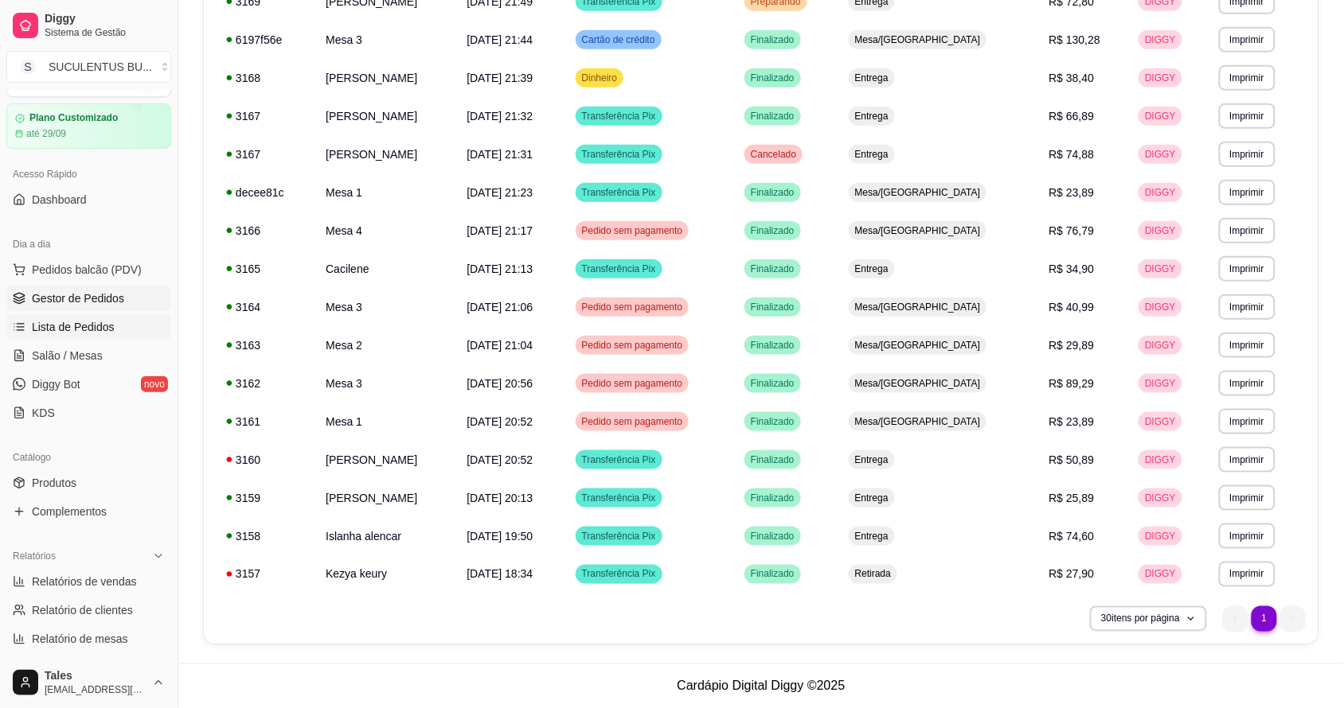
click at [77, 299] on span "Gestor de Pedidos" at bounding box center [78, 299] width 92 height 16
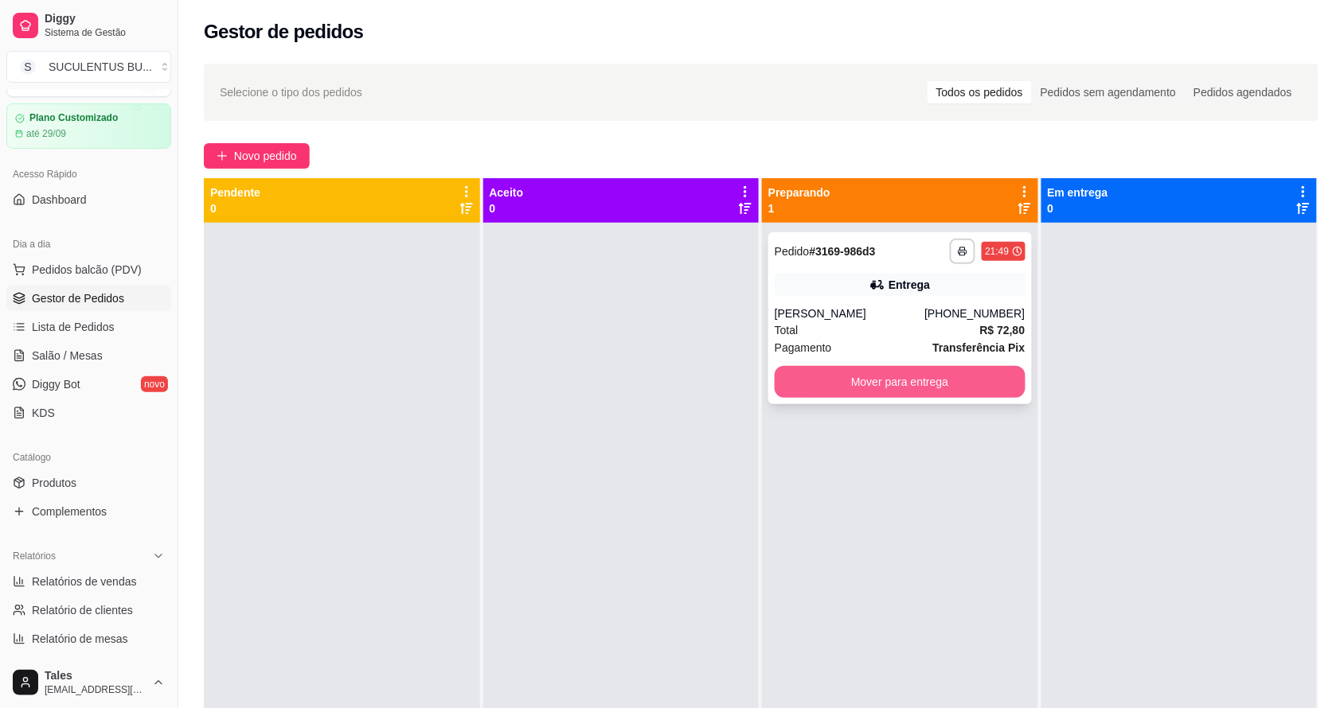
click at [865, 386] on button "Mover para entrega" at bounding box center [899, 382] width 251 height 32
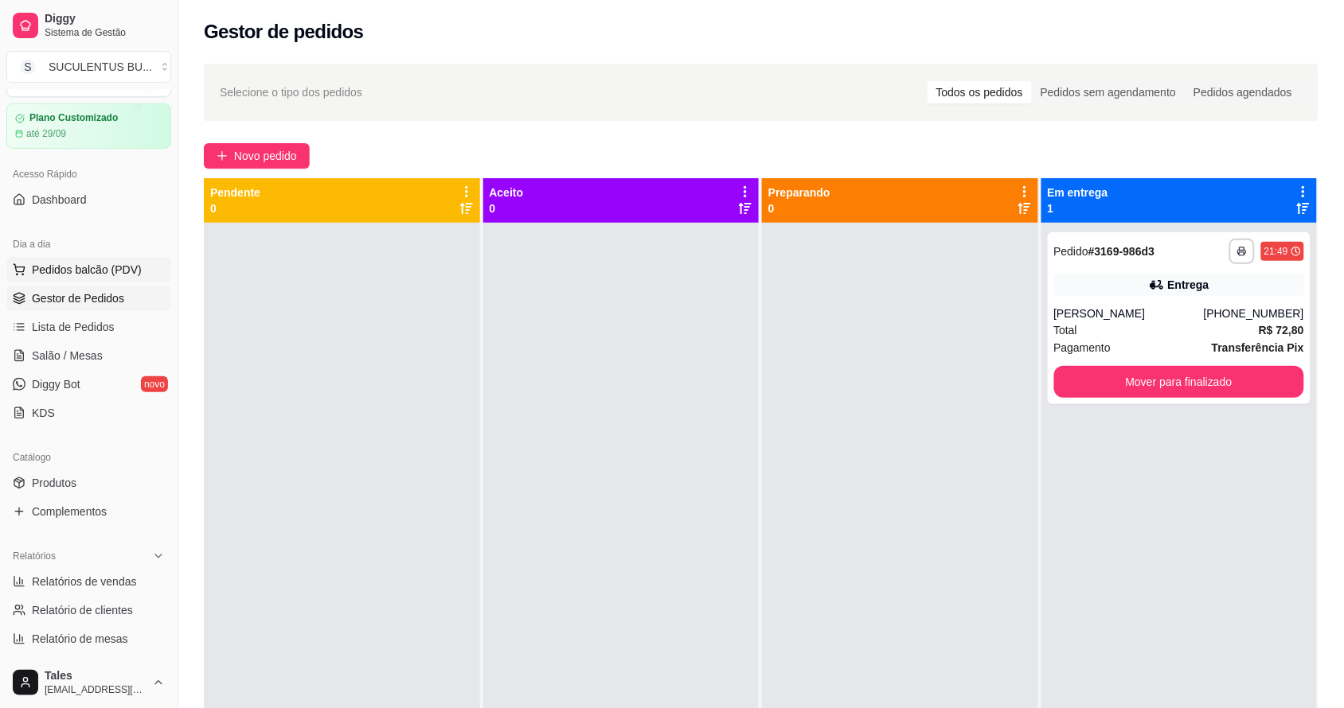
click at [85, 280] on button "Pedidos balcão (PDV)" at bounding box center [88, 269] width 165 height 25
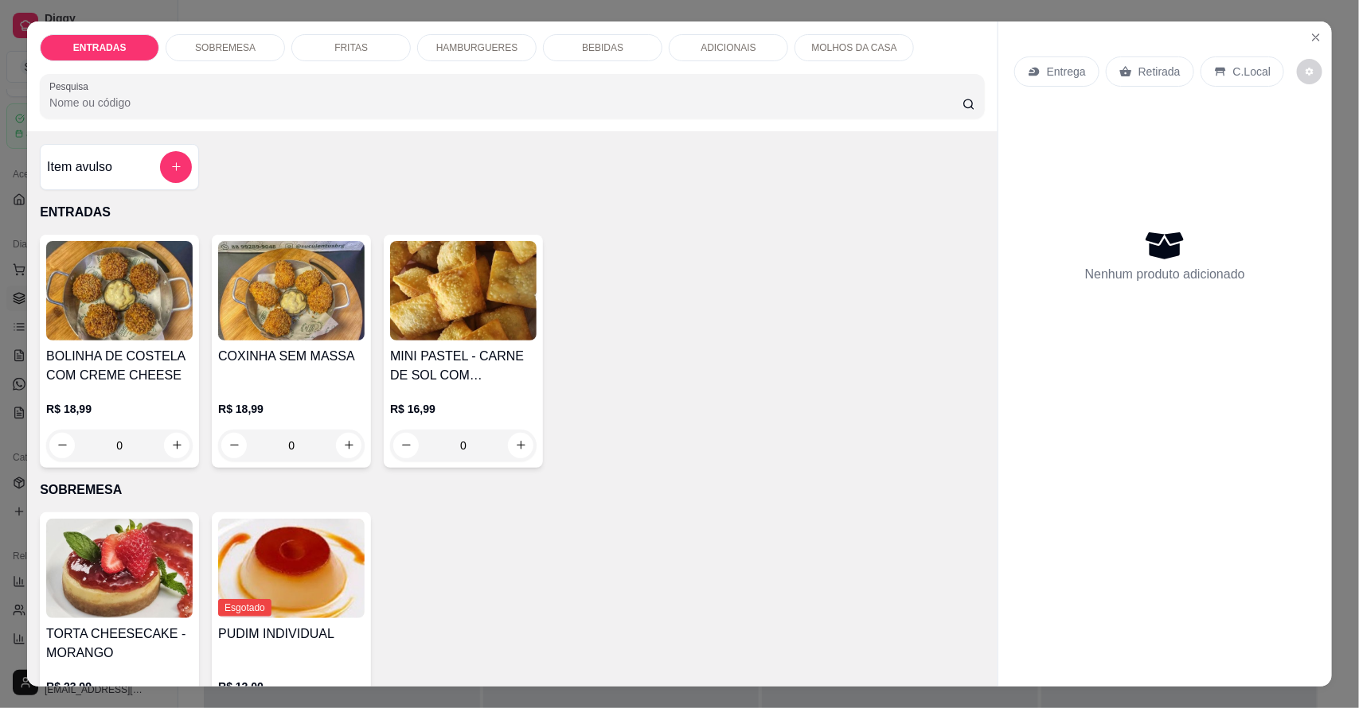
click at [458, 53] on p "HAMBURGUERES" at bounding box center [477, 47] width 82 height 13
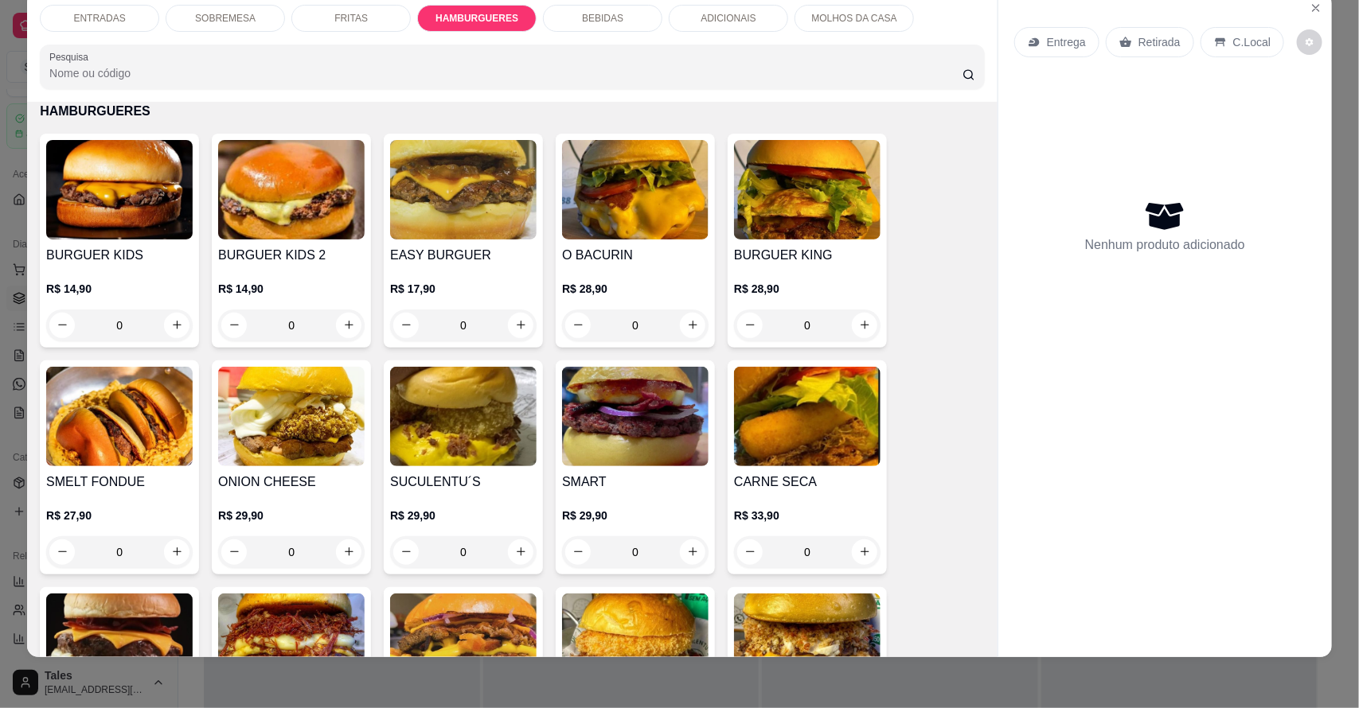
scroll to position [1350, 0]
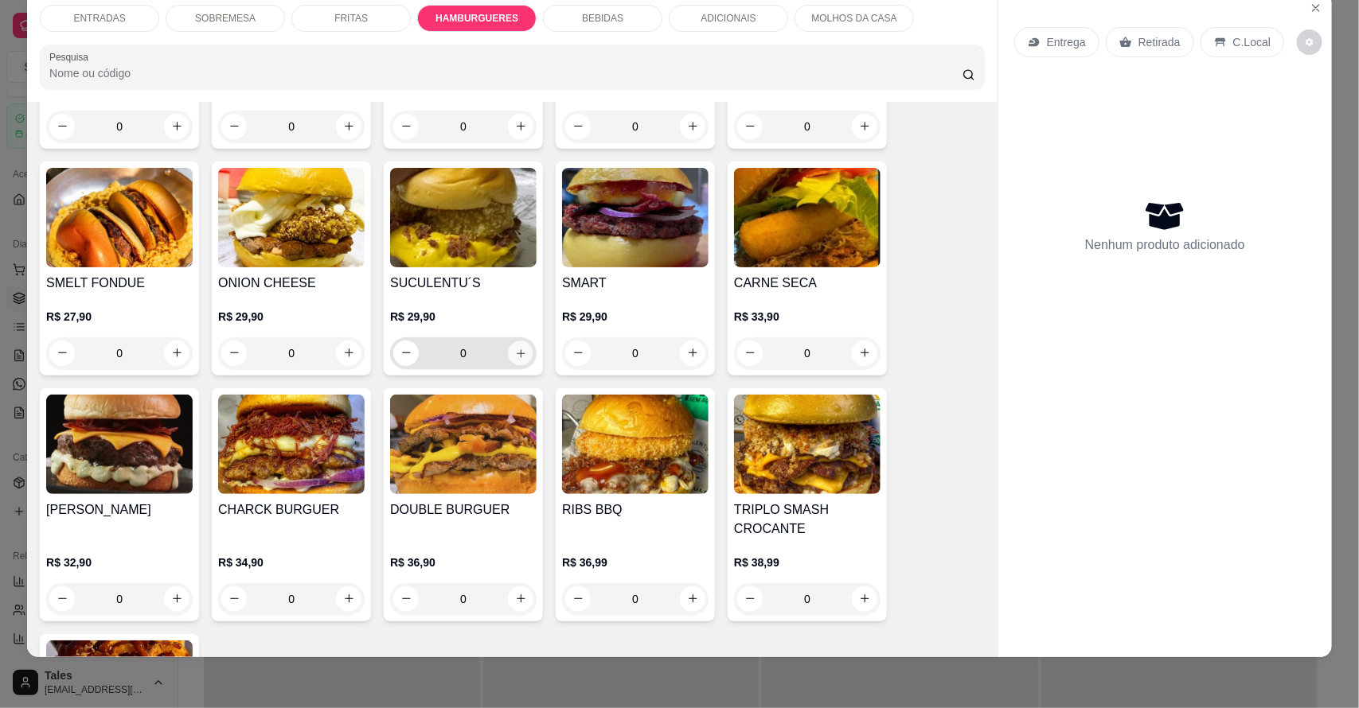
click at [522, 354] on button "increase-product-quantity" at bounding box center [521, 353] width 25 height 25
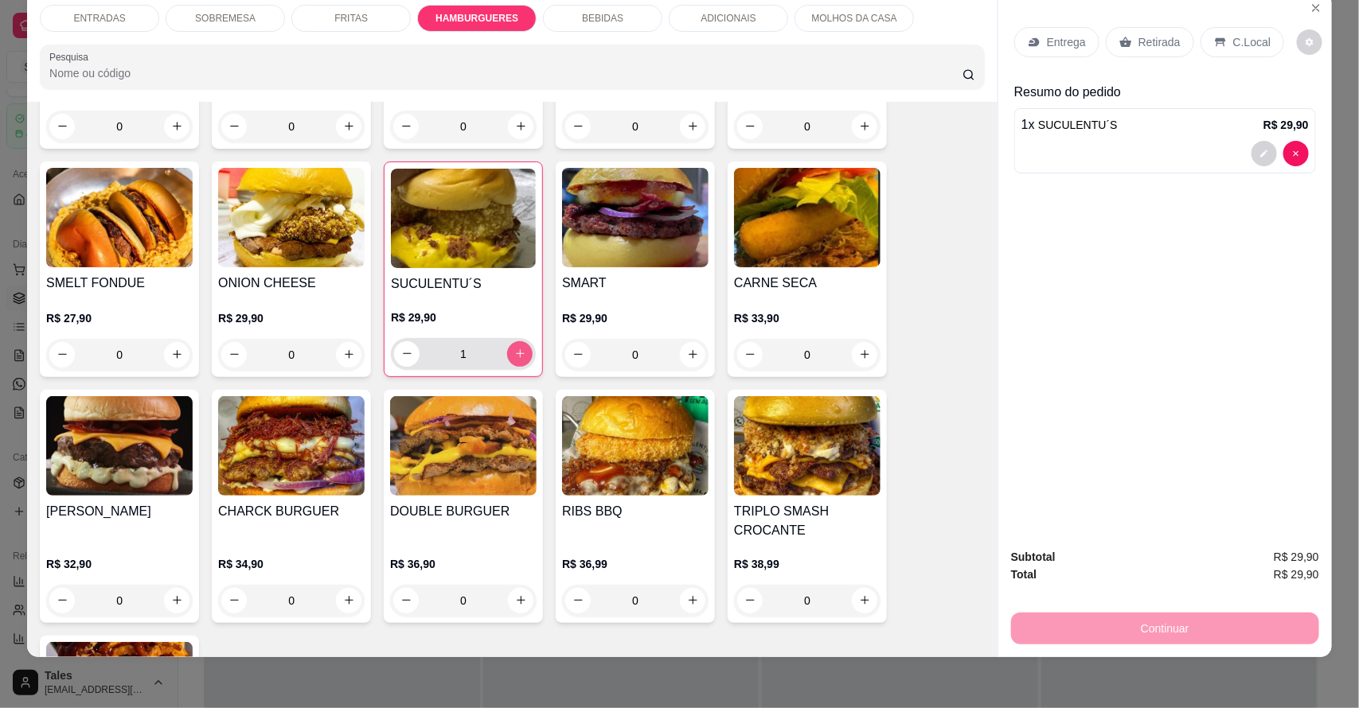
click at [522, 354] on button "increase-product-quantity" at bounding box center [519, 353] width 25 height 25
type input "2"
click at [1049, 48] on p "Entrega" at bounding box center [1066, 42] width 39 height 16
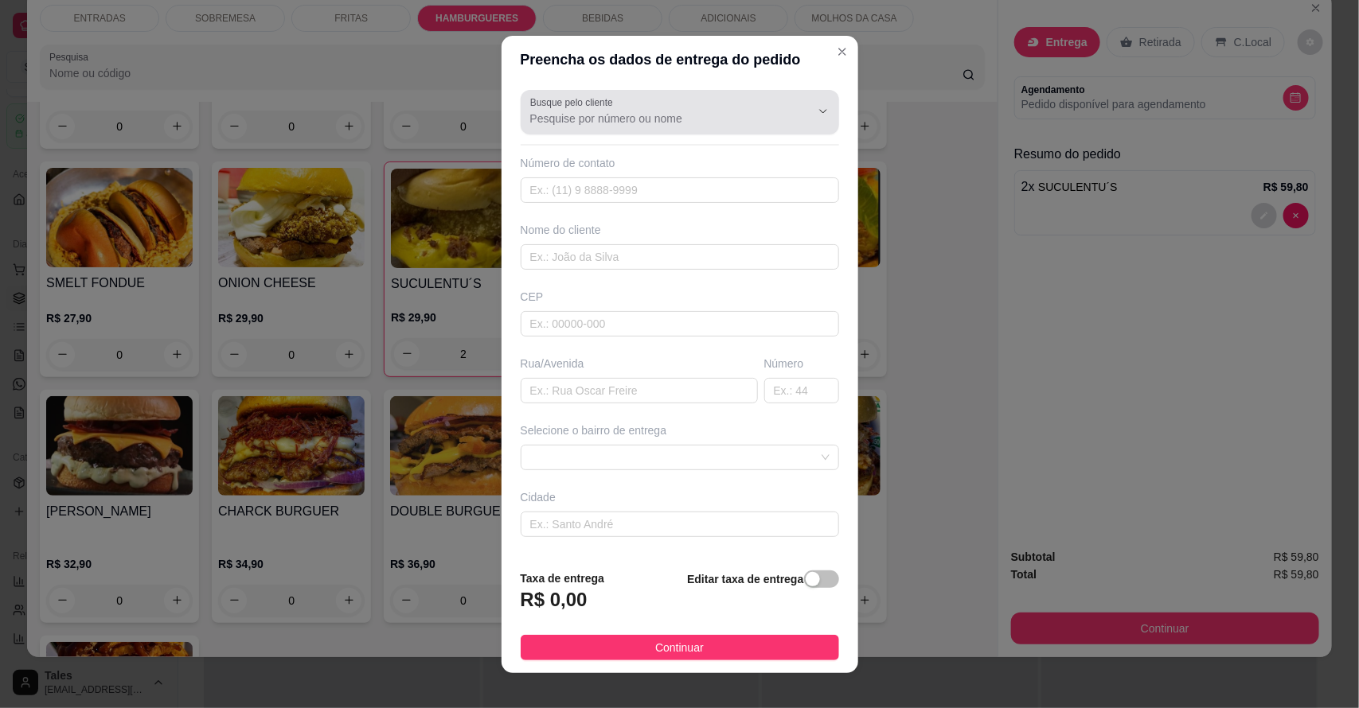
click at [689, 121] on input "Busque pelo cliente" at bounding box center [657, 119] width 255 height 16
type input "aguit"
click at [794, 114] on icon "Show suggestions" at bounding box center [800, 111] width 13 height 13
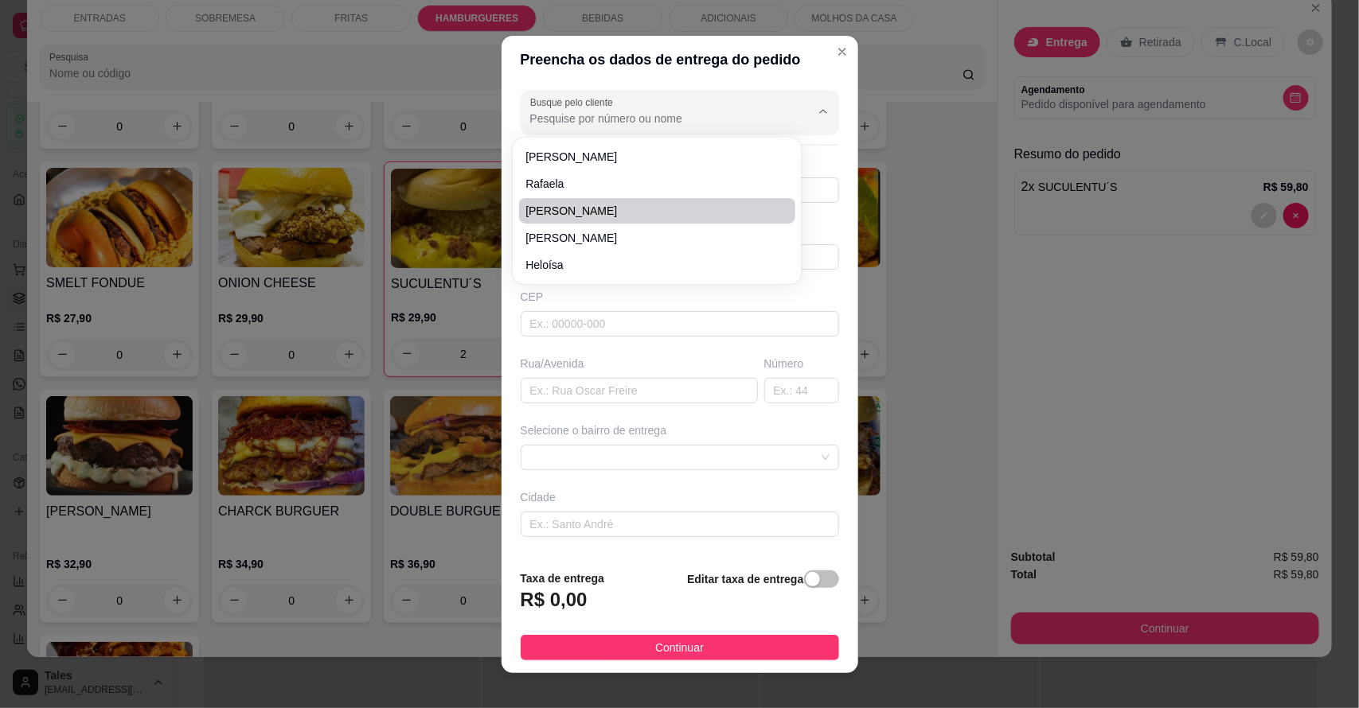
click at [621, 363] on div "Rua/Avenida" at bounding box center [639, 364] width 237 height 16
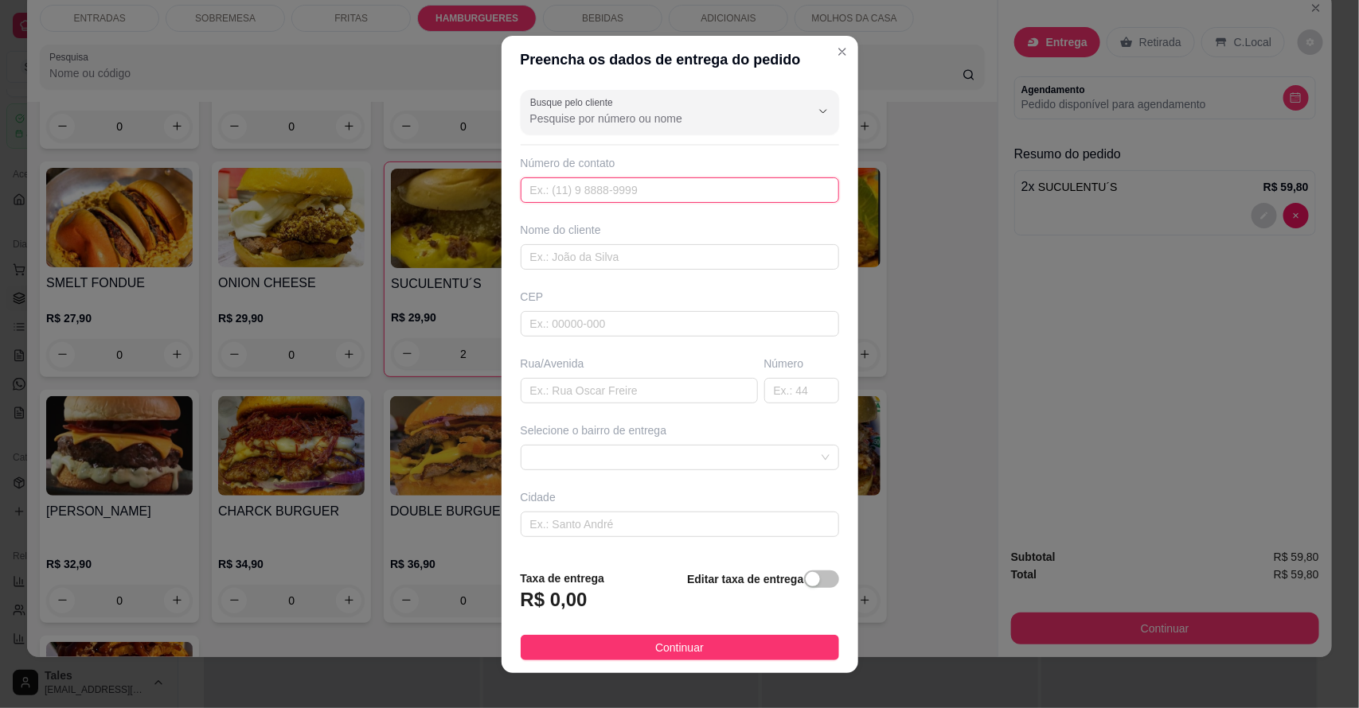
click at [661, 196] on input "text" at bounding box center [680, 189] width 318 height 25
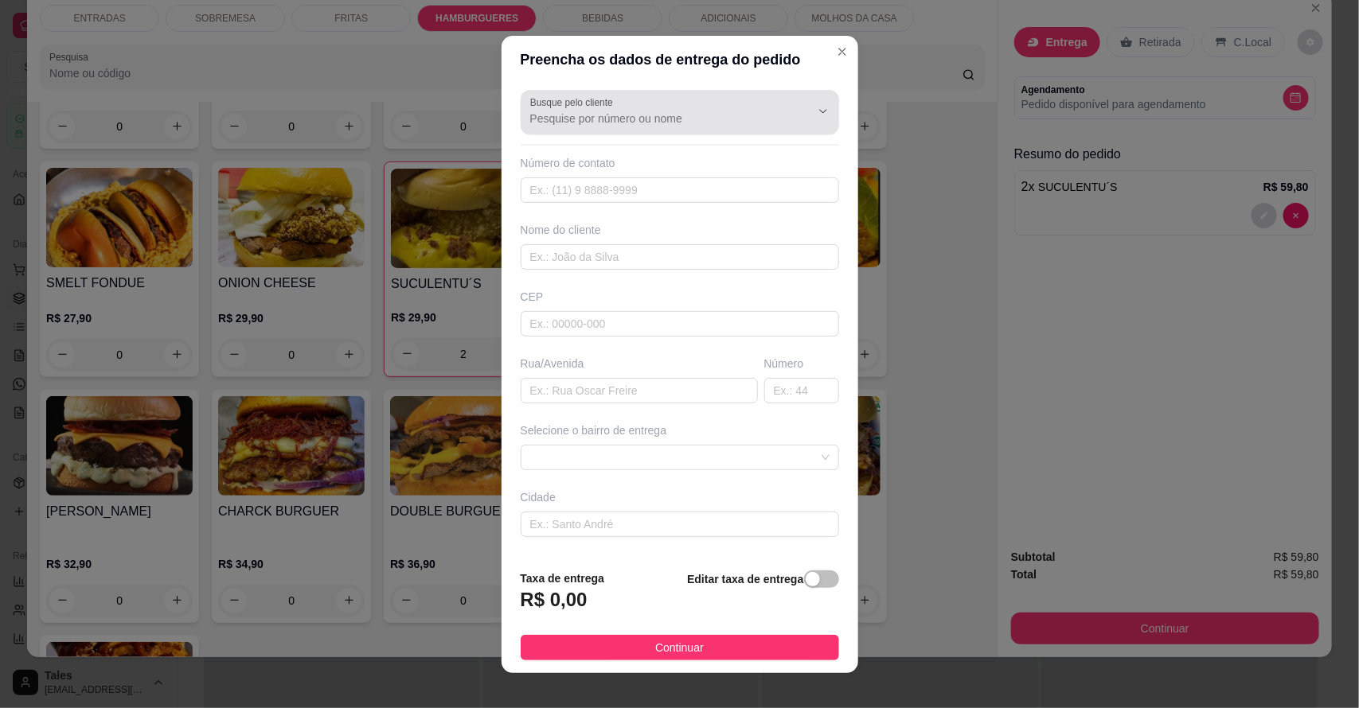
click at [729, 115] on input "Busque pelo cliente" at bounding box center [657, 119] width 255 height 16
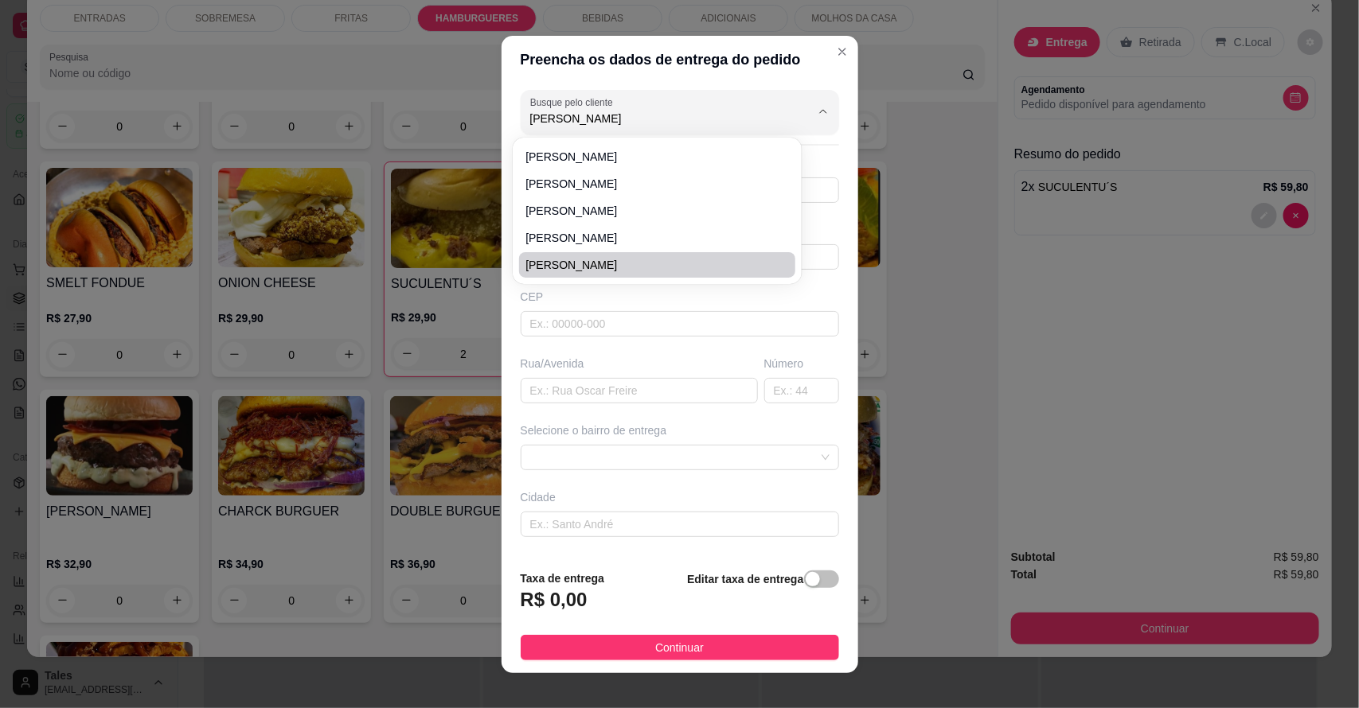
click at [583, 269] on span "[PERSON_NAME]" at bounding box center [649, 265] width 248 height 16
type input "[PERSON_NAME]"
type input "88994314734"
type input "[PERSON_NAME]"
type input "63155000"
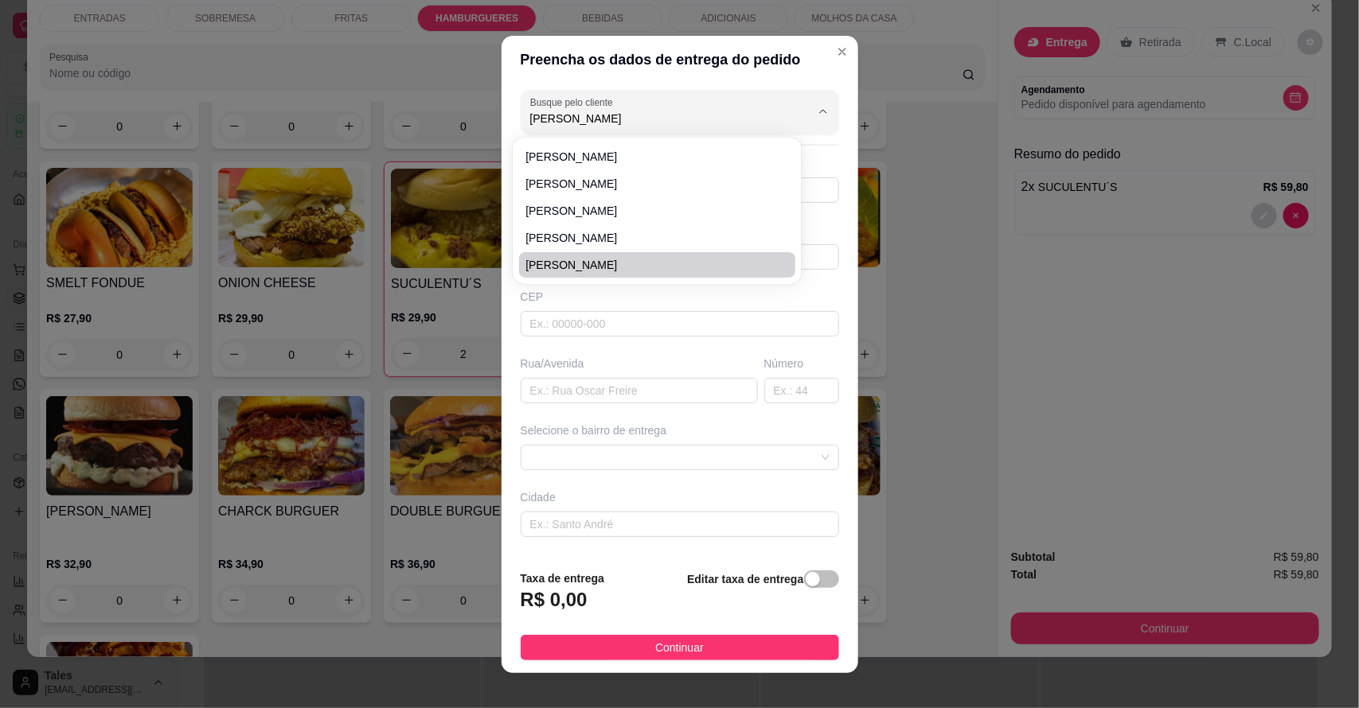
type input "RUA [DATE]"
type input "Salitre"
type input "CASA CERÂMICA PRETA - PRÓX BAR D FABIM"
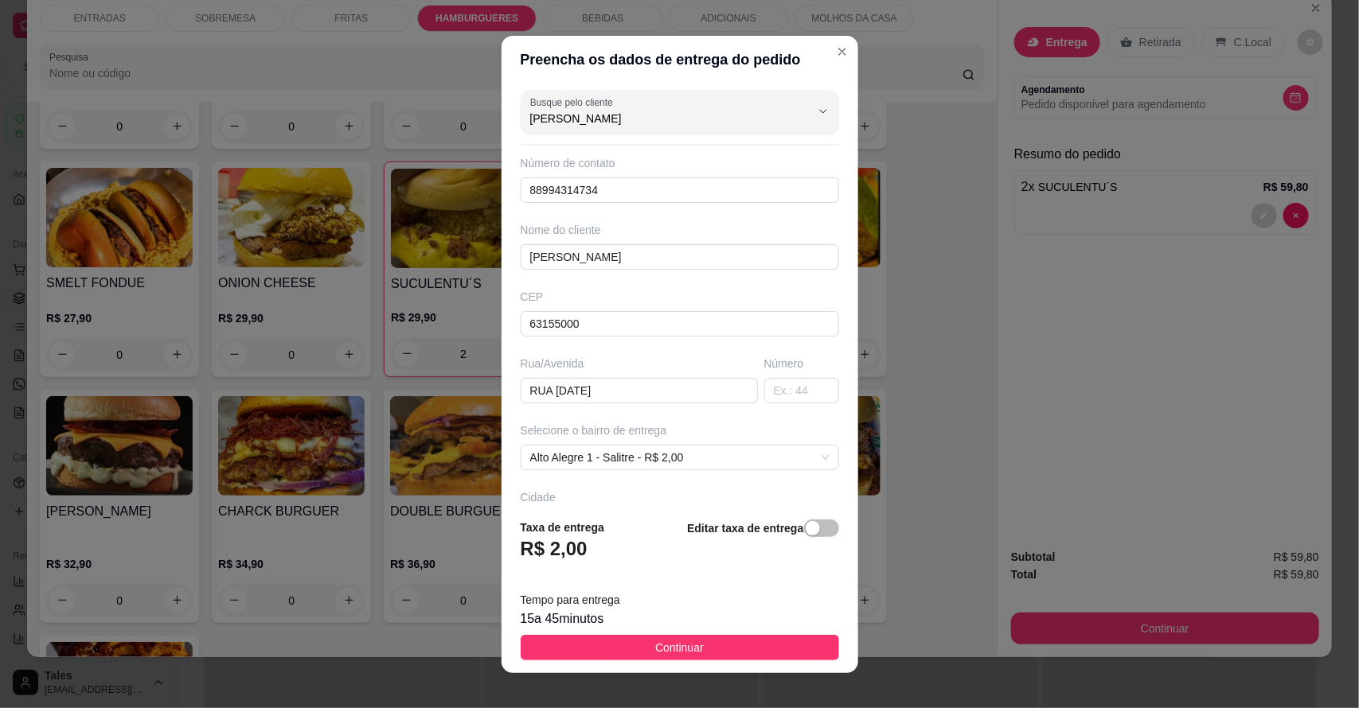
scroll to position [16, 0]
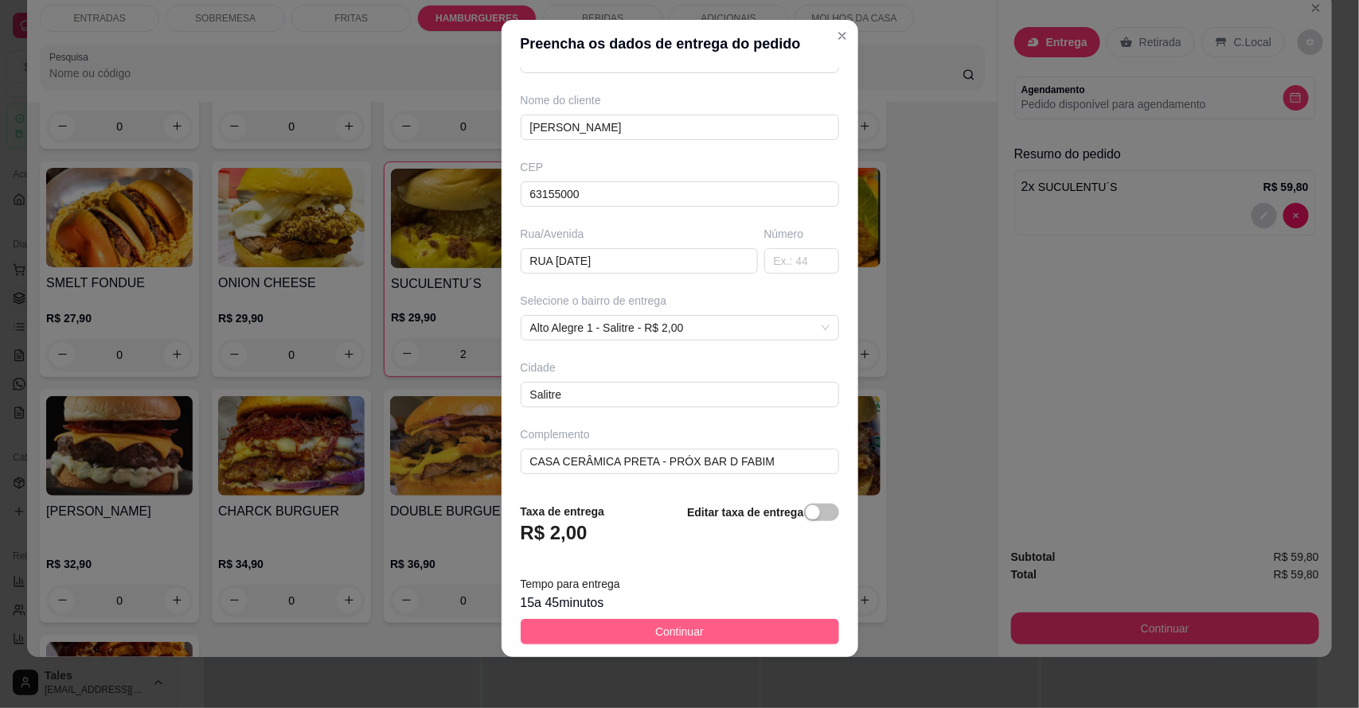
click at [615, 626] on button "Continuar" at bounding box center [680, 631] width 318 height 25
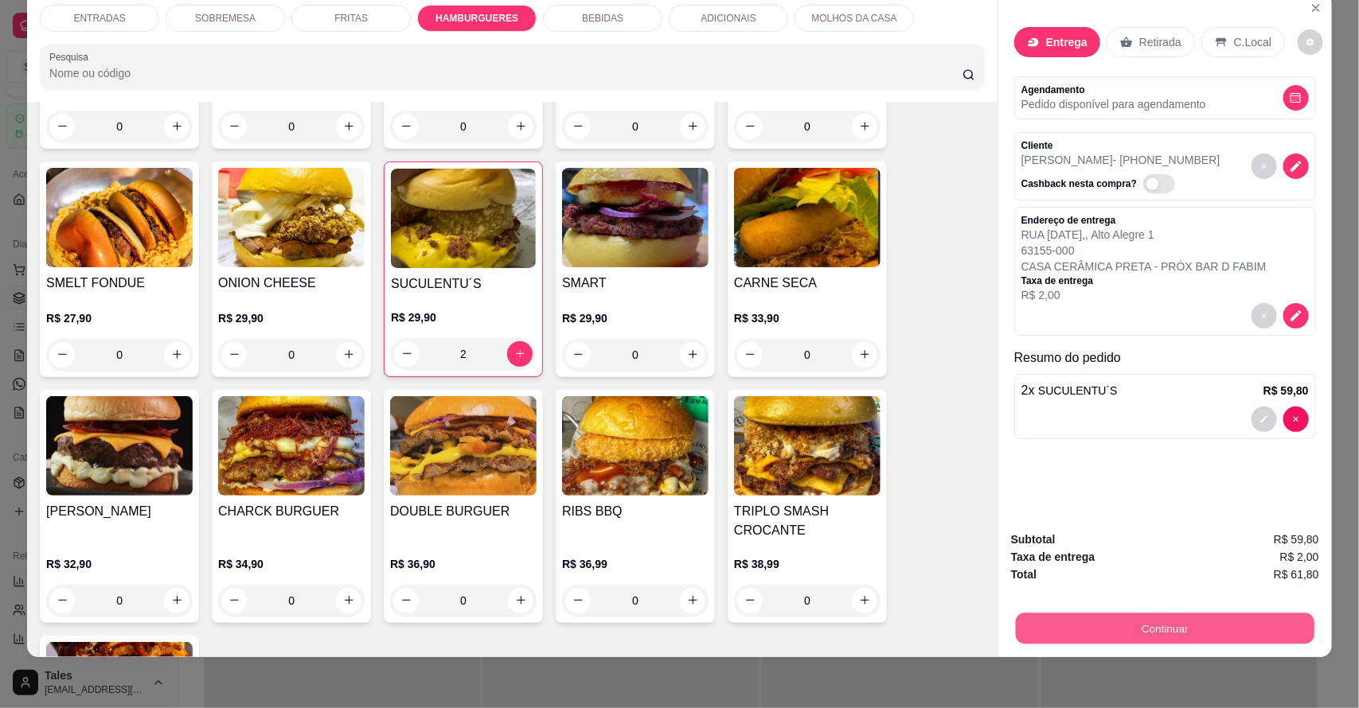
click at [1168, 633] on button "Continuar" at bounding box center [1165, 629] width 298 height 31
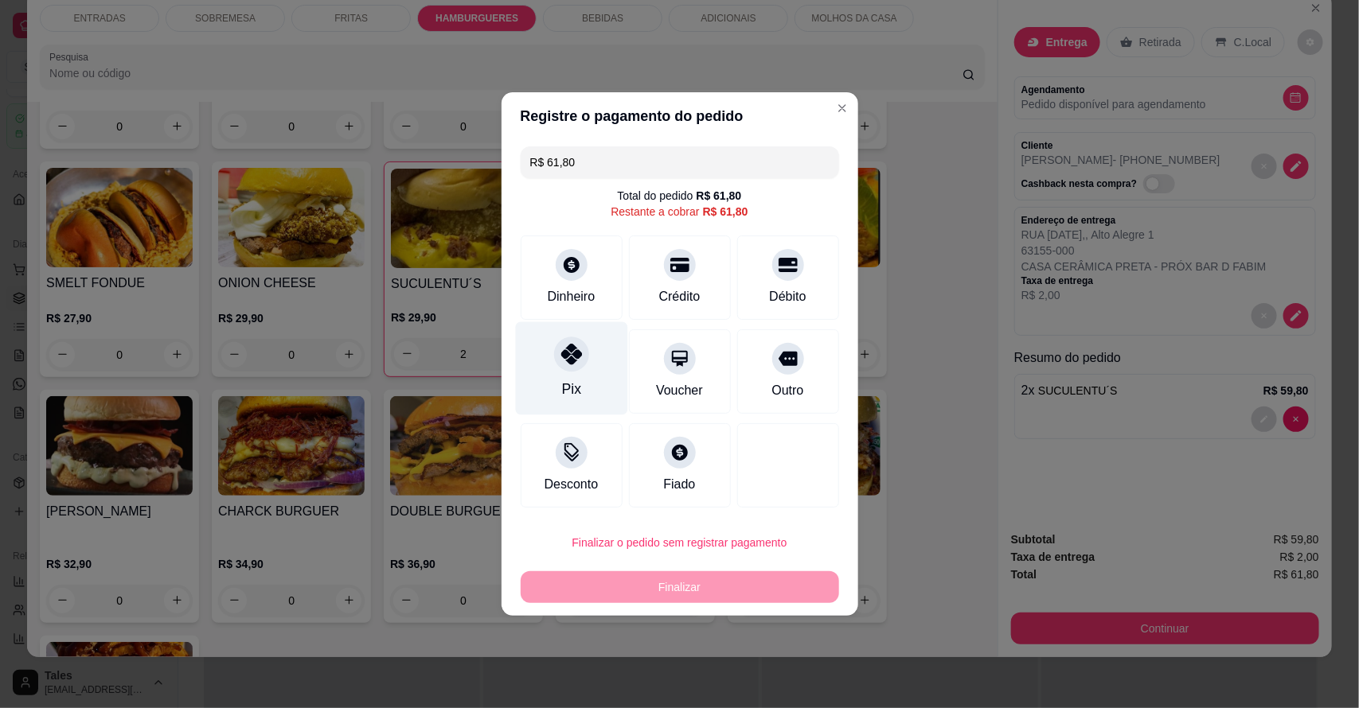
click at [575, 360] on icon at bounding box center [570, 354] width 21 height 21
type input "R$ 0,00"
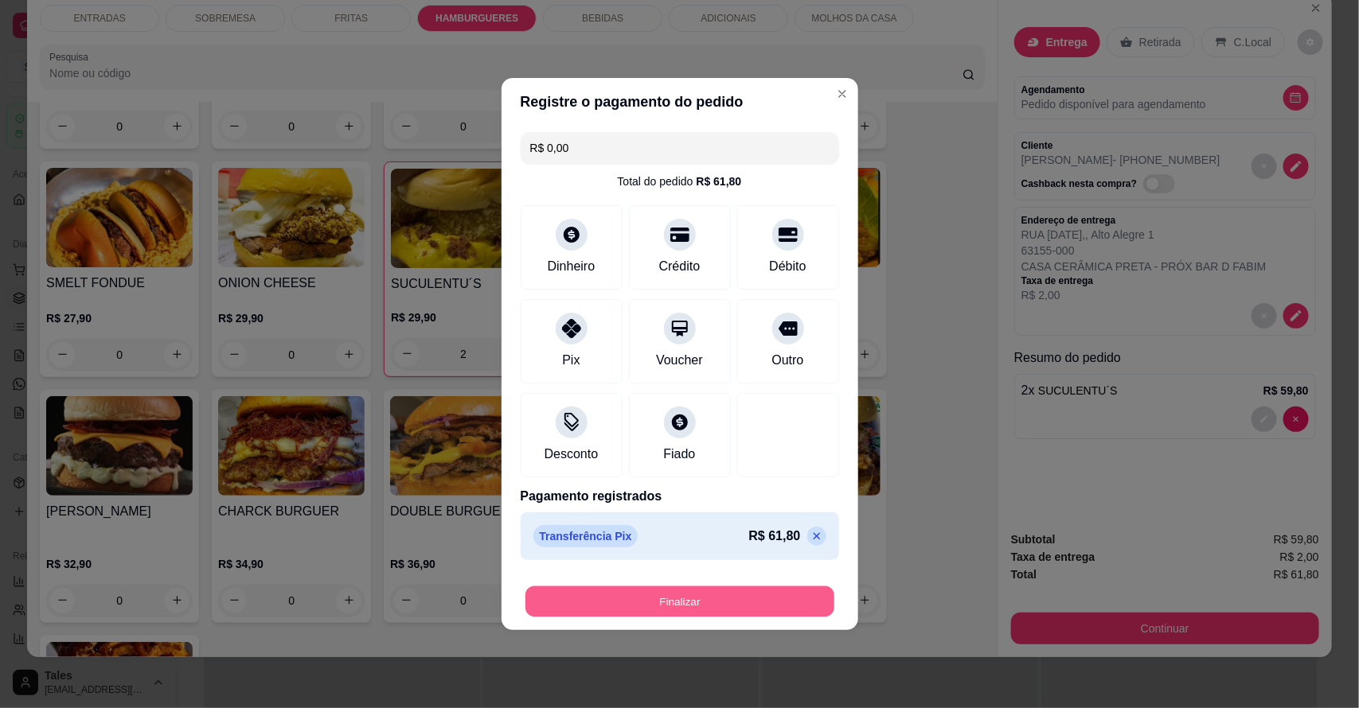
click at [670, 591] on button "Finalizar" at bounding box center [679, 602] width 309 height 31
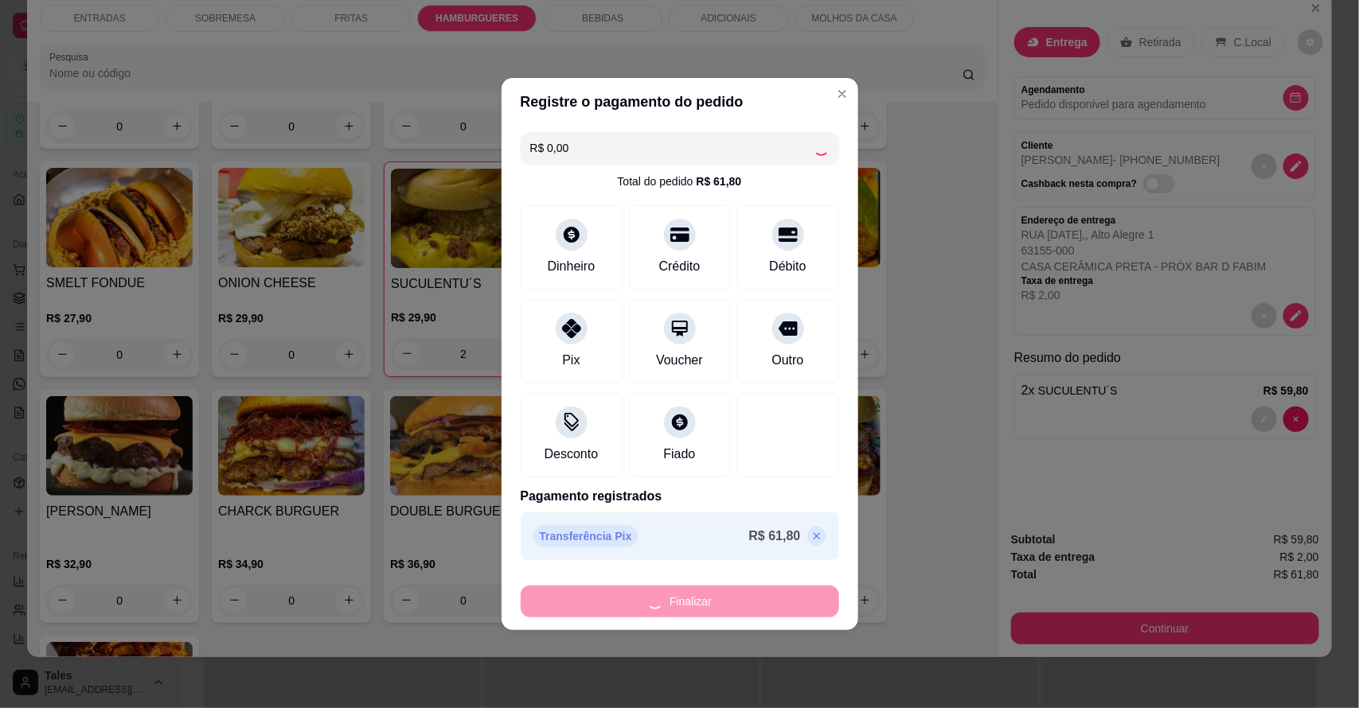
type input "0"
type input "-R$ 61,80"
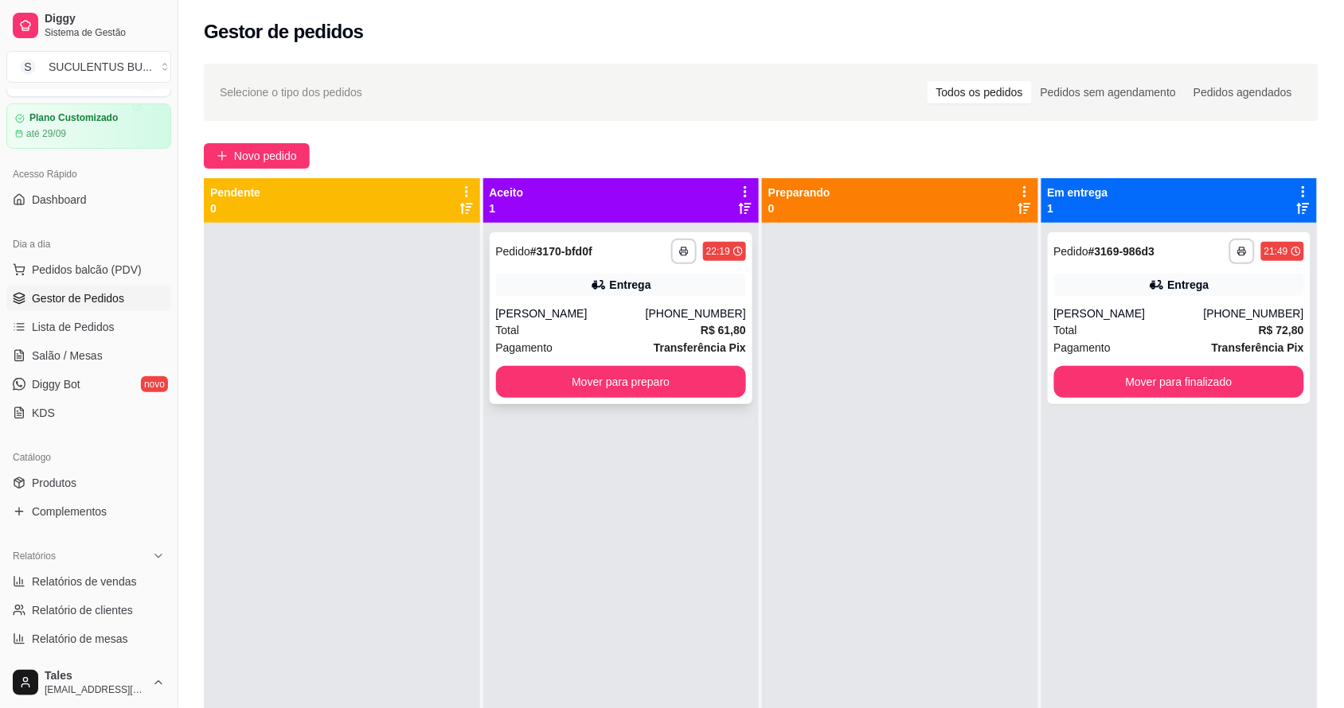
click at [614, 332] on div "Total R$ 61,80" at bounding box center [621, 331] width 251 height 18
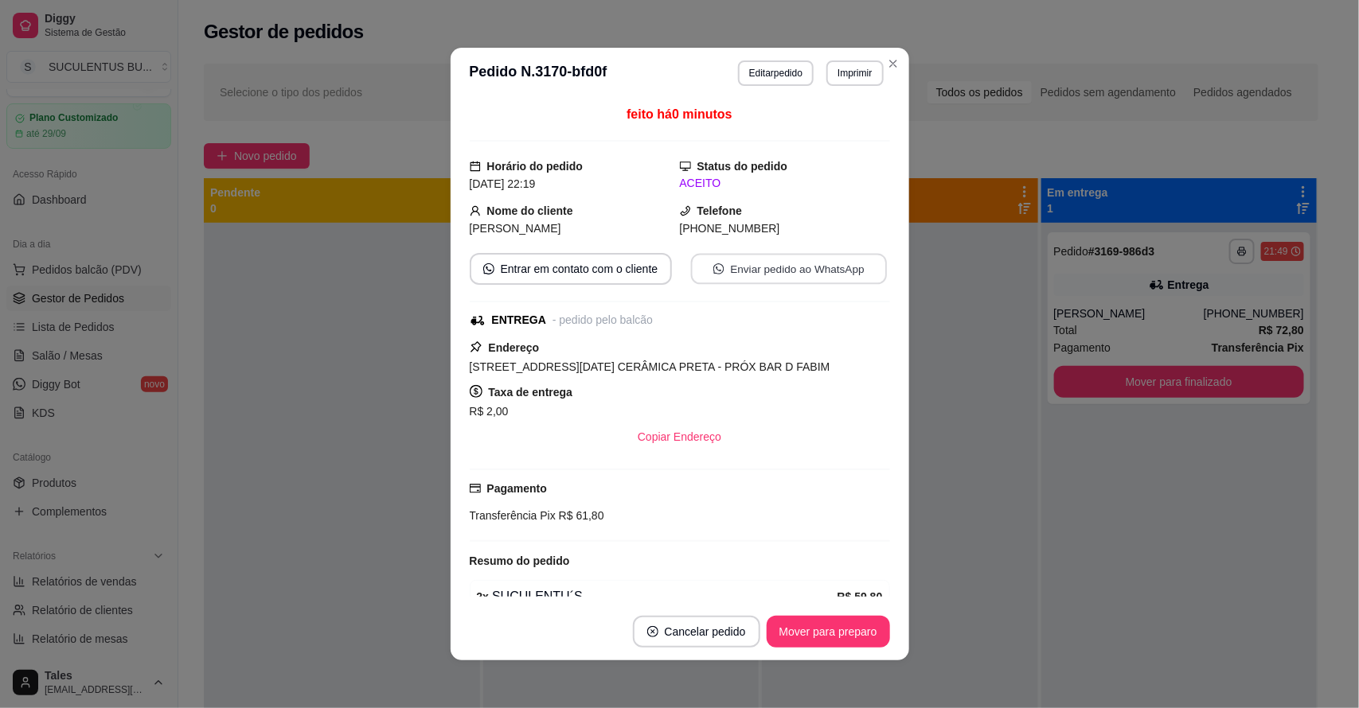
click at [756, 275] on button "Enviar pedido ao WhatsApp" at bounding box center [788, 269] width 196 height 31
click at [761, 82] on button "Editar pedido" at bounding box center [776, 72] width 74 height 25
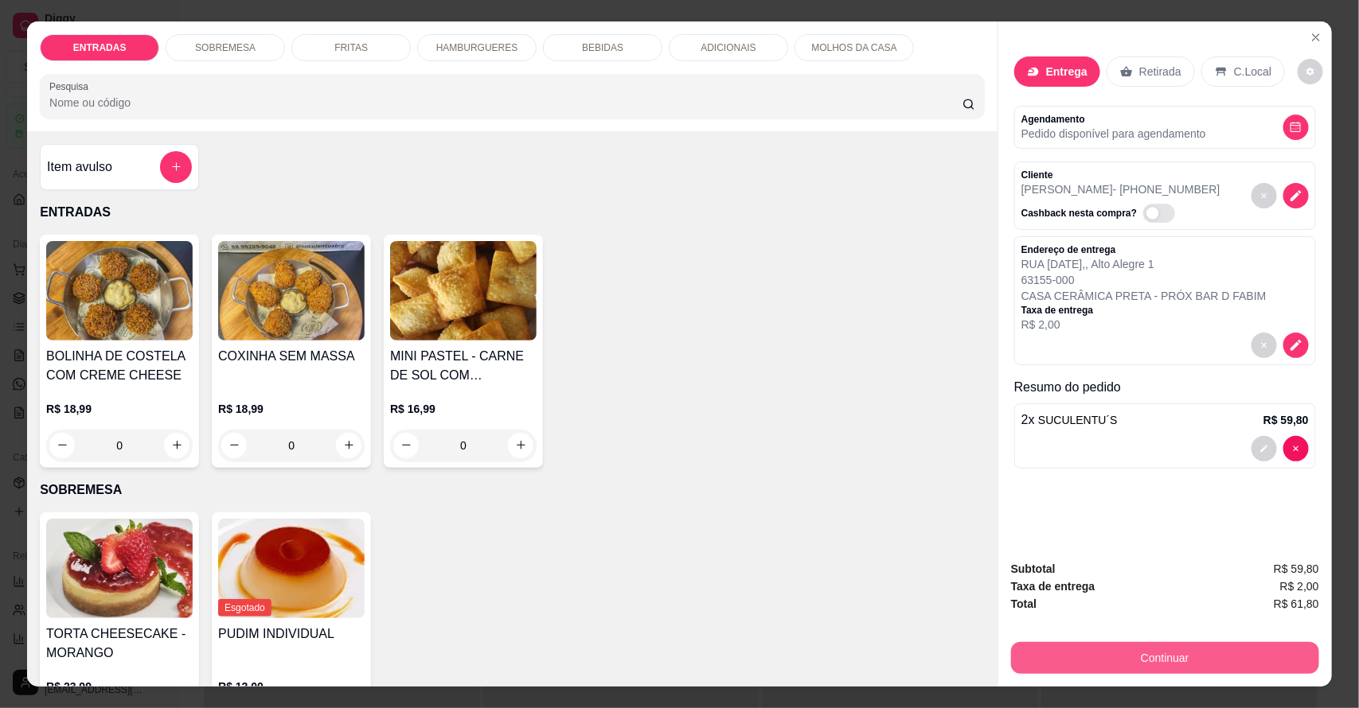
click at [1106, 657] on button "Continuar" at bounding box center [1165, 658] width 308 height 32
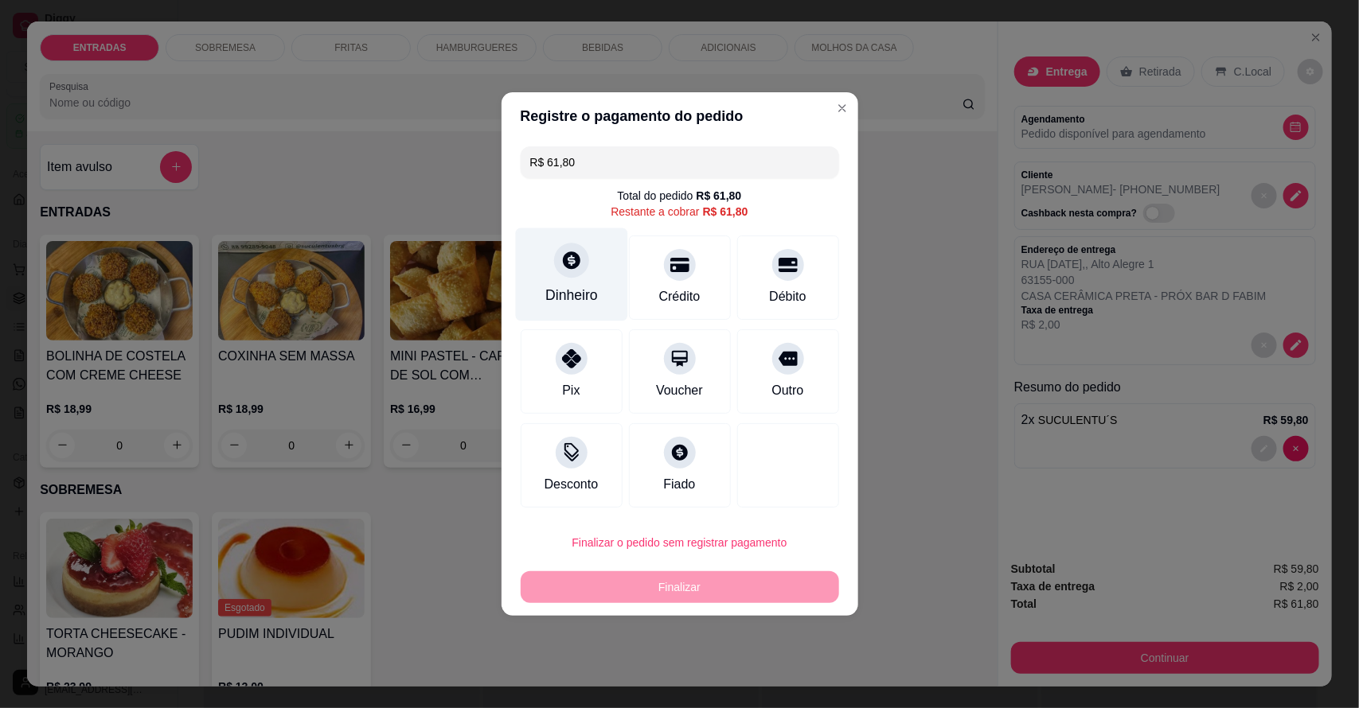
click at [564, 268] on icon at bounding box center [572, 261] width 18 height 18
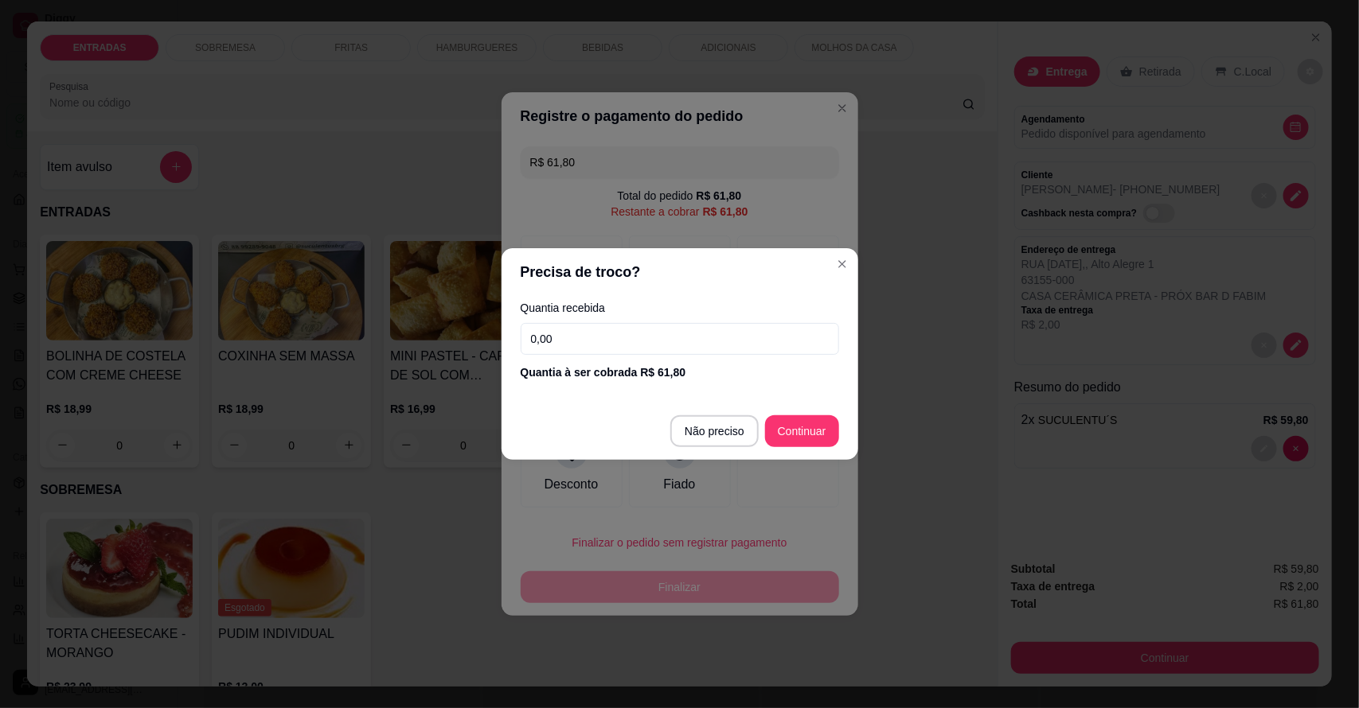
click at [579, 323] on input "0,00" at bounding box center [680, 339] width 318 height 32
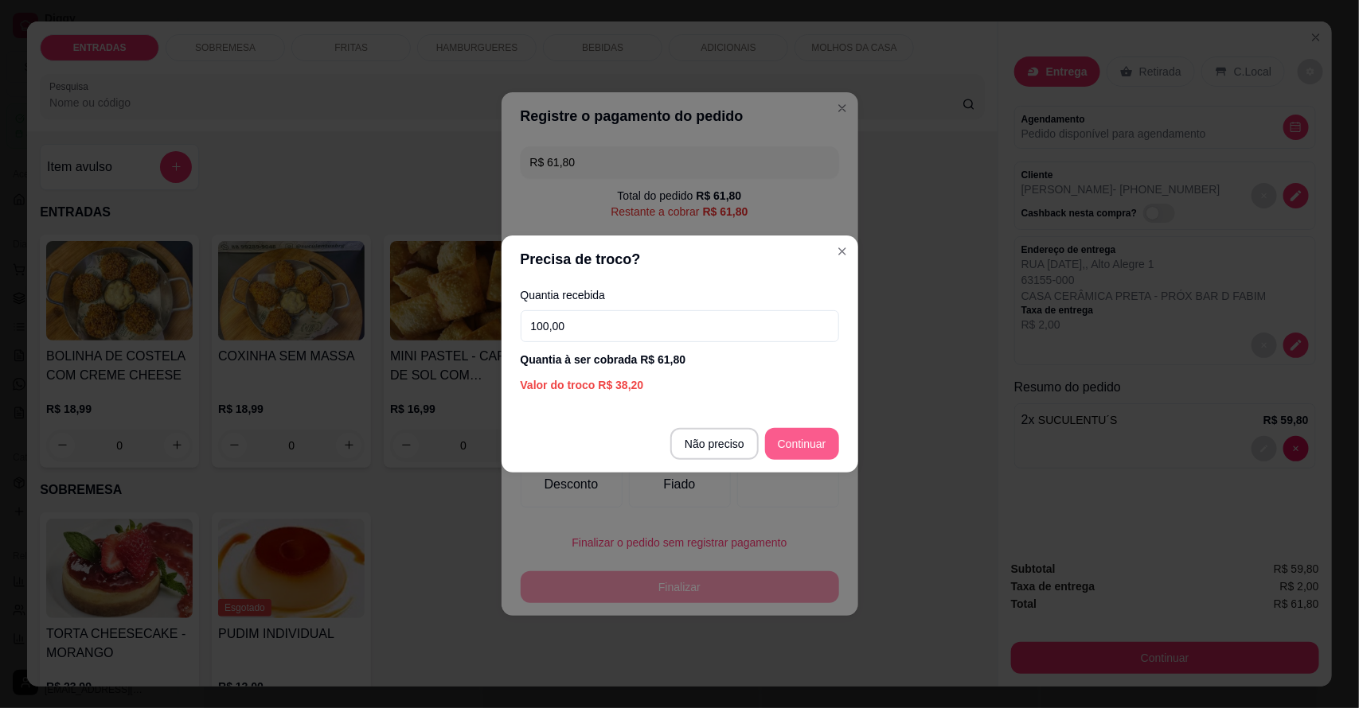
type input "100,00"
type input "R$ 0,00"
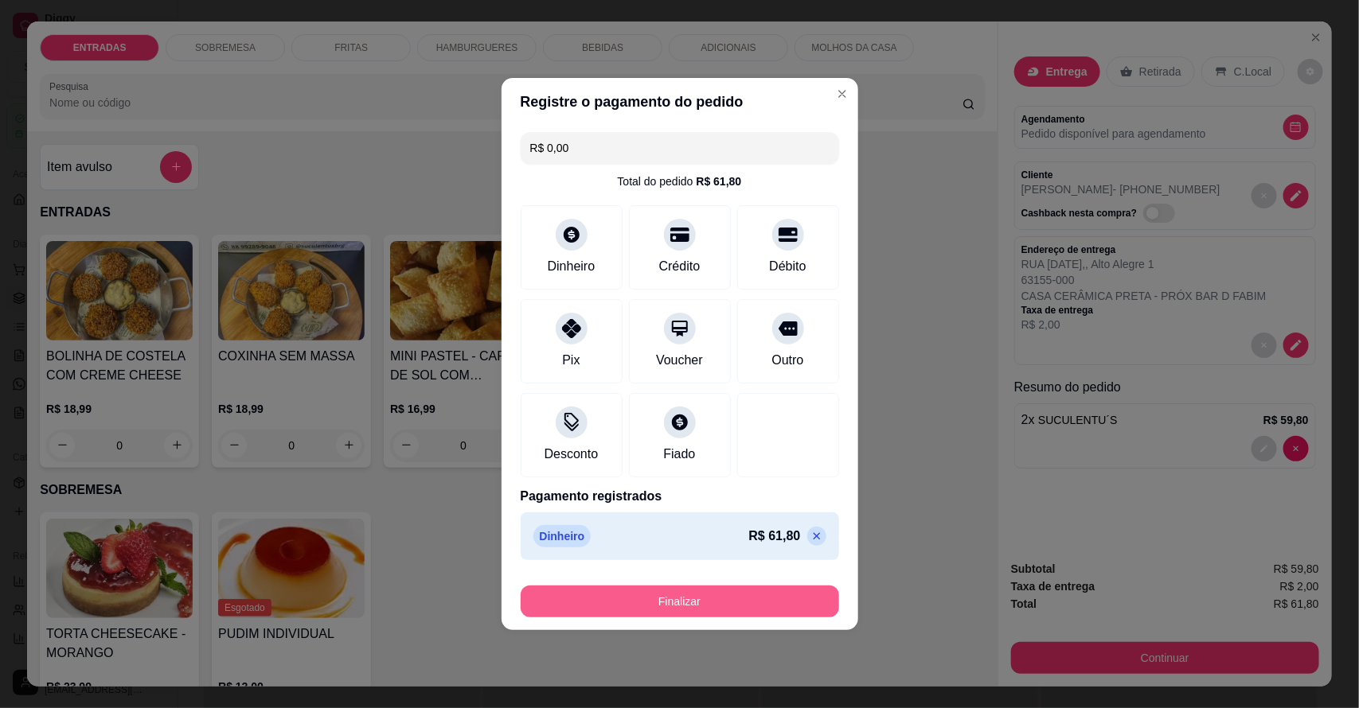
click at [724, 595] on button "Finalizar" at bounding box center [680, 602] width 318 height 32
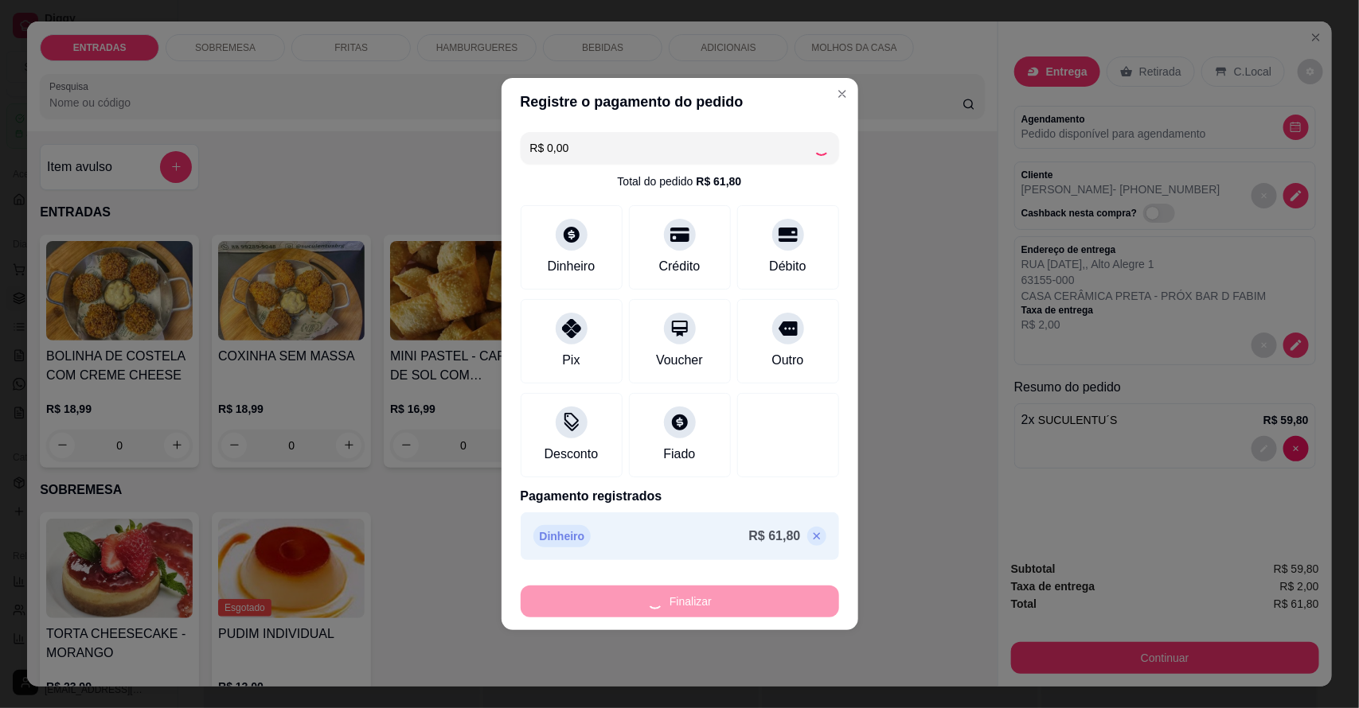
type input "0"
type input "-R$ 61,80"
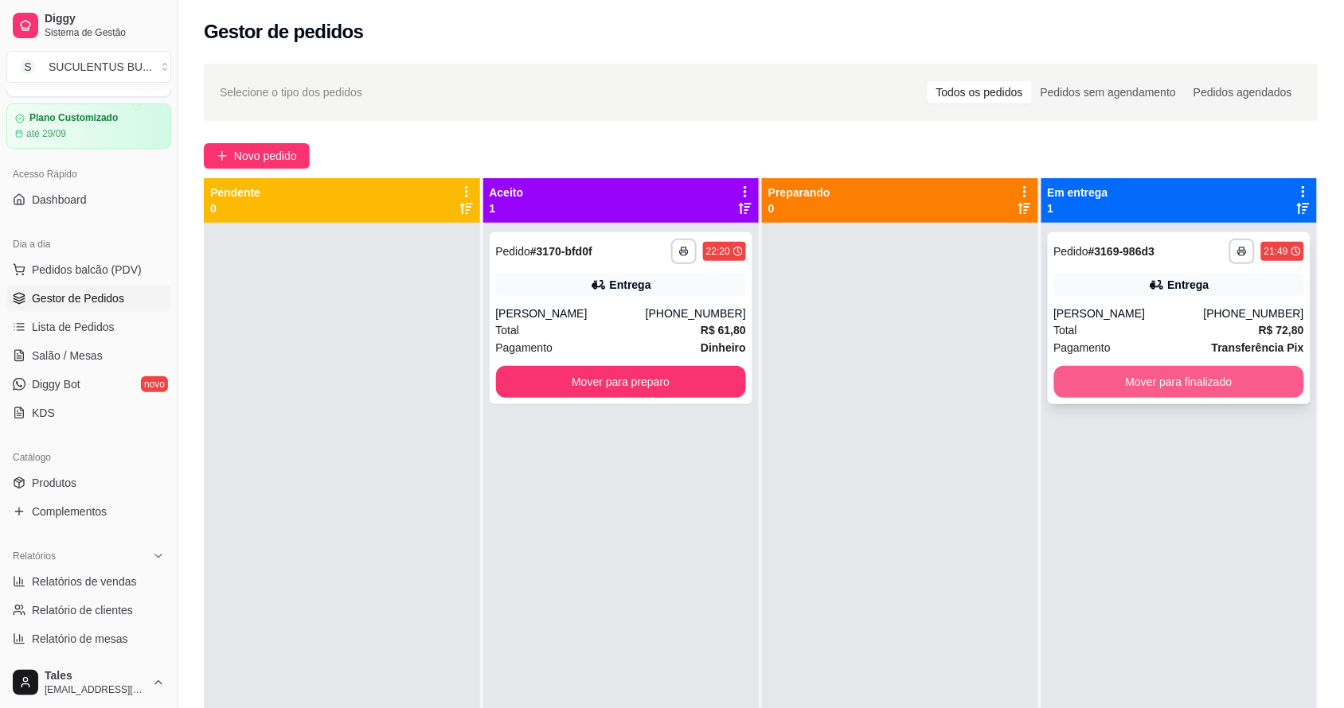
click at [1107, 372] on button "Mover para finalizado" at bounding box center [1179, 382] width 251 height 32
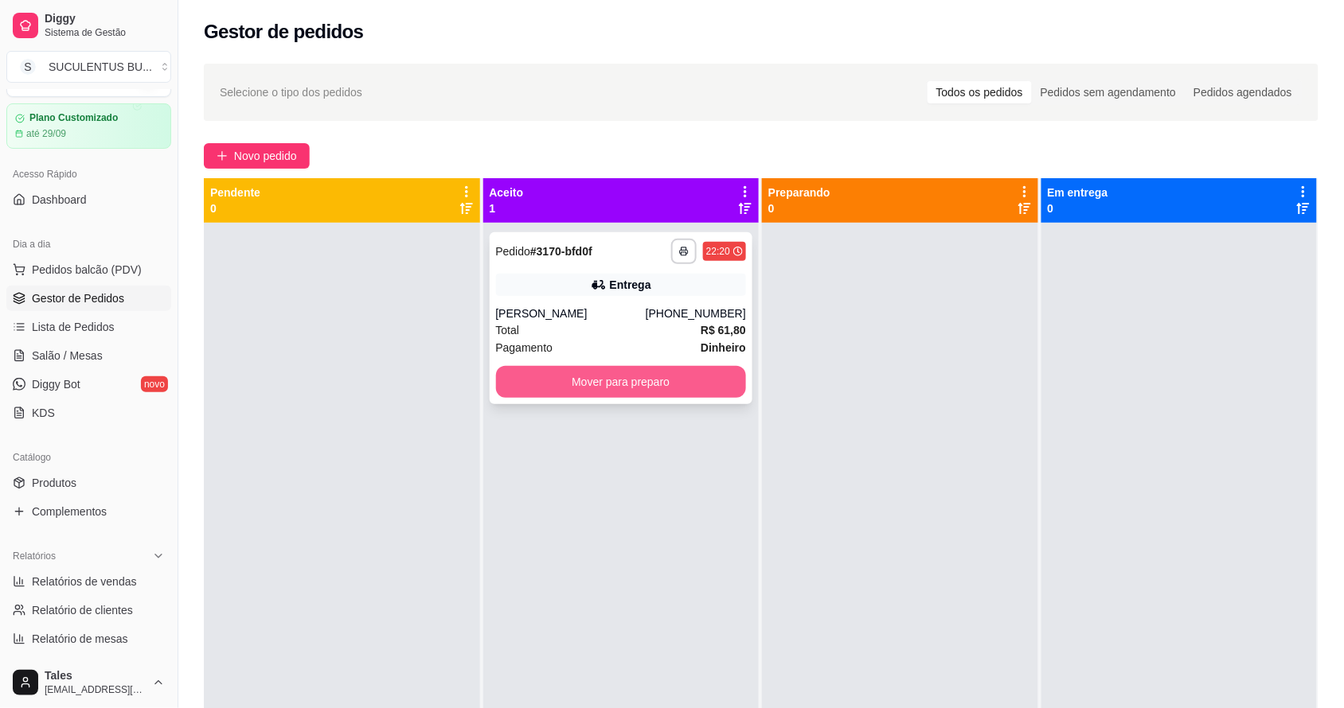
click at [561, 367] on button "Mover para preparo" at bounding box center [621, 382] width 251 height 32
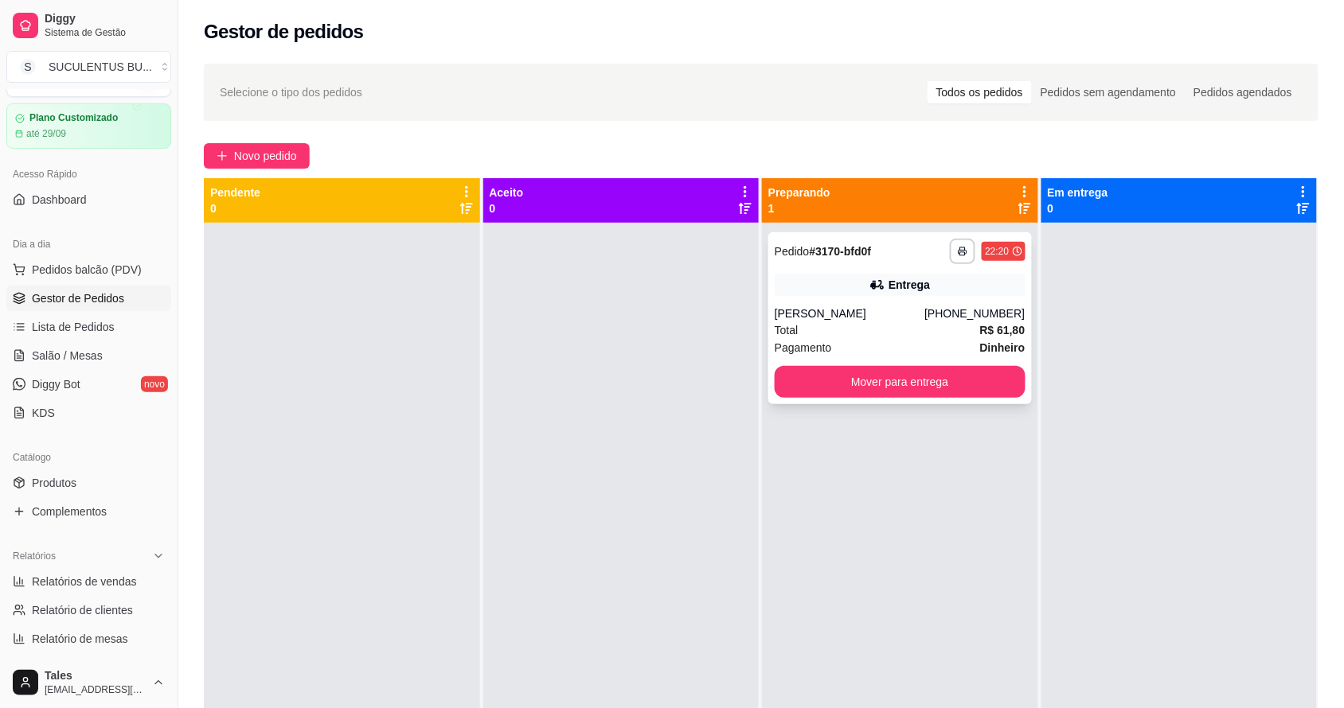
click at [899, 328] on div "Total R$ 61,80" at bounding box center [899, 331] width 251 height 18
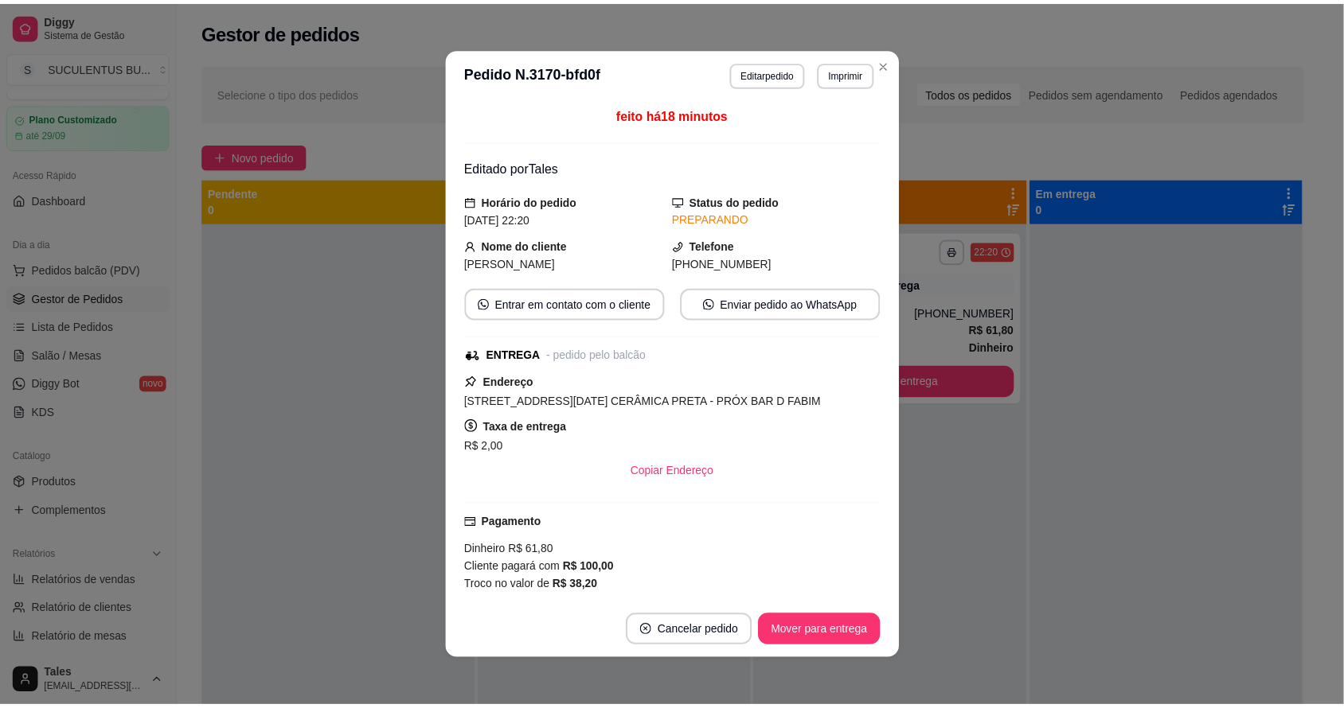
scroll to position [2, 0]
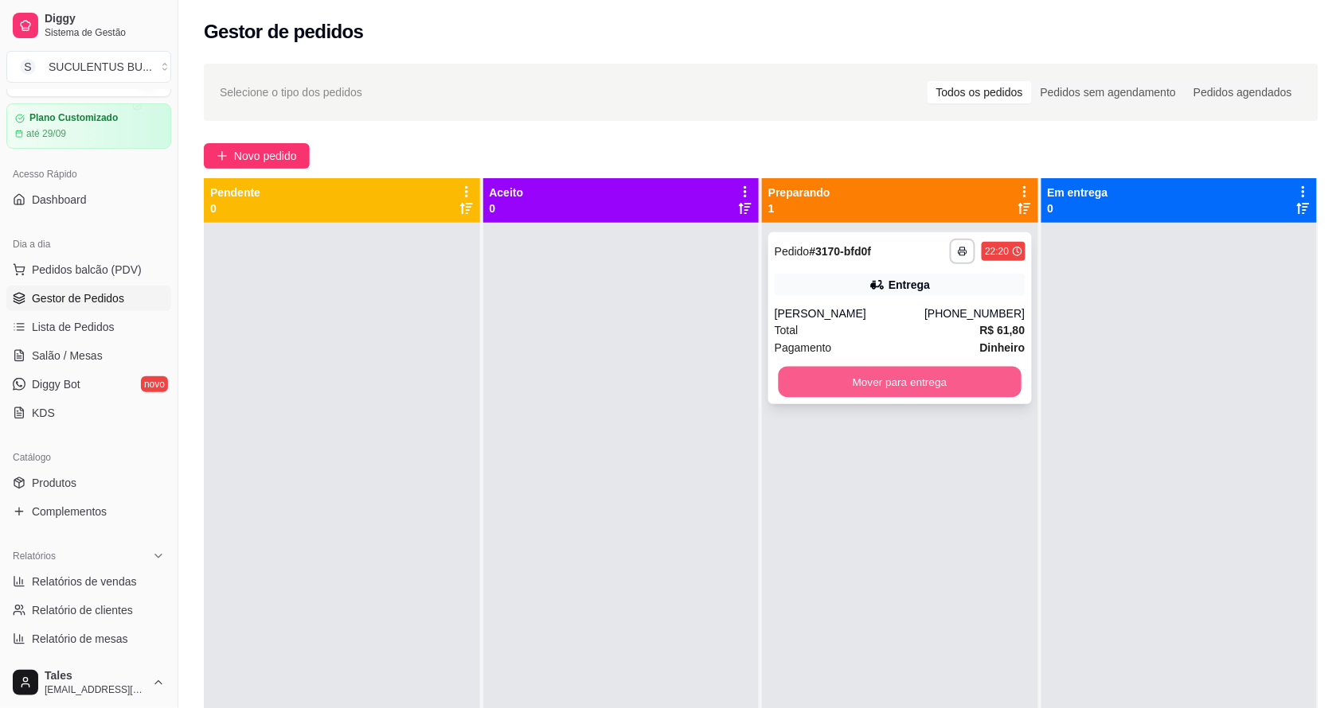
click at [873, 376] on button "Mover para entrega" at bounding box center [899, 382] width 243 height 31
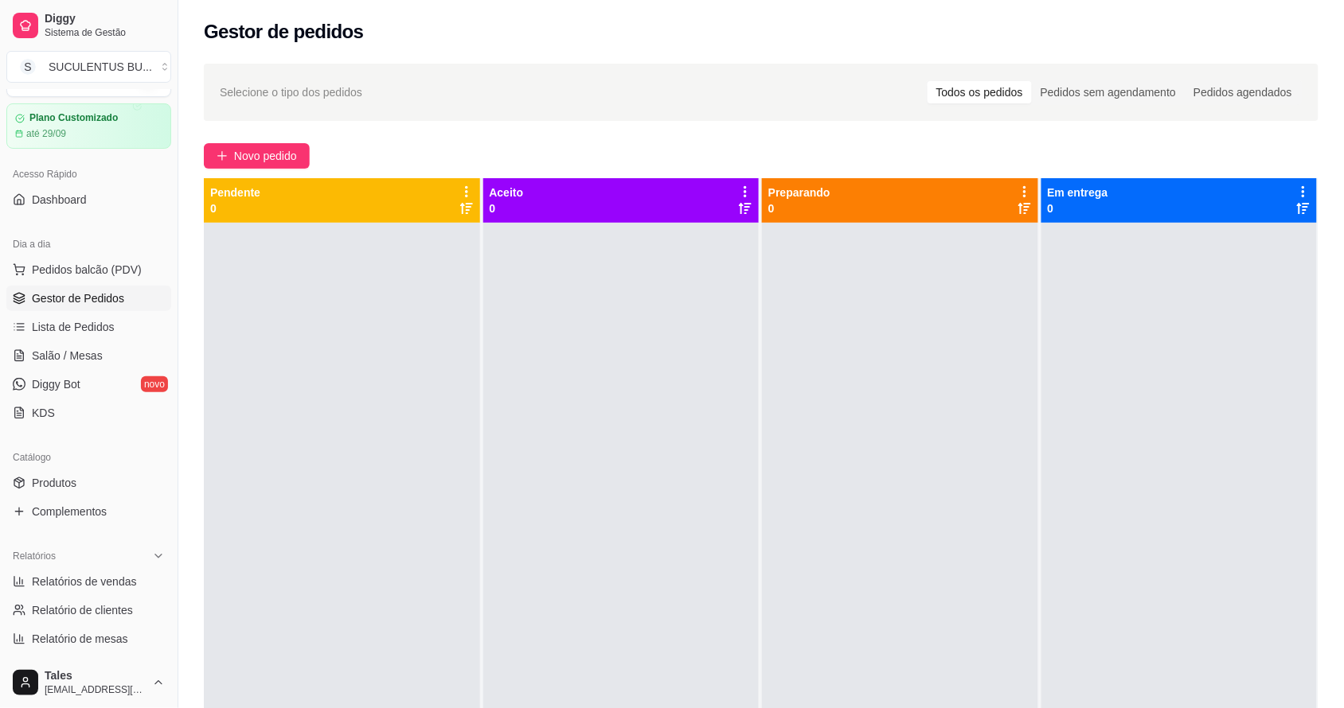
scroll to position [337, 0]
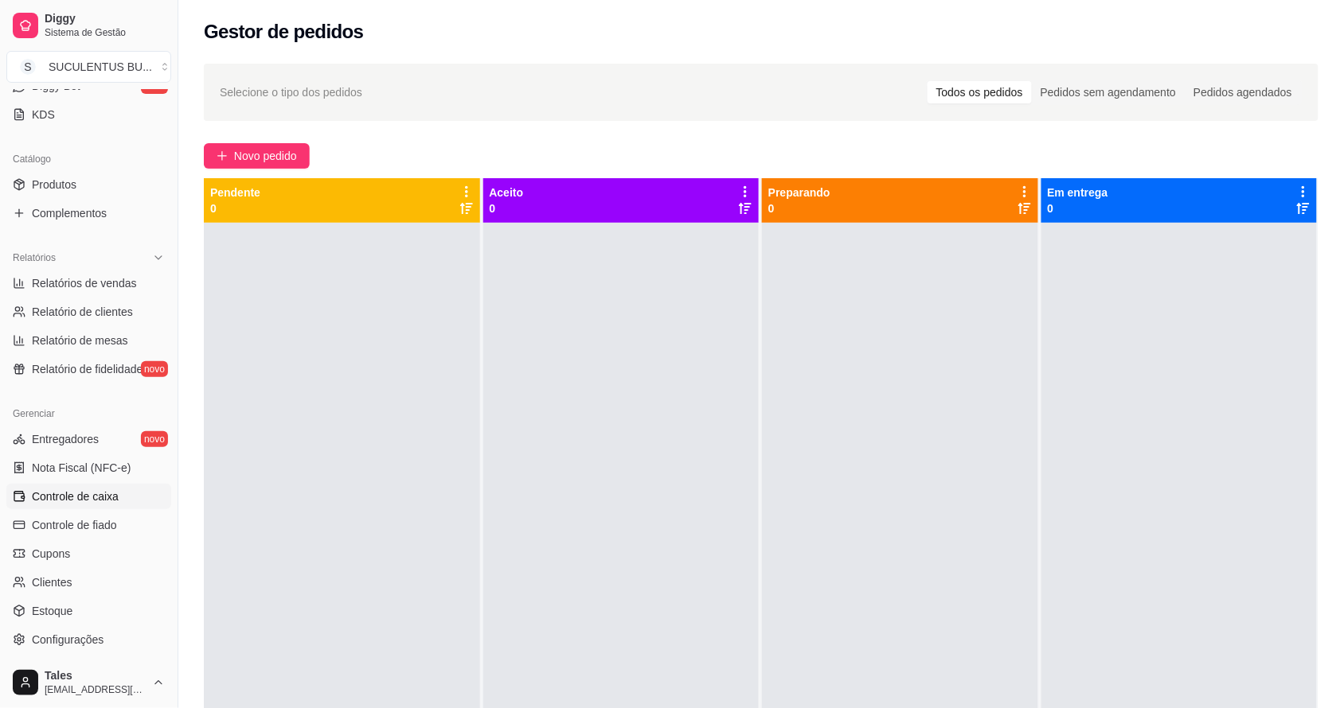
click at [136, 497] on link "Controle de caixa" at bounding box center [88, 496] width 165 height 25
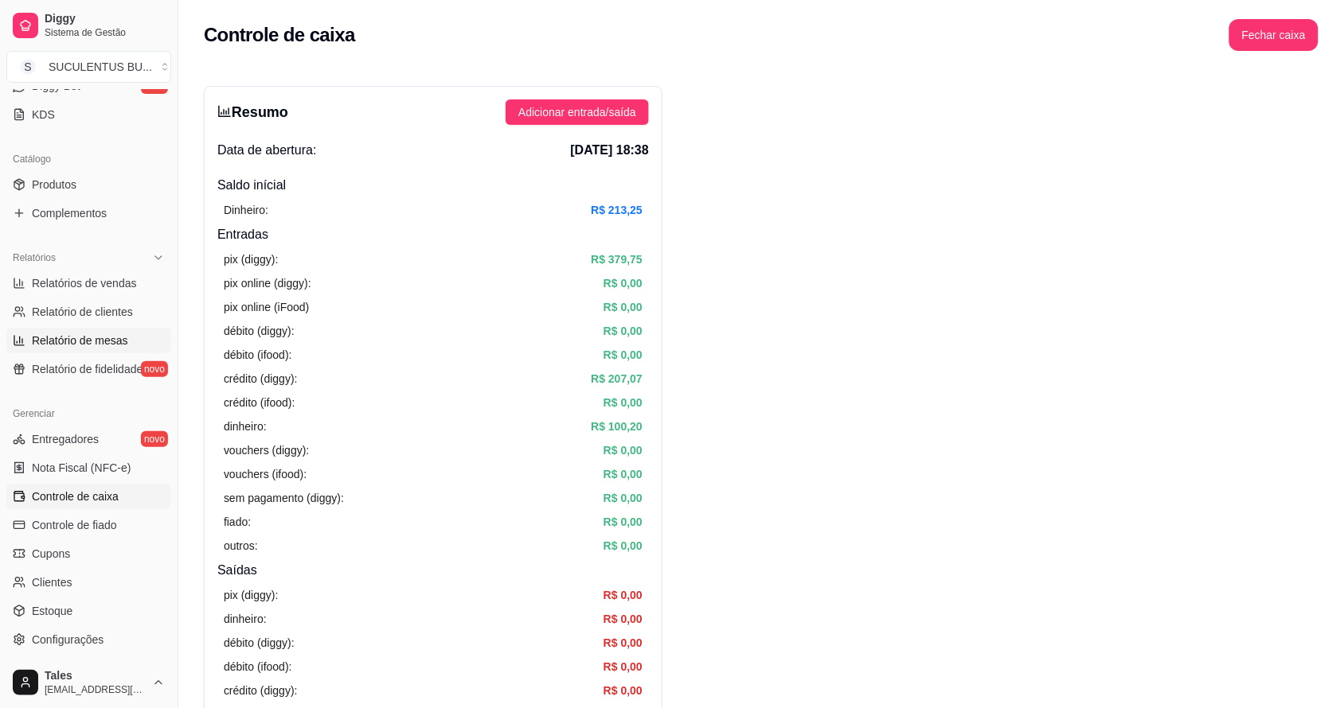
scroll to position [237, 0]
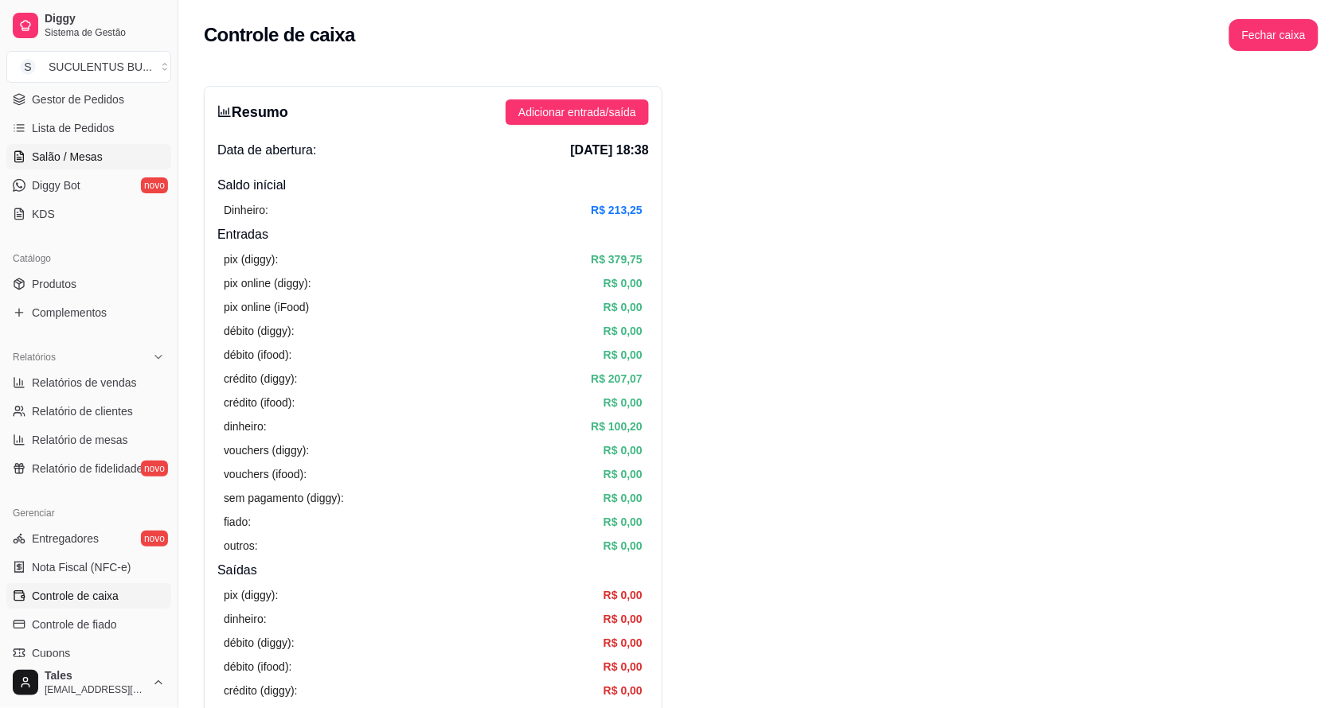
click at [68, 166] on link "Salão / Mesas" at bounding box center [88, 156] width 165 height 25
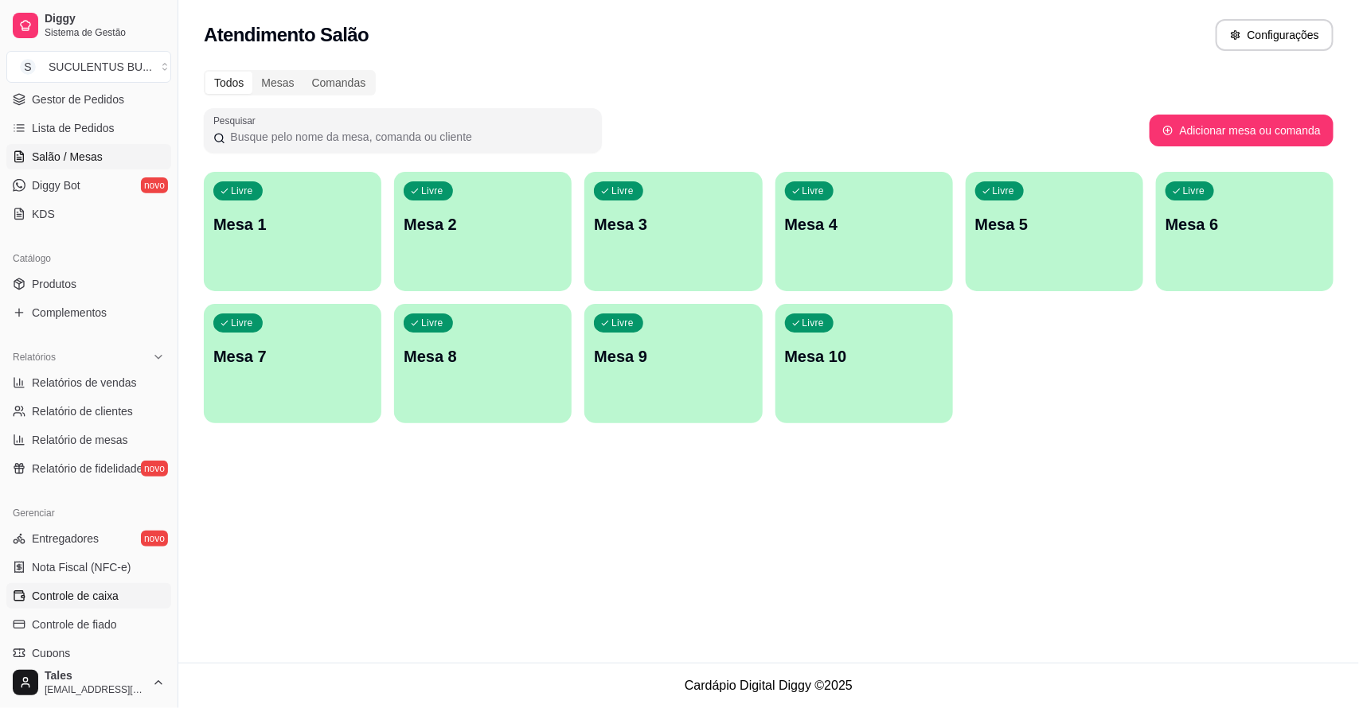
click at [97, 583] on link "Controle de caixa" at bounding box center [88, 595] width 165 height 25
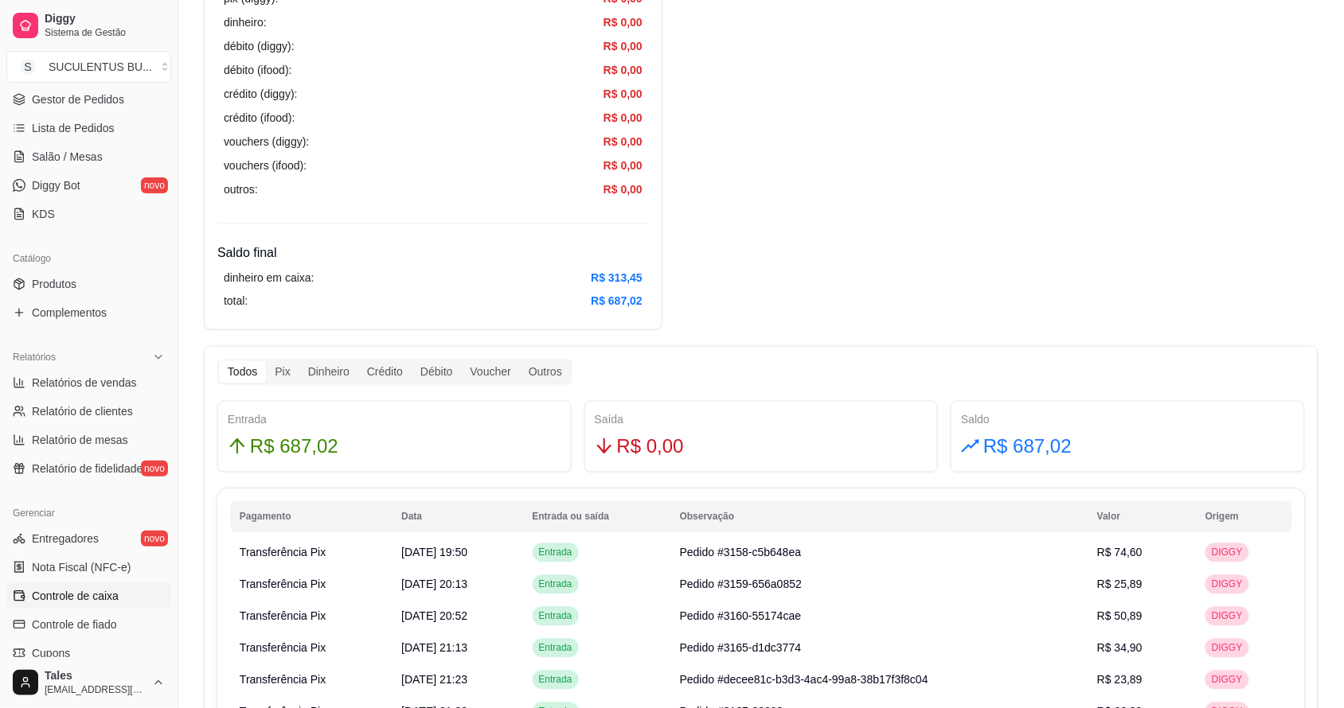
scroll to position [557, 0]
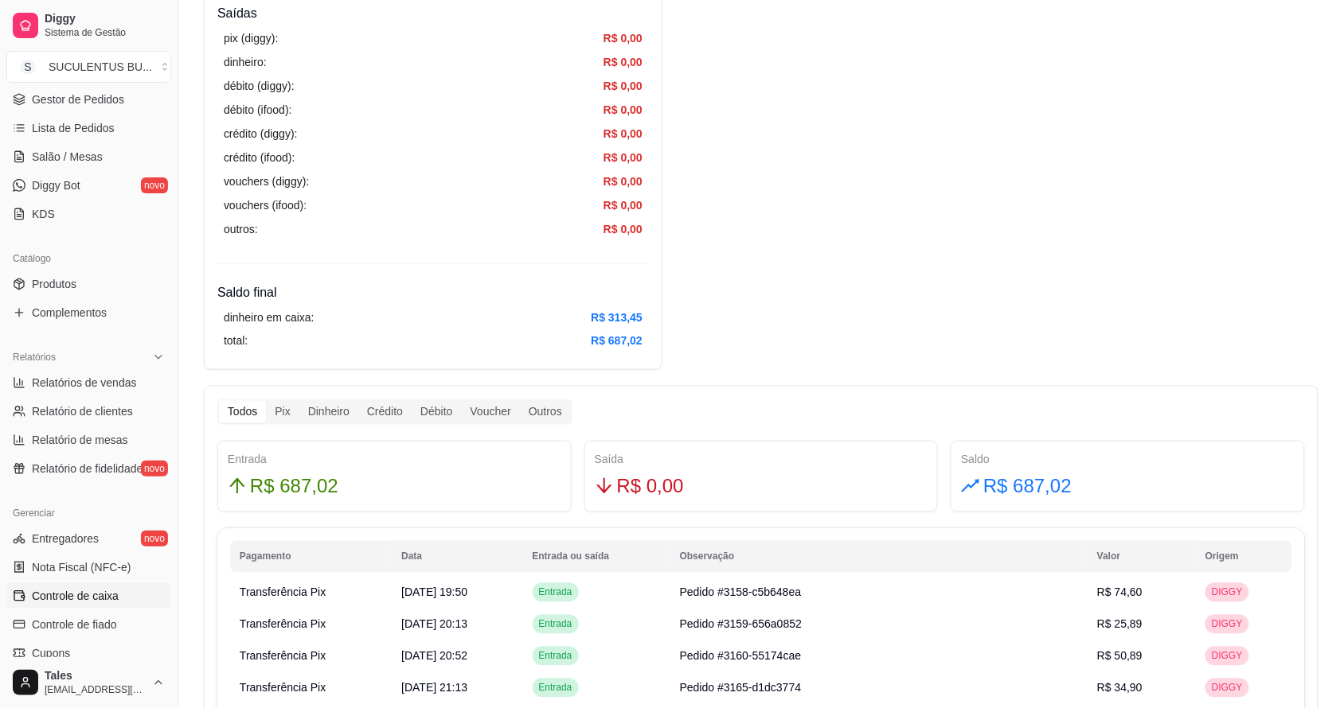
drag, startPoint x: 1218, startPoint y: 231, endPoint x: 845, endPoint y: 372, distance: 398.2
click at [1012, 341] on div "Resumo Adicionar entrada/saída Data de abertura: [DATE] 18:38 Saldo inícial Din…" at bounding box center [761, 513] width 1114 height 1968
click at [802, 130] on div "Resumo Adicionar entrada/saída Data de abertura: [DATE] 18:38 Saldo inícial Din…" at bounding box center [761, 513] width 1114 height 1968
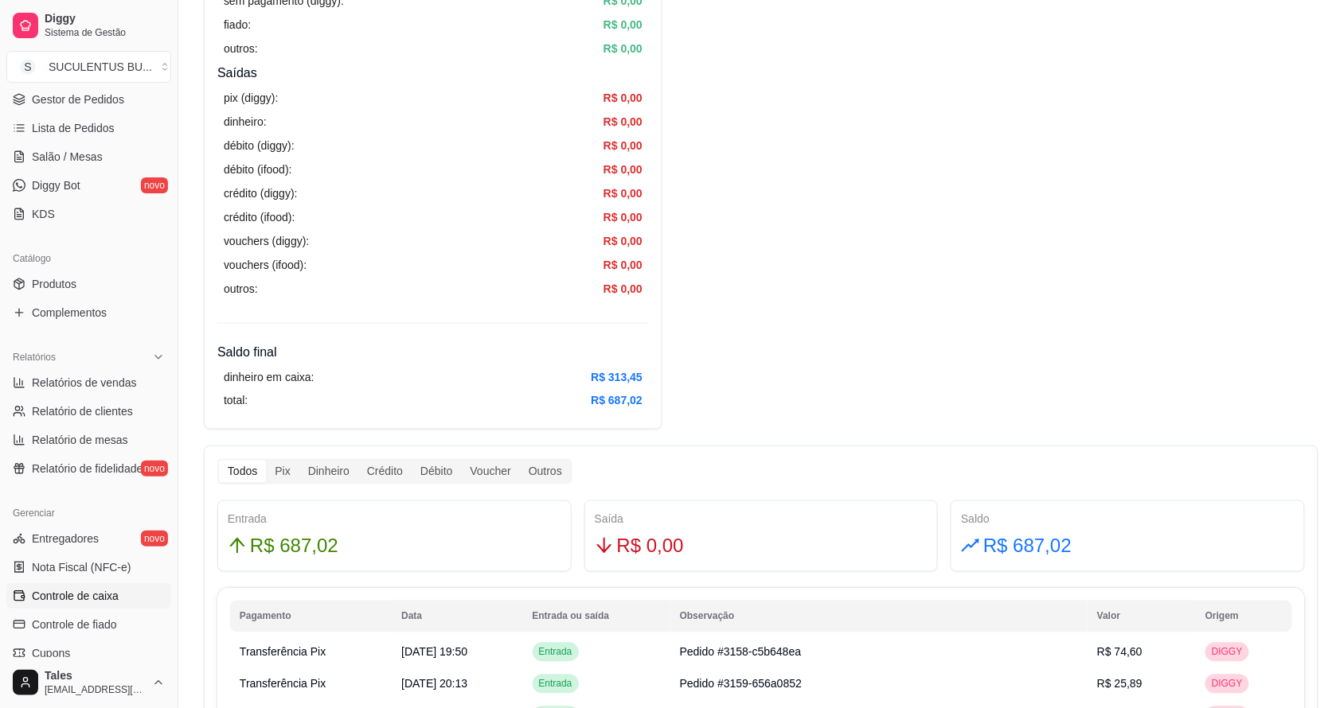
scroll to position [597, 0]
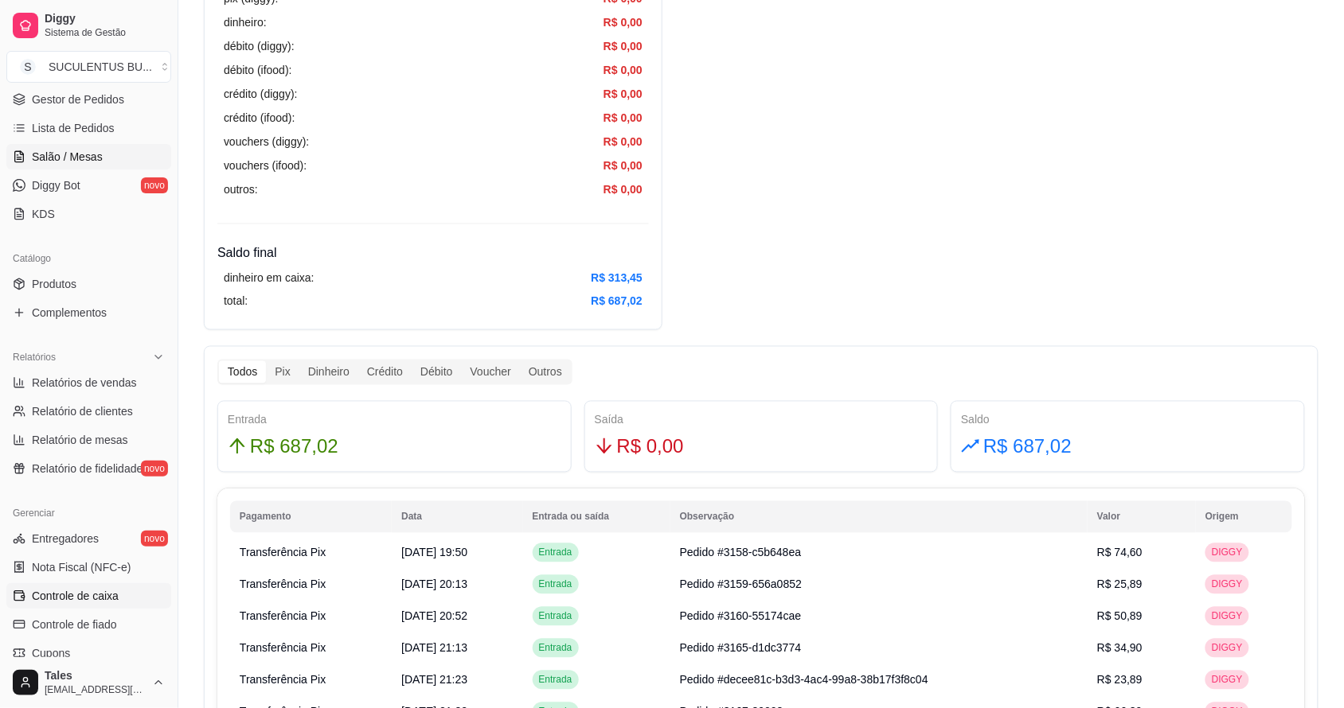
click at [88, 163] on span "Salão / Mesas" at bounding box center [67, 157] width 71 height 16
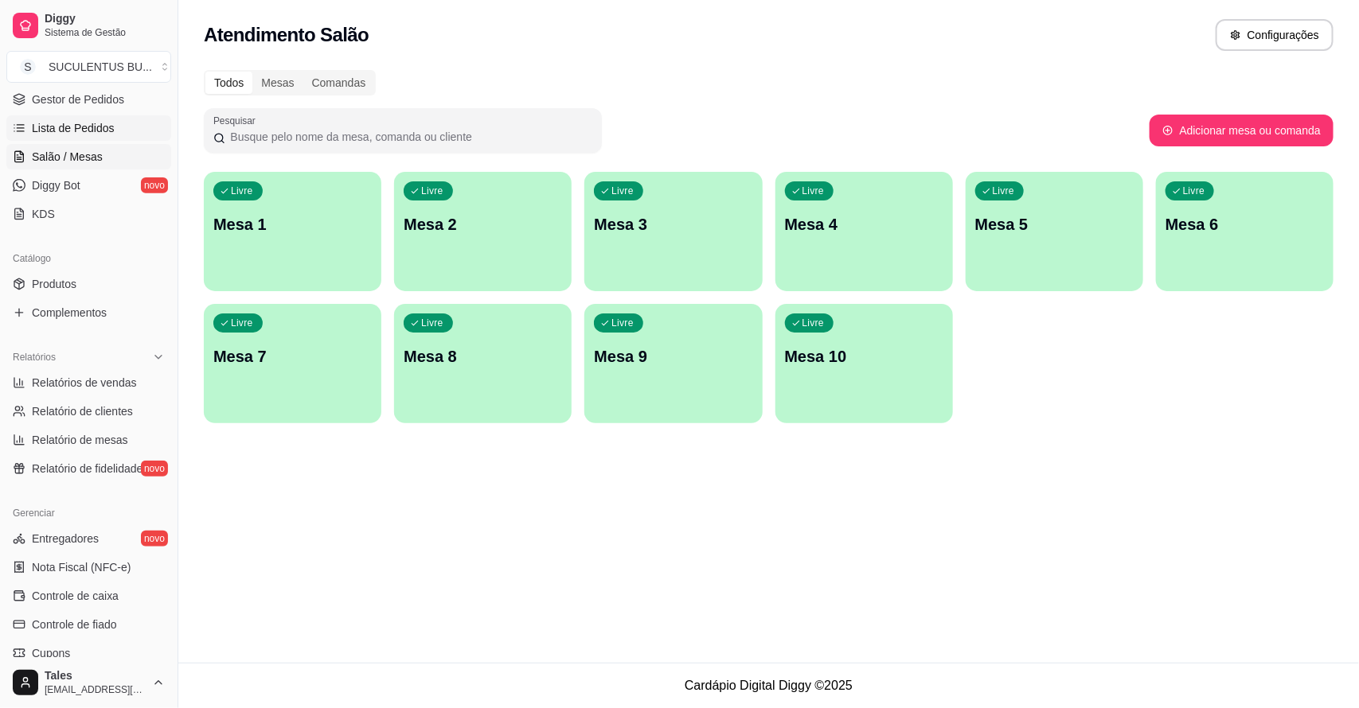
click at [88, 126] on span "Lista de Pedidos" at bounding box center [73, 128] width 83 height 16
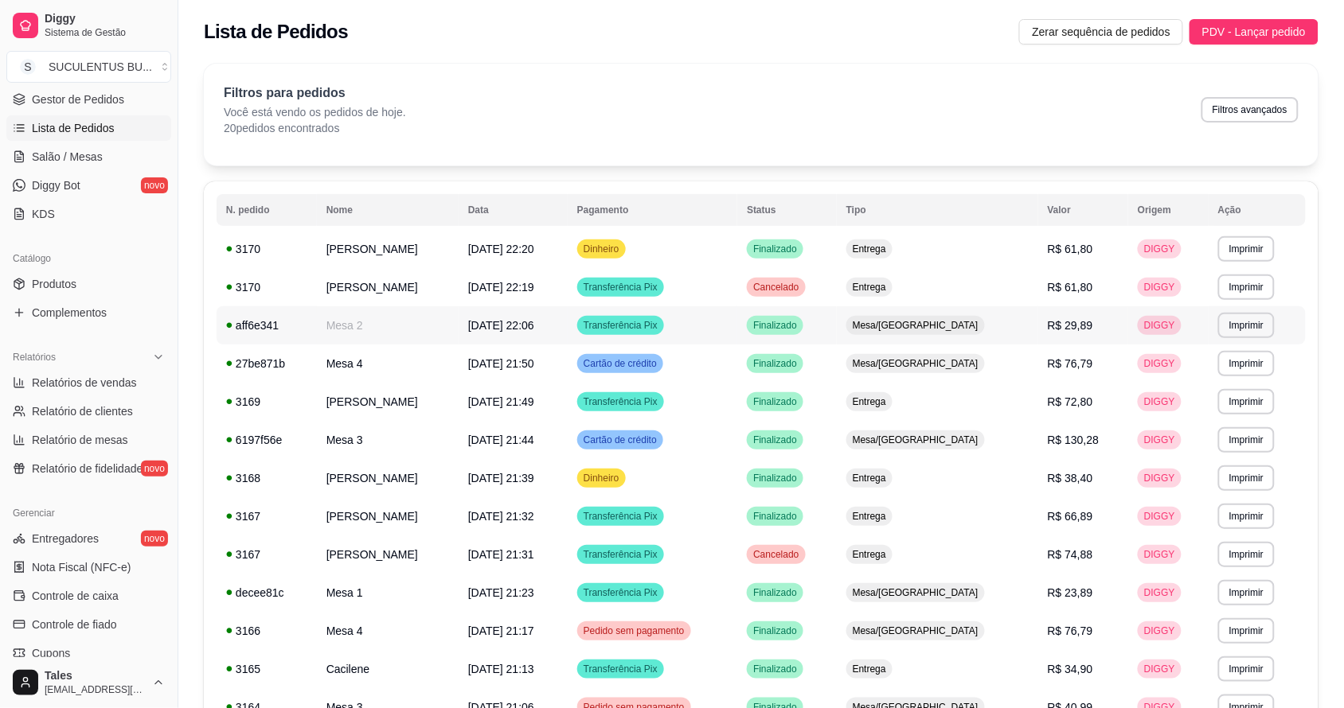
click at [497, 325] on span "[DATE] 22:06" at bounding box center [501, 325] width 66 height 13
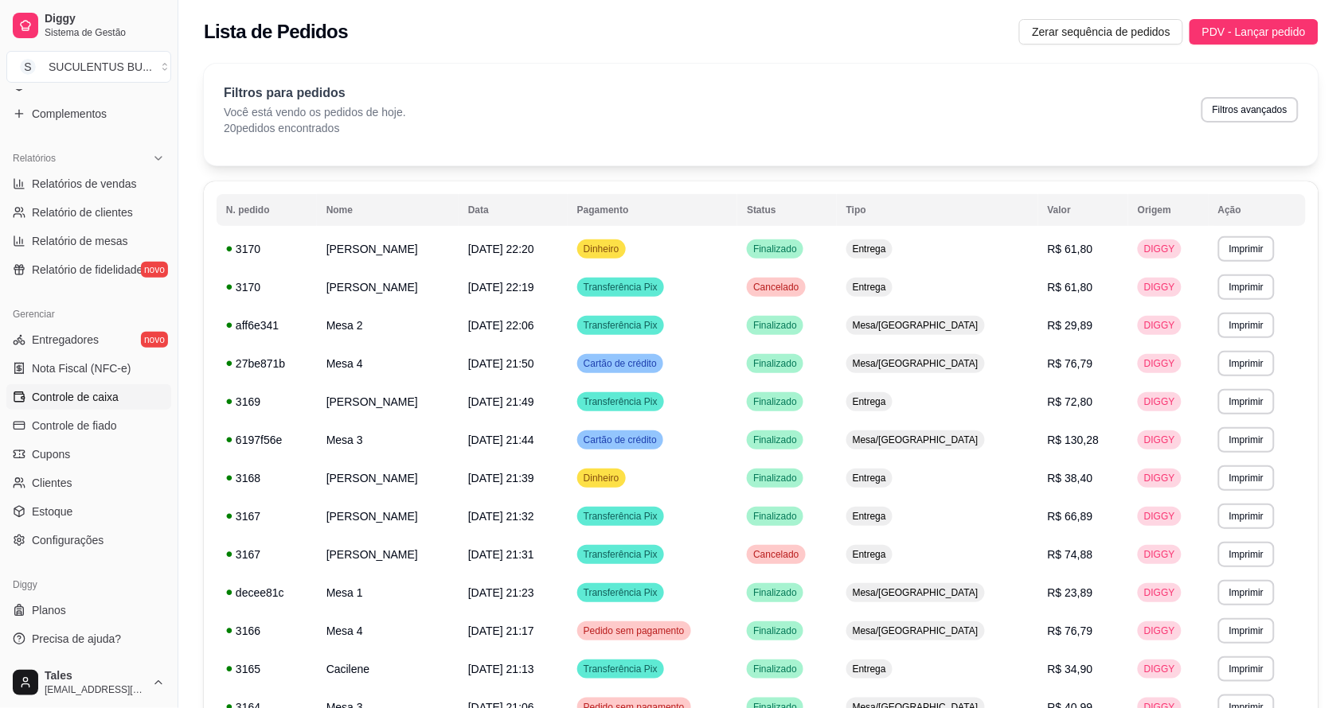
click at [92, 400] on span "Controle de caixa" at bounding box center [75, 397] width 87 height 16
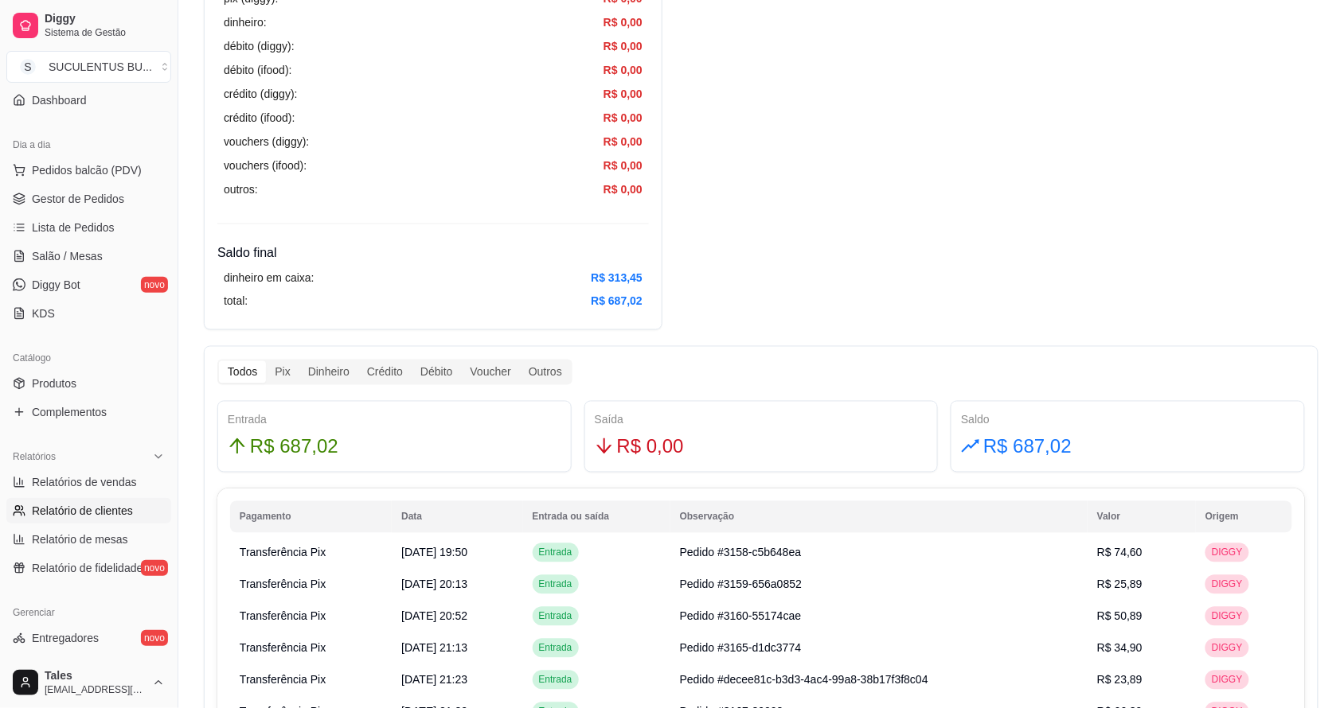
scroll to position [38, 0]
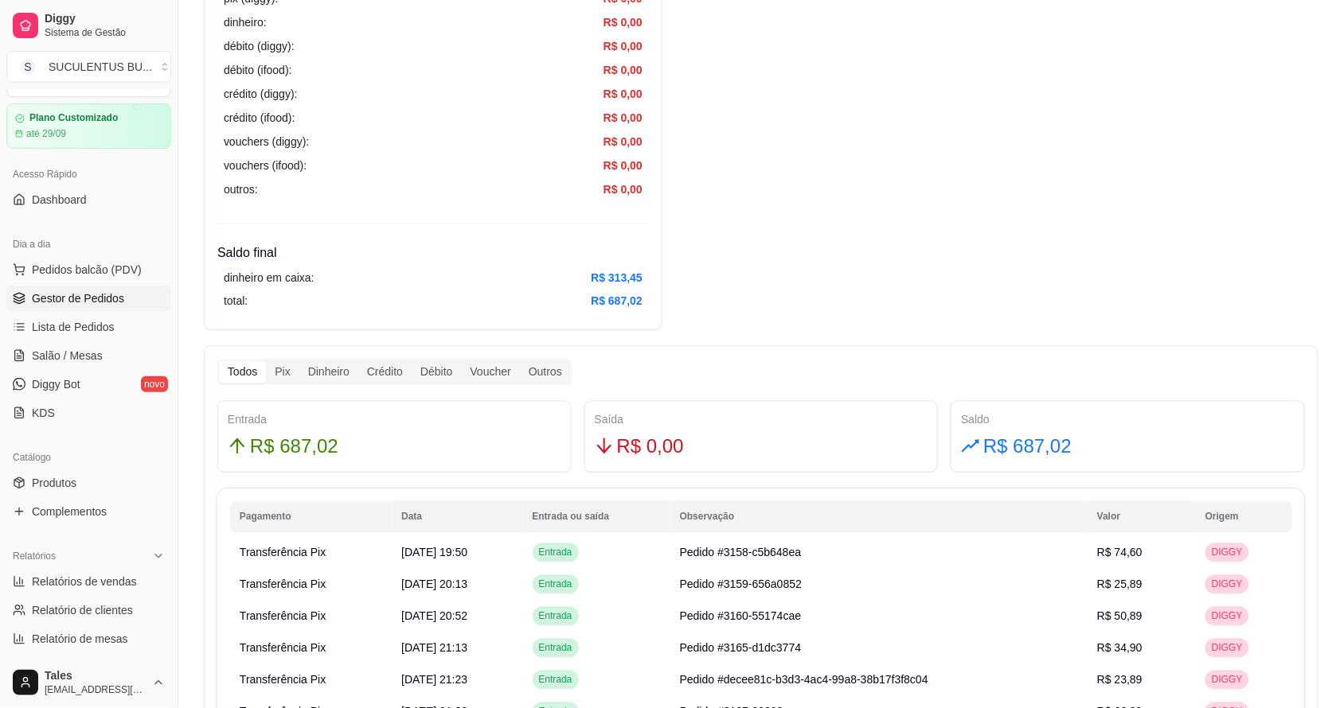
click at [101, 305] on span "Gestor de Pedidos" at bounding box center [78, 299] width 92 height 16
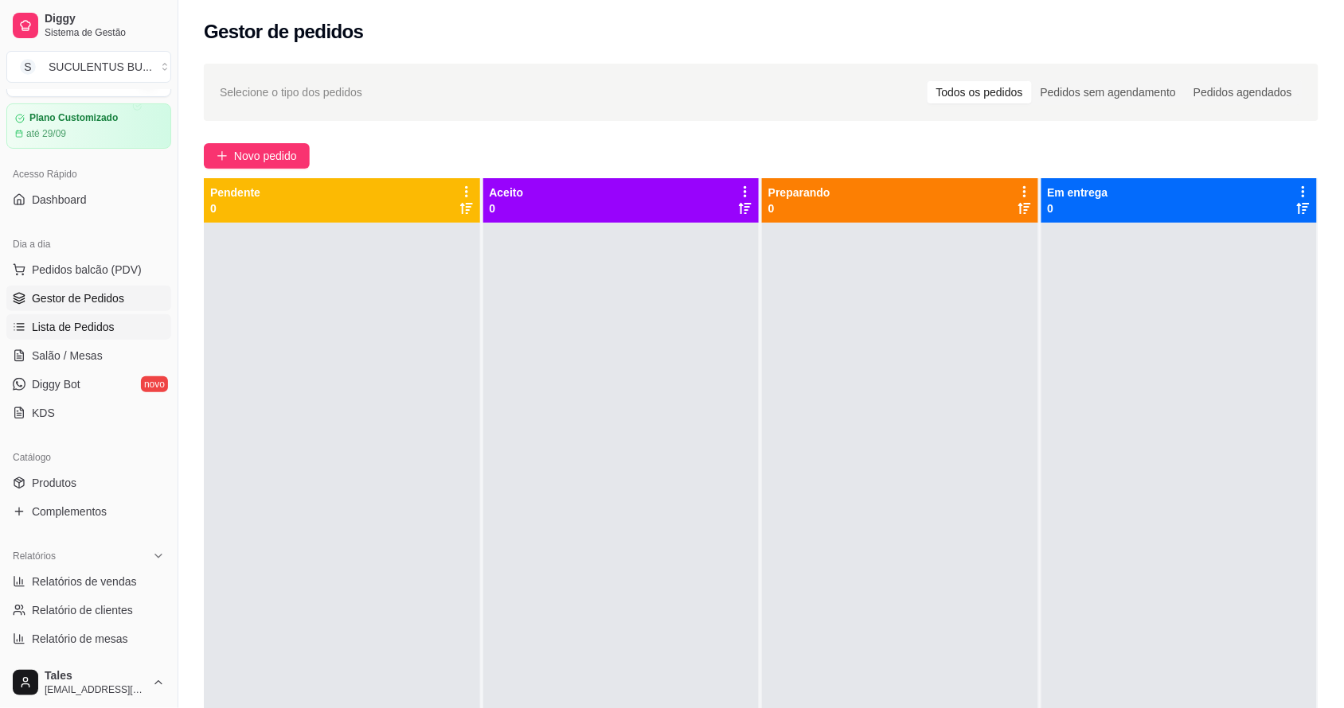
click at [90, 326] on span "Lista de Pedidos" at bounding box center [73, 327] width 83 height 16
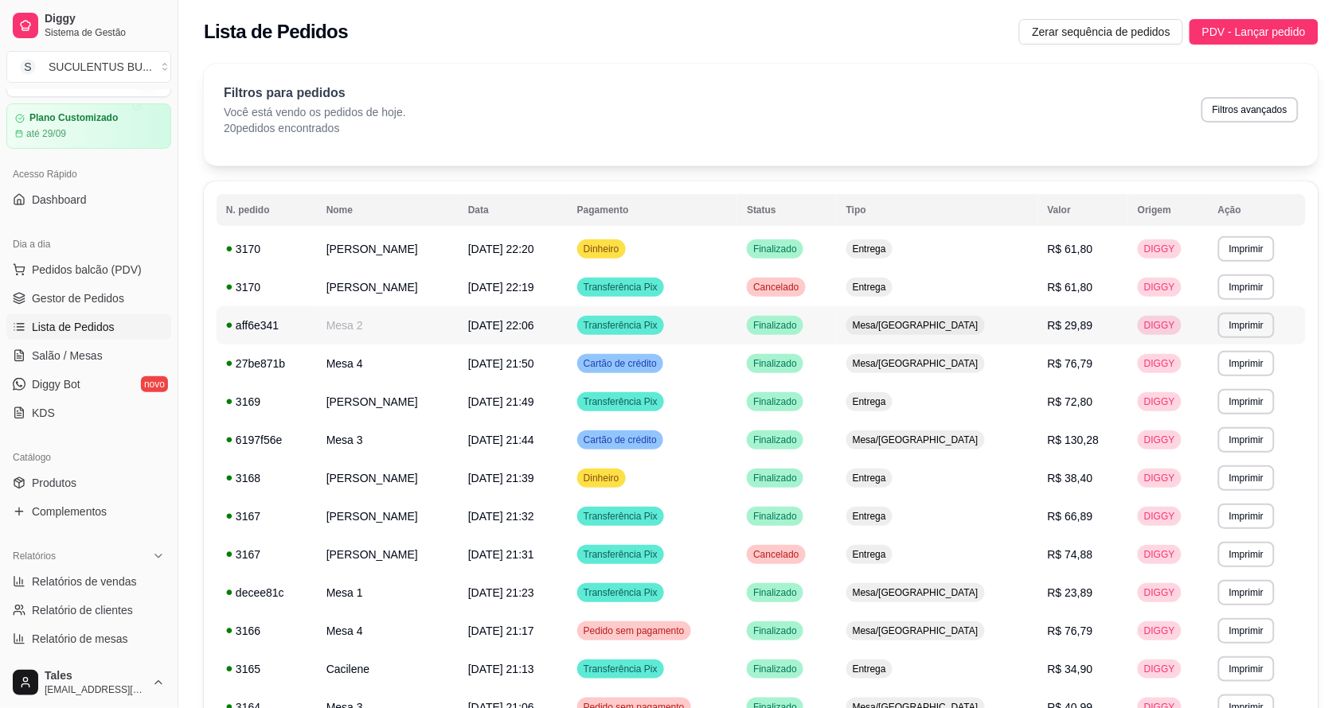
click at [721, 328] on td "Transferência Pix" at bounding box center [653, 325] width 170 height 38
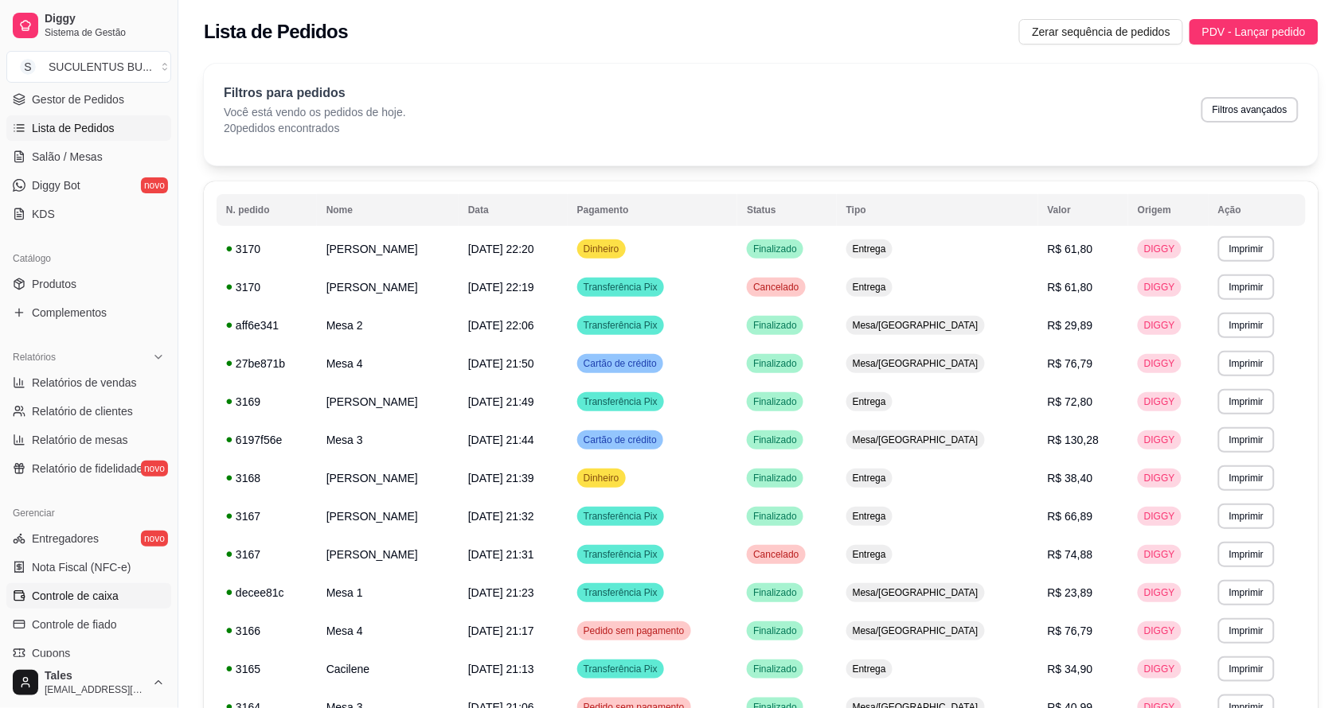
click at [93, 588] on span "Controle de caixa" at bounding box center [75, 596] width 87 height 16
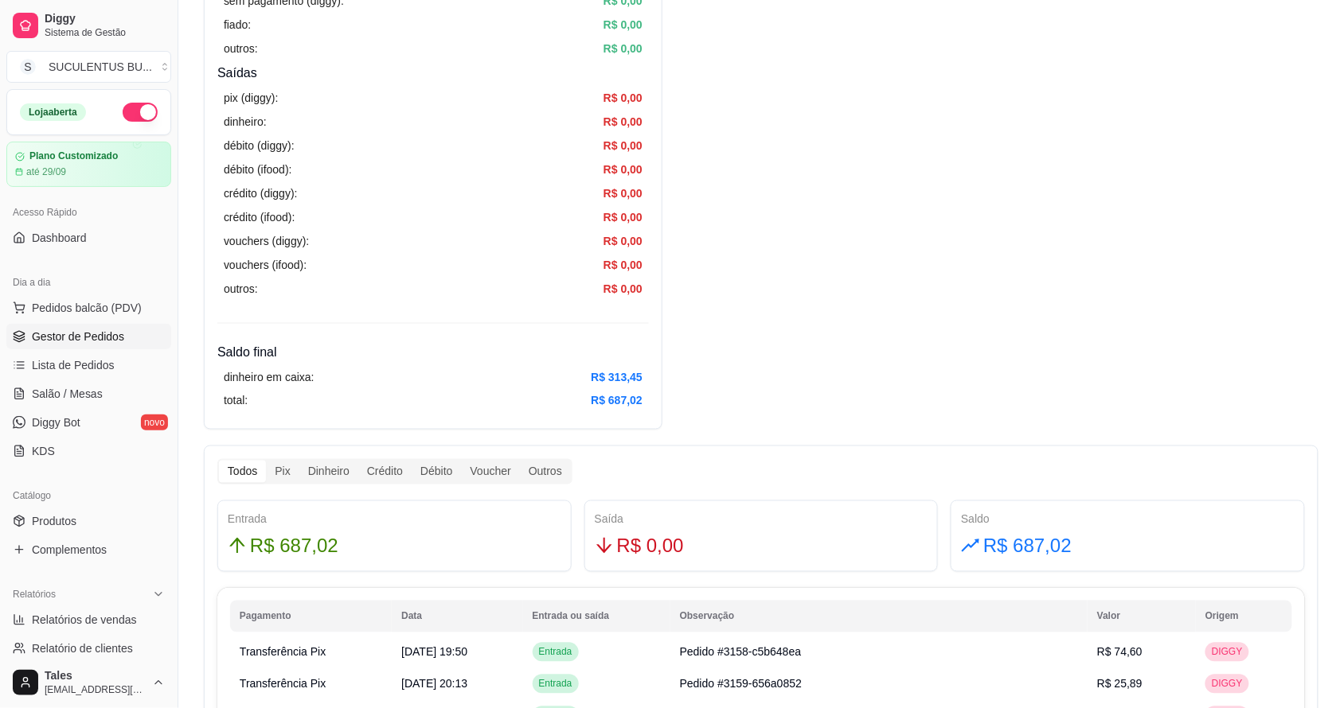
click at [113, 333] on span "Gestor de Pedidos" at bounding box center [78, 337] width 92 height 16
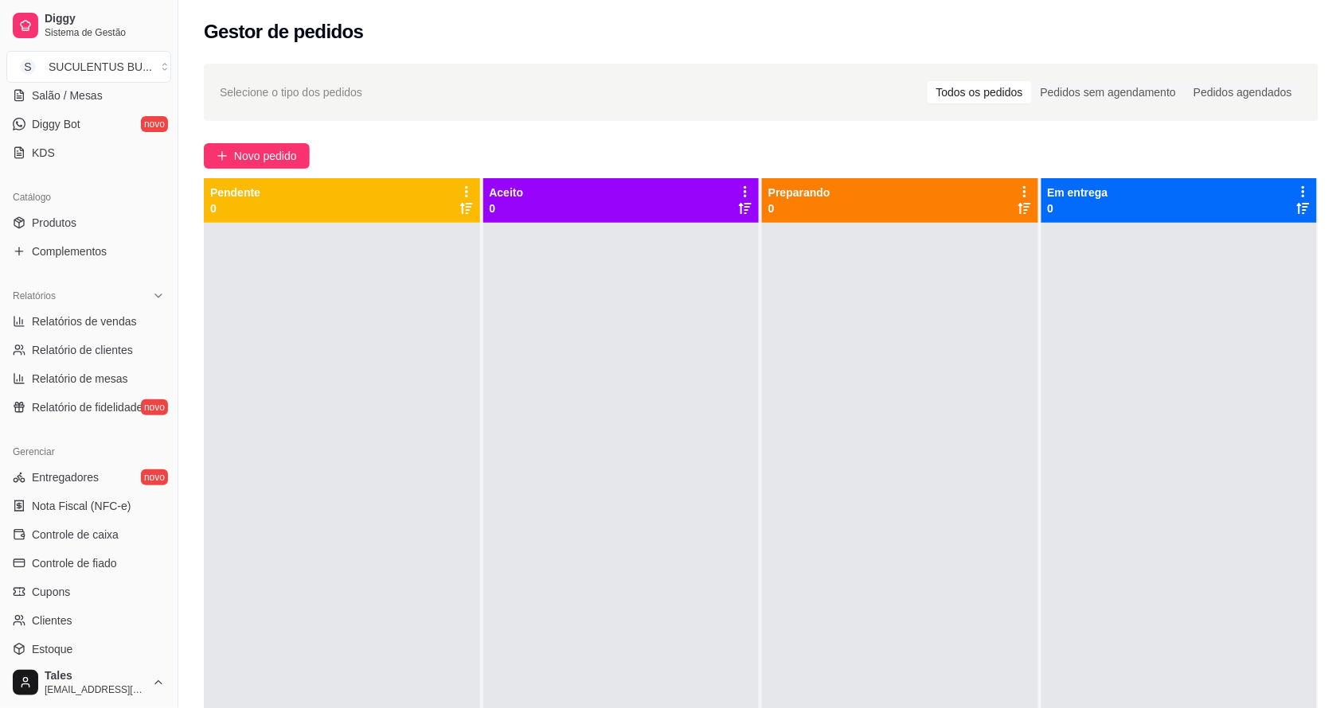
scroll to position [398, 0]
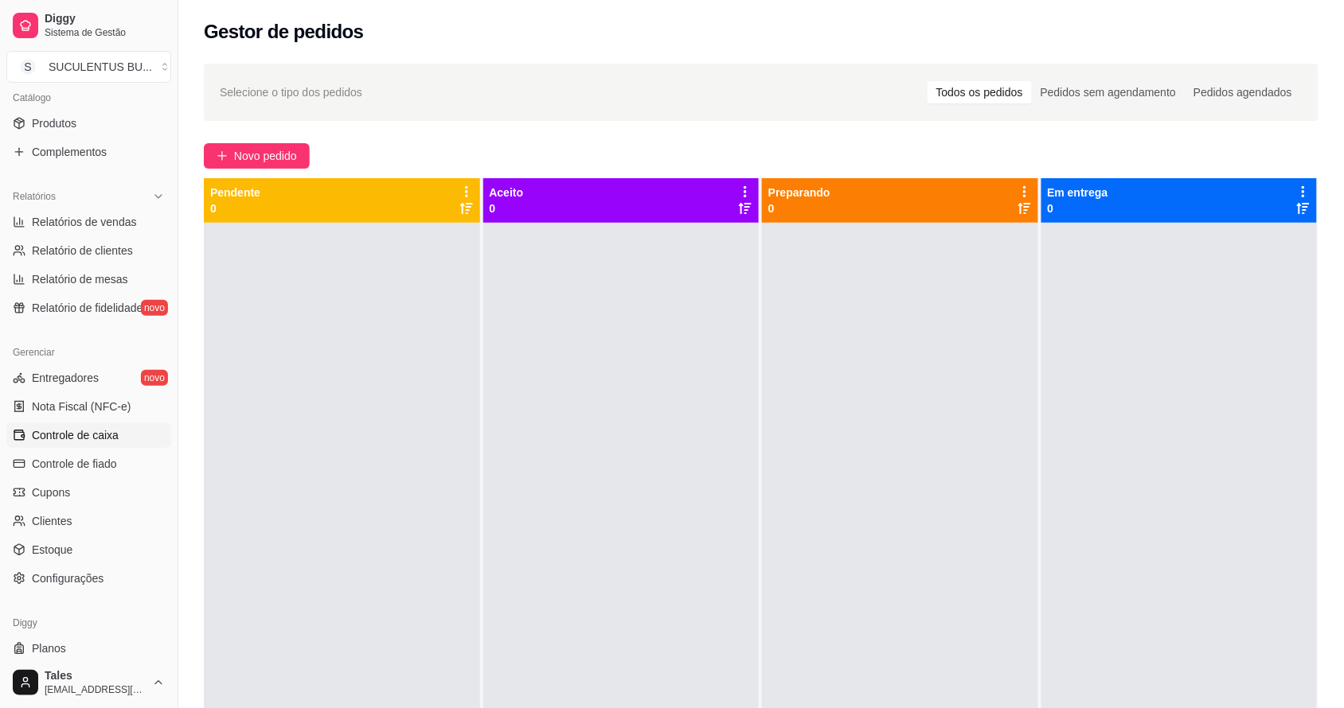
click at [107, 431] on span "Controle de caixa" at bounding box center [75, 435] width 87 height 16
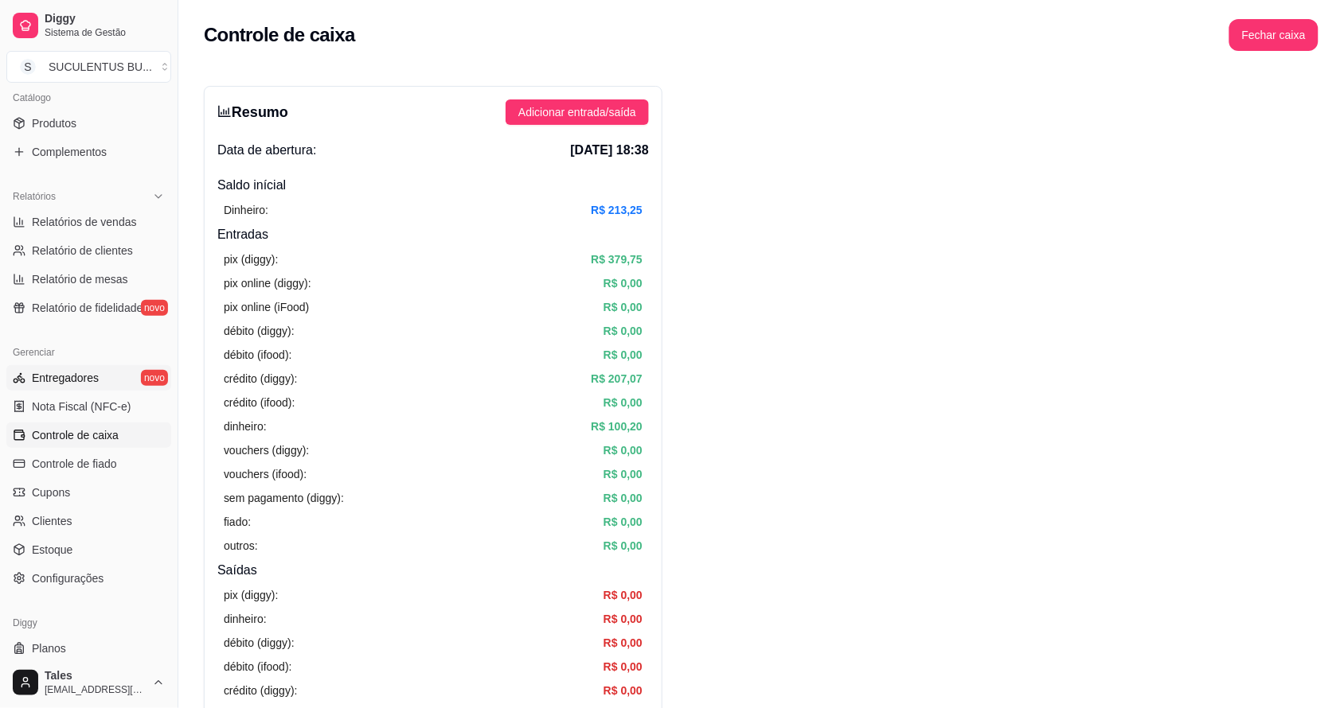
scroll to position [99, 0]
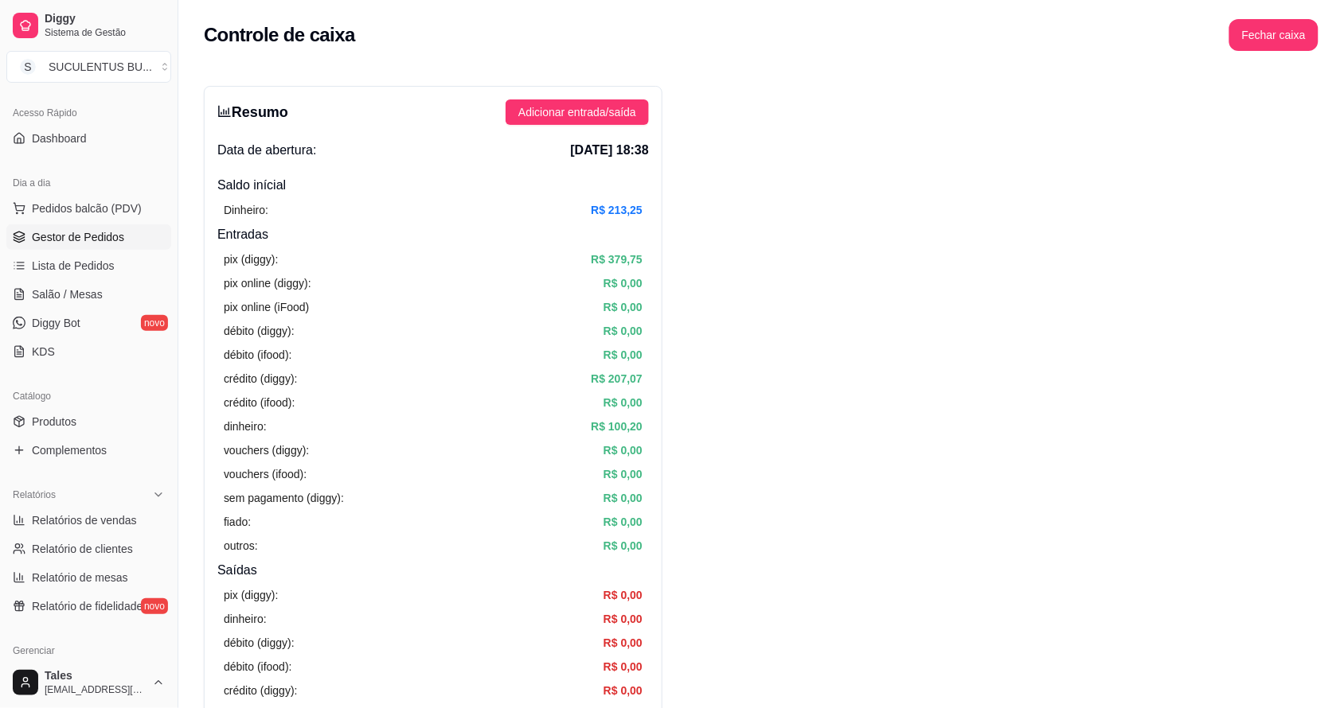
click at [88, 243] on span "Gestor de Pedidos" at bounding box center [78, 237] width 92 height 16
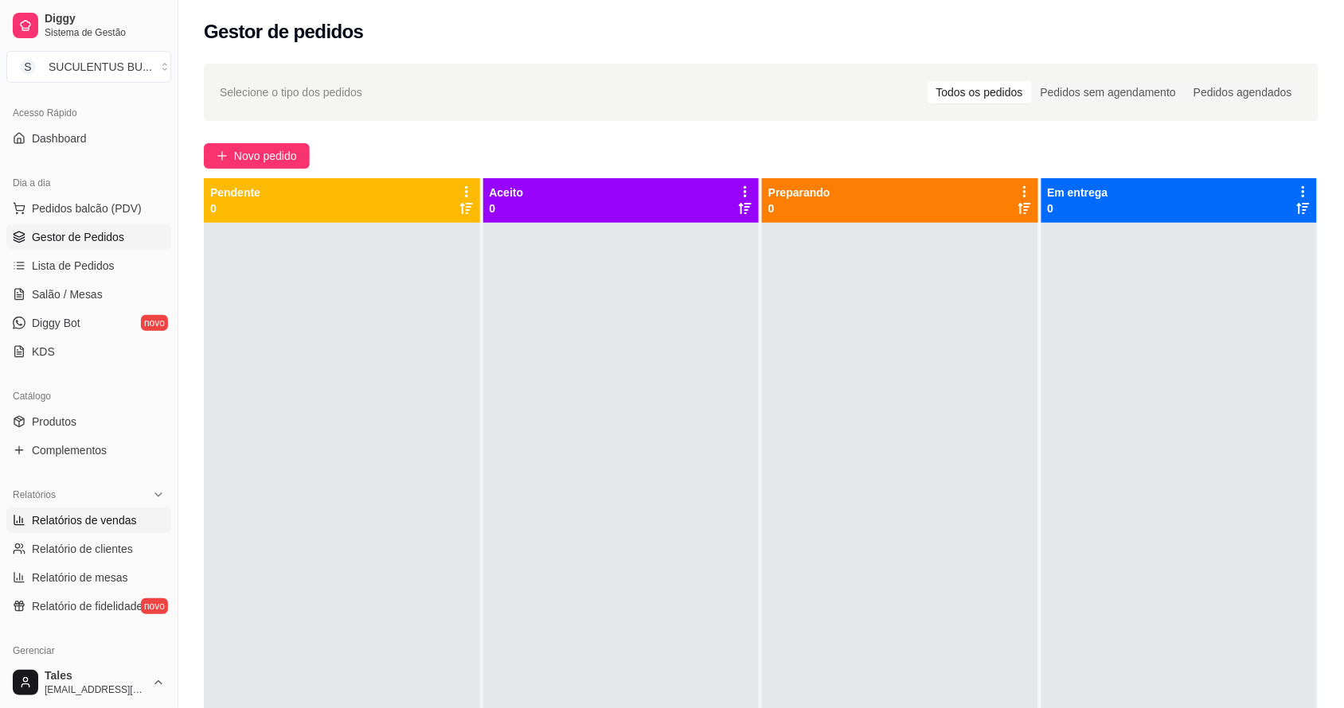
click at [96, 513] on link "Relatórios de vendas" at bounding box center [88, 520] width 165 height 25
select select "ALL"
select select "0"
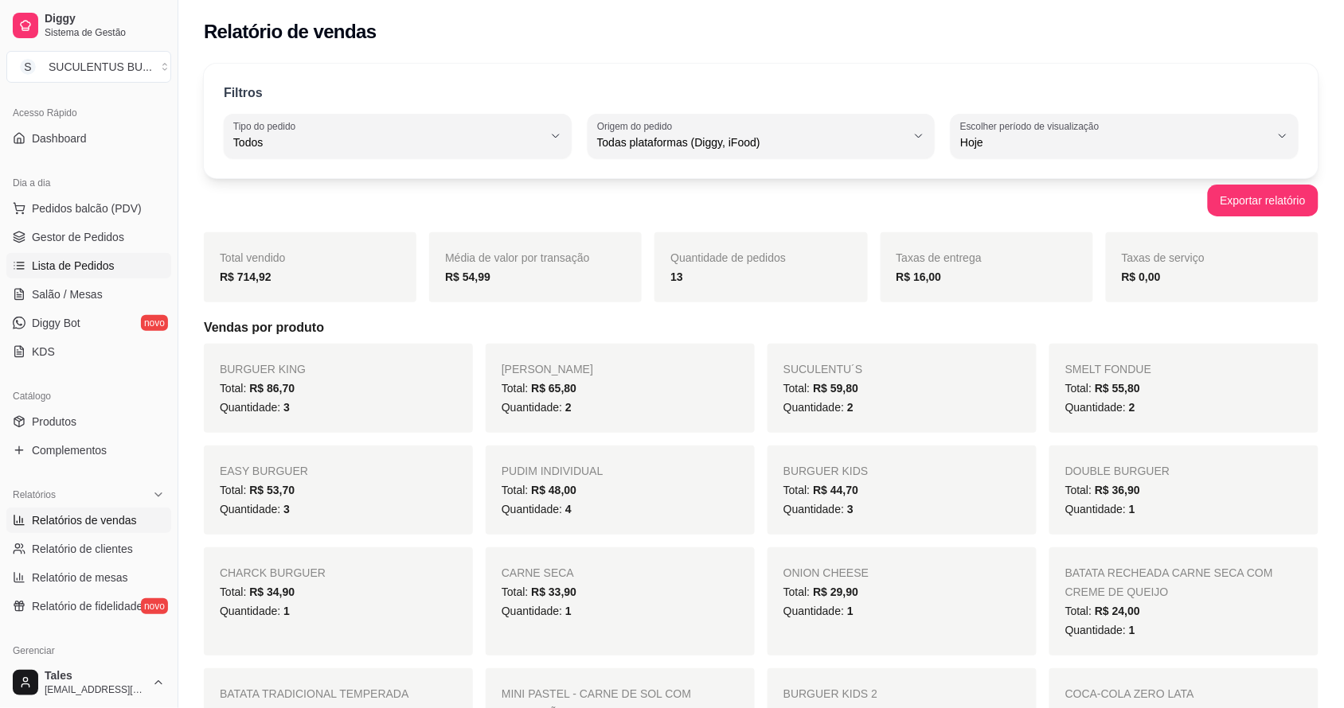
click at [76, 267] on span "Lista de Pedidos" at bounding box center [73, 266] width 83 height 16
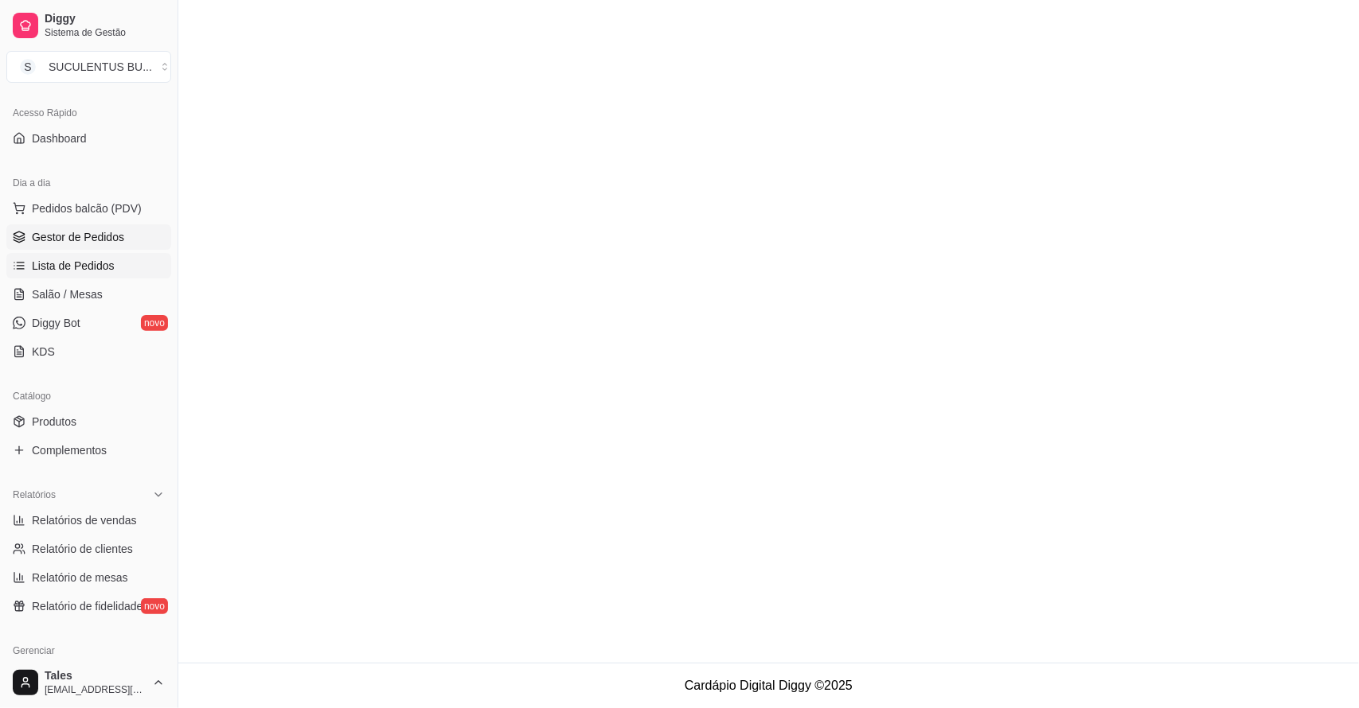
click at [85, 236] on span "Gestor de Pedidos" at bounding box center [78, 237] width 92 height 16
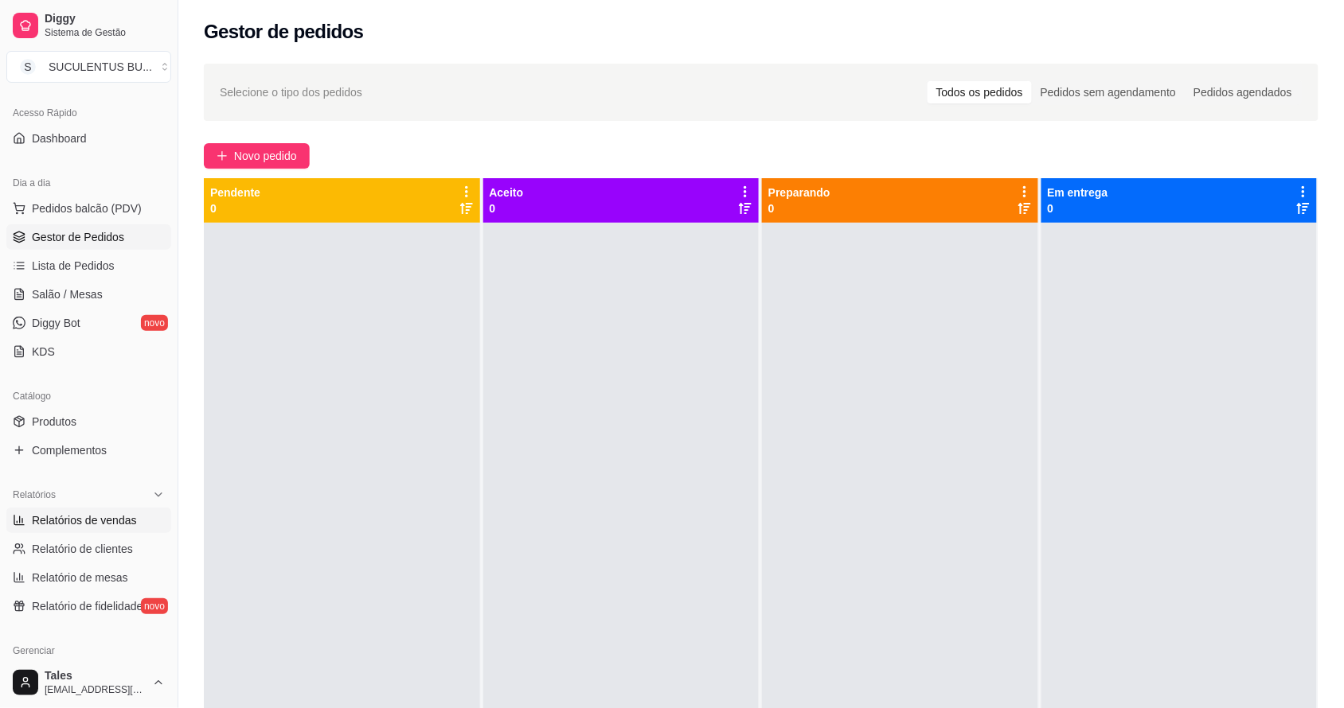
click at [82, 524] on span "Relatórios de vendas" at bounding box center [84, 521] width 105 height 16
select select "ALL"
select select "0"
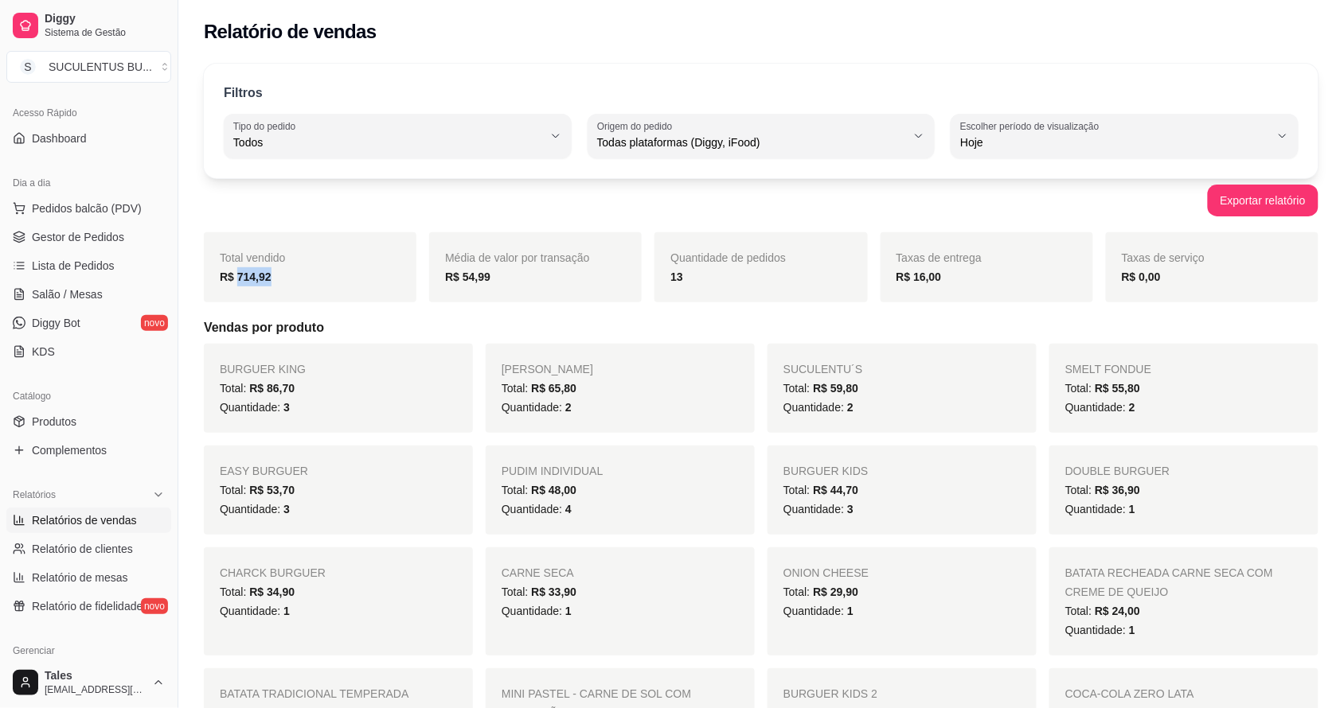
drag, startPoint x: 240, startPoint y: 279, endPoint x: 275, endPoint y: 272, distance: 36.4
click at [275, 272] on div "R$ 714,92" at bounding box center [310, 276] width 181 height 19
click at [364, 267] on div "Total vendido R$ 714,92" at bounding box center [310, 267] width 213 height 70
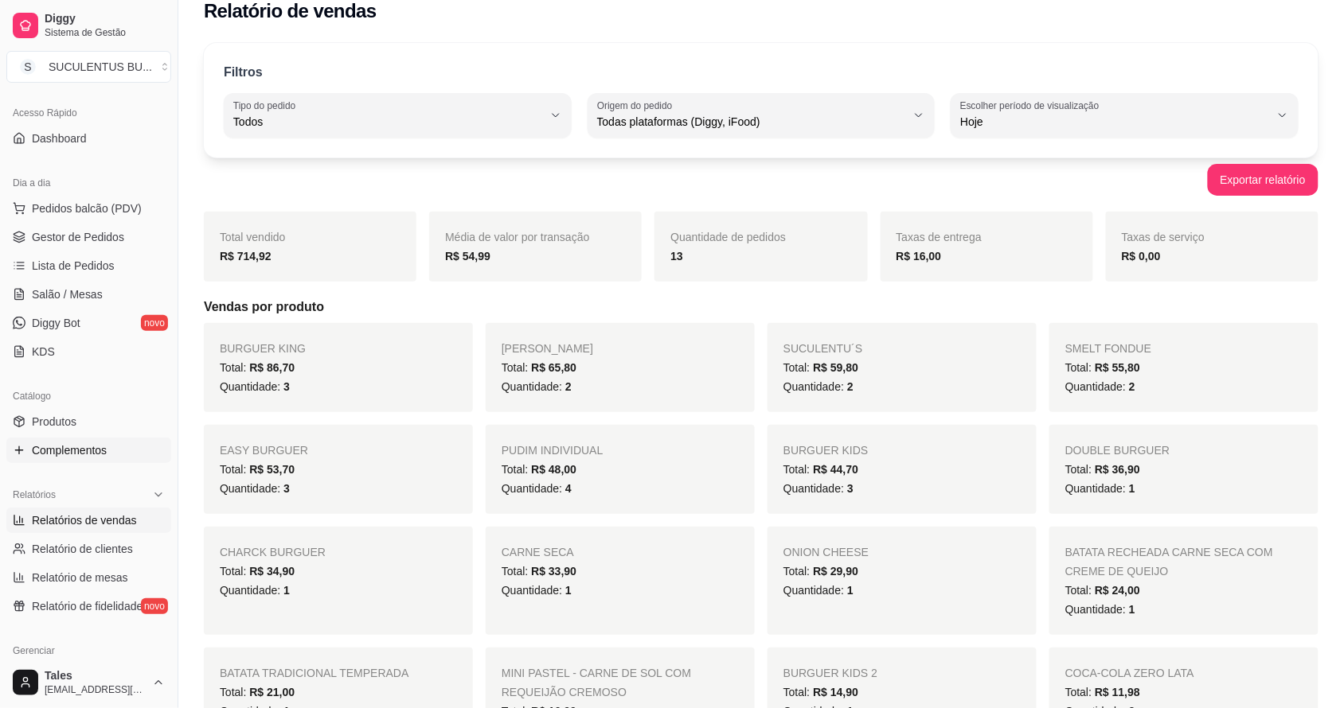
scroll to position [298, 0]
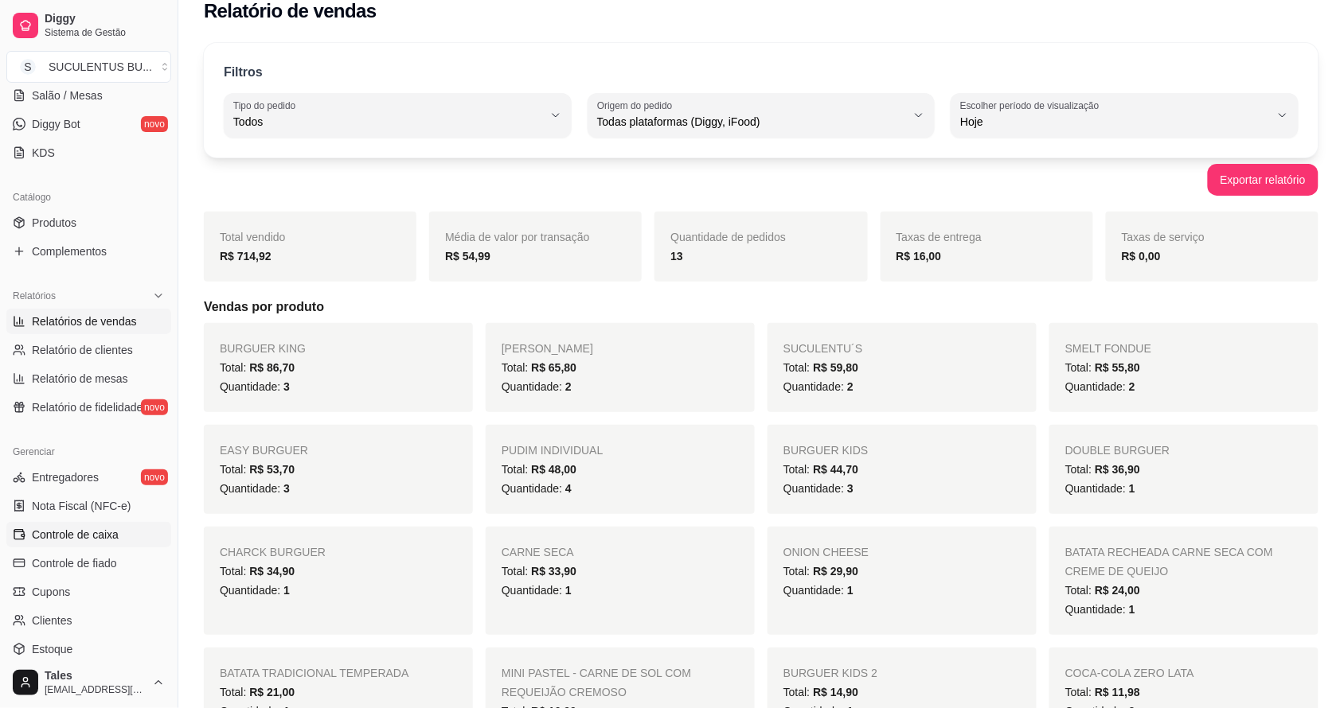
click at [99, 534] on span "Controle de caixa" at bounding box center [75, 535] width 87 height 16
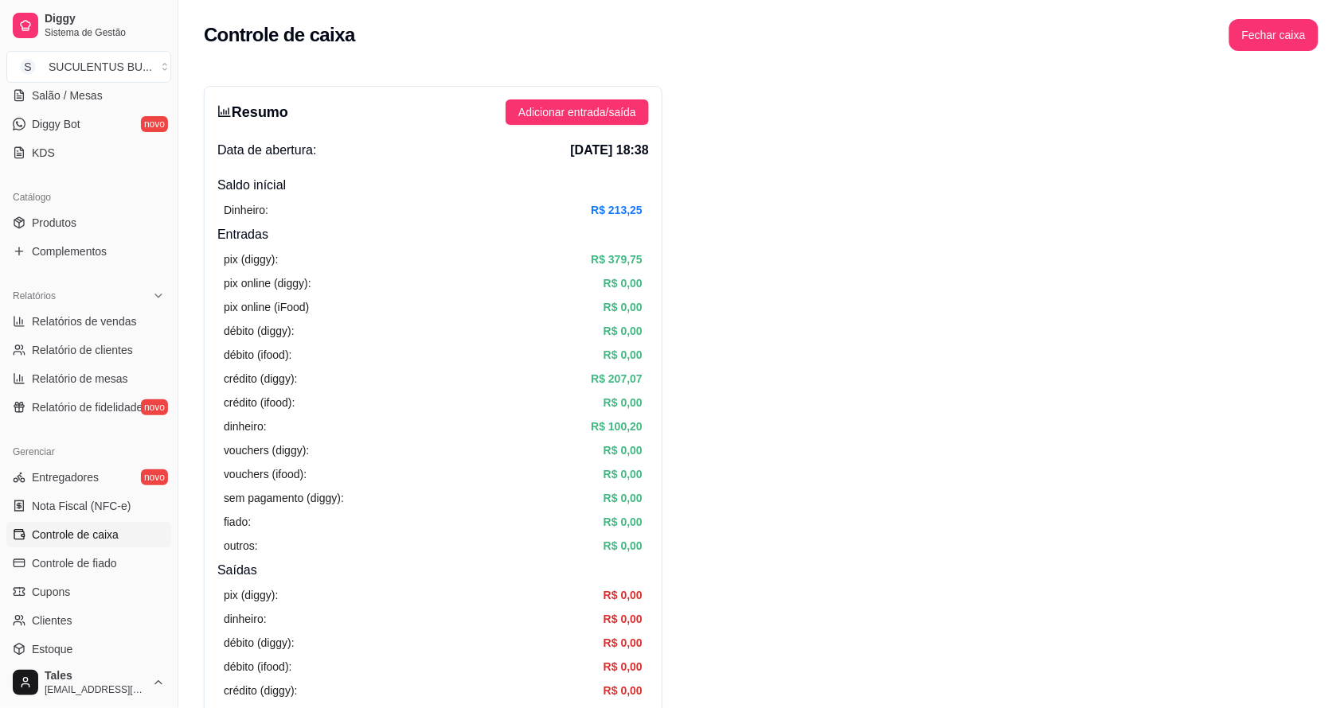
scroll to position [597, 0]
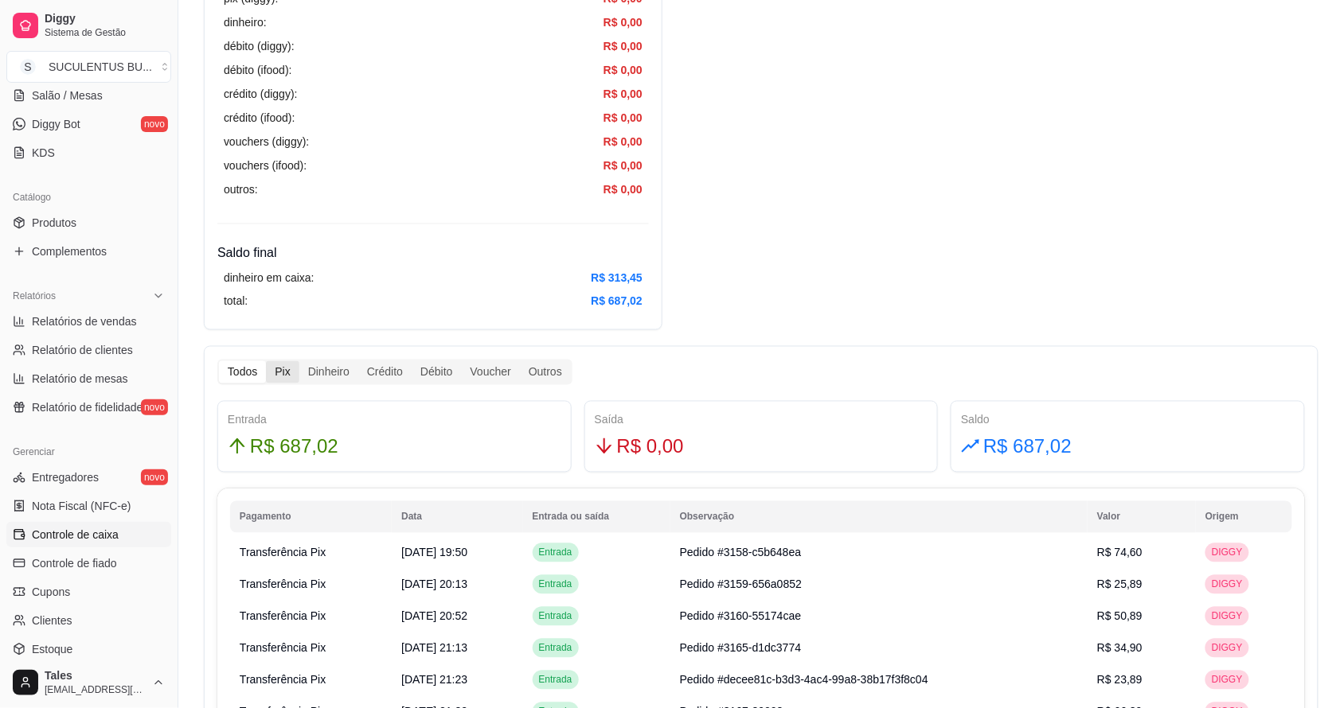
click at [284, 379] on div "Pix" at bounding box center [282, 372] width 33 height 22
click at [266, 361] on input "Pix" at bounding box center [266, 361] width 0 height 0
click at [326, 376] on div "Dinheiro" at bounding box center [328, 372] width 59 height 22
click at [299, 361] on input "Dinheiro" at bounding box center [299, 361] width 0 height 0
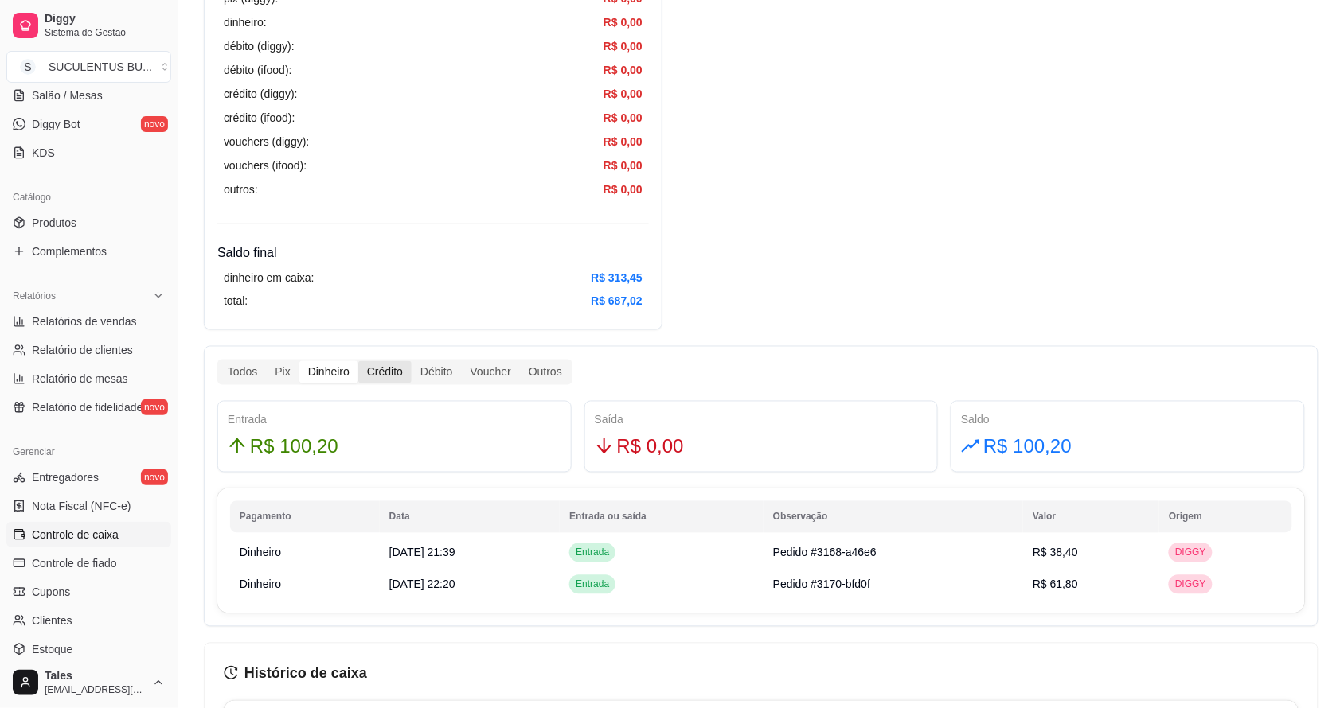
click at [374, 370] on div "Crédito" at bounding box center [384, 372] width 53 height 22
click at [358, 361] on input "Crédito" at bounding box center [358, 361] width 0 height 0
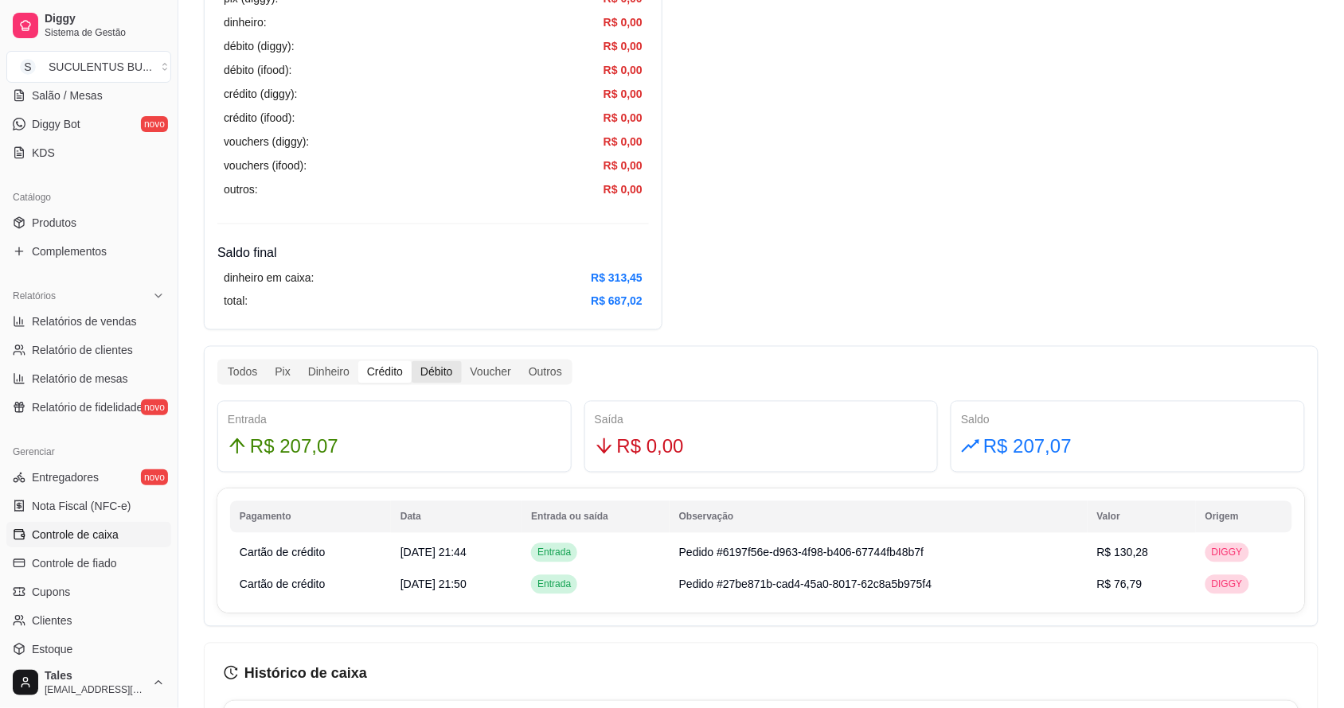
click at [435, 378] on div "Débito" at bounding box center [435, 372] width 49 height 22
click at [411, 361] on input "Débito" at bounding box center [411, 361] width 0 height 0
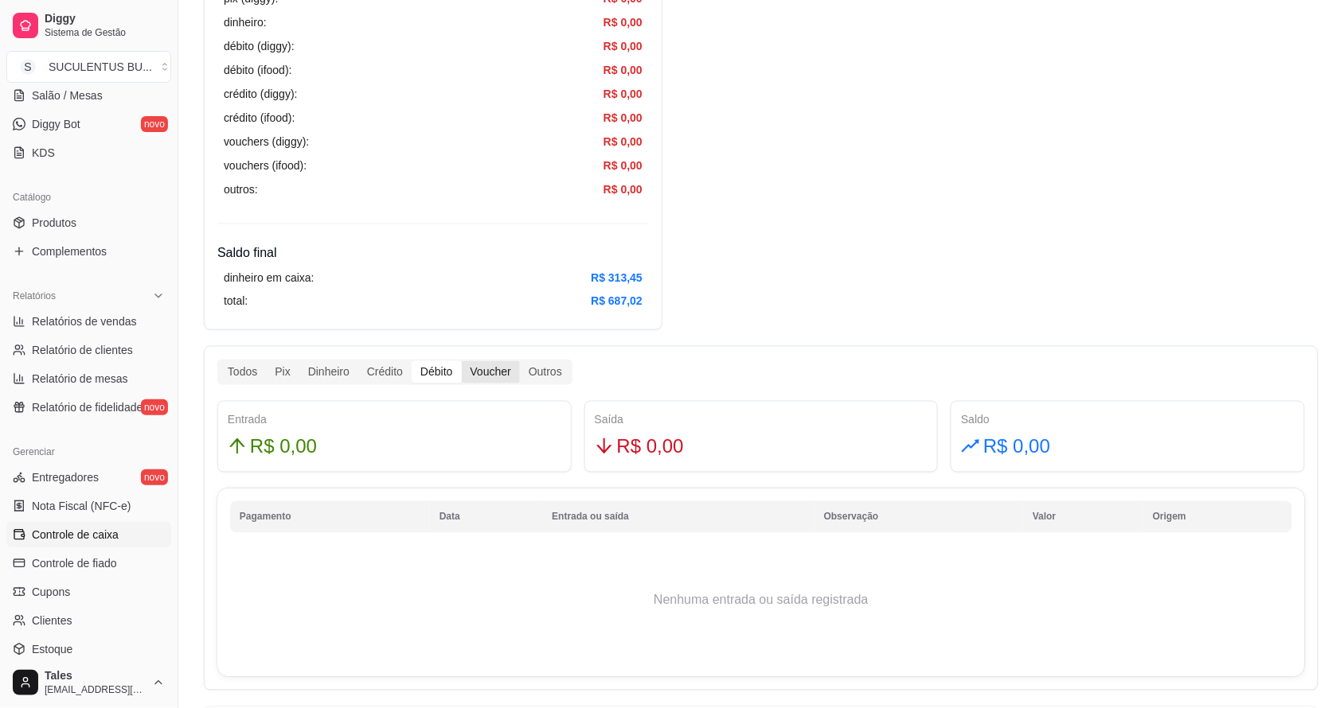
click at [495, 372] on div "Voucher" at bounding box center [491, 372] width 58 height 22
click at [462, 361] on input "Voucher" at bounding box center [462, 361] width 0 height 0
click at [539, 372] on div "Outros" at bounding box center [545, 372] width 51 height 22
click at [520, 361] on input "Outros" at bounding box center [520, 361] width 0 height 0
click at [256, 376] on div "Todos" at bounding box center [242, 372] width 47 height 22
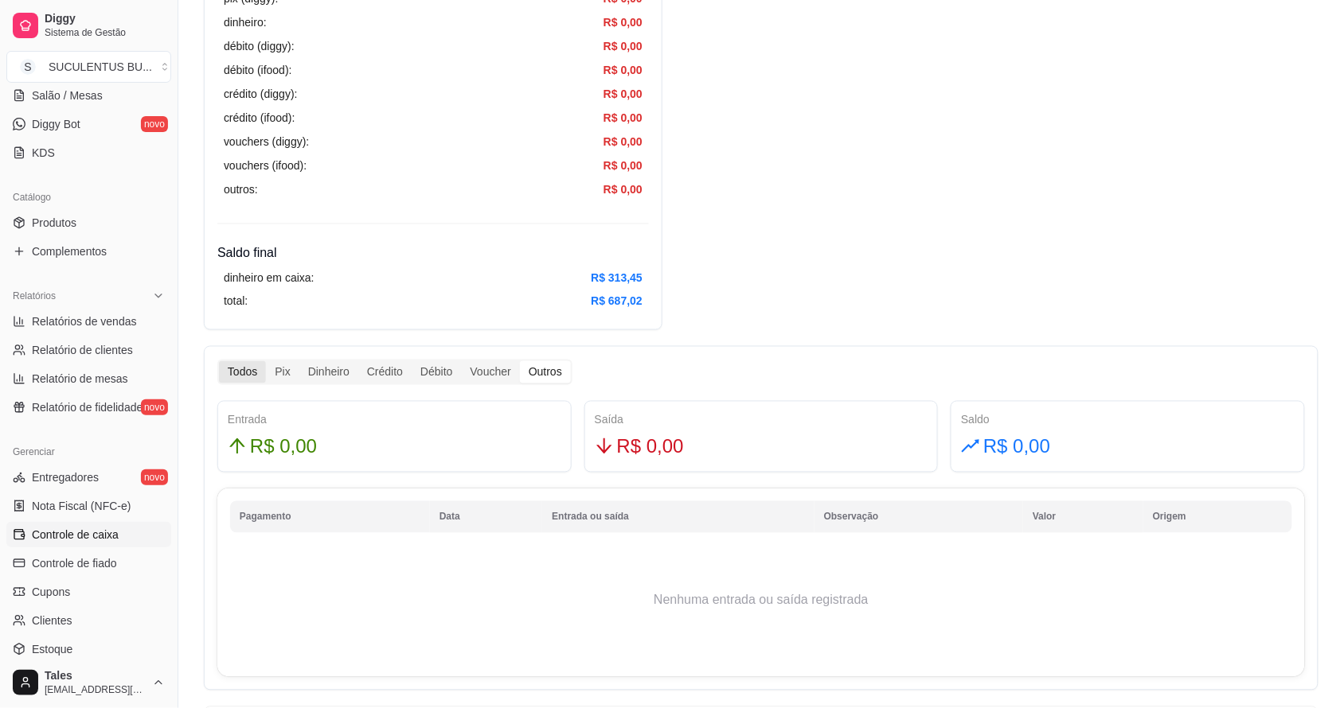
click at [219, 361] on input "Todos" at bounding box center [219, 361] width 0 height 0
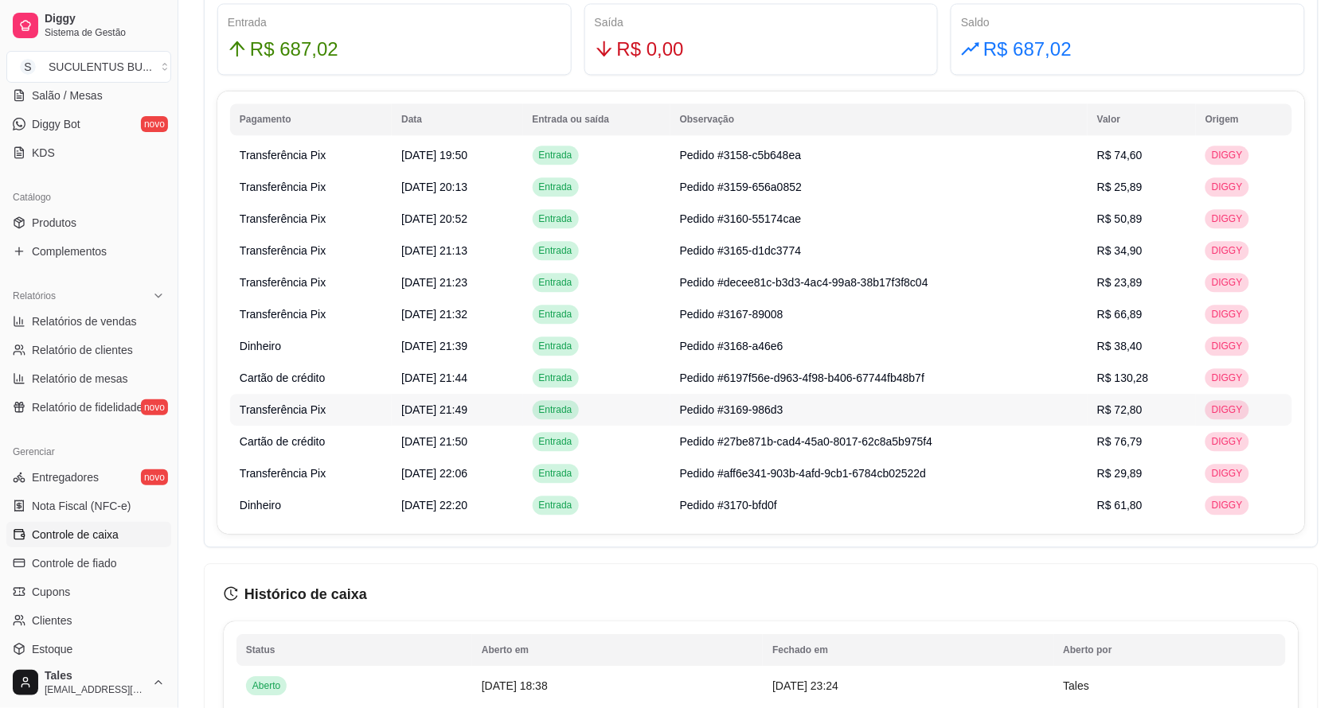
scroll to position [895, 0]
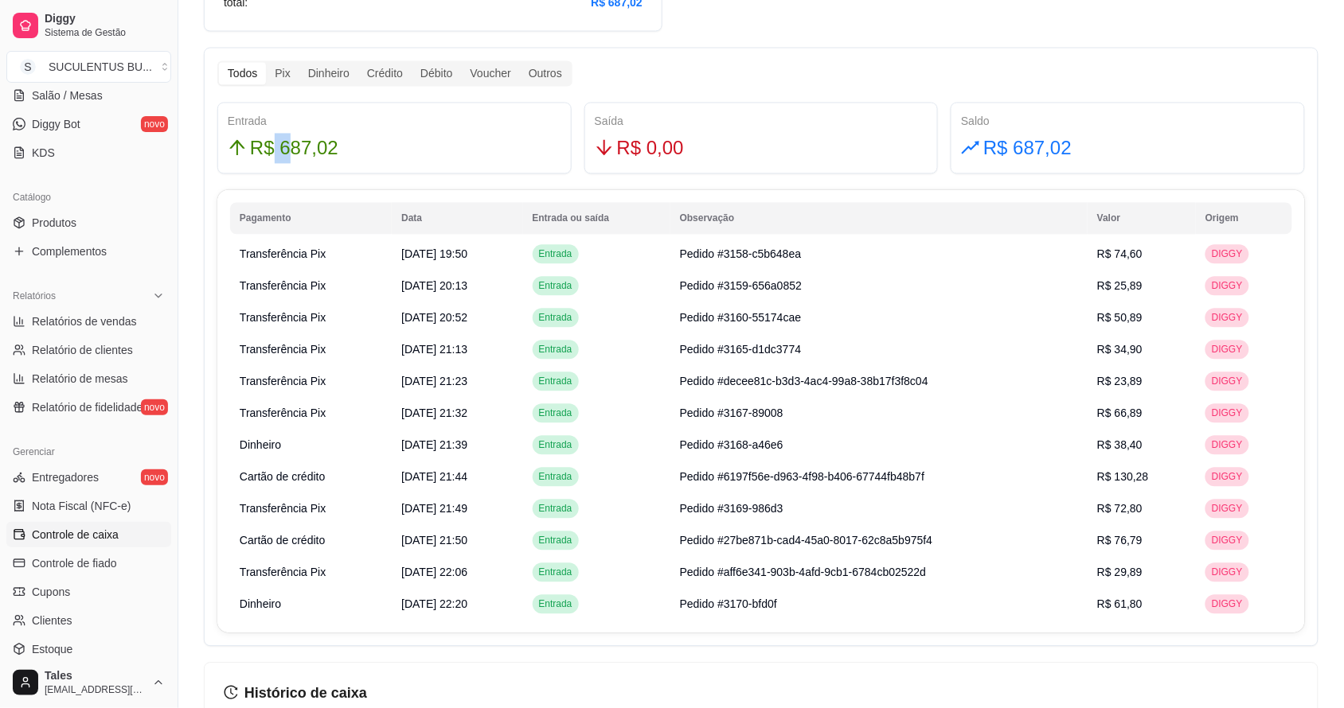
drag, startPoint x: 275, startPoint y: 146, endPoint x: 285, endPoint y: 157, distance: 15.2
click at [285, 157] on span "R$ 687,02" at bounding box center [294, 149] width 88 height 30
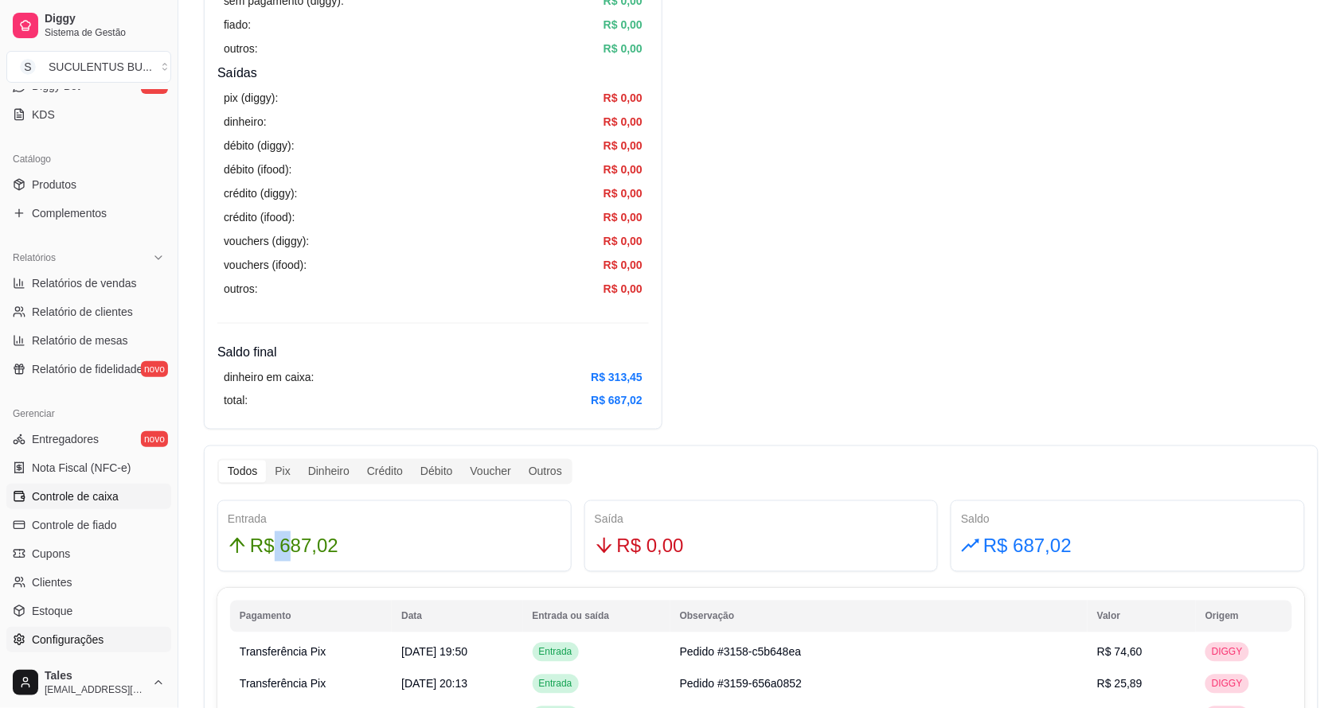
scroll to position [138, 0]
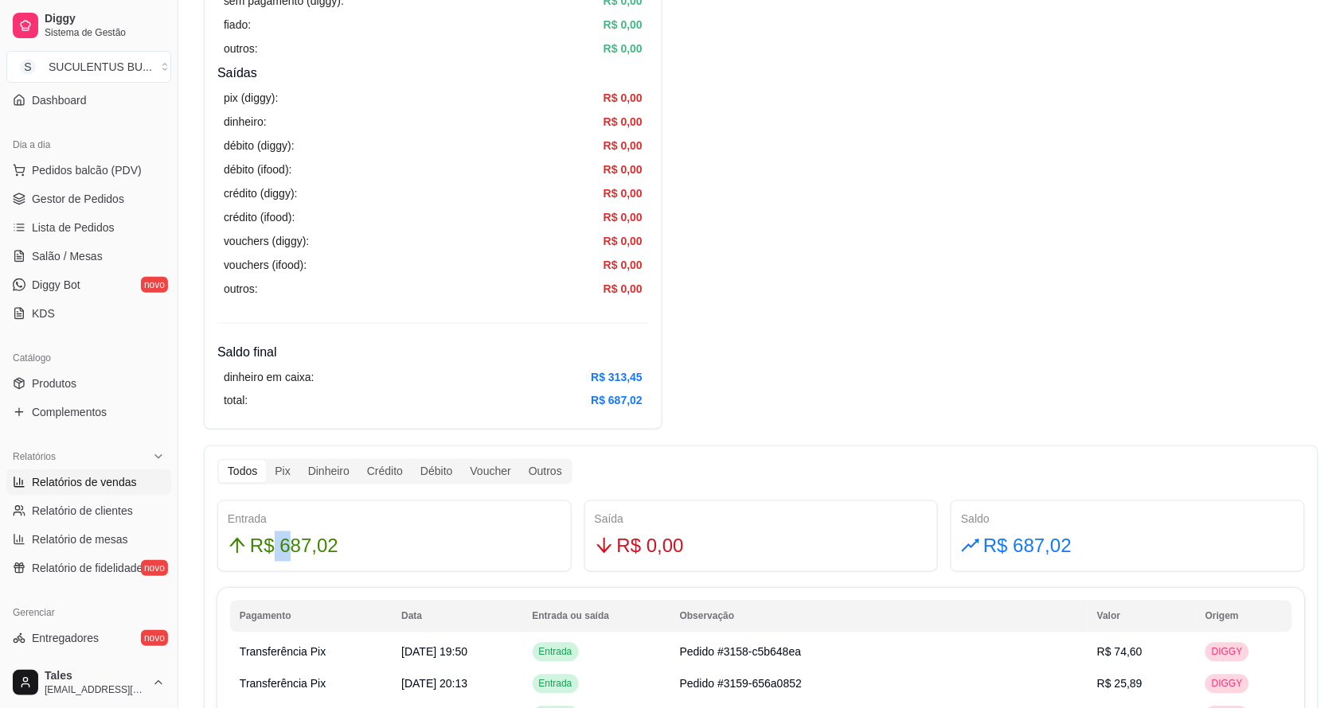
click at [109, 486] on span "Relatórios de vendas" at bounding box center [84, 482] width 105 height 16
select select "ALL"
select select "0"
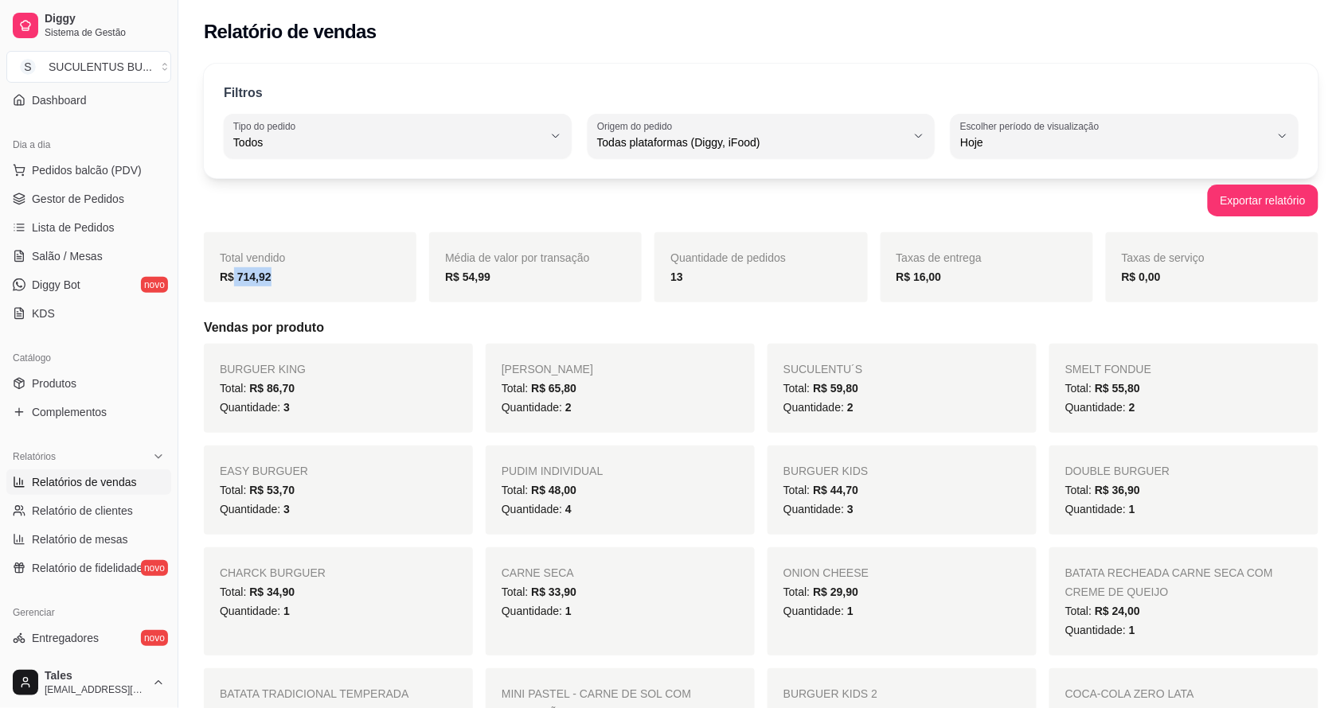
drag, startPoint x: 233, startPoint y: 275, endPoint x: 271, endPoint y: 284, distance: 38.4
click at [271, 284] on div "R$ 714,92" at bounding box center [310, 276] width 181 height 19
click at [597, 213] on div "Exportar relatório" at bounding box center [761, 201] width 1114 height 32
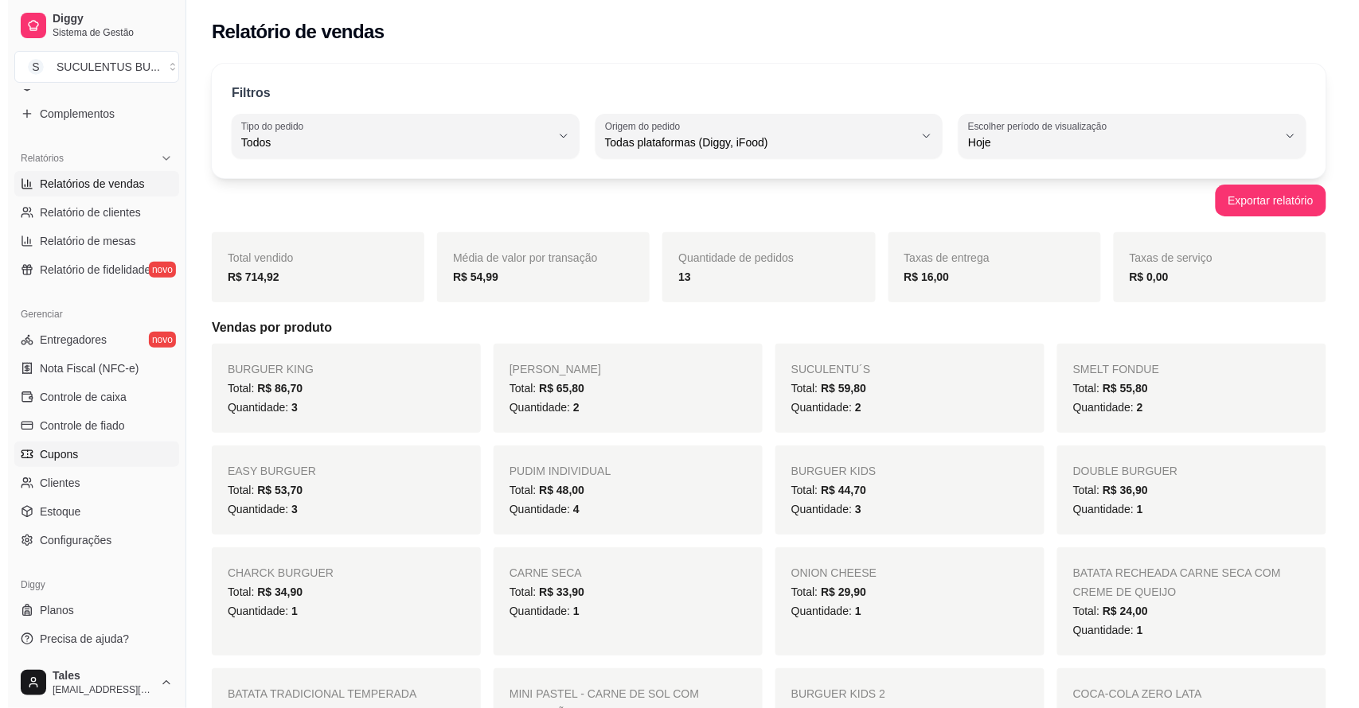
scroll to position [337, 0]
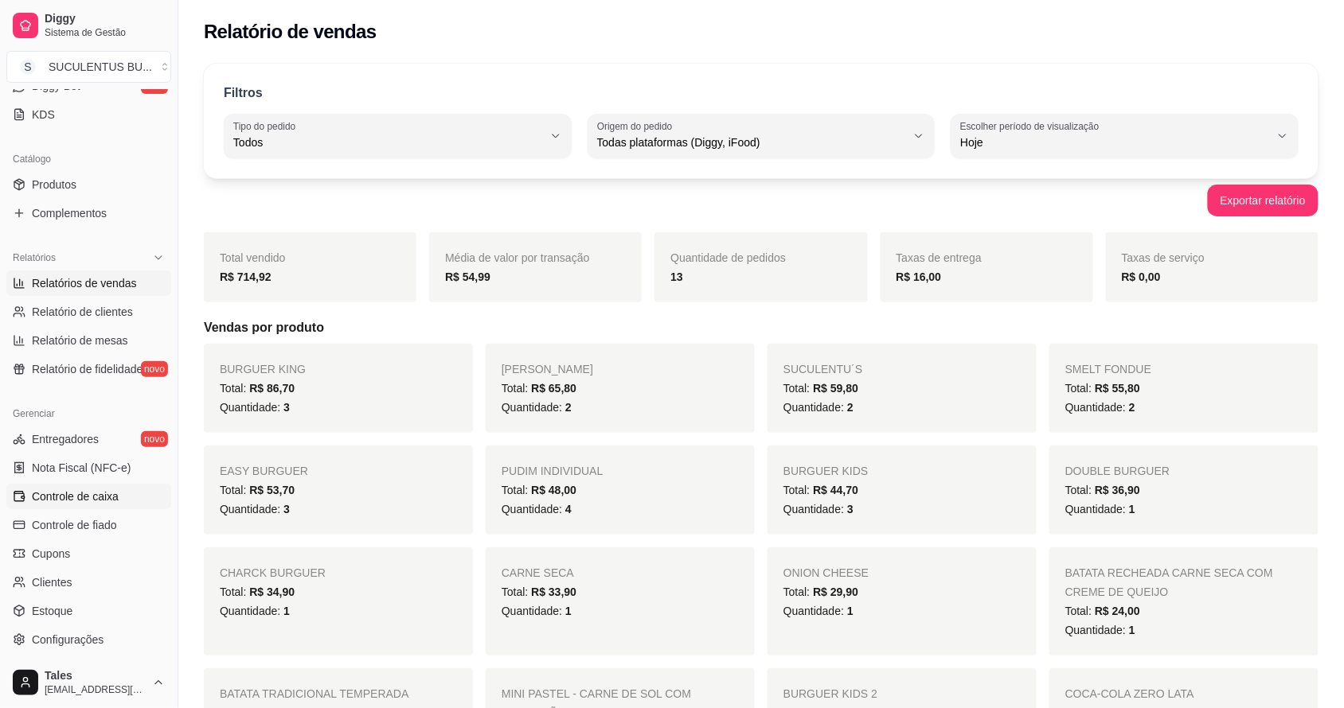
click at [96, 496] on span "Controle de caixa" at bounding box center [75, 497] width 87 height 16
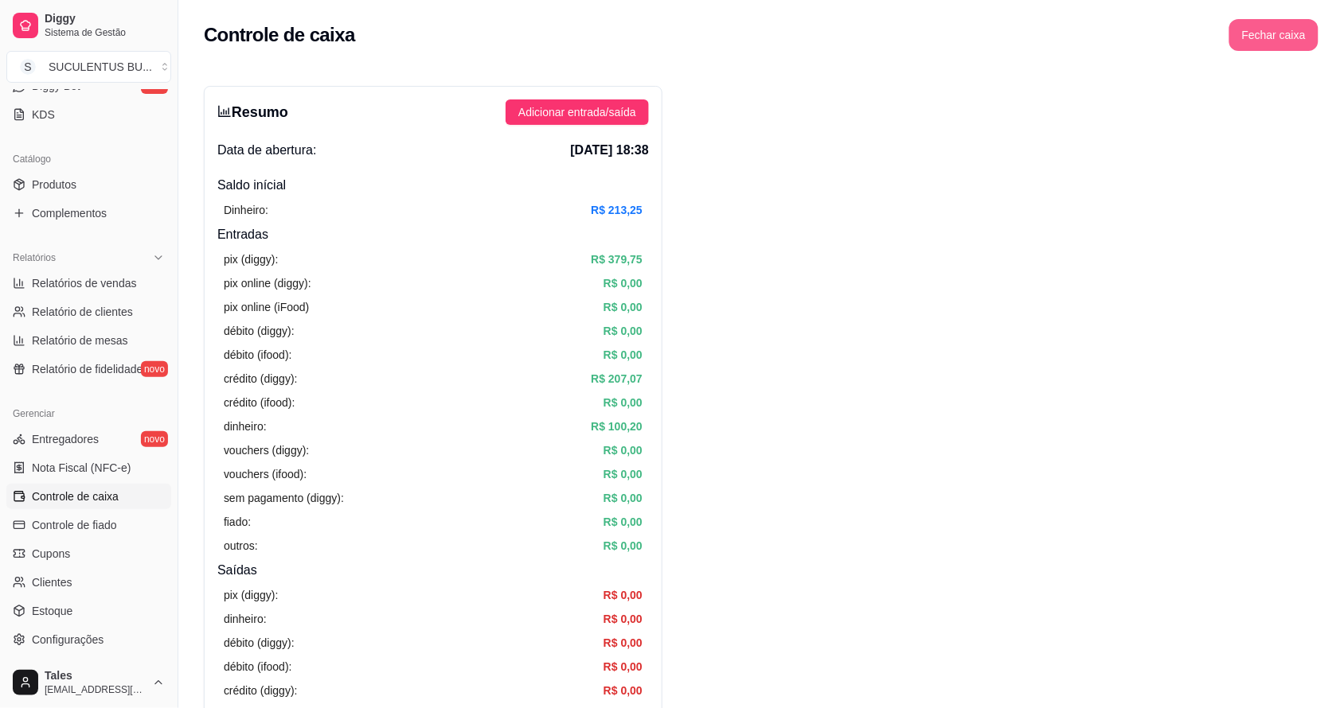
click at [1263, 29] on button "Fechar caixa" at bounding box center [1273, 35] width 89 height 32
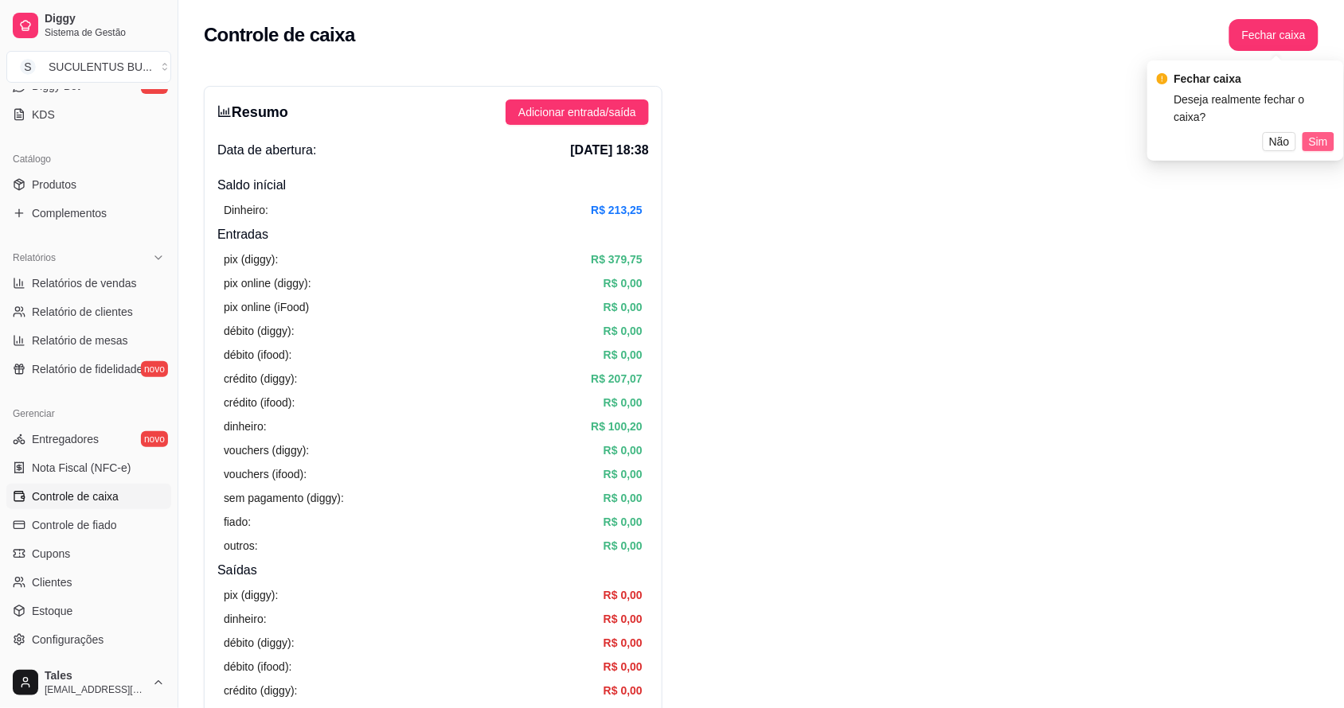
click at [1314, 133] on span "Sim" at bounding box center [1318, 142] width 19 height 18
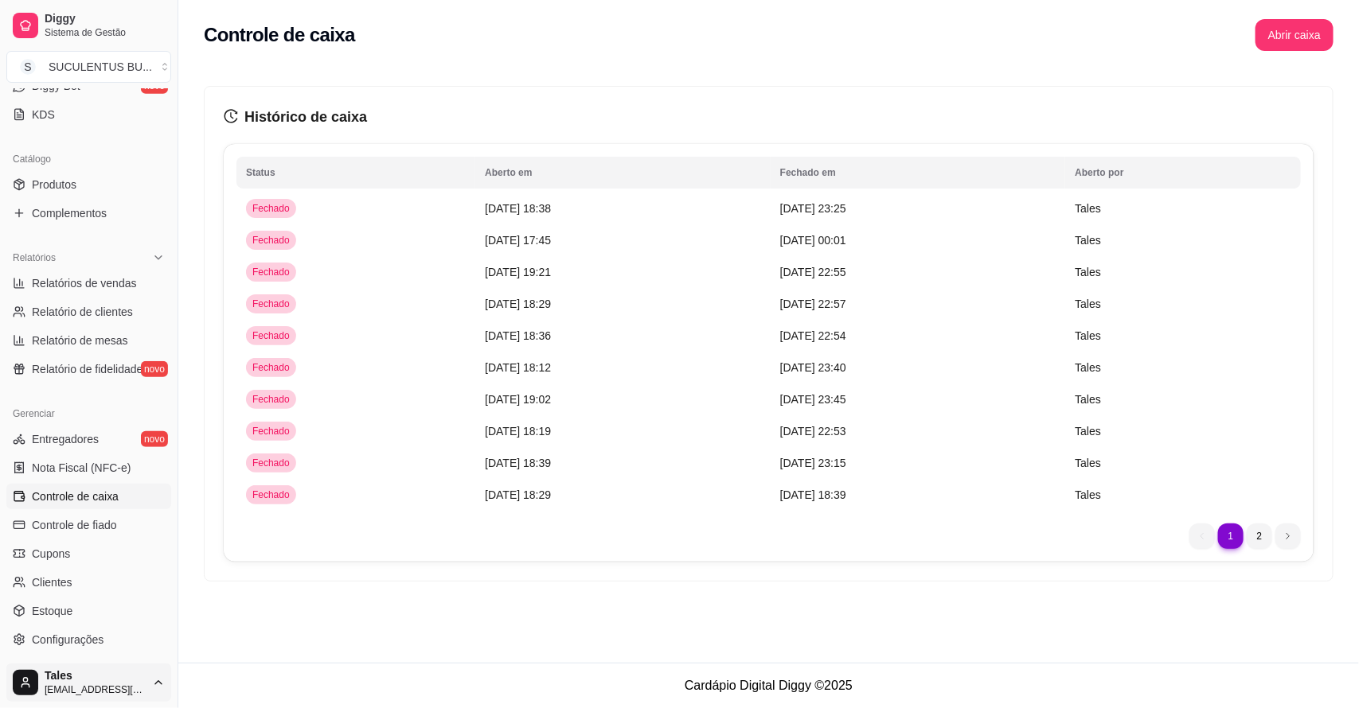
drag, startPoint x: 744, startPoint y: 614, endPoint x: 76, endPoint y: 691, distance: 672.1
click at [681, 111] on h3 "Histórico de caixa" at bounding box center [769, 117] width 1090 height 22
click at [435, 53] on div "Controle de caixa Abrir caixa" at bounding box center [768, 30] width 1180 height 60
click at [729, 131] on div "Histórico de caixa Status Aberto em [GEOGRAPHIC_DATA] em [GEOGRAPHIC_DATA] por …" at bounding box center [769, 334] width 1128 height 494
click at [478, 88] on div "Histórico de caixa Status Aberto em [GEOGRAPHIC_DATA] em [GEOGRAPHIC_DATA] por …" at bounding box center [769, 334] width 1128 height 494
